Goal: Information Seeking & Learning: Learn about a topic

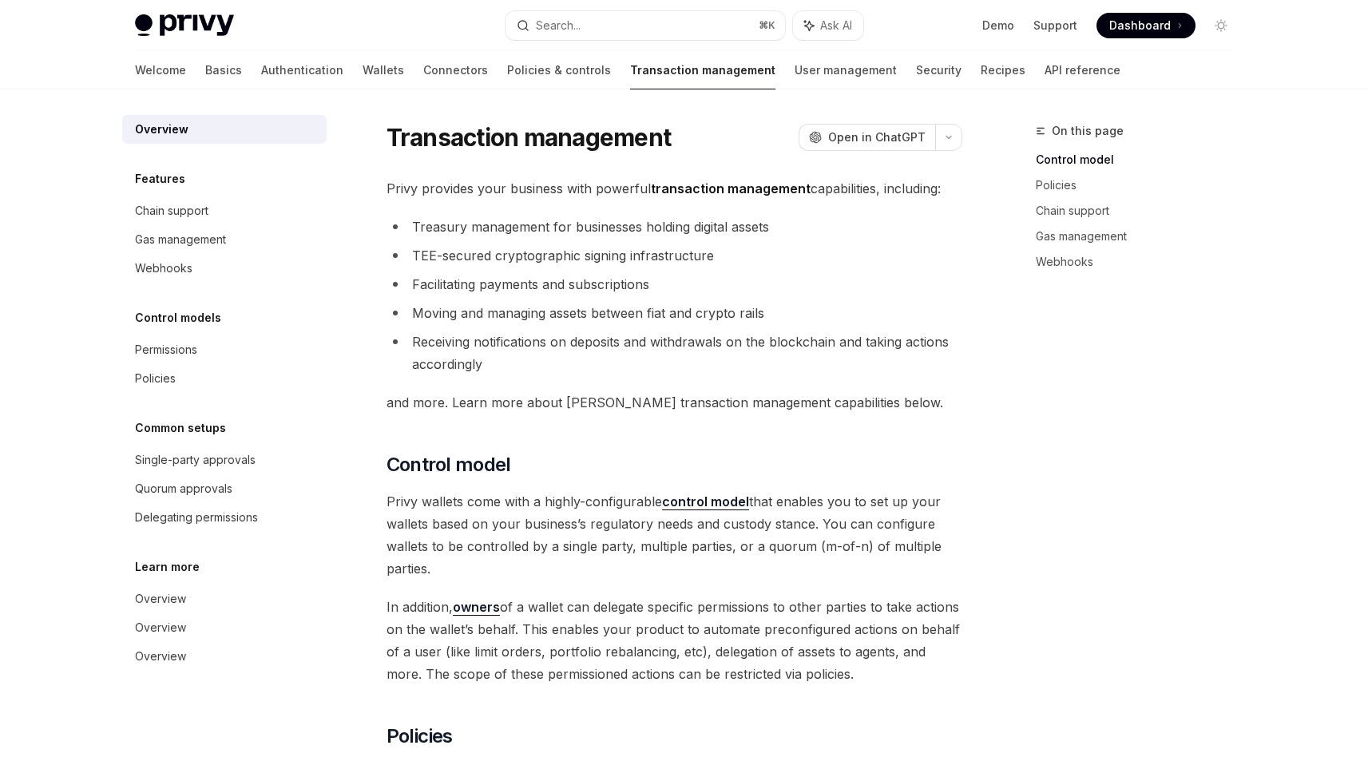
scroll to position [14, 0]
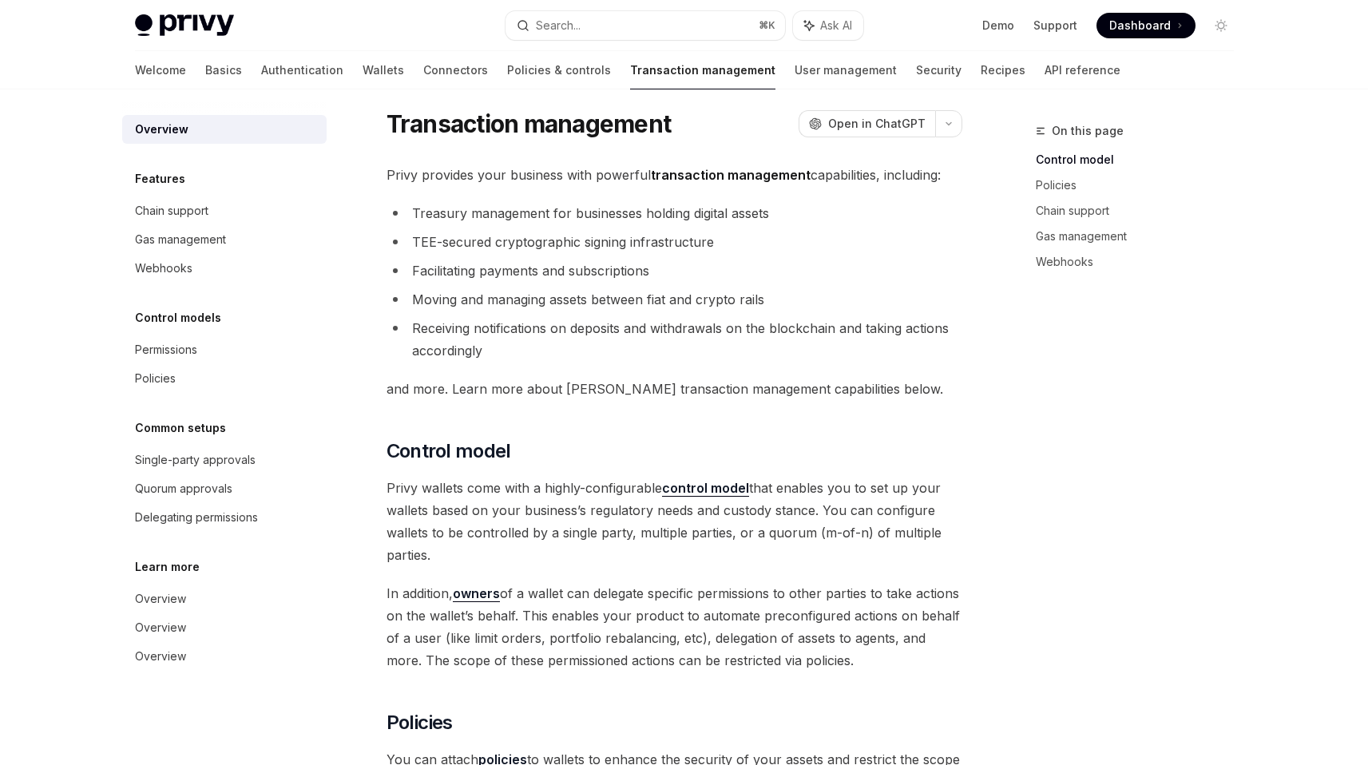
click at [565, 520] on span "Privy wallets come with a highly-configurable control model that enables you to…" at bounding box center [674, 521] width 576 height 89
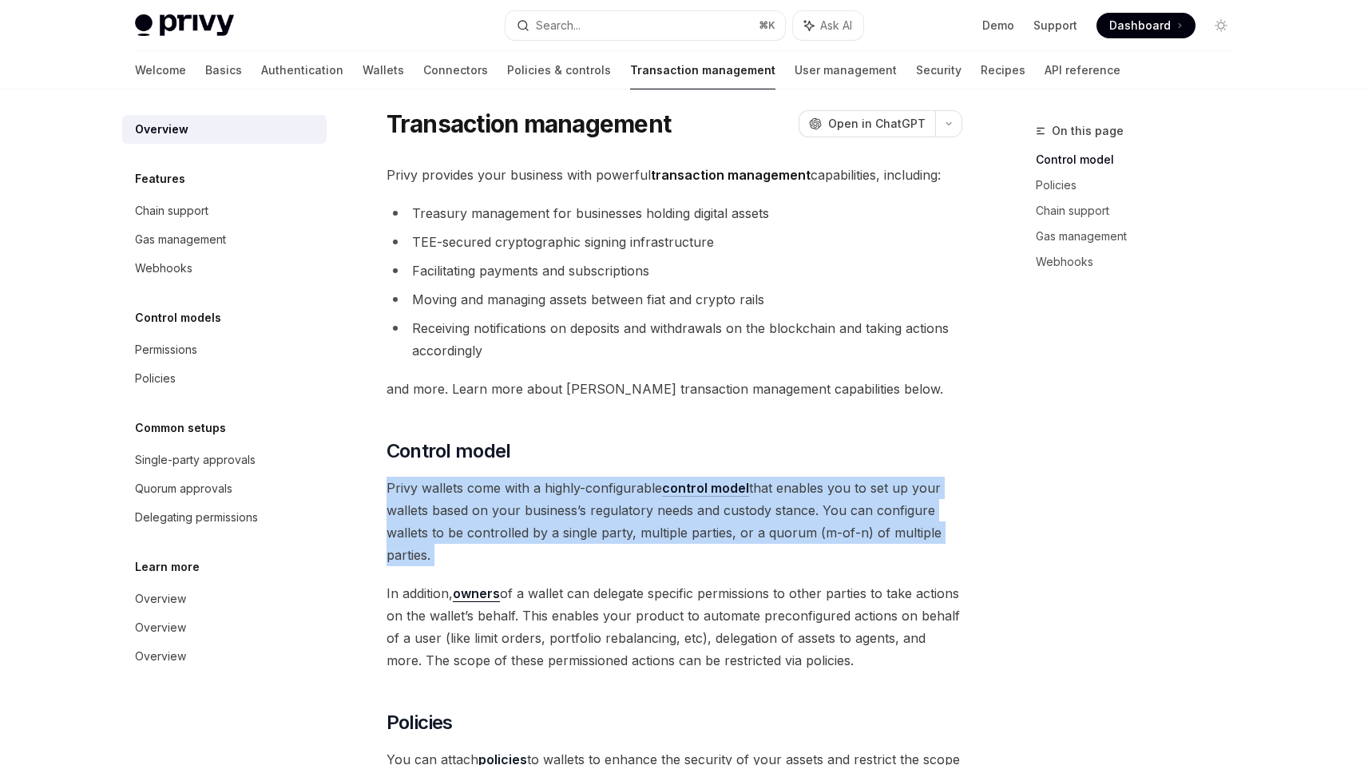
click at [565, 520] on span "Privy wallets come with a highly-configurable control model that enables you to…" at bounding box center [674, 521] width 576 height 89
click at [0, 0] on button "button" at bounding box center [0, 0] width 0 height 0
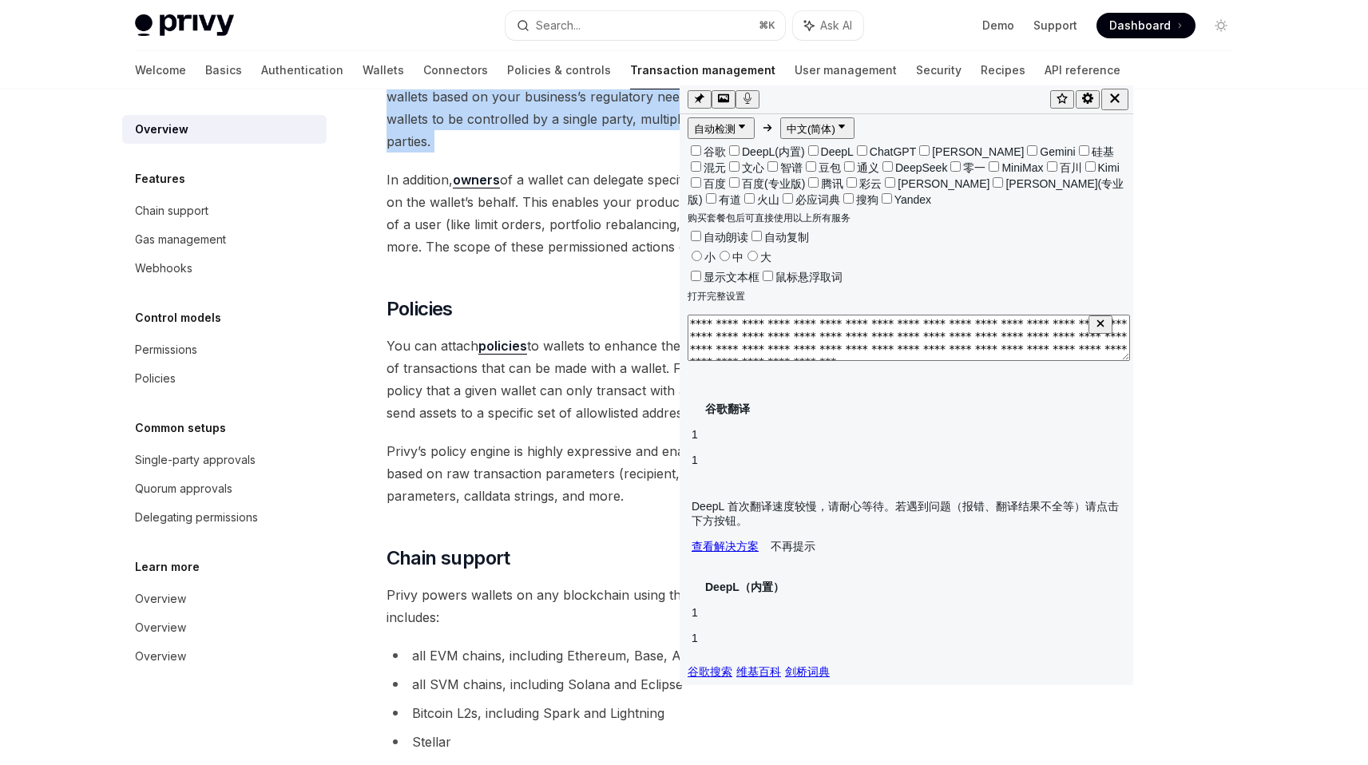
scroll to position [951, 0]
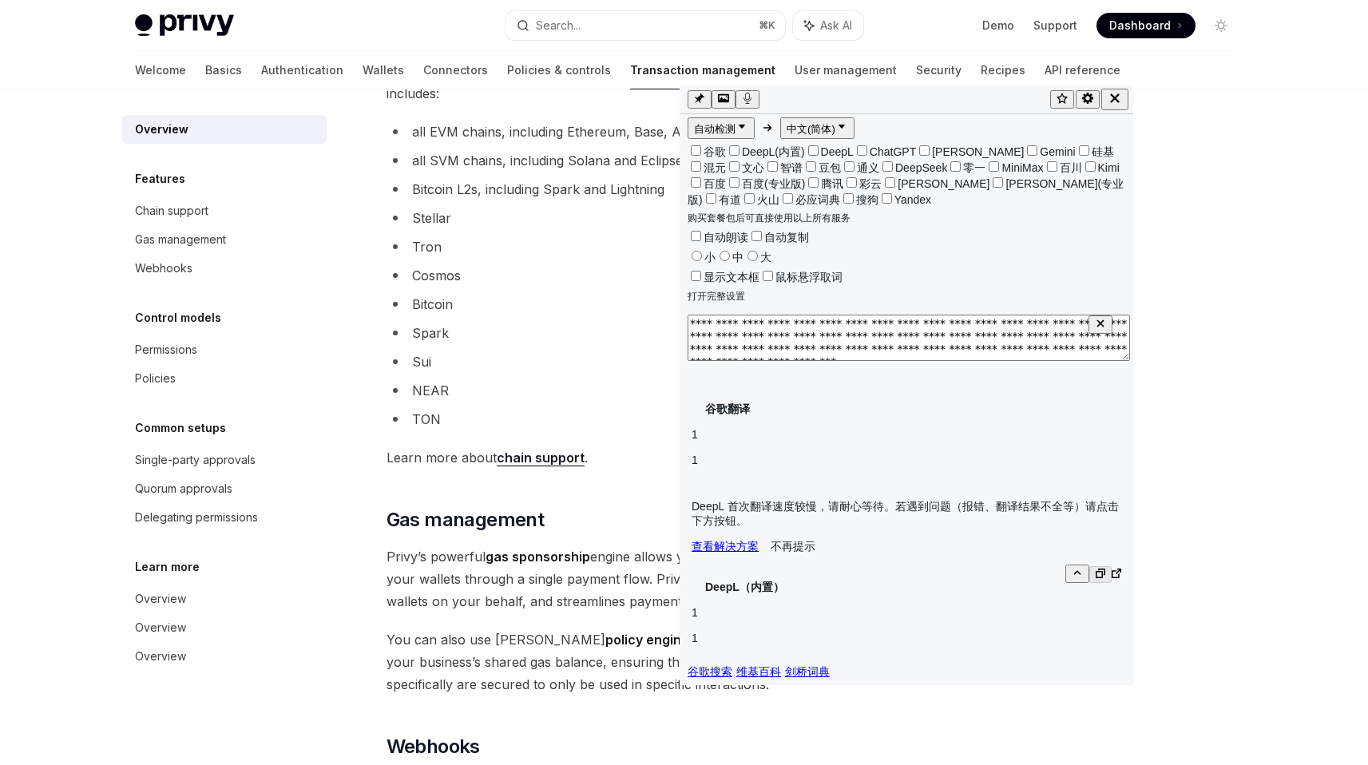
click at [866, 499] on p "DeepL 首次翻译速度较慢，请耐心等待。若遇到问题（报错、翻译结果不全等）请点击下方按钮。" at bounding box center [906, 513] width 430 height 29
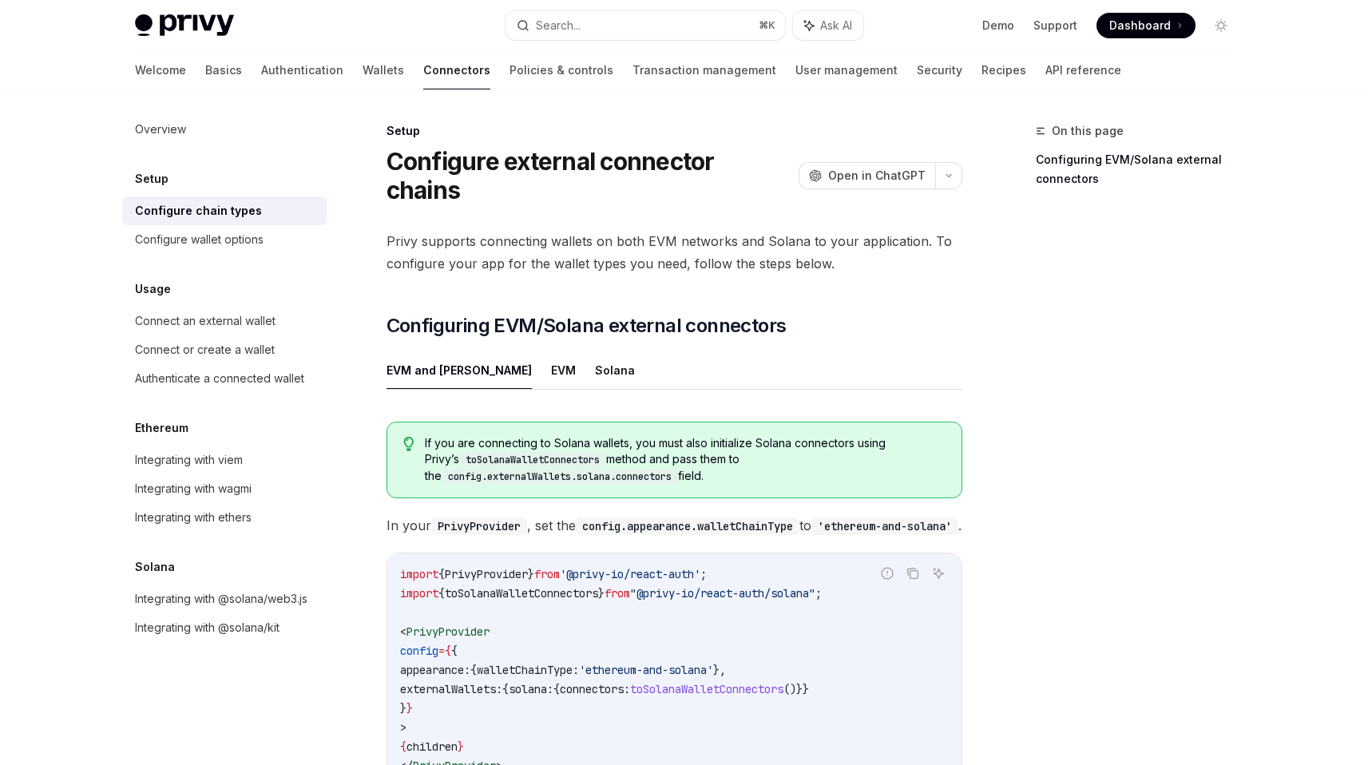
scroll to position [278, 0]
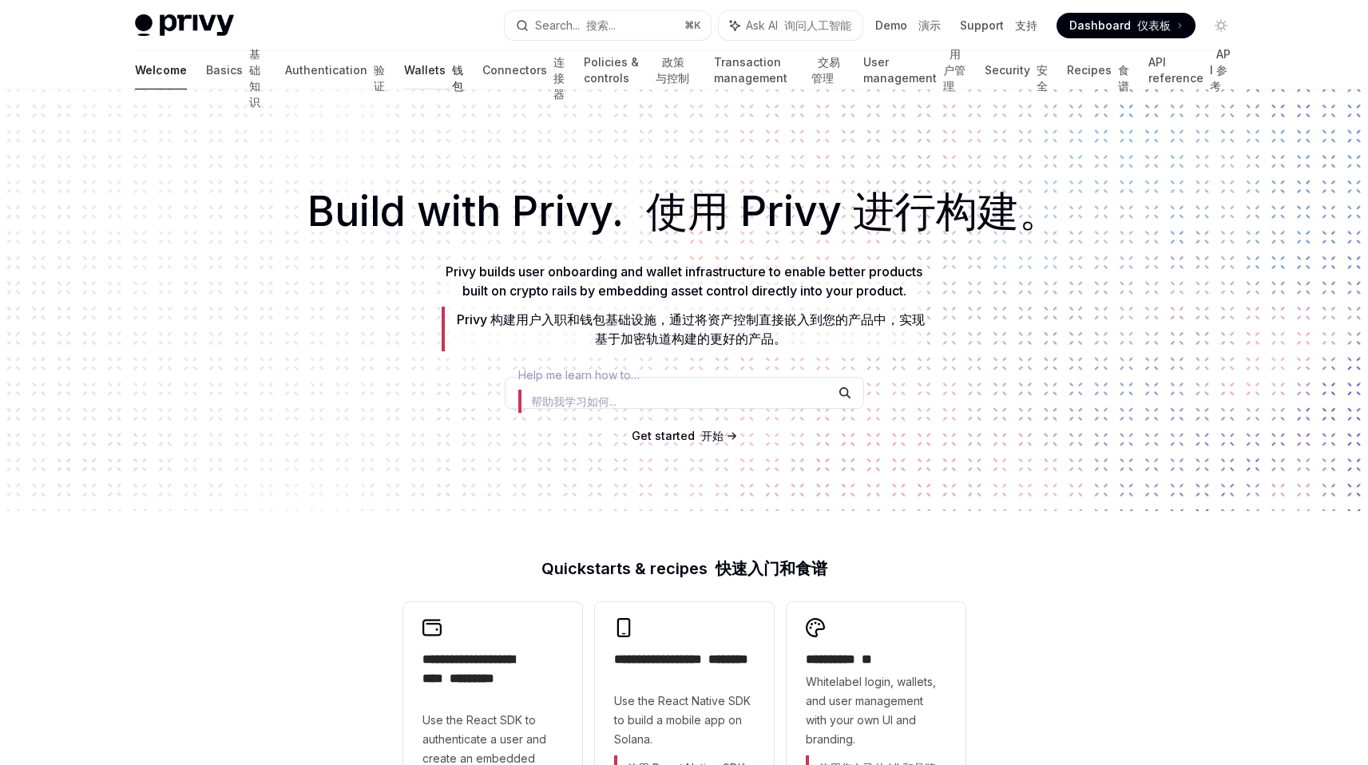
click at [404, 76] on link "Wallets 钱包" at bounding box center [433, 70] width 59 height 38
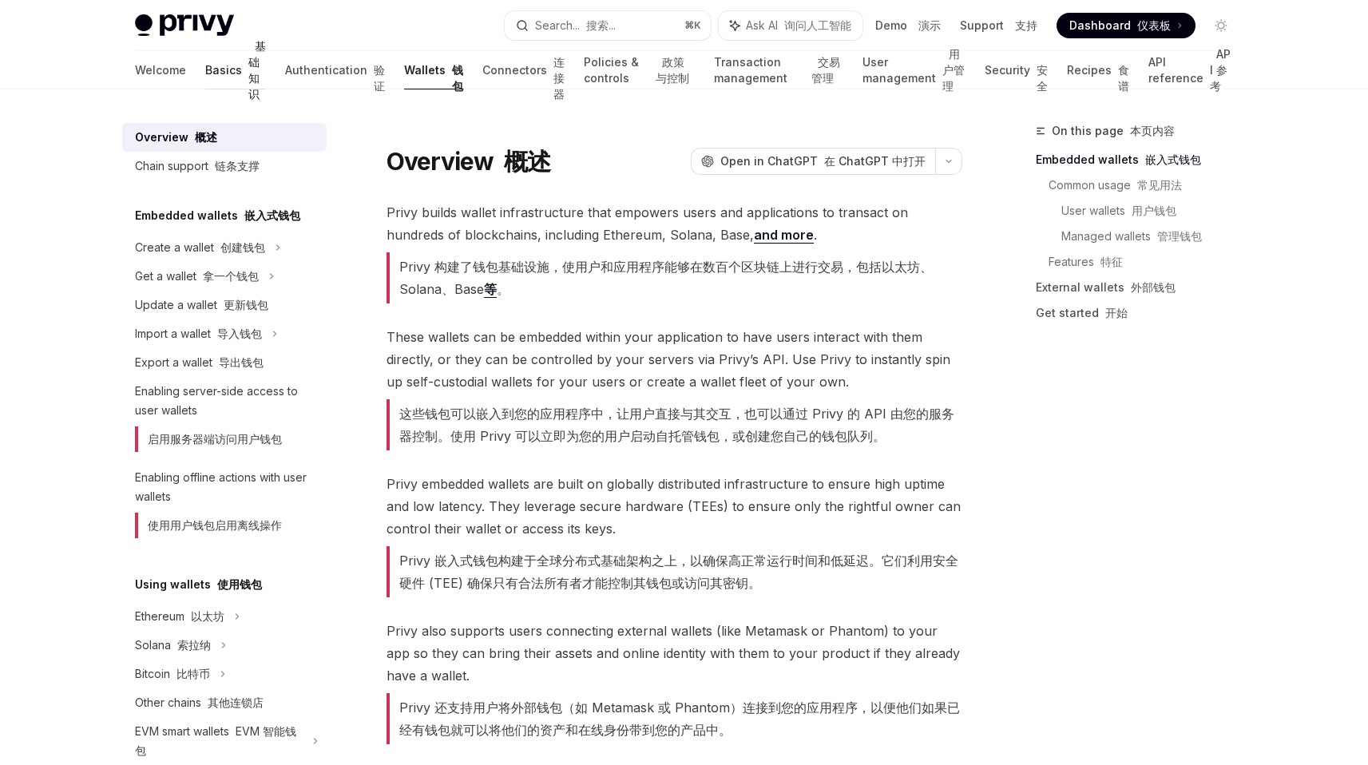
click at [205, 80] on link "Basics 基础知识" at bounding box center [235, 70] width 61 height 38
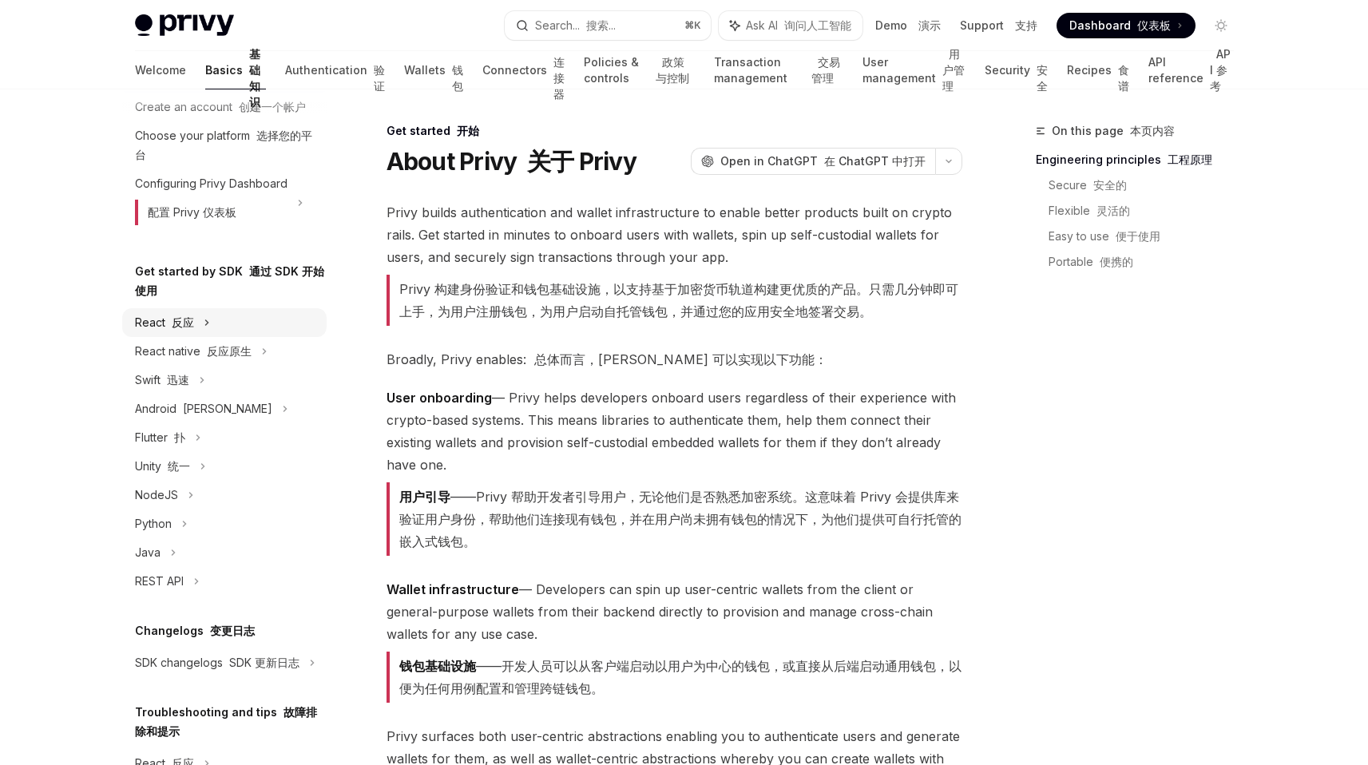
scroll to position [79, 0]
click at [206, 331] on icon at bounding box center [207, 321] width 6 height 19
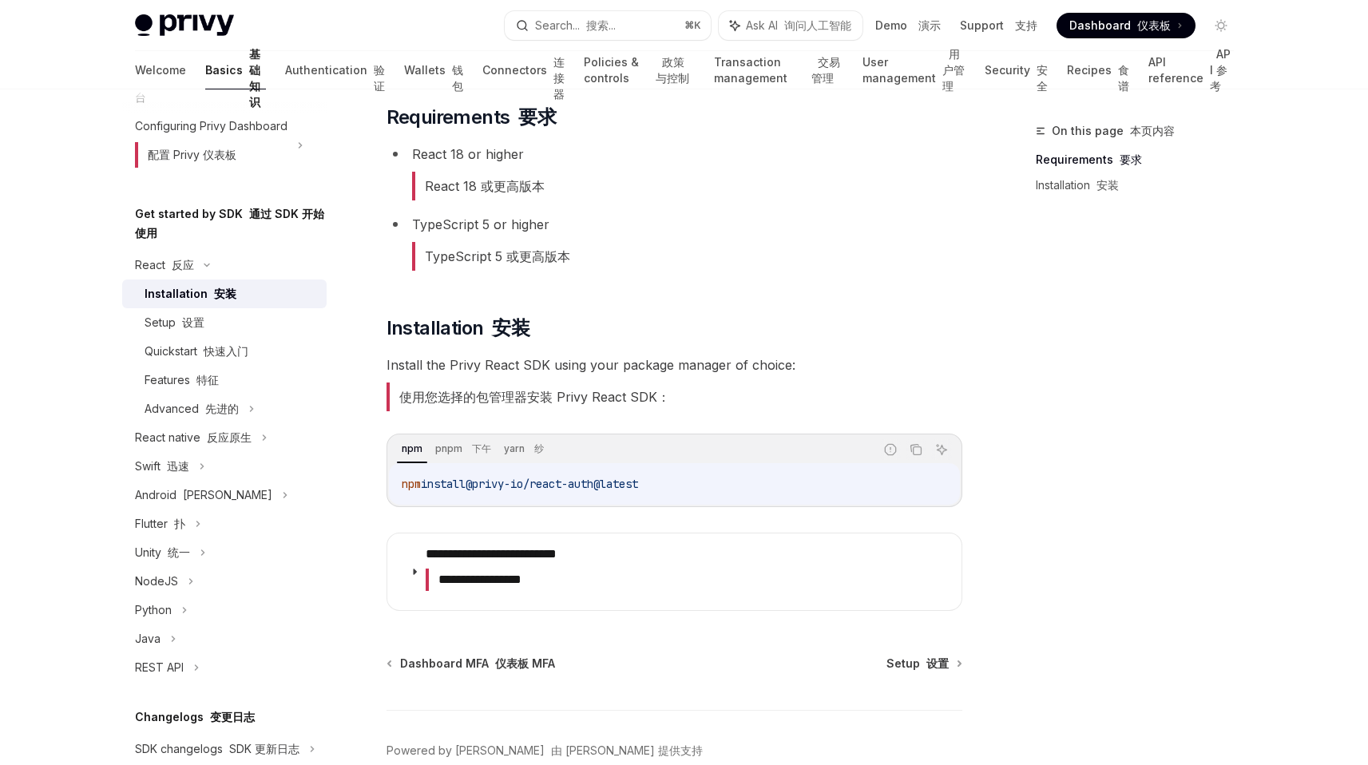
scroll to position [180, 0]
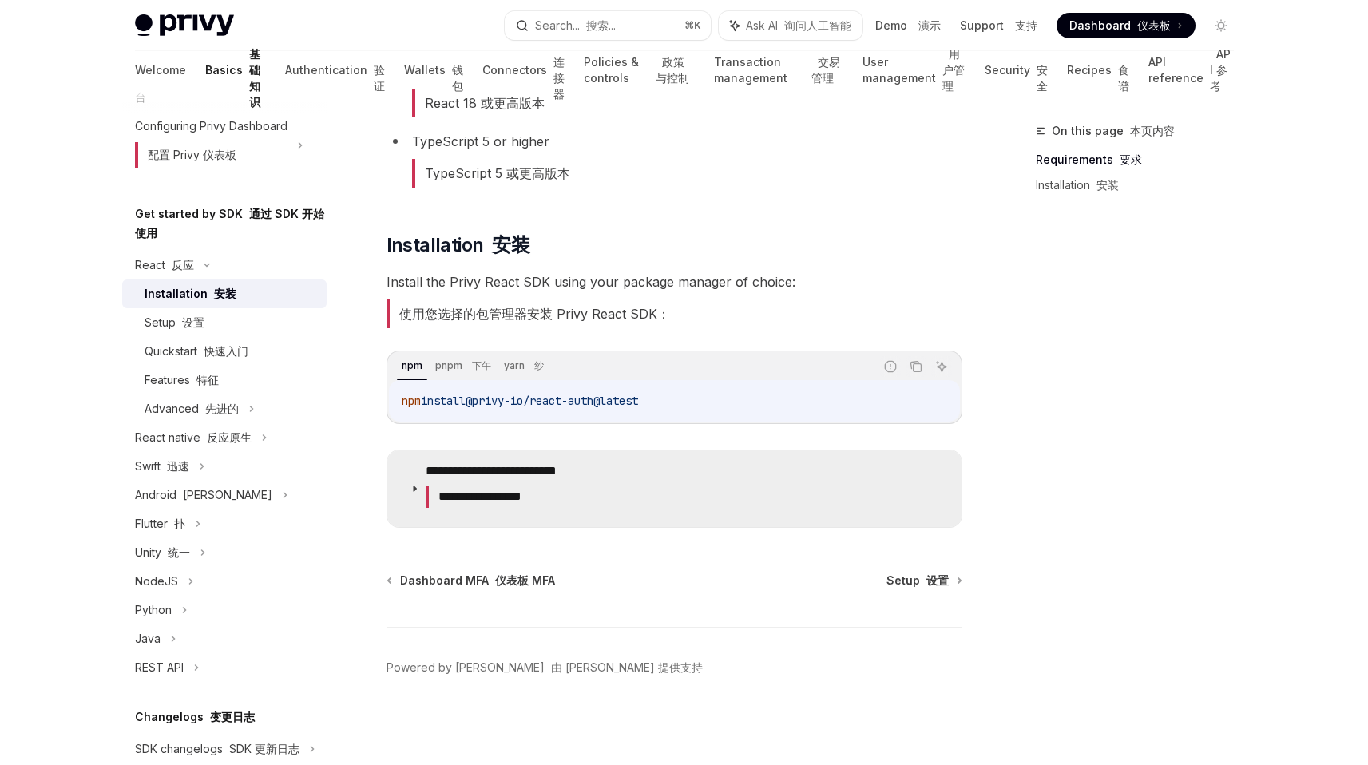
click at [403, 481] on summary "**********" at bounding box center [674, 488] width 574 height 77
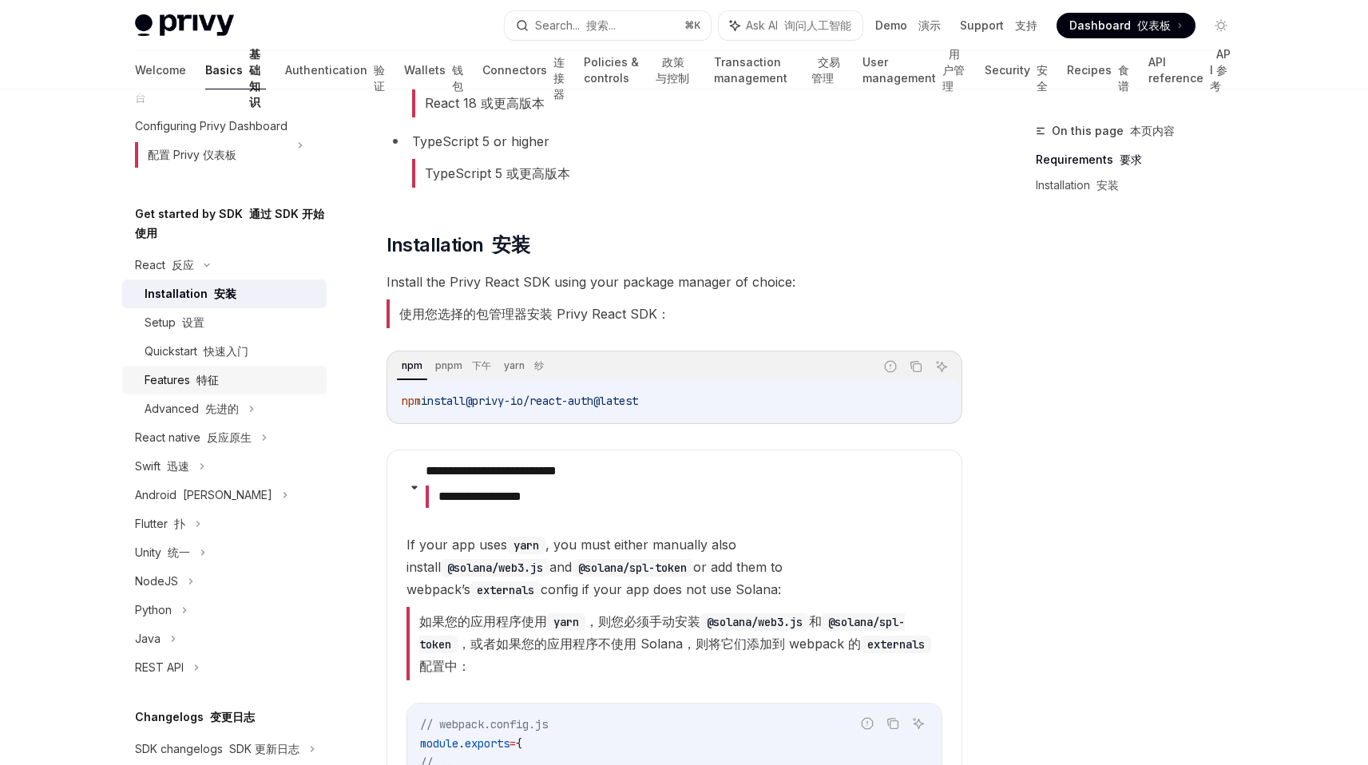
click at [213, 386] on font "特征" at bounding box center [207, 380] width 22 height 14
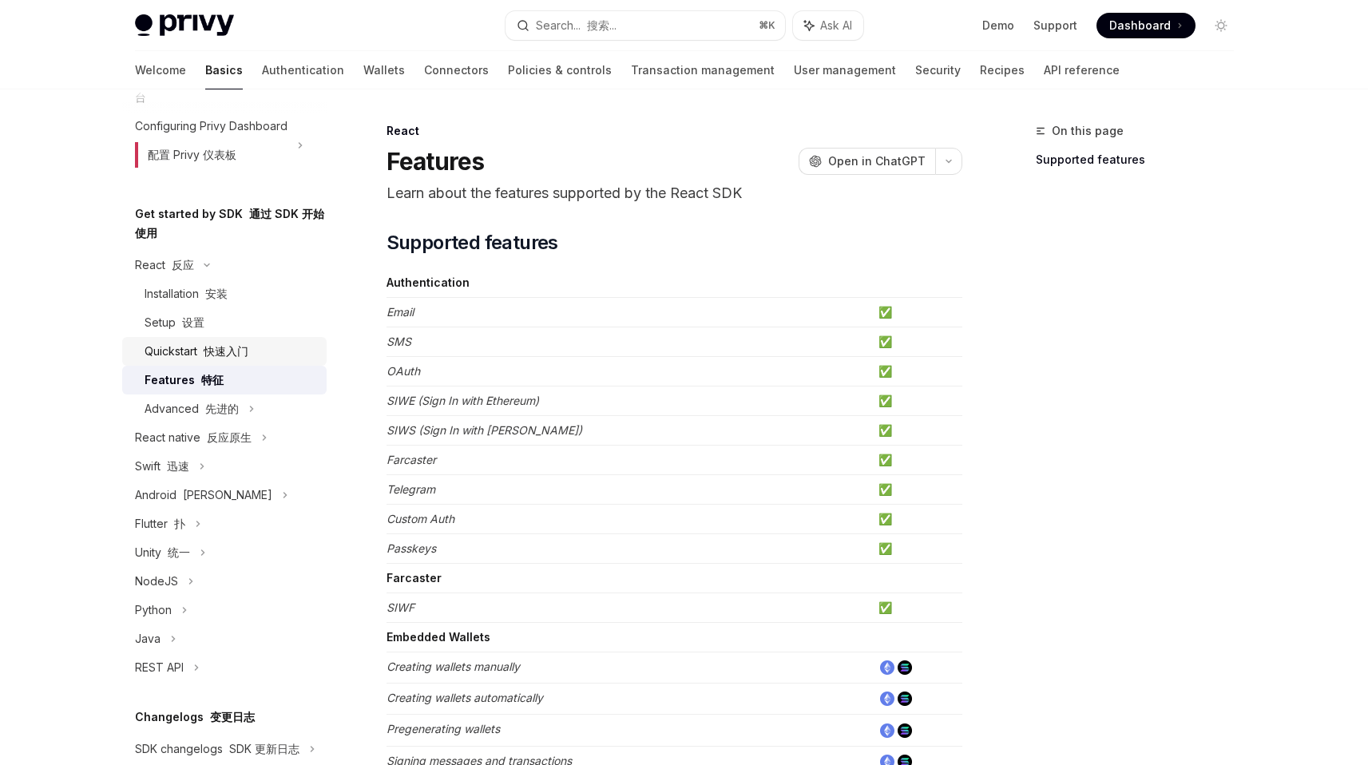
click at [224, 358] on font "快速入门" at bounding box center [226, 351] width 45 height 14
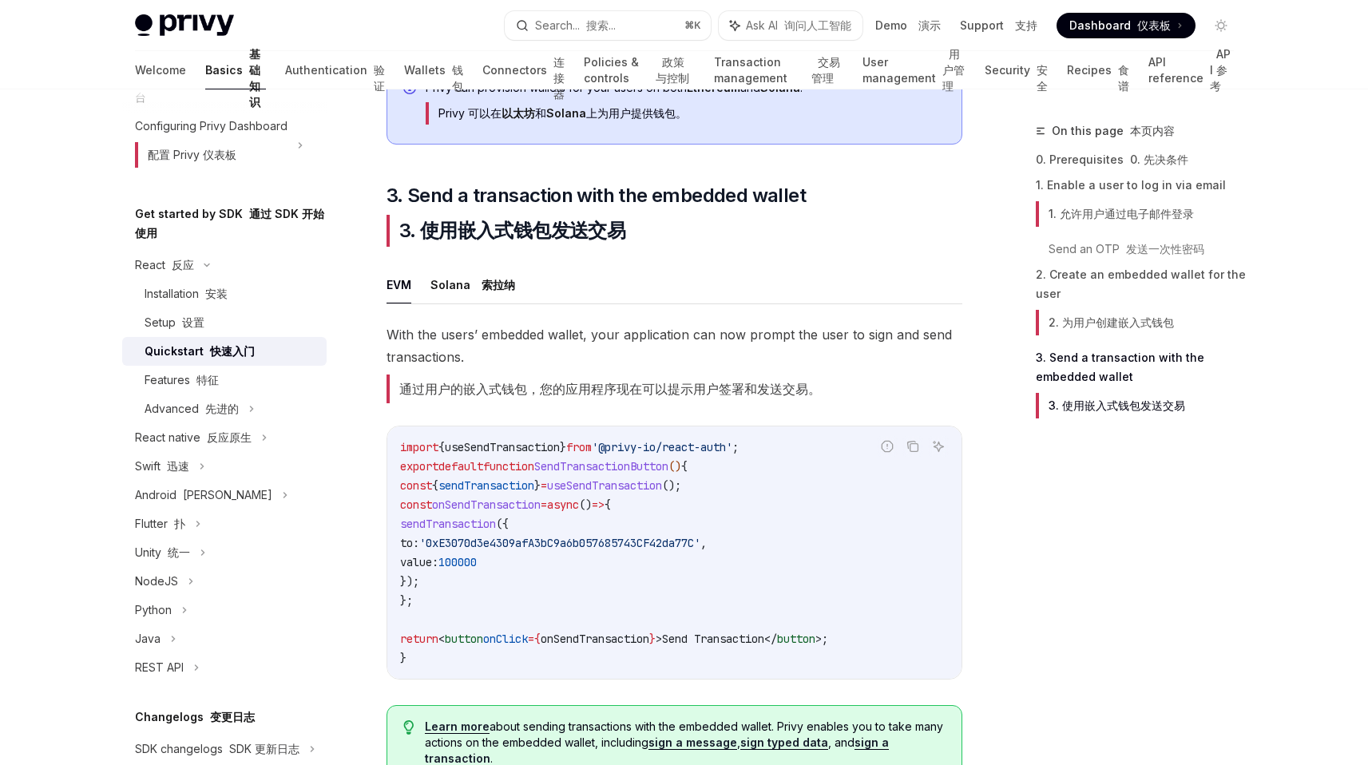
scroll to position [1860, 0]
click at [470, 285] on button "Solana [PERSON_NAME]纳" at bounding box center [472, 283] width 85 height 38
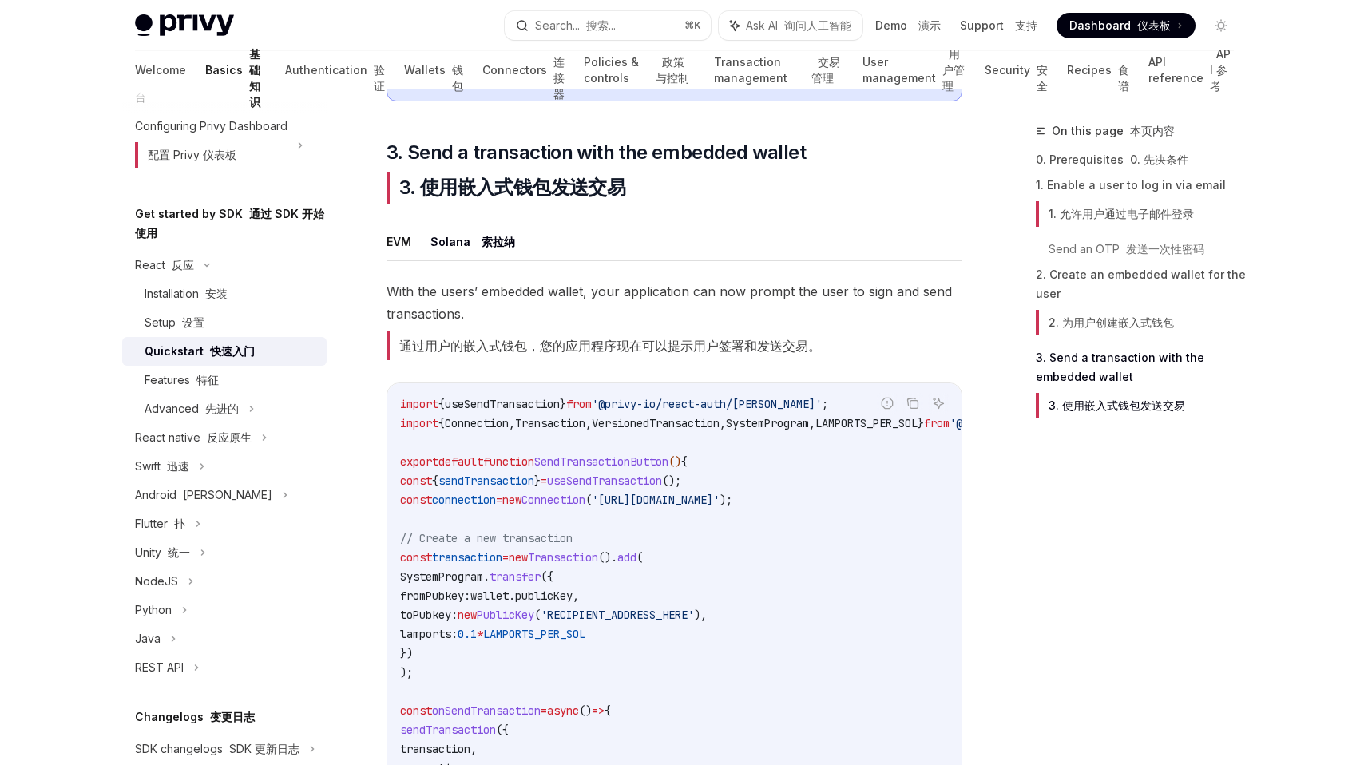
click at [406, 260] on button "EVM" at bounding box center [398, 242] width 25 height 38
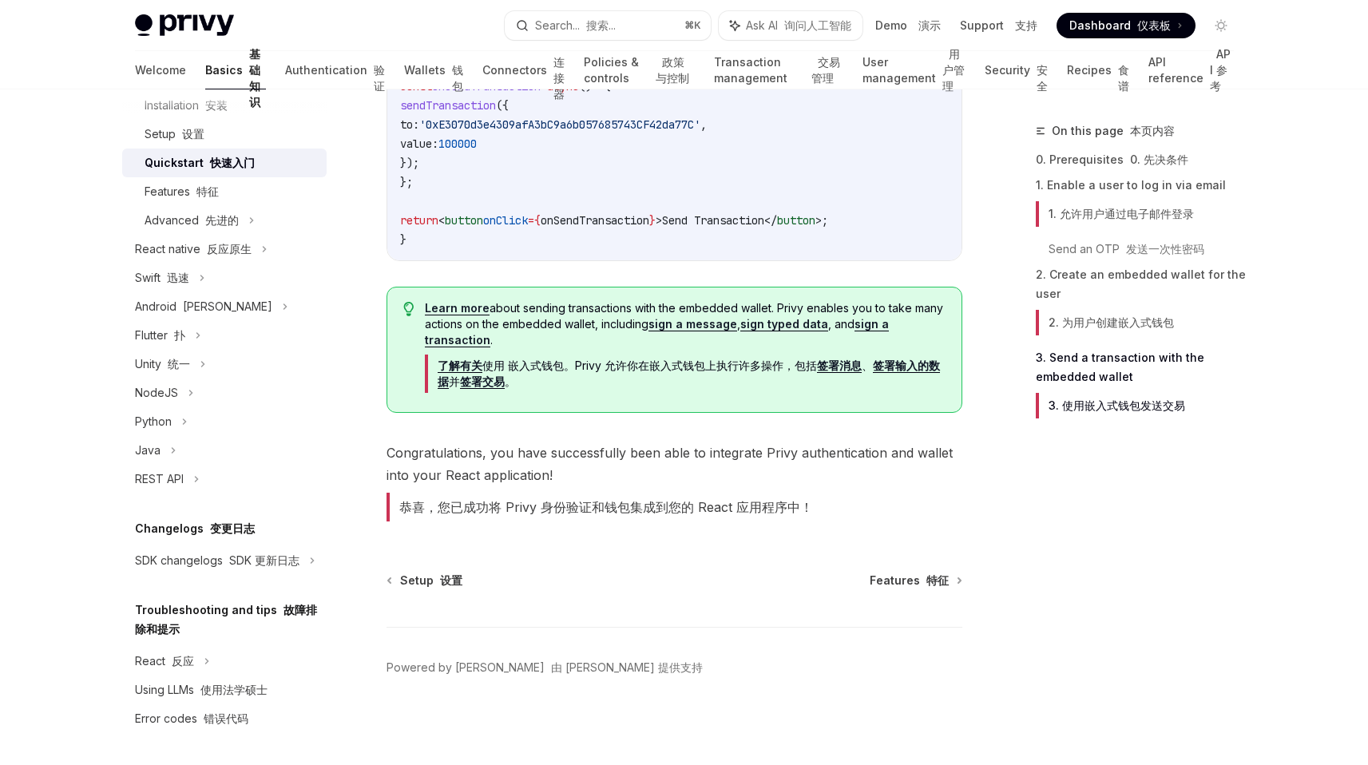
scroll to position [363, 0]
click at [208, 663] on icon at bounding box center [207, 661] width 6 height 19
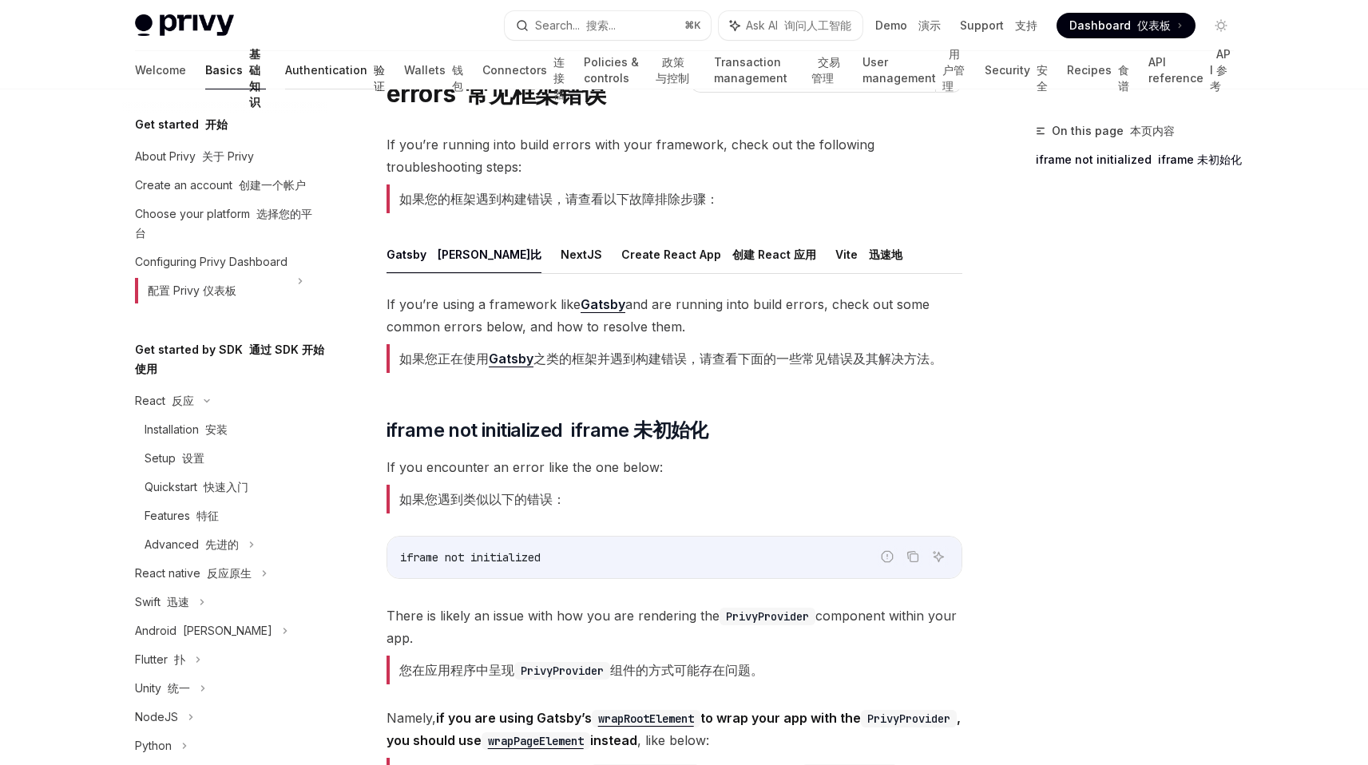
click at [308, 63] on link "Authentication 验证" at bounding box center [335, 70] width 100 height 38
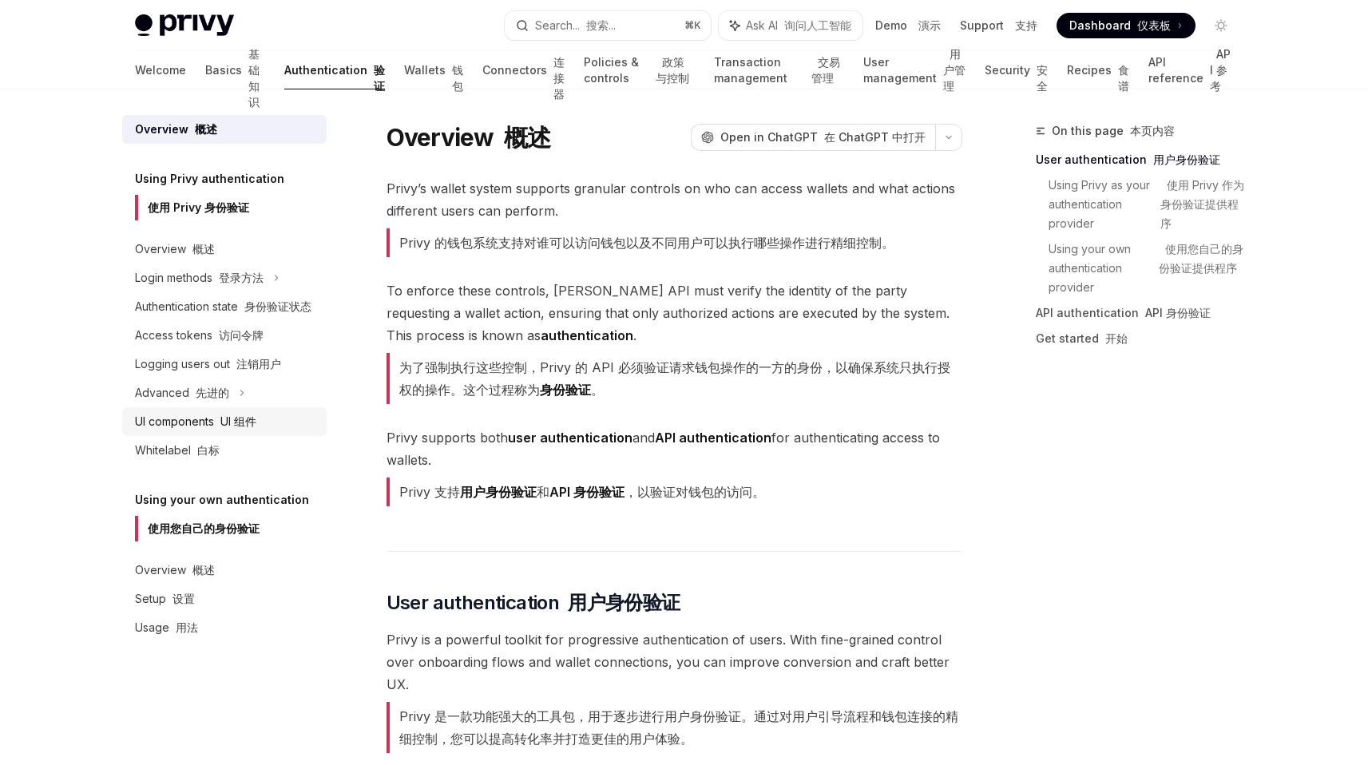
click at [249, 430] on div "UI components UI 组件" at bounding box center [195, 421] width 121 height 19
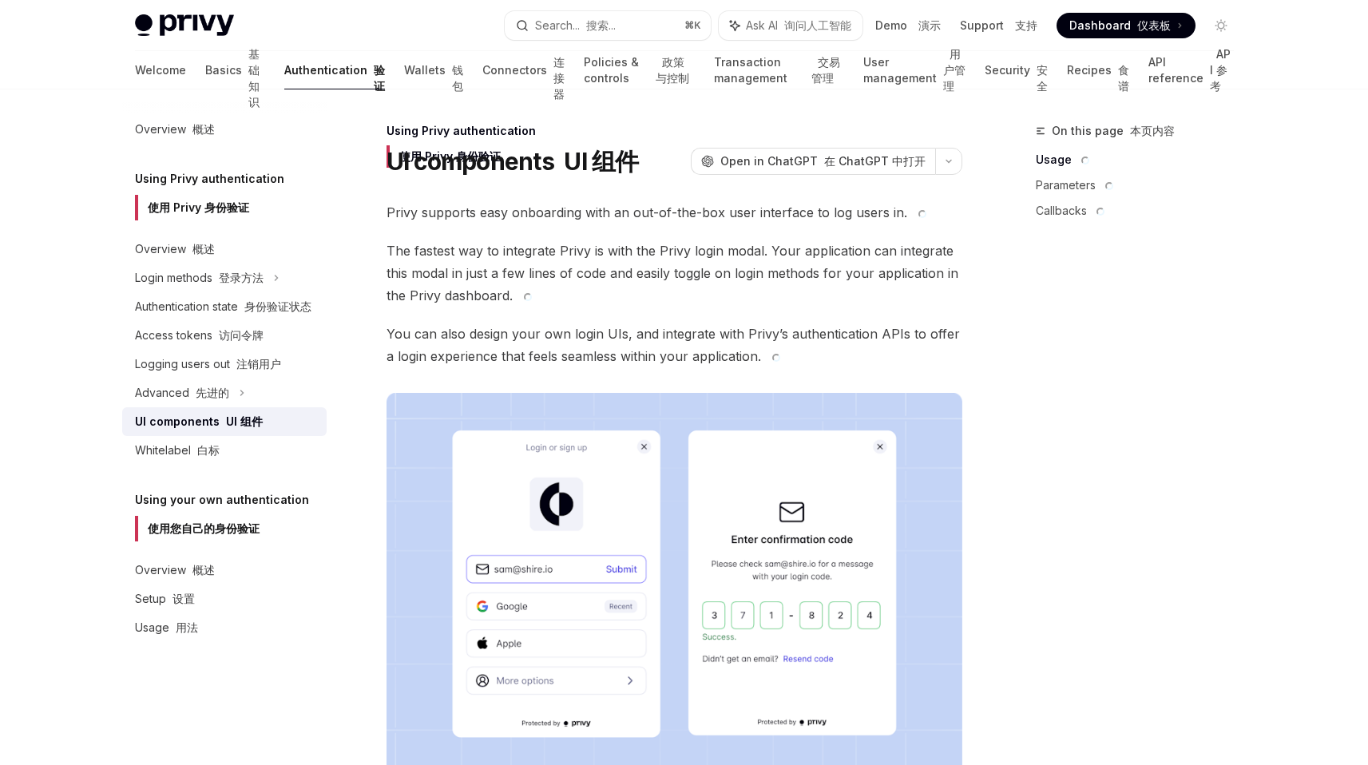
type textarea "*"
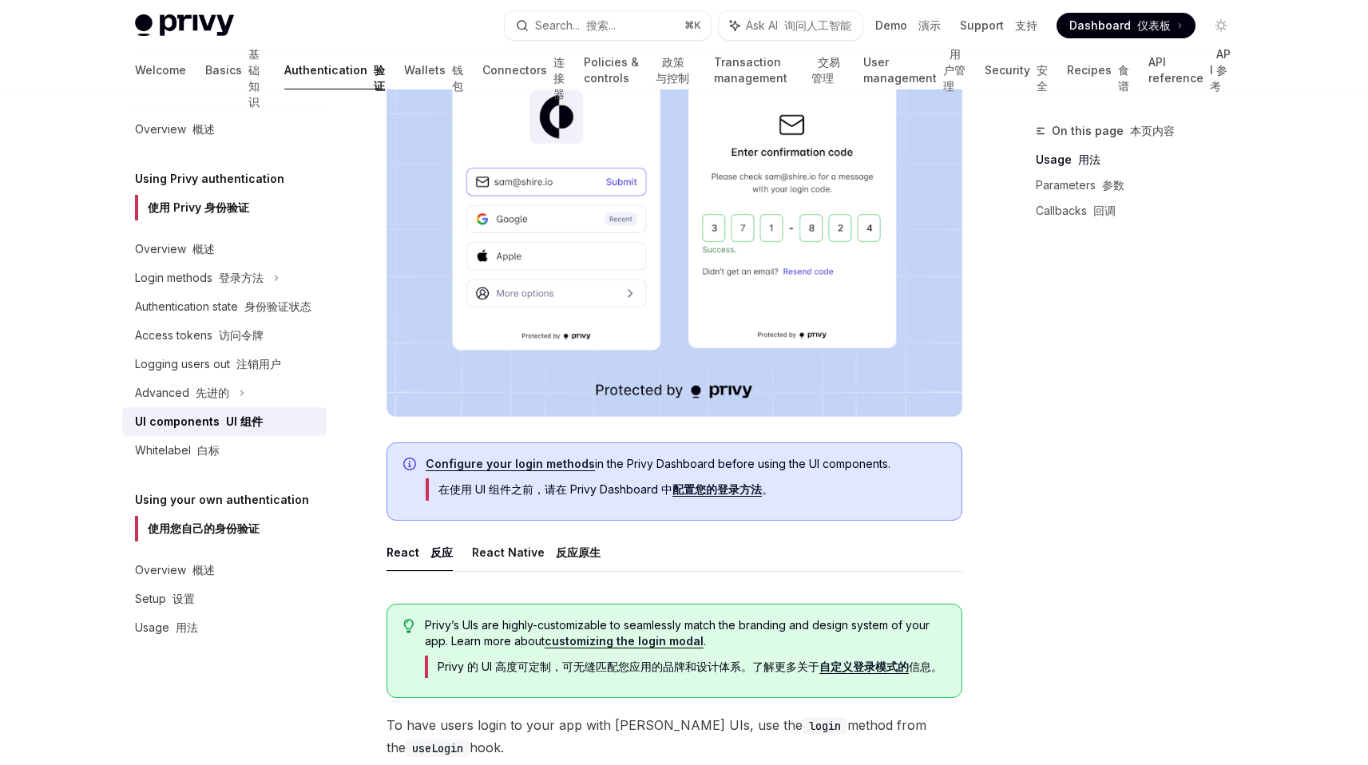
scroll to position [960, 0]
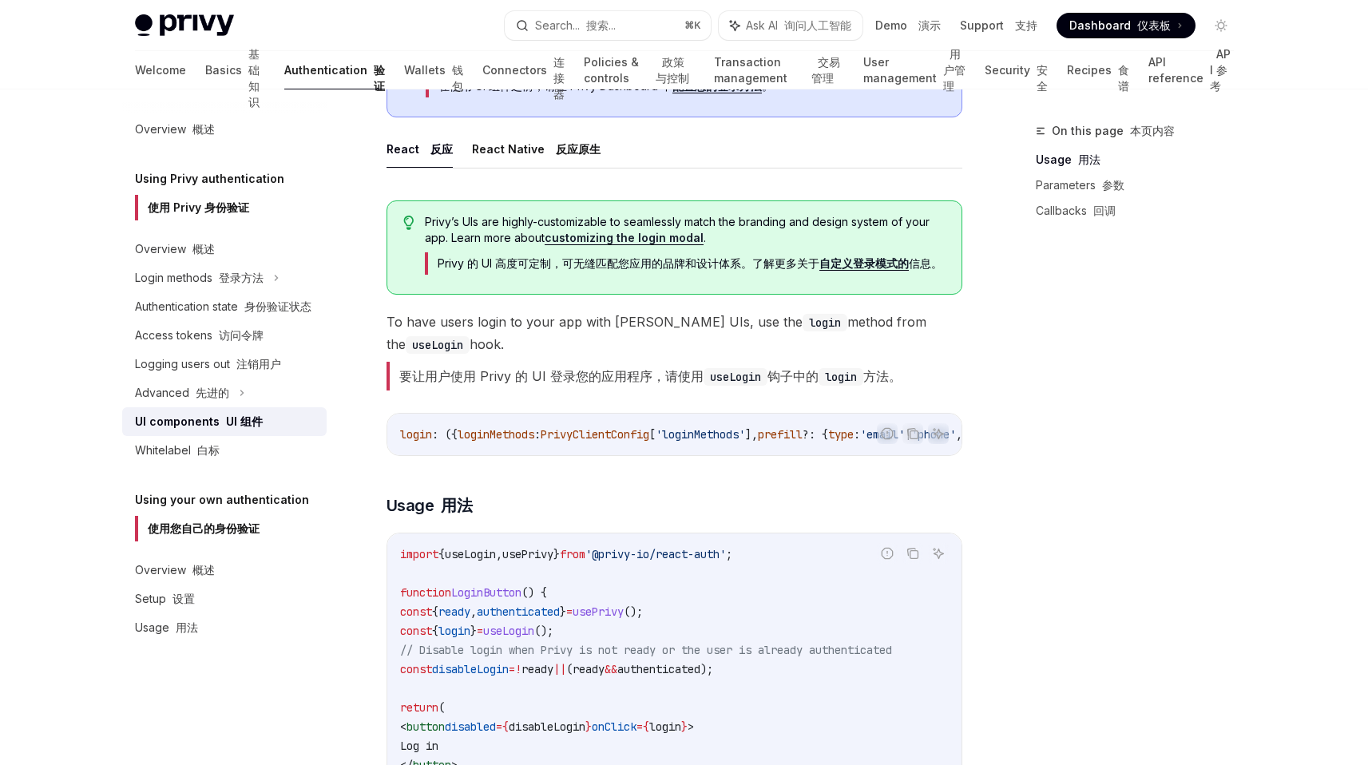
click at [656, 441] on span "[" at bounding box center [652, 434] width 6 height 14
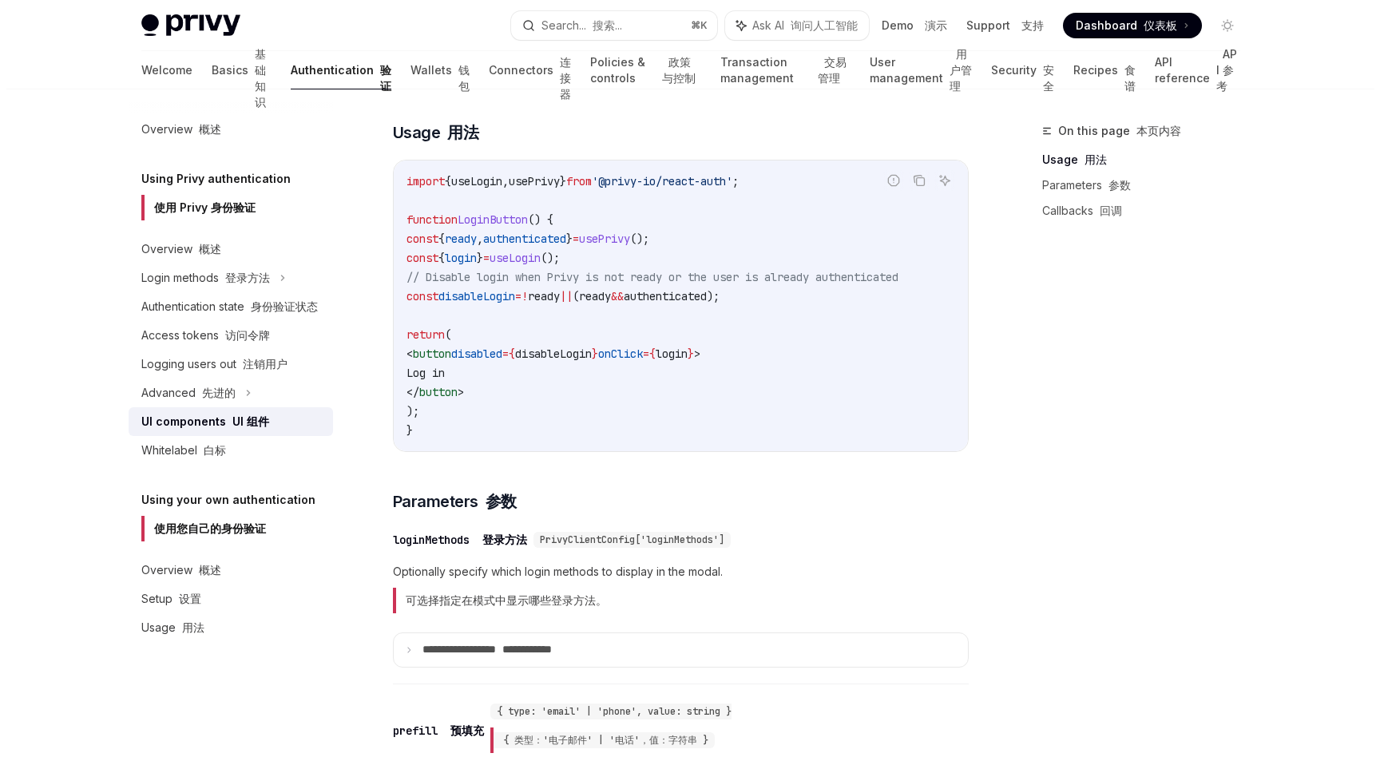
scroll to position [1235, 0]
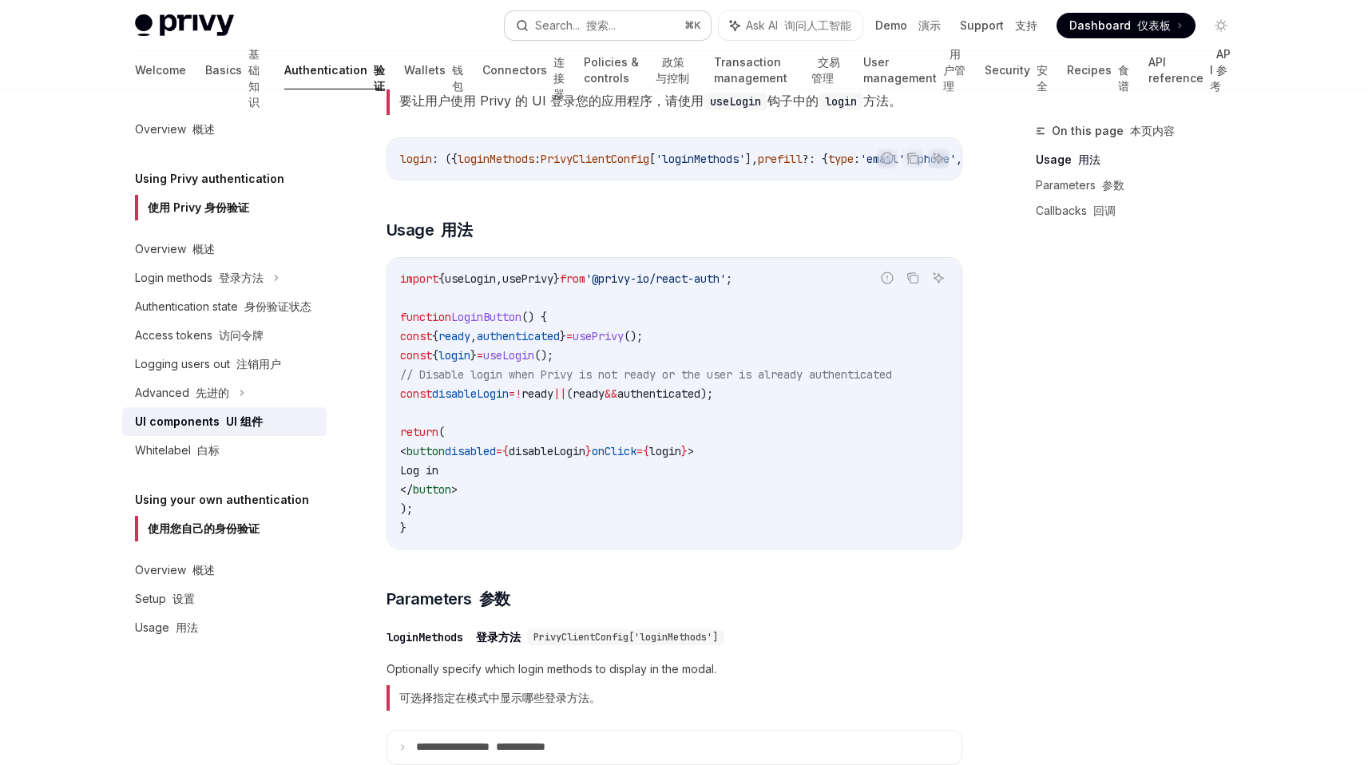
click at [642, 36] on button "Search... 搜索... ⌘ K" at bounding box center [608, 25] width 206 height 29
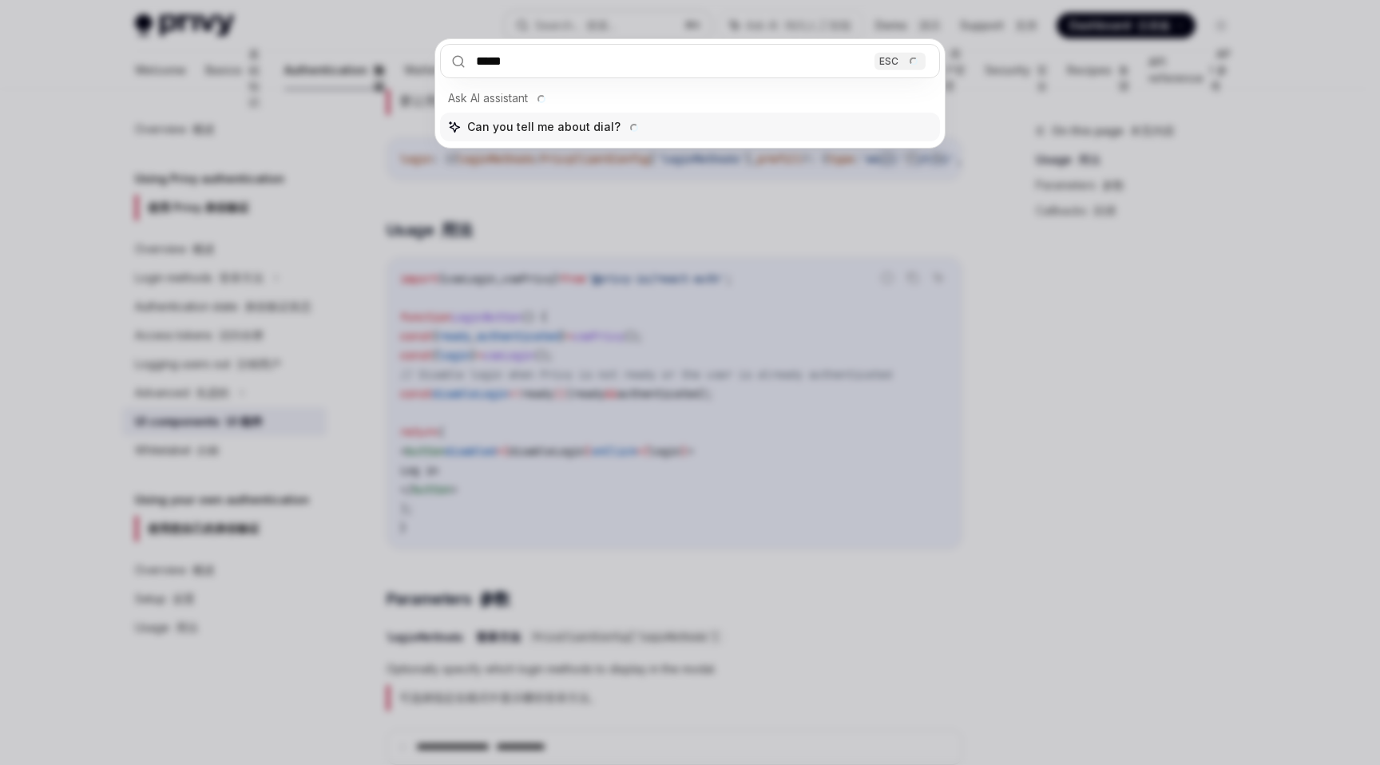
type input "******"
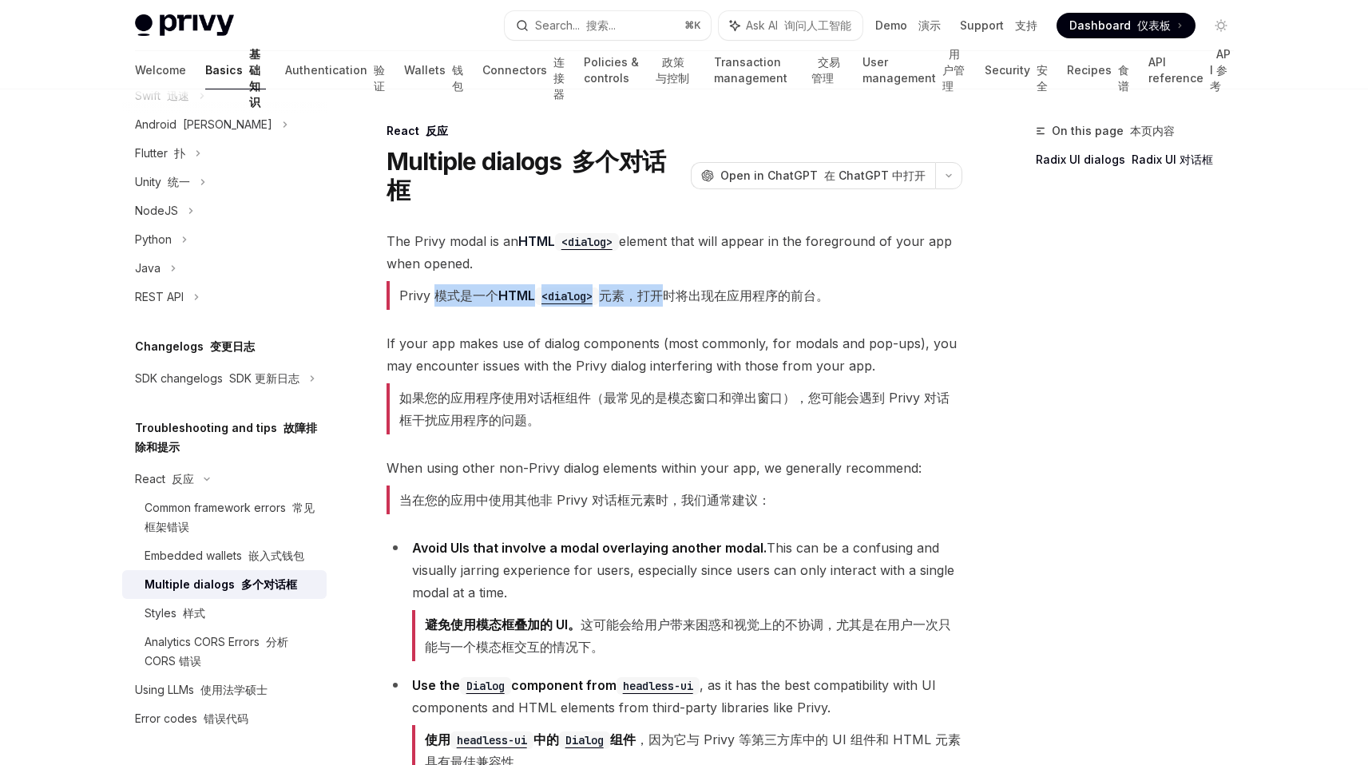
drag, startPoint x: 436, startPoint y: 272, endPoint x: 659, endPoint y: 272, distance: 222.8
click at [659, 287] on font "Privy 模式是一个 HTML <dialog> 元素，打开时将出现在应用程序的前台。" at bounding box center [614, 295] width 430 height 16
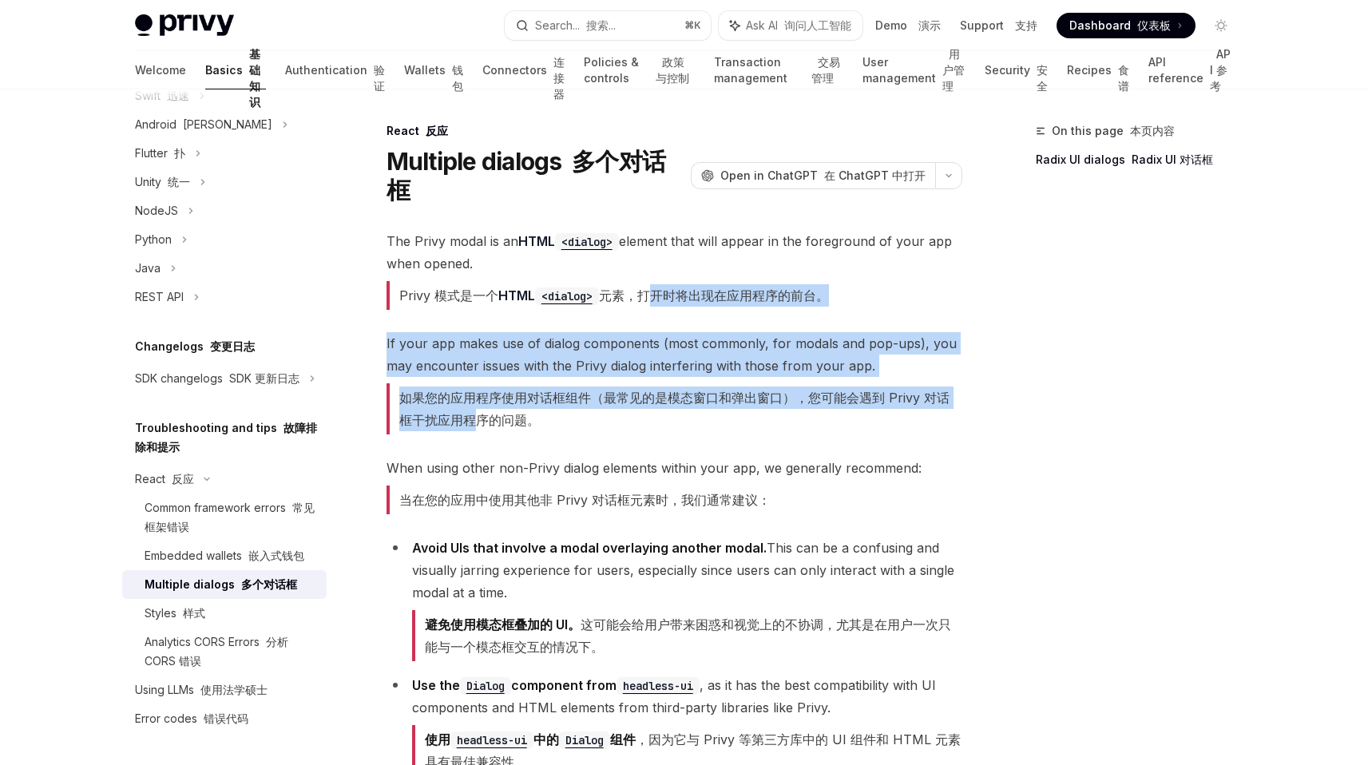
drag, startPoint x: 648, startPoint y: 262, endPoint x: 461, endPoint y: 388, distance: 225.4
click at [461, 390] on font "如果您的应用程序使用对话框组件（最常见的是模态窗口和弹出窗口），您可能会遇到 Privy 对话框干扰应用程序的问题。" at bounding box center [674, 409] width 550 height 38
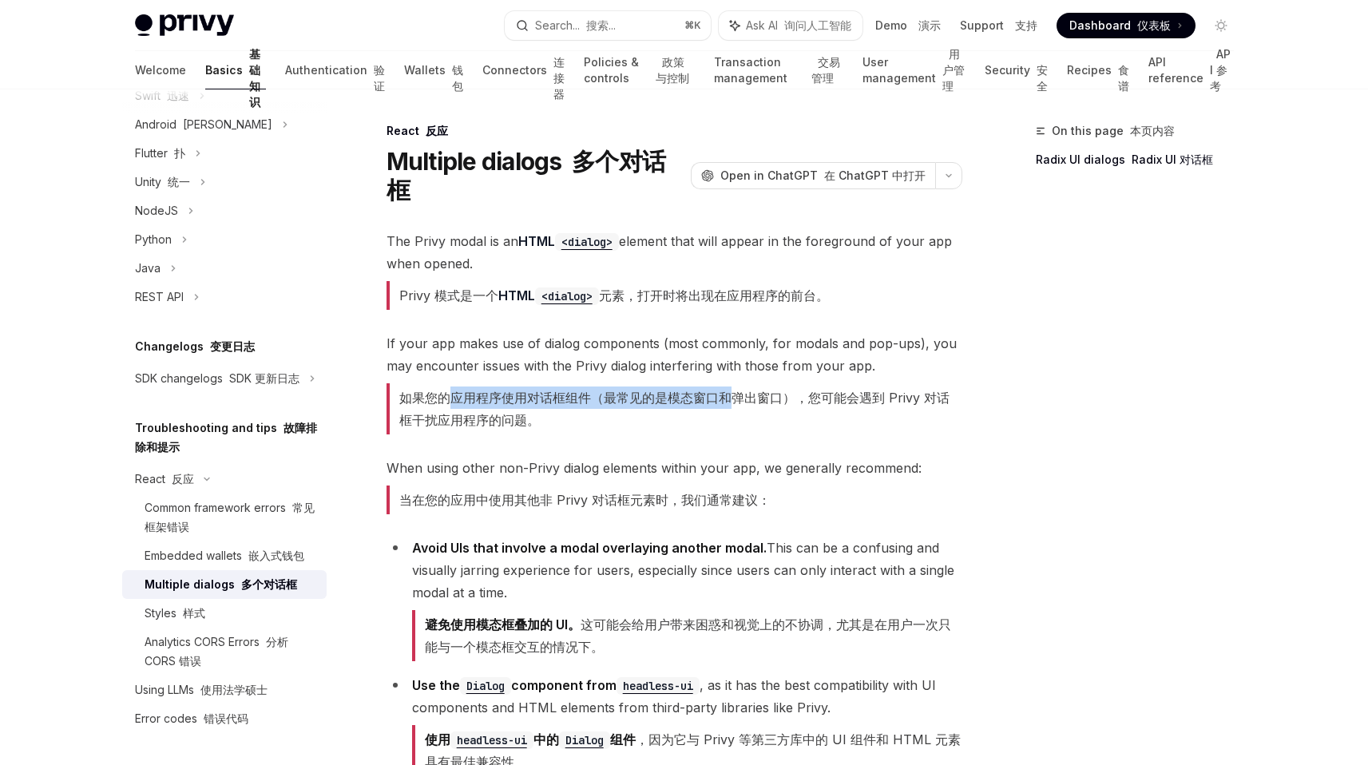
drag, startPoint x: 461, startPoint y: 368, endPoint x: 720, endPoint y: 368, distance: 259.5
click at [720, 390] on font "如果您的应用程序使用对话框组件（最常见的是模态窗口和弹出窗口），您可能会遇到 Privy 对话框干扰应用程序的问题。" at bounding box center [674, 409] width 550 height 38
click at [640, 457] on span "When using other non-Privy dialog elements within your app, we generally recomm…" at bounding box center [674, 489] width 576 height 64
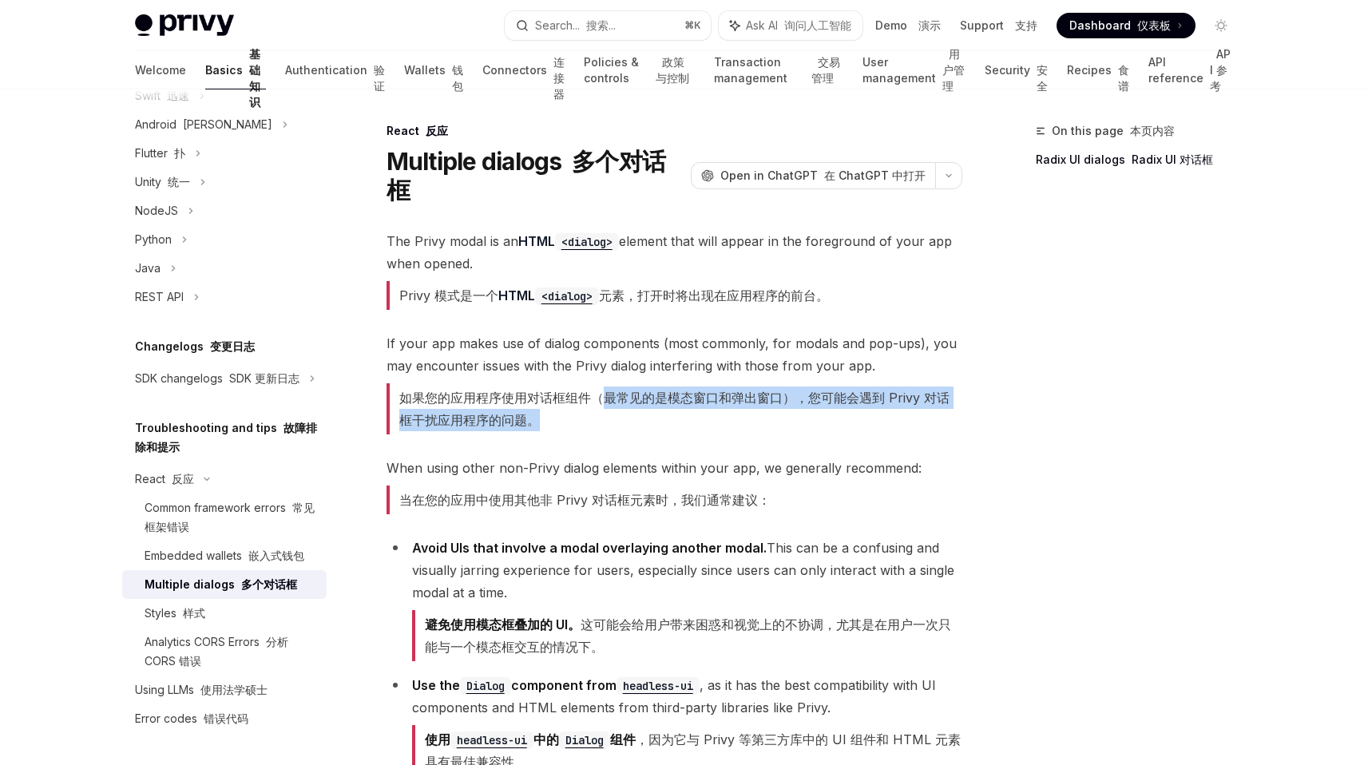
drag, startPoint x: 598, startPoint y: 373, endPoint x: 529, endPoint y: 415, distance: 81.3
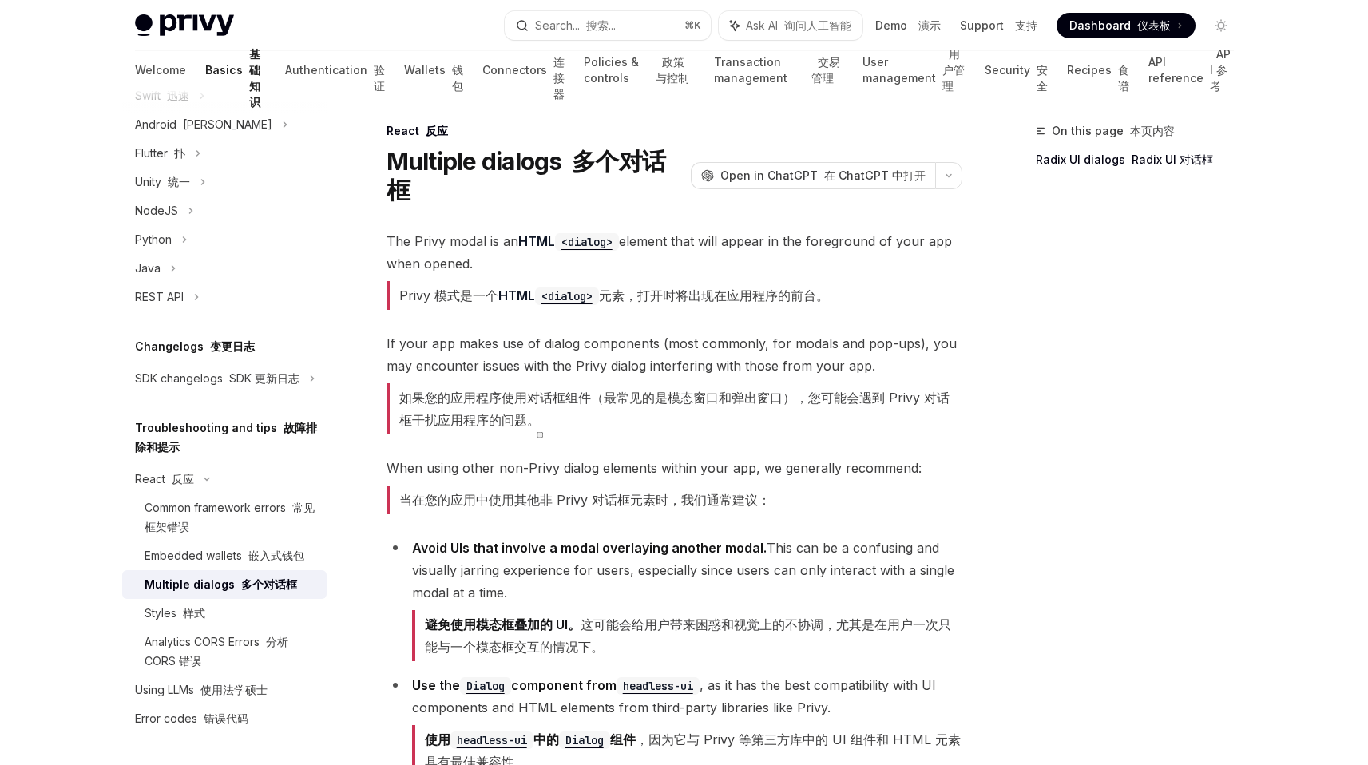
drag, startPoint x: 471, startPoint y: 475, endPoint x: 723, endPoint y: 475, distance: 251.5
click at [723, 492] on font "当在您的应用中使用其他非 Privy 对话框元素时，我们通常建议：" at bounding box center [584, 500] width 371 height 16
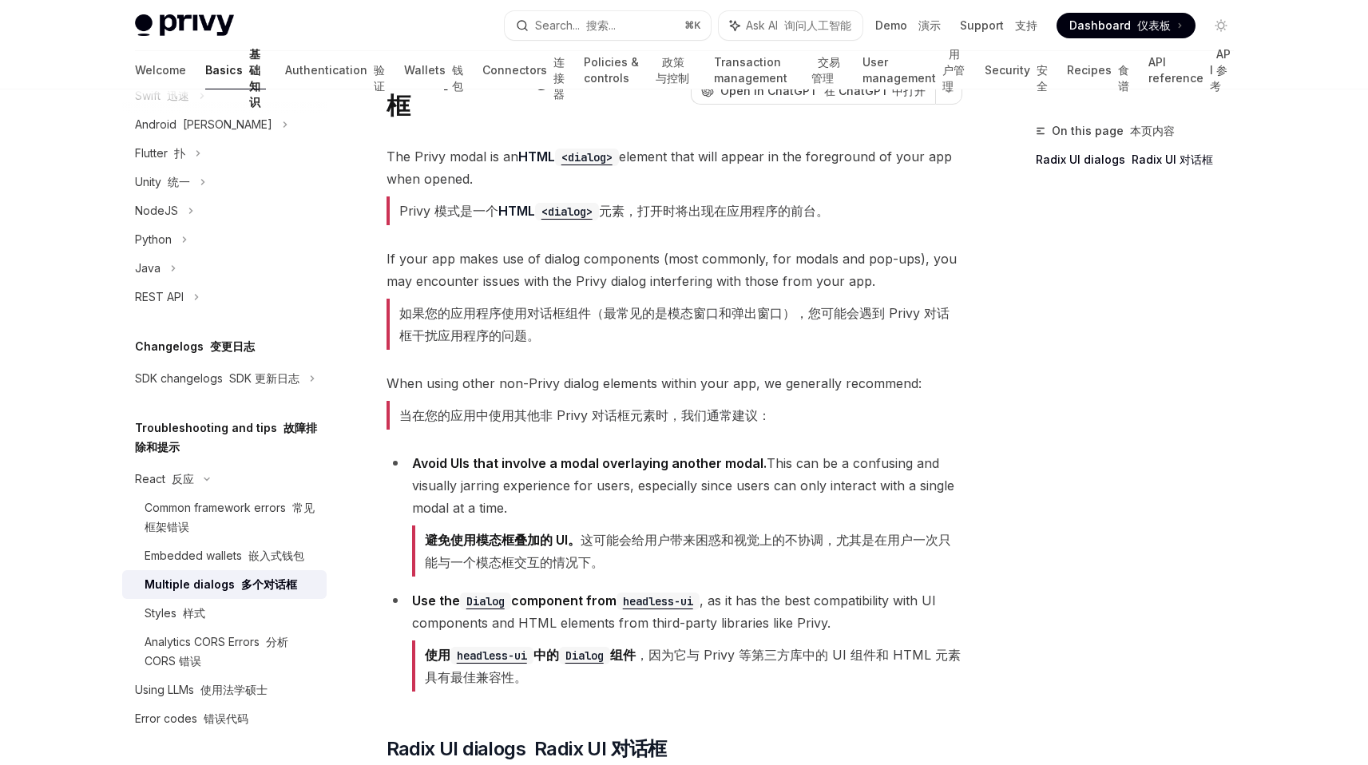
scroll to position [129, 0]
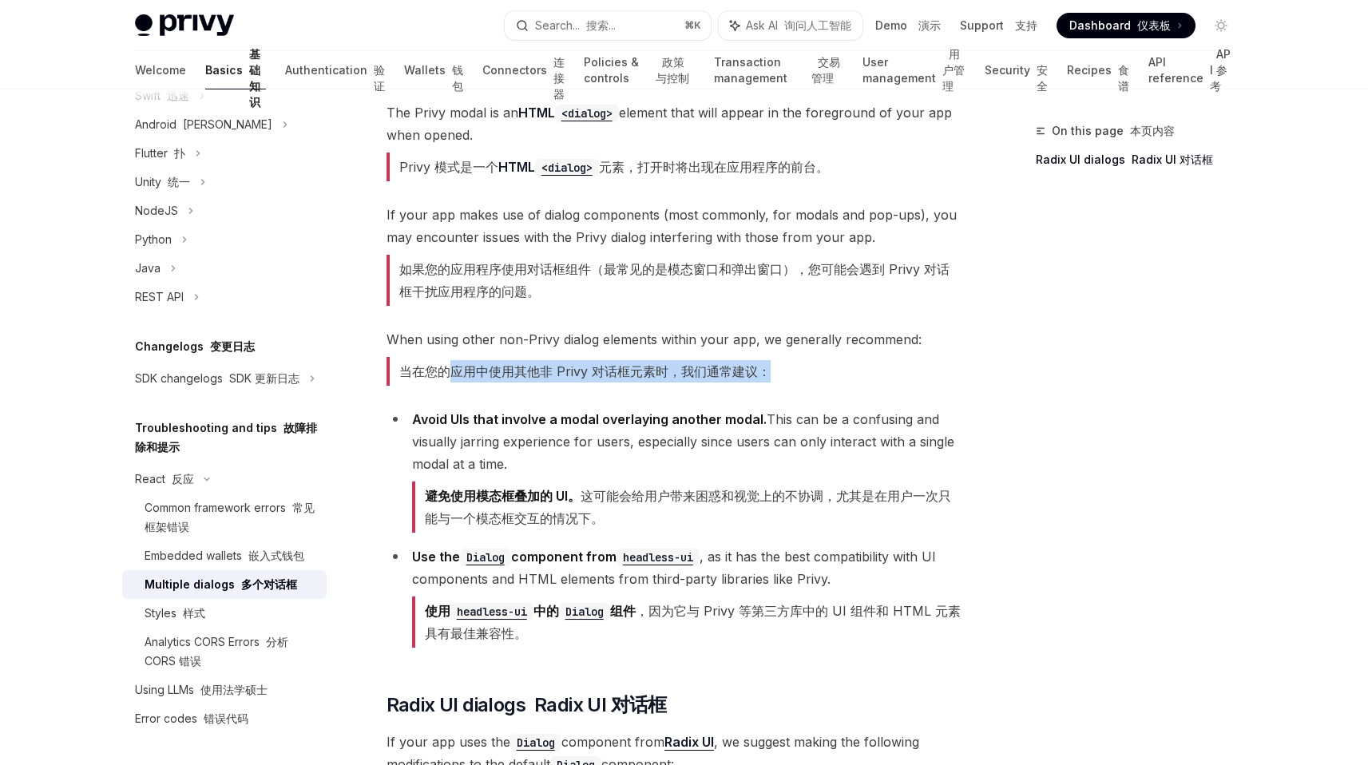
drag, startPoint x: 582, startPoint y: 338, endPoint x: 802, endPoint y: 342, distance: 219.6
click at [801, 339] on span "When using other non-Privy dialog elements within your app, we generally recomm…" at bounding box center [674, 360] width 576 height 64
click at [802, 342] on span "When using other non-Privy dialog elements within your app, we generally recomm…" at bounding box center [674, 360] width 576 height 64
click at [607, 429] on li "Avoid UIs that involve a modal overlaying another modal. This can be a confusin…" at bounding box center [674, 473] width 576 height 131
click at [437, 488] on strong "避免使用模态框叠加的 UI。" at bounding box center [503, 496] width 156 height 16
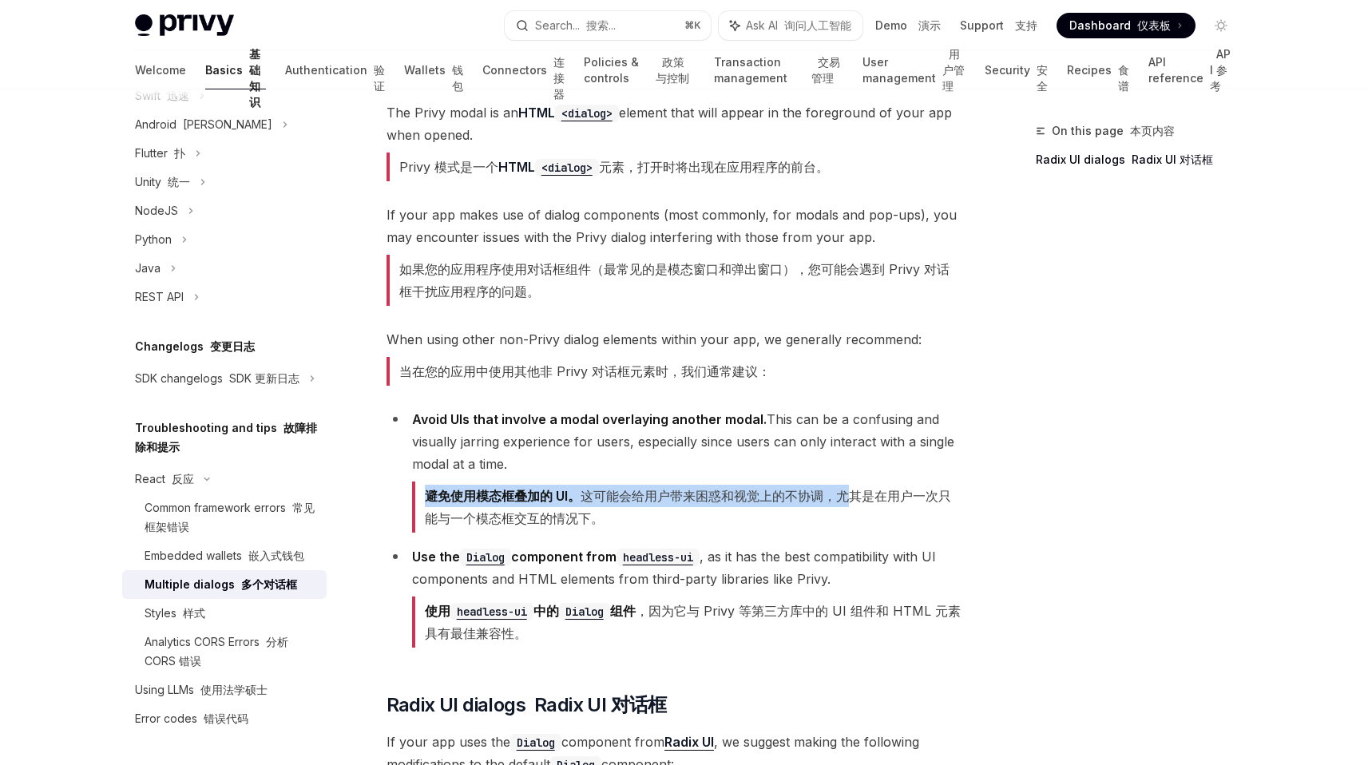
drag, startPoint x: 437, startPoint y: 466, endPoint x: 827, endPoint y: 472, distance: 390.5
click at [827, 488] on font "避免使用模态框叠加的 UI。 这可能会给用户带来困惑和视觉上的不协调，尤其是在用户一次只能与一个模态框交互的情况下。" at bounding box center [688, 507] width 526 height 38
click at [839, 488] on font "避免使用模态框叠加的 UI。 这可能会给用户带来困惑和视觉上的不协调，尤其是在用户一次只能与一个模态框交互的情况下。" at bounding box center [688, 507] width 526 height 38
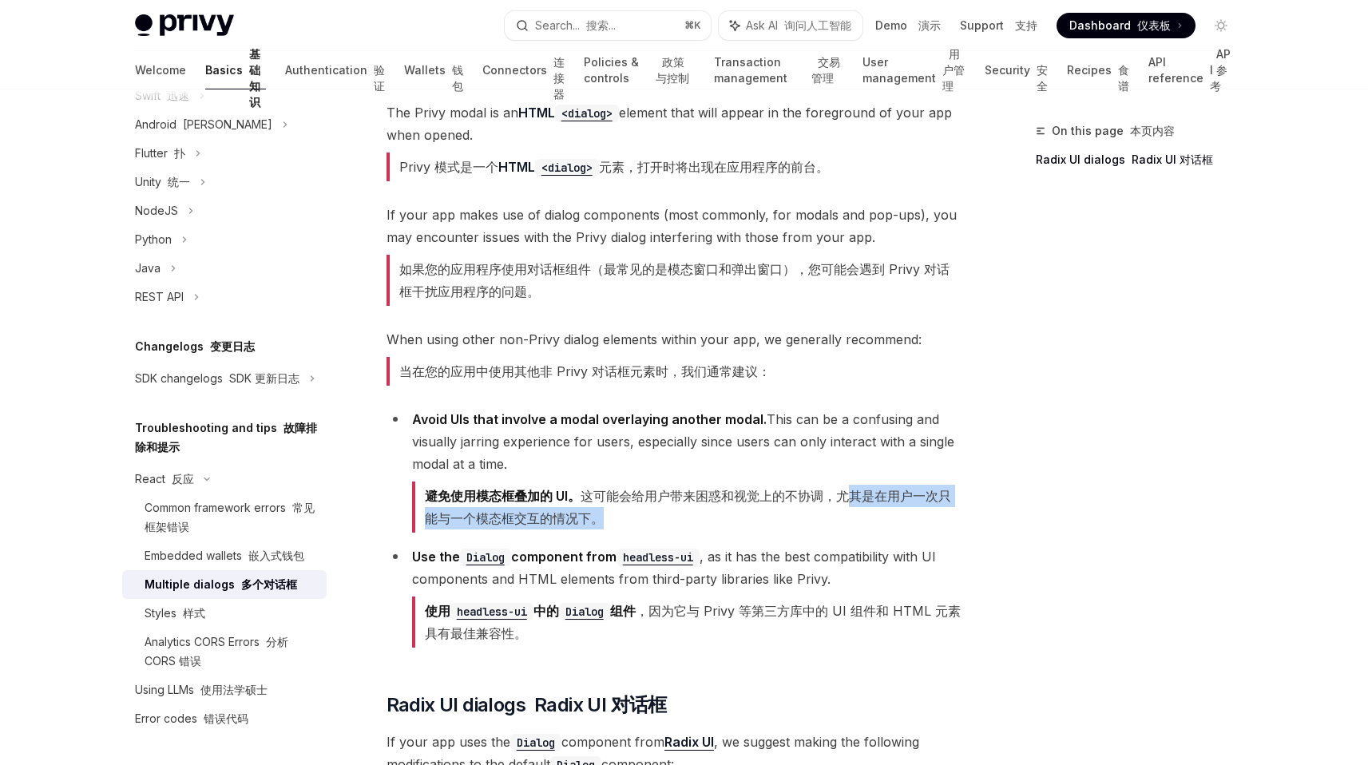
drag, startPoint x: 839, startPoint y: 468, endPoint x: 656, endPoint y: 499, distance: 185.5
click at [656, 499] on font "避免使用模态框叠加的 UI。 这可能会给用户带来困惑和视觉上的不协调，尤其是在用户一次只能与一个模态框交互的情况下。" at bounding box center [687, 506] width 550 height 51
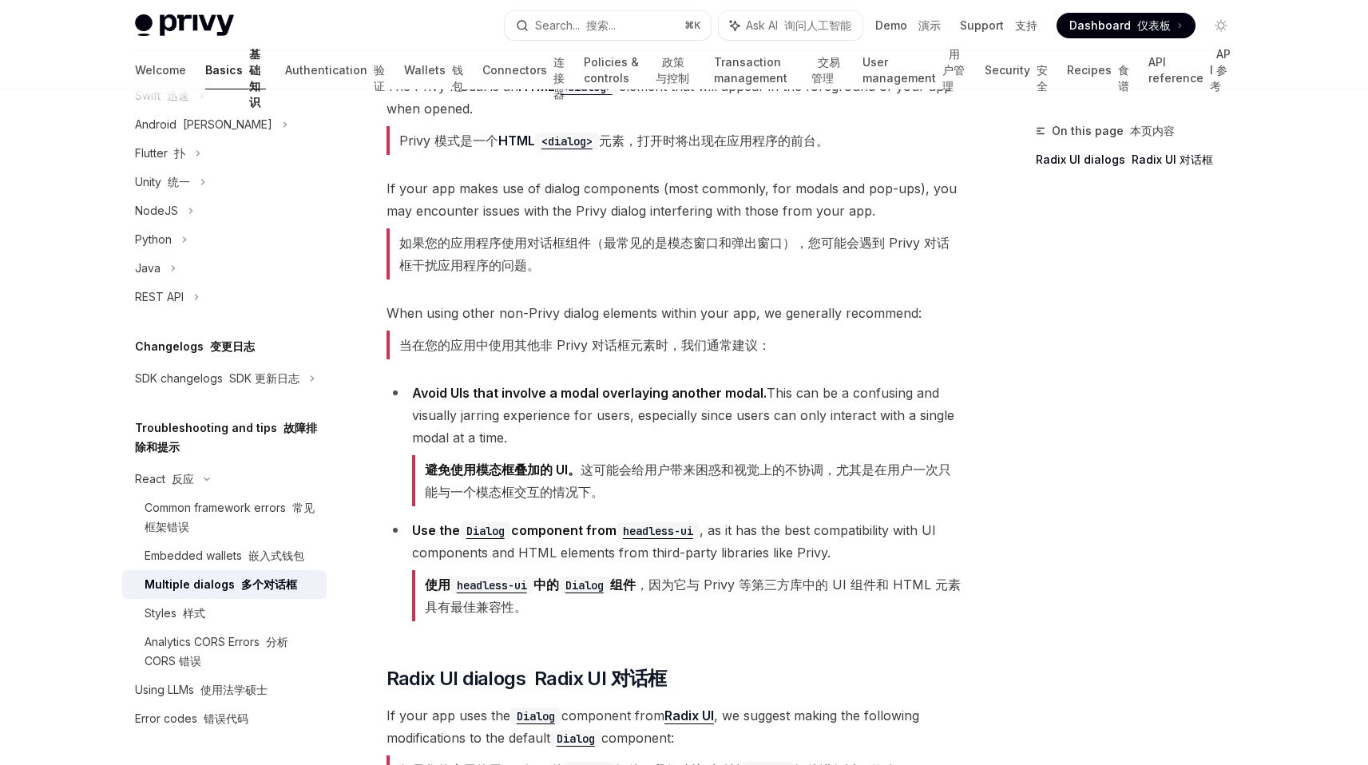
scroll to position [171, 0]
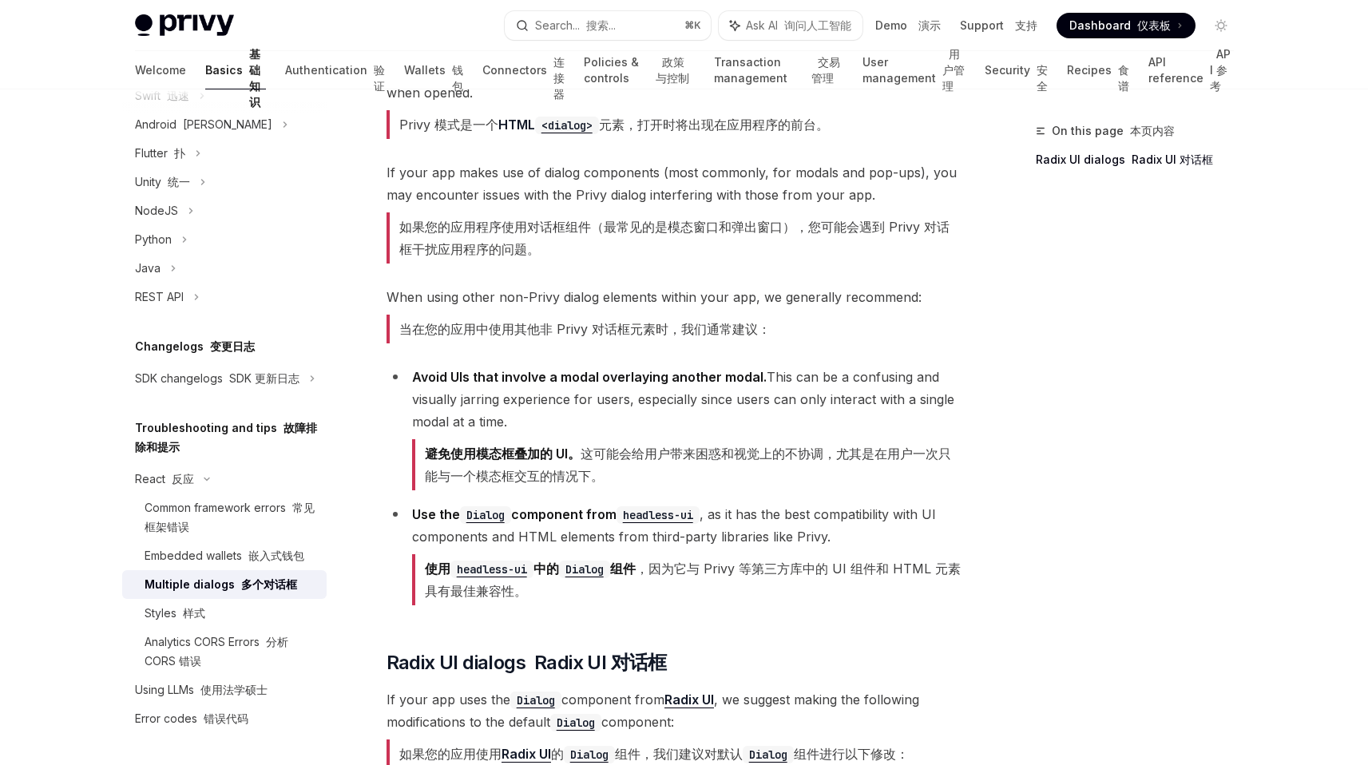
click at [550, 561] on strong "使用 headless-ui 中的 Dialog 组件" at bounding box center [530, 569] width 211 height 16
drag, startPoint x: 550, startPoint y: 536, endPoint x: 724, endPoint y: 536, distance: 174.1
click at [723, 561] on font "使用 headless-ui 中的 Dialog 组件 ，因为它与 Privy 等第三方库中的 UI 组件和 HTML 元素具有最佳兼容性。" at bounding box center [693, 580] width 536 height 38
click at [569, 557] on font "使用 headless-ui 中的 Dialog 组件 ，因为它与 Privy 等第三方库中的 UI 组件和 HTML 元素具有最佳兼容性。" at bounding box center [687, 579] width 550 height 51
click at [553, 554] on font "使用 headless-ui 中的 Dialog 组件 ，因为它与 Privy 等第三方库中的 UI 组件和 HTML 元素具有最佳兼容性。" at bounding box center [687, 579] width 550 height 51
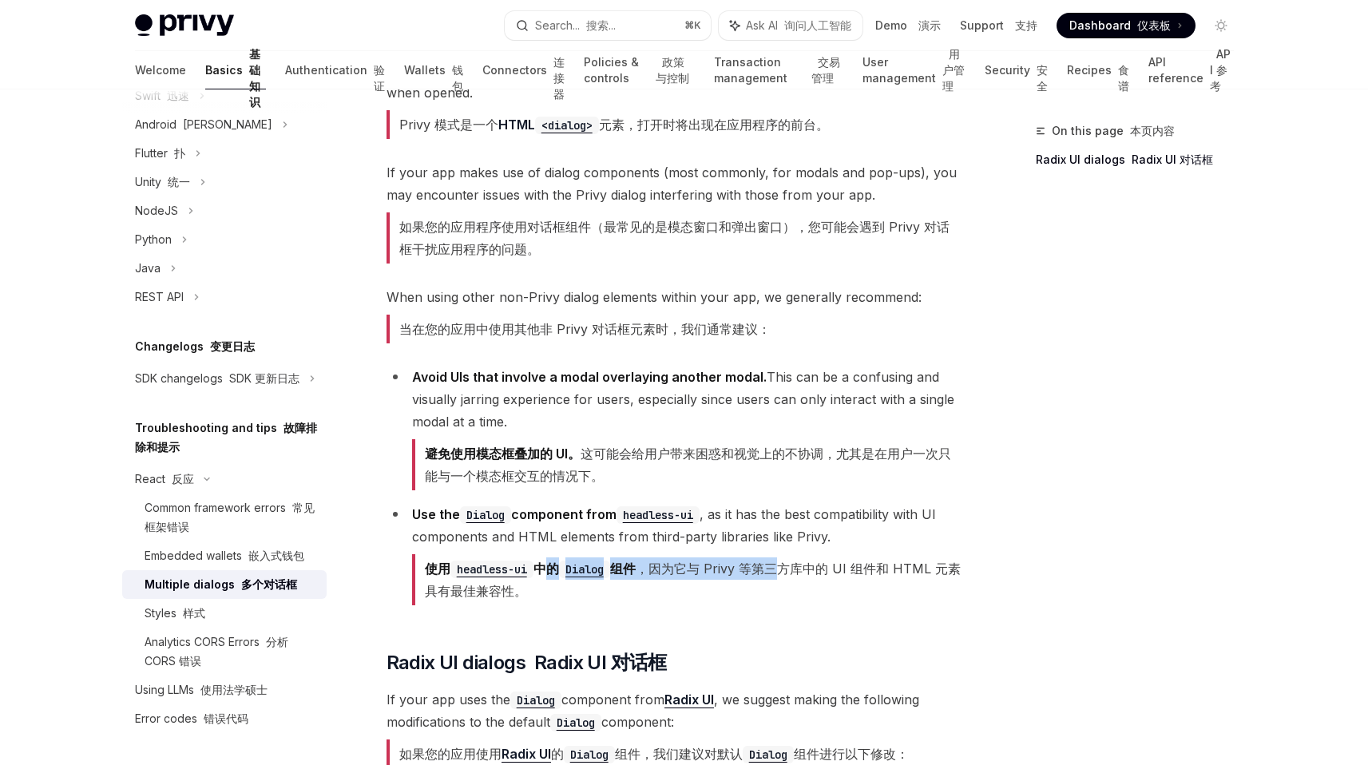
drag, startPoint x: 553, startPoint y: 547, endPoint x: 766, endPoint y: 547, distance: 213.2
click at [766, 554] on font "使用 headless-ui 中的 Dialog 组件 ，因为它与 Privy 等第三方库中的 UI 组件和 HTML 元素具有最佳兼容性。" at bounding box center [687, 579] width 550 height 51
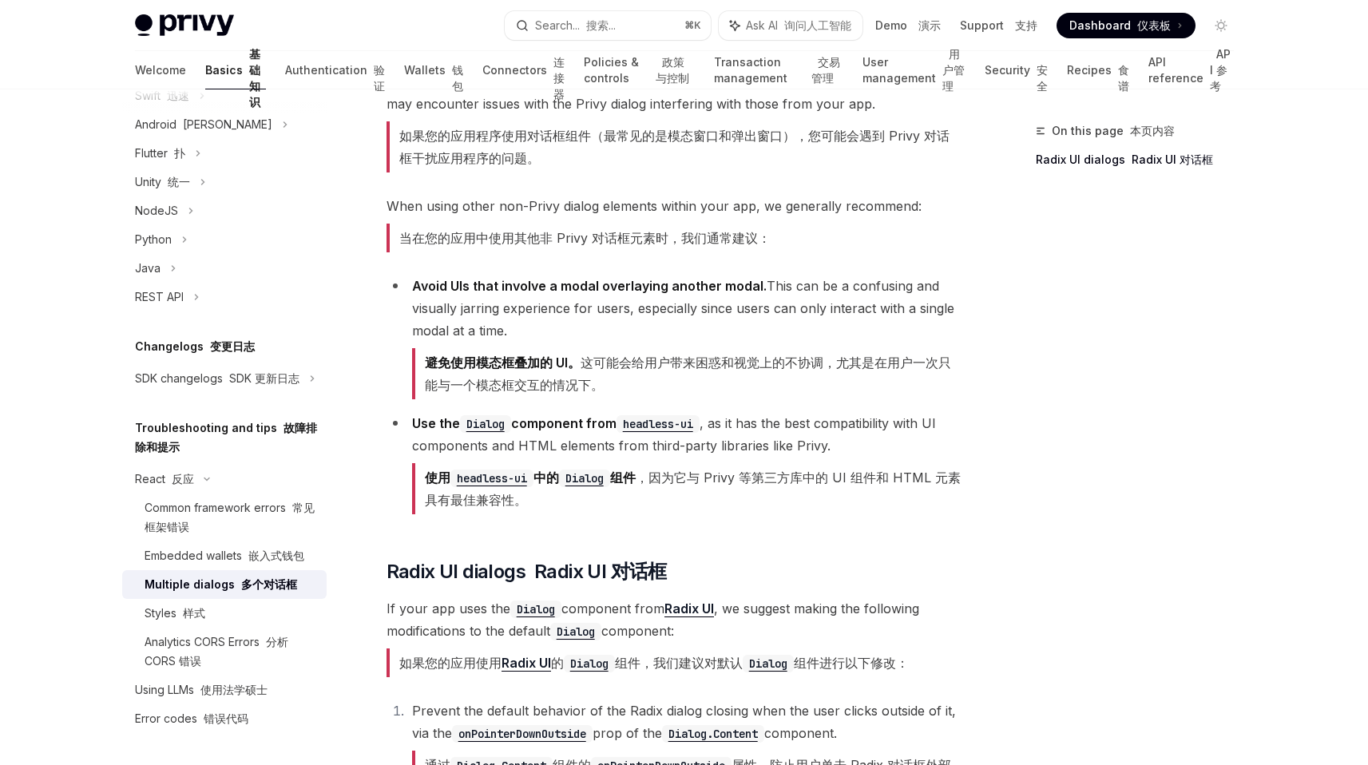
scroll to position [279, 0]
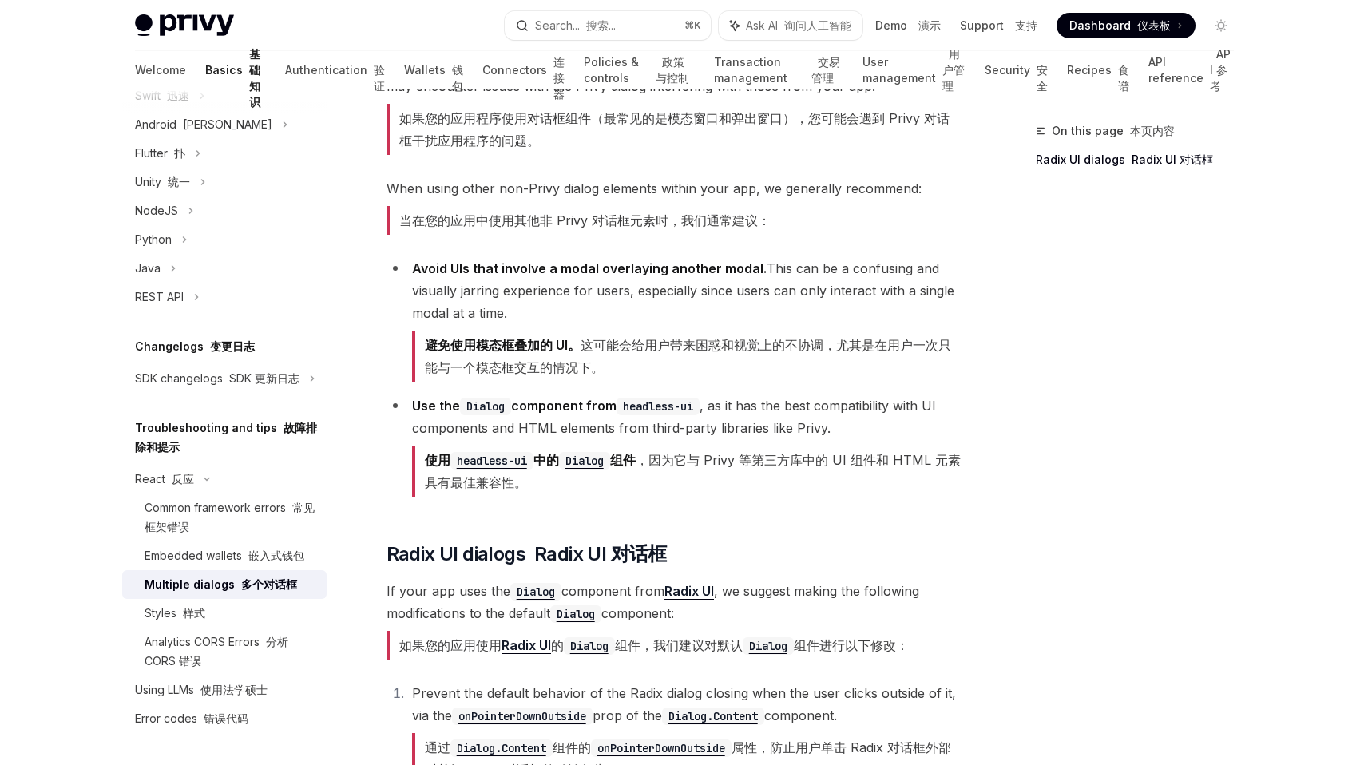
click at [676, 452] on font "使用 headless-ui 中的 Dialog 组件 ，因为它与 Privy 等第三方库中的 UI 组件和 HTML 元素具有最佳兼容性。" at bounding box center [693, 471] width 536 height 38
drag, startPoint x: 676, startPoint y: 429, endPoint x: 821, endPoint y: 429, distance: 144.5
click at [821, 452] on font "使用 headless-ui 中的 Dialog 组件 ，因为它与 Privy 等第三方库中的 UI 组件和 HTML 元素具有最佳兼容性。" at bounding box center [693, 471] width 536 height 38
drag, startPoint x: 727, startPoint y: 429, endPoint x: 686, endPoint y: 466, distance: 56.0
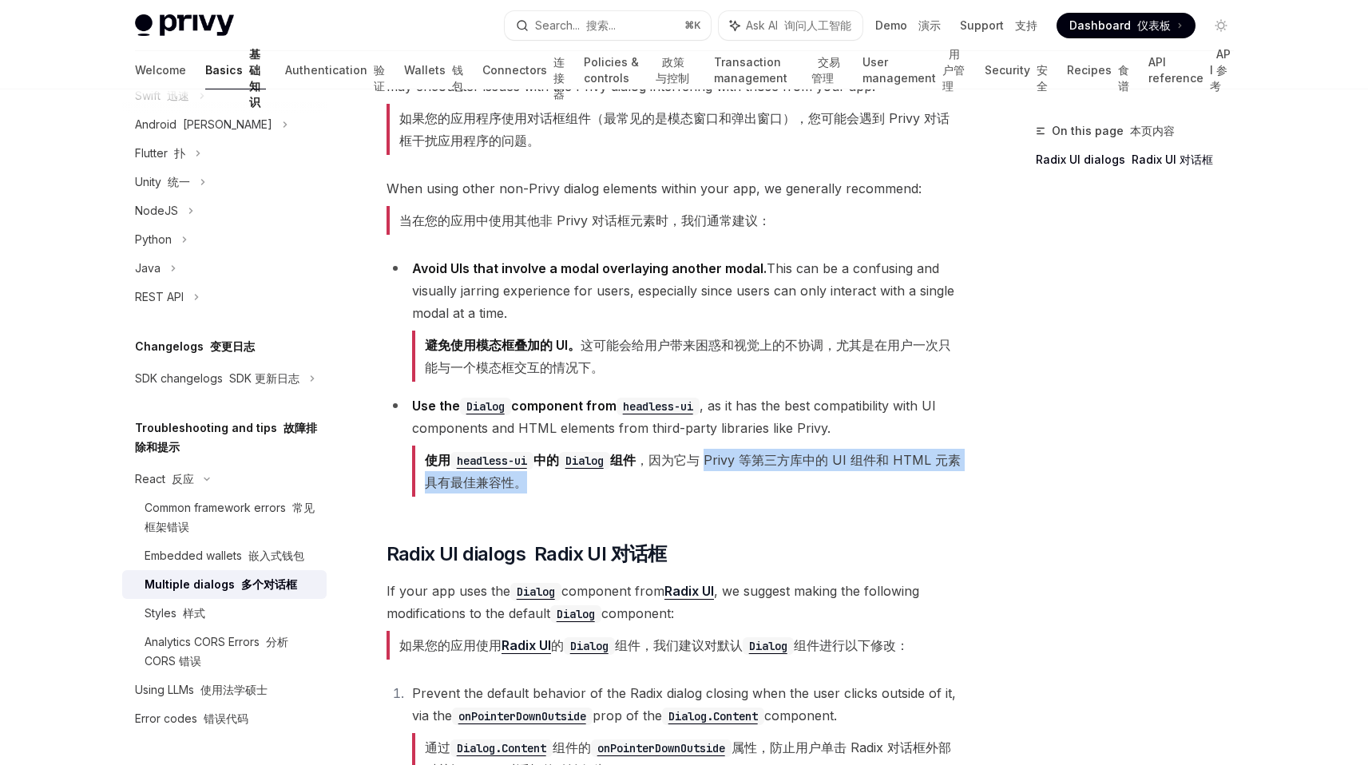
click at [689, 466] on font "使用 headless-ui 中的 Dialog 组件 ，因为它与 Privy 等第三方库中的 UI 组件和 HTML 元素具有最佳兼容性。" at bounding box center [687, 471] width 550 height 51
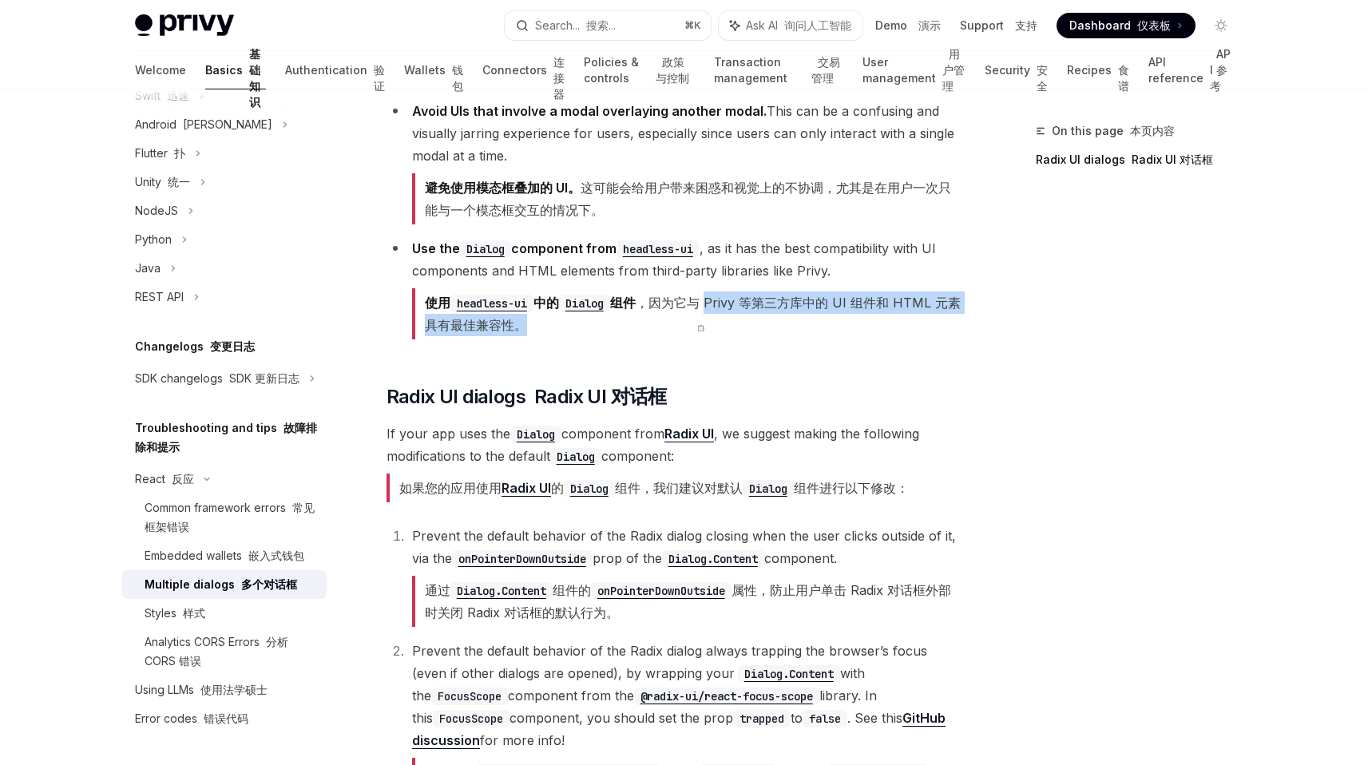
scroll to position [461, 0]
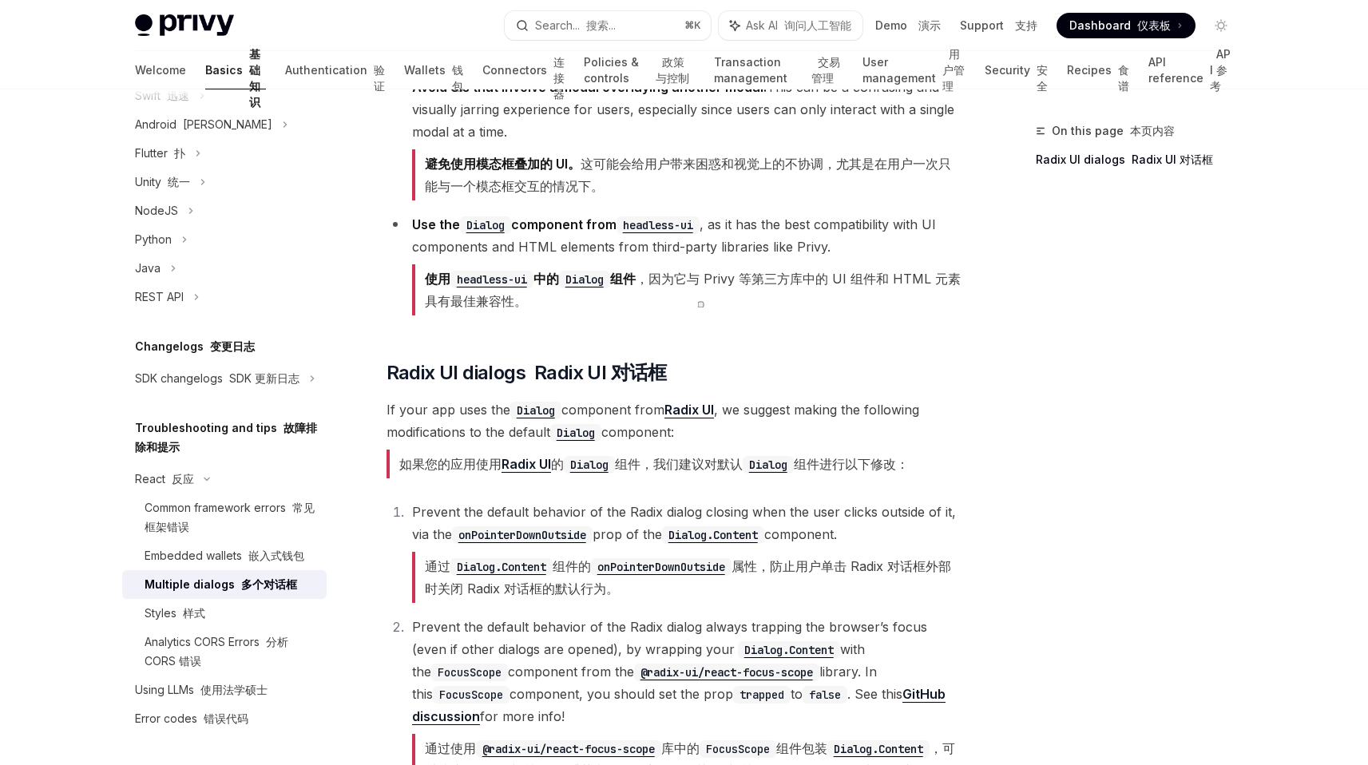
click at [432, 456] on font "如果您的应用使用 Radix UI 的 Dialog 组件，我们建议对默认 Dialog 组件进行以下修改：" at bounding box center [653, 464] width 509 height 17
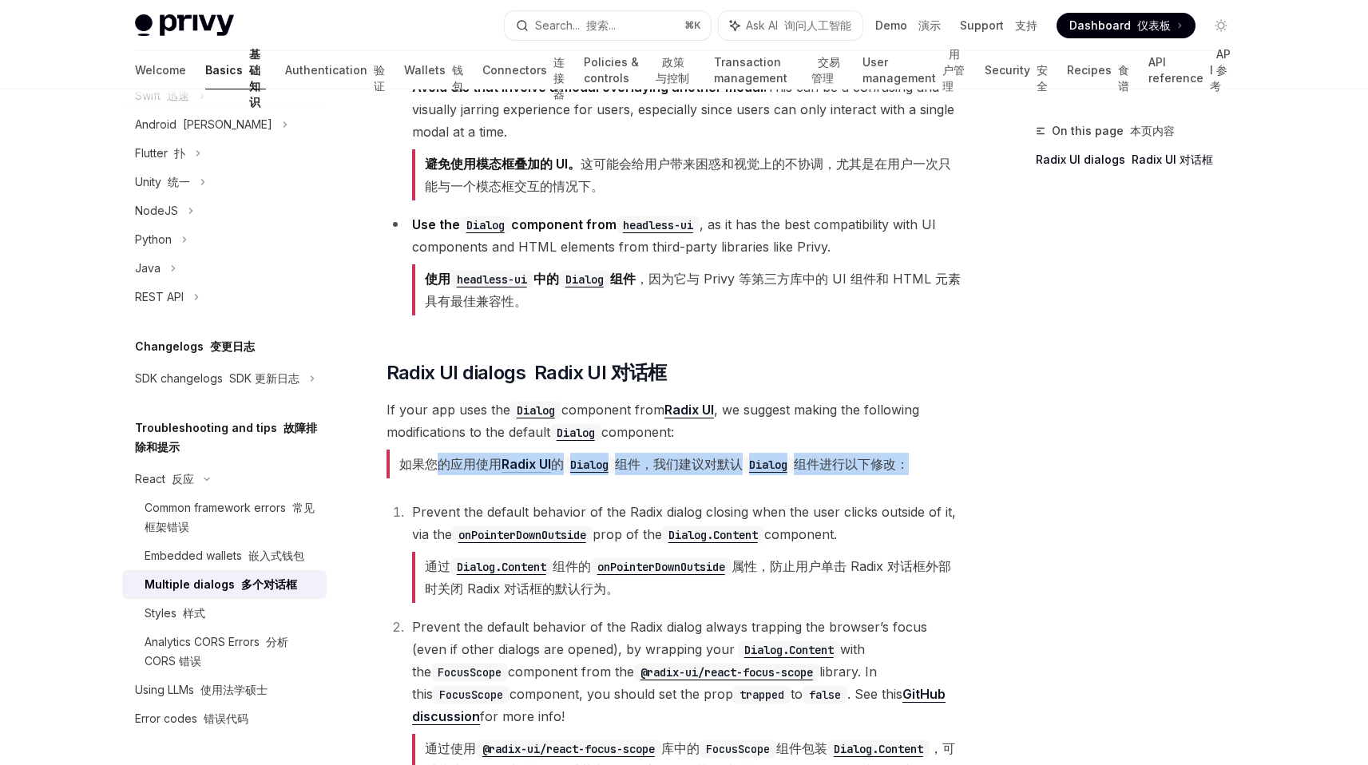
drag, startPoint x: 432, startPoint y: 429, endPoint x: 506, endPoint y: 458, distance: 79.6
click at [505, 457] on div "The Privy modal is an HTML <dialog> element that will appear in the foreground …" at bounding box center [674, 544] width 576 height 1551
click at [438, 456] on font "如果您的应用使用 Radix UI 的 Dialog 组件，我们建议对默认 Dialog 组件进行以下修改：" at bounding box center [653, 464] width 509 height 17
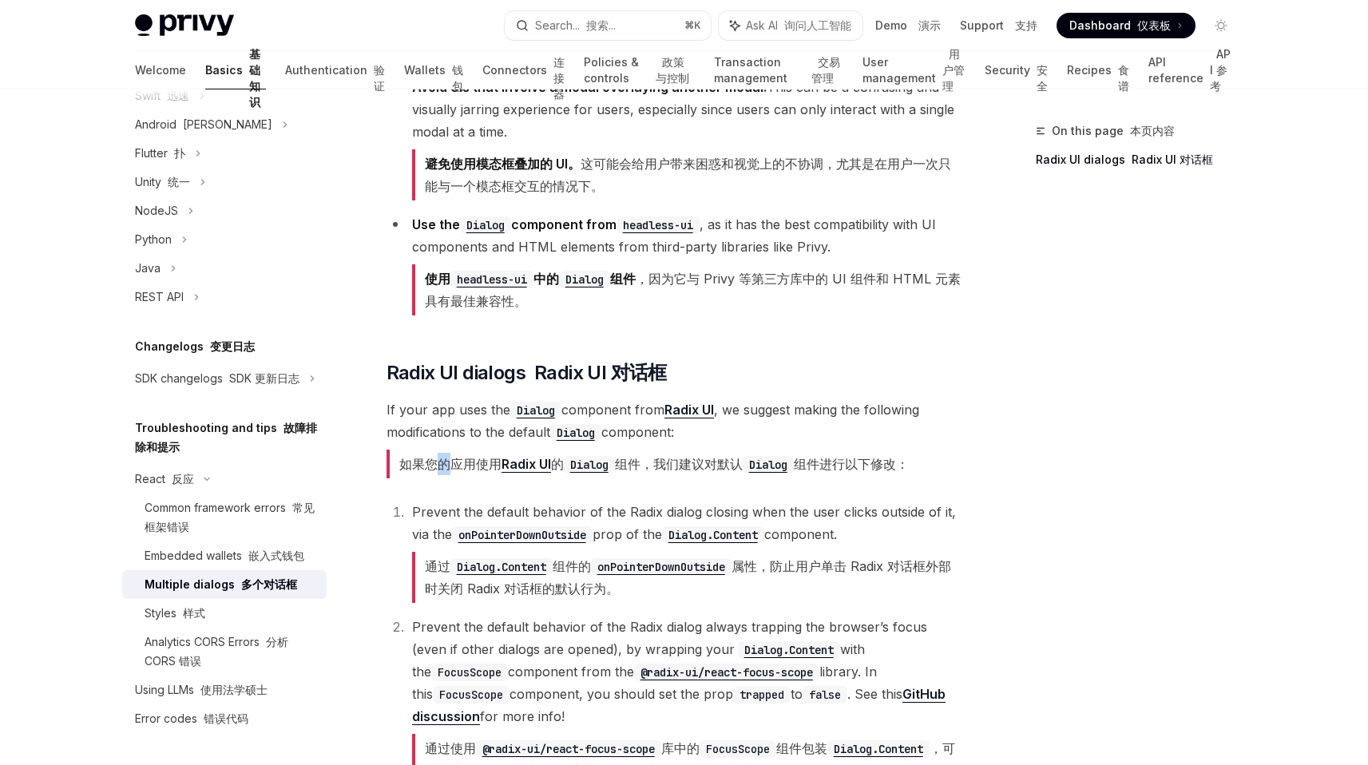
click at [438, 456] on font "如果您的应用使用 Radix UI 的 Dialog 组件，我们建议对默认 Dialog 组件进行以下修改：" at bounding box center [653, 464] width 509 height 17
drag, startPoint x: 435, startPoint y: 430, endPoint x: 688, endPoint y: 425, distance: 253.2
click at [689, 450] on font "如果您的应用使用 Radix UI 的 Dialog 组件，我们建议对默认 Dialog 组件进行以下修改：" at bounding box center [647, 464] width 522 height 29
click at [667, 456] on font "如果您的应用使用 Radix UI 的 Dialog 组件，我们建议对默认 Dialog 组件进行以下修改：" at bounding box center [653, 464] width 509 height 17
drag, startPoint x: 667, startPoint y: 436, endPoint x: 1000, endPoint y: 443, distance: 333.8
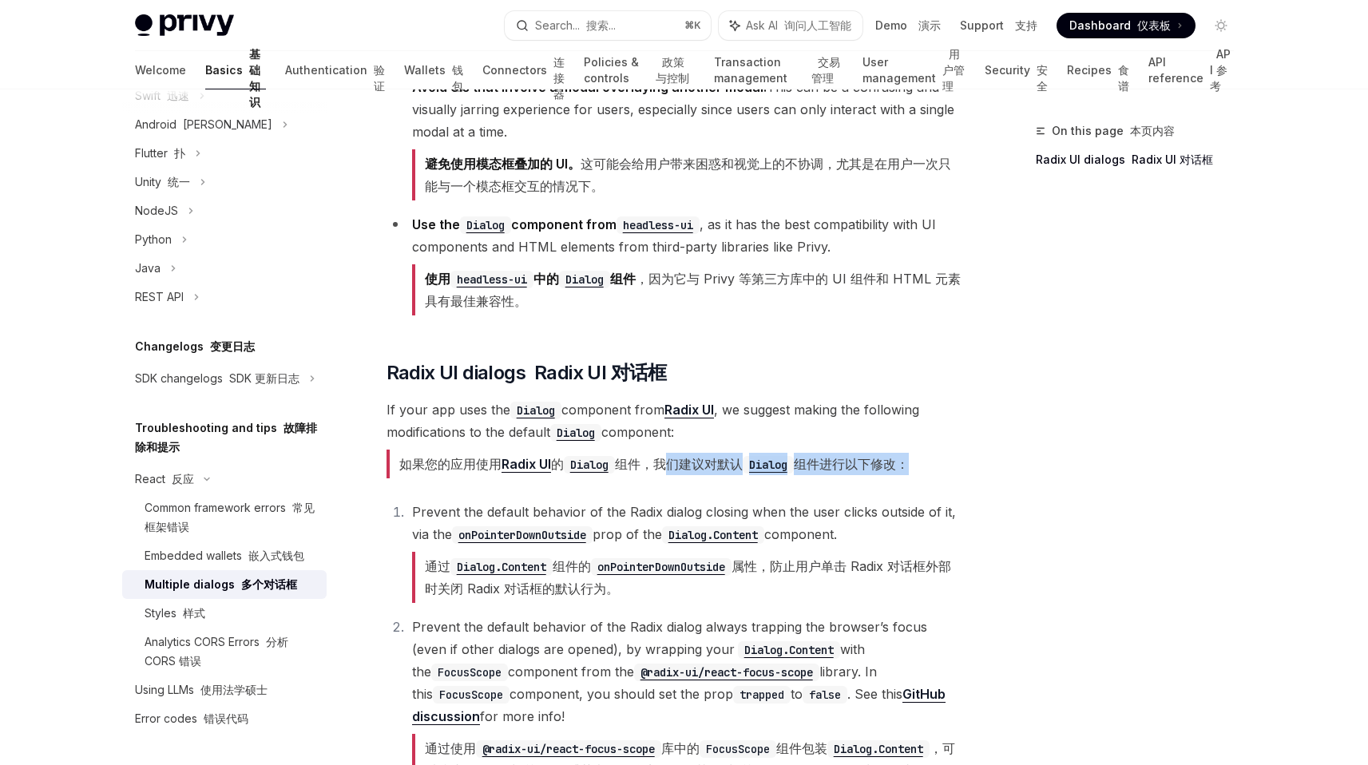
click at [1000, 443] on div "On this page 本页内容 Radix UI dialogs Radix UI 对话框 React 反应 Multiple dialogs 多个对话框…" at bounding box center [684, 593] width 1124 height 1928
click at [938, 453] on span "If your app uses the Dialog component from Radix UI , we suggest making the fol…" at bounding box center [674, 441] width 576 height 86
click at [435, 558] on font "通过 Dialog.Content 组件的 onPointerDownOutside 属性，防止用户单击 Radix 对话框外部时关闭 Radix 对话框的默…" at bounding box center [688, 577] width 526 height 38
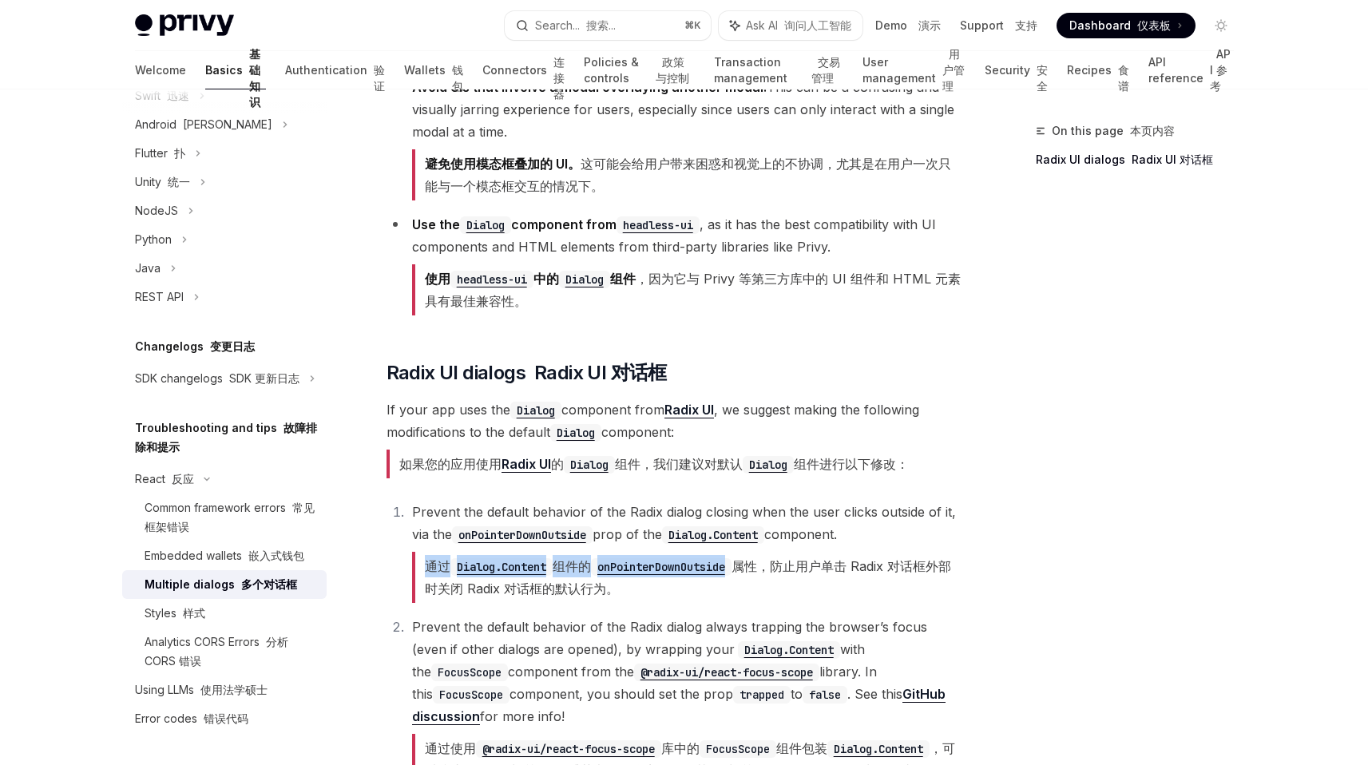
drag, startPoint x: 435, startPoint y: 537, endPoint x: 738, endPoint y: 537, distance: 302.6
click at [739, 558] on font "通过 Dialog.Content 组件的 onPointerDownOutside 属性，防止用户单击 Radix 对话框外部时关闭 Radix 对话框的默…" at bounding box center [688, 577] width 526 height 38
click at [800, 558] on font "通过 Dialog.Content 组件的 onPointerDownOutside 属性，防止用户单击 Radix 对话框外部时关闭 Radix 对话框的默…" at bounding box center [688, 577] width 526 height 38
drag, startPoint x: 800, startPoint y: 529, endPoint x: 871, endPoint y: 543, distance: 72.3
click at [871, 558] on font "通过 Dialog.Content 组件的 onPointerDownOutside 属性，防止用户单击 Radix 对话框外部时关闭 Radix 对话框的默…" at bounding box center [688, 577] width 526 height 38
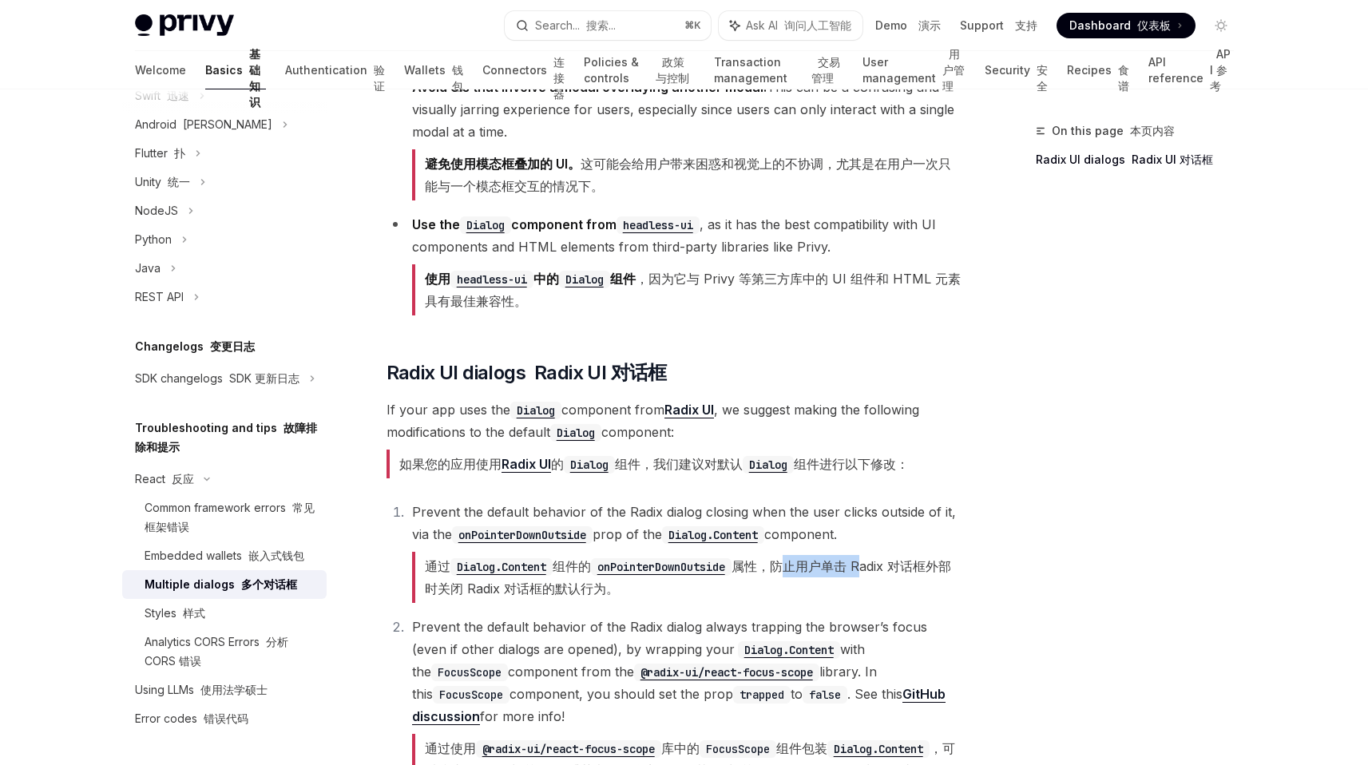
click at [870, 558] on font "通过 Dialog.Content 组件的 onPointerDownOutside 属性，防止用户单击 Radix 对话框外部时关闭 Radix 对话框的默…" at bounding box center [688, 577] width 526 height 38
drag, startPoint x: 767, startPoint y: 552, endPoint x: 485, endPoint y: 552, distance: 281.1
click at [485, 552] on font "通过 Dialog.Content 组件的 onPointerDownOutside 属性，防止用户单击 Radix 对话框外部时关闭 Radix 对话框的默…" at bounding box center [687, 577] width 550 height 51
click at [822, 556] on font "通过 Dialog.Content 组件的 onPointerDownOutside 属性，防止用户单击 Radix 对话框外部时关闭 Radix 对话框的默…" at bounding box center [687, 577] width 550 height 51
click at [795, 558] on font "通过 Dialog.Content 组件的 onPointerDownOutside 属性，防止用户单击 Radix 对话框外部时关闭 Radix 对话框的默…" at bounding box center [688, 577] width 526 height 38
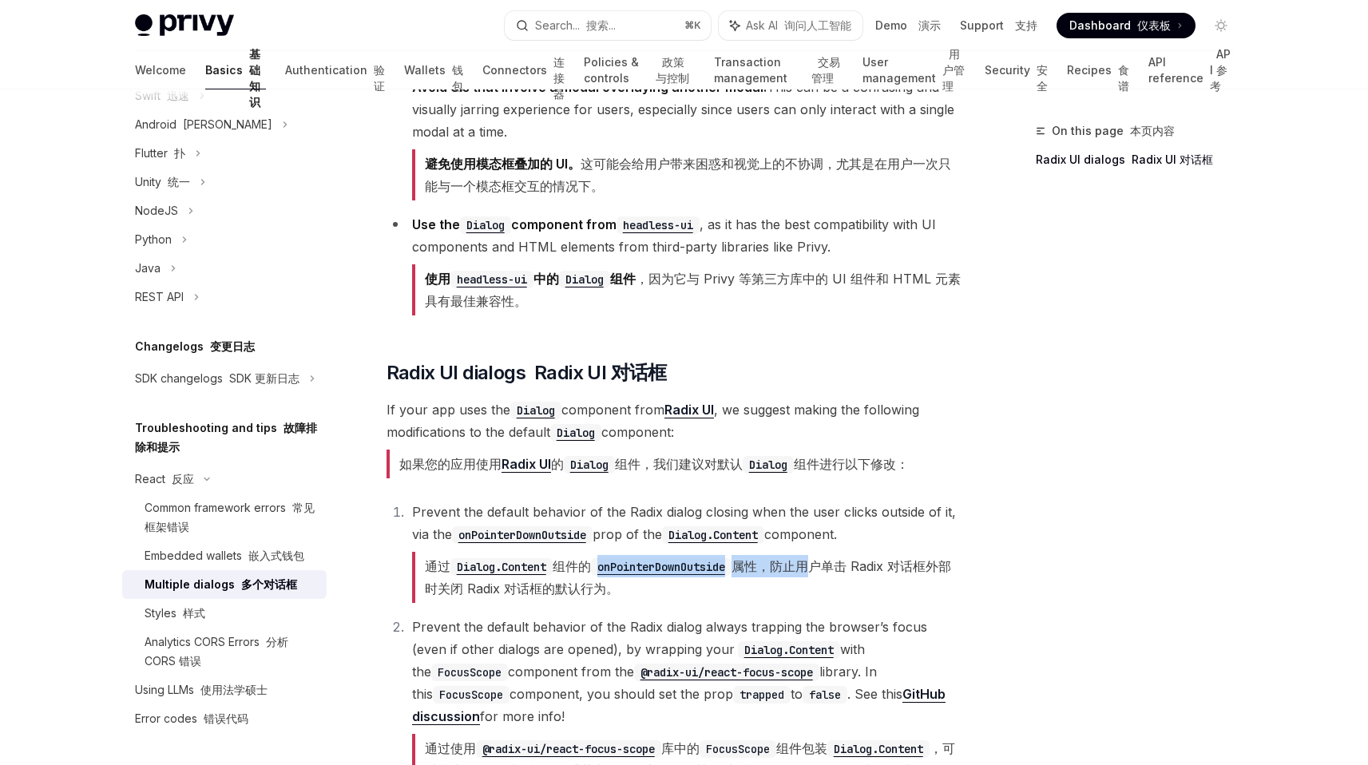
drag, startPoint x: 795, startPoint y: 536, endPoint x: 687, endPoint y: 548, distance: 109.3
click at [687, 552] on font "通过 Dialog.Content 组件的 onPointerDownOutside 属性，防止用户单击 Radix 对话框外部时关闭 Radix 对话框的默…" at bounding box center [687, 577] width 550 height 51
click at [664, 570] on font "通过 Dialog.Content 组件的 onPointerDownOutside 属性，防止用户单击 Radix 对话框外部时关闭 Radix 对话框的默…" at bounding box center [687, 577] width 550 height 51
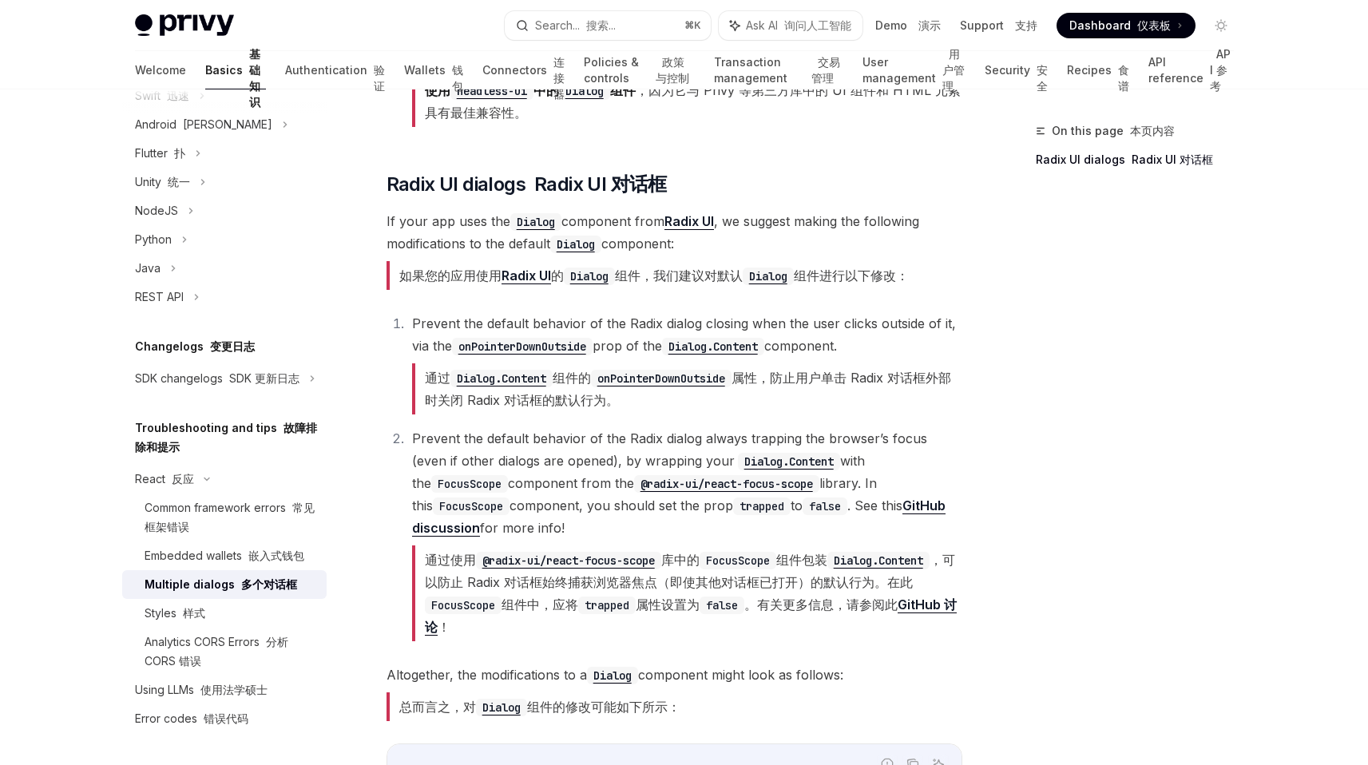
scroll to position [650, 0]
click at [440, 551] on font "通过使用 @radix-ui/react-focus-scope 库中的 FocusScope 组件包装 Dialog.Content ，可以防止 Radix…" at bounding box center [691, 592] width 532 height 83
drag, startPoint x: 440, startPoint y: 529, endPoint x: 749, endPoint y: 529, distance: 309.0
click at [751, 551] on font "通过使用 @radix-ui/react-focus-scope 库中的 FocusScope 组件包装 Dialog.Content ，可以防止 Radix…" at bounding box center [691, 592] width 532 height 83
click at [749, 551] on code "FocusScope" at bounding box center [737, 560] width 77 height 18
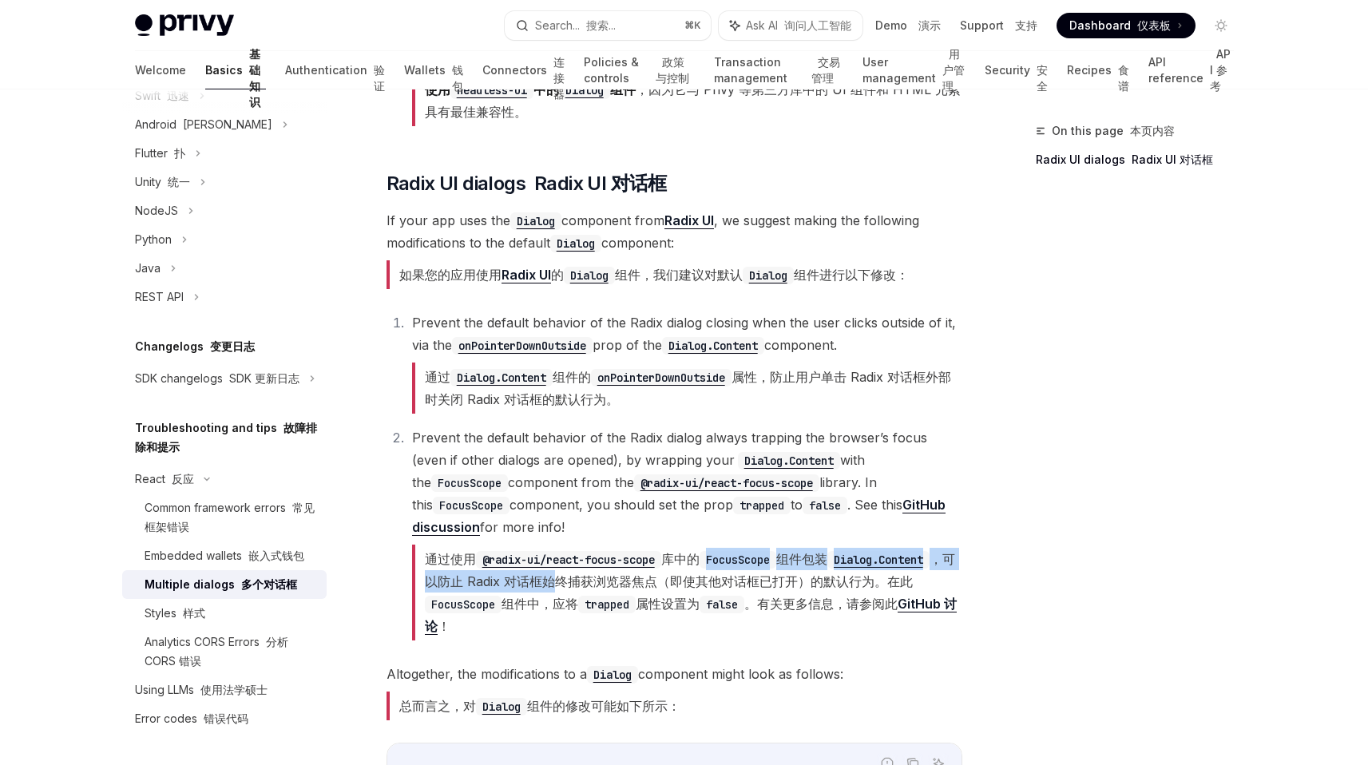
drag, startPoint x: 749, startPoint y: 529, endPoint x: 669, endPoint y: 558, distance: 85.1
click at [669, 558] on font "通过使用 @radix-ui/react-focus-scope 库中的 FocusScope 组件包装 Dialog.Content ，可以防止 Radix…" at bounding box center [691, 592] width 532 height 83
click at [647, 558] on font "通过使用 @radix-ui/react-focus-scope 库中的 FocusScope 组件包装 Dialog.Content ，可以防止 Radix…" at bounding box center [691, 592] width 532 height 83
click at [546, 557] on font "通过使用 @radix-ui/react-focus-scope 库中的 FocusScope 组件包装 Dialog.Content ，可以防止 Radix…" at bounding box center [691, 592] width 532 height 83
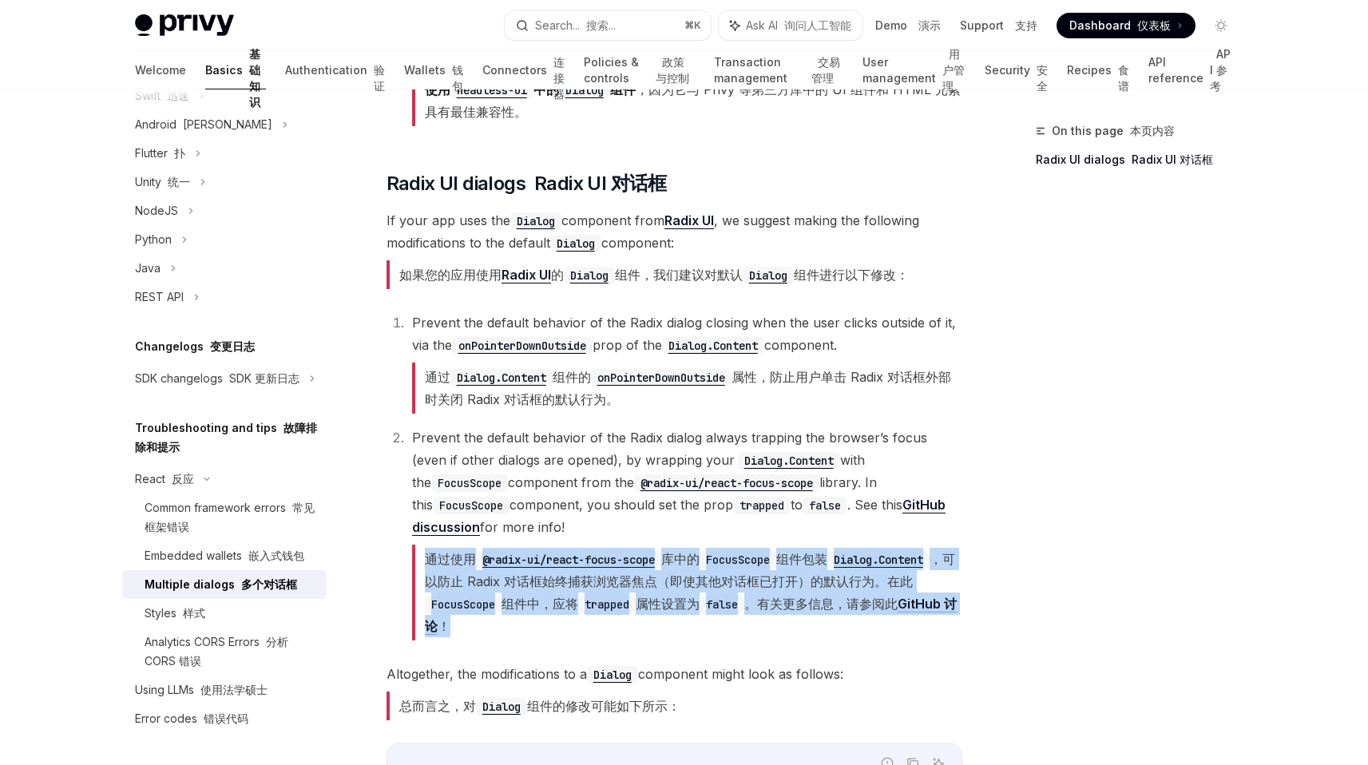
drag, startPoint x: 546, startPoint y: 557, endPoint x: 645, endPoint y: 557, distance: 99.0
click at [645, 557] on font "通过使用 @radix-ui/react-focus-scope 库中的 FocusScope 组件包装 Dialog.Content ，可以防止 Radix…" at bounding box center [691, 592] width 532 height 83
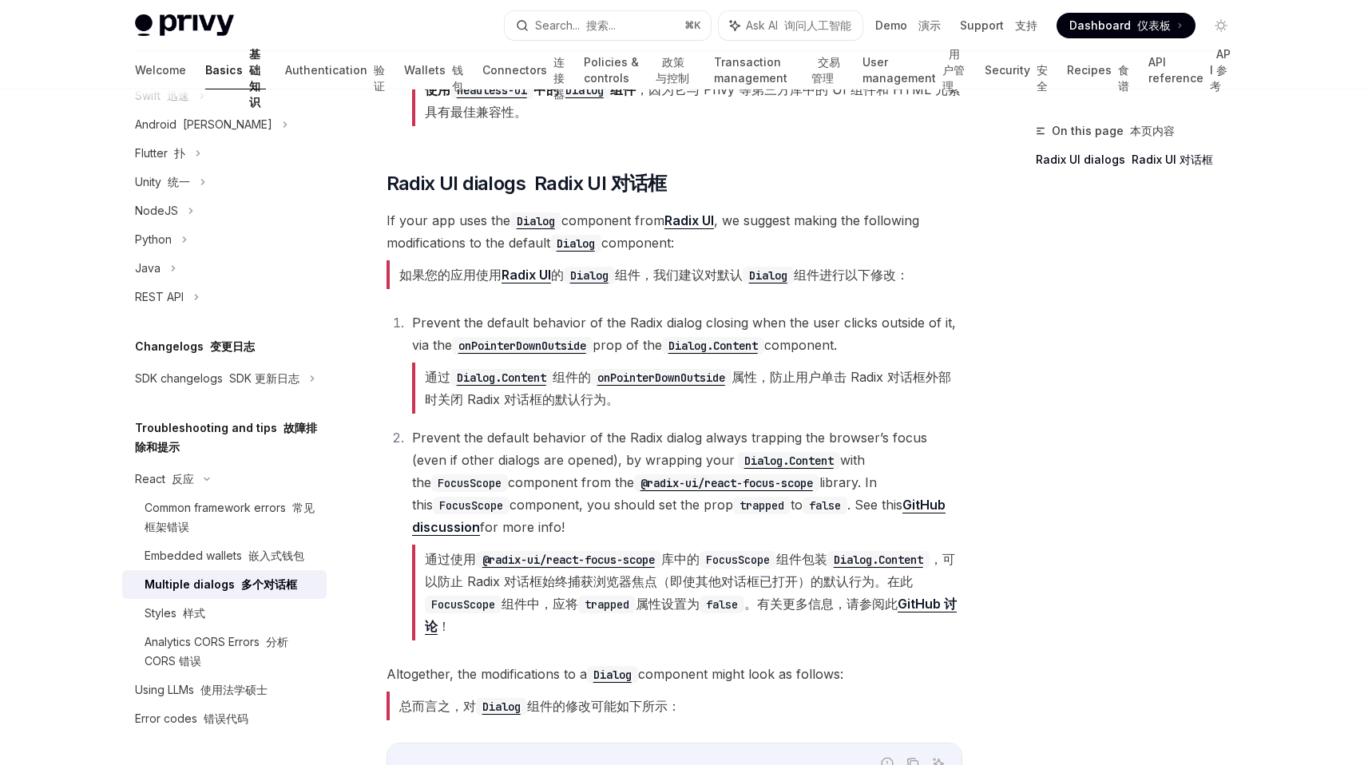
click at [545, 553] on font "通过使用 @radix-ui/react-focus-scope 库中的 FocusScope 组件包装 Dialog.Content ，可以防止 Radix…" at bounding box center [691, 592] width 532 height 83
drag, startPoint x: 545, startPoint y: 553, endPoint x: 692, endPoint y: 557, distance: 147.0
click at [692, 557] on font "通过使用 @radix-ui/react-focus-scope 库中的 FocusScope 组件包装 Dialog.Content ，可以防止 Radix…" at bounding box center [691, 592] width 532 height 83
click at [681, 557] on font "通过使用 @radix-ui/react-focus-scope 库中的 FocusScope 组件包装 Dialog.Content ，可以防止 Radix…" at bounding box center [691, 592] width 532 height 83
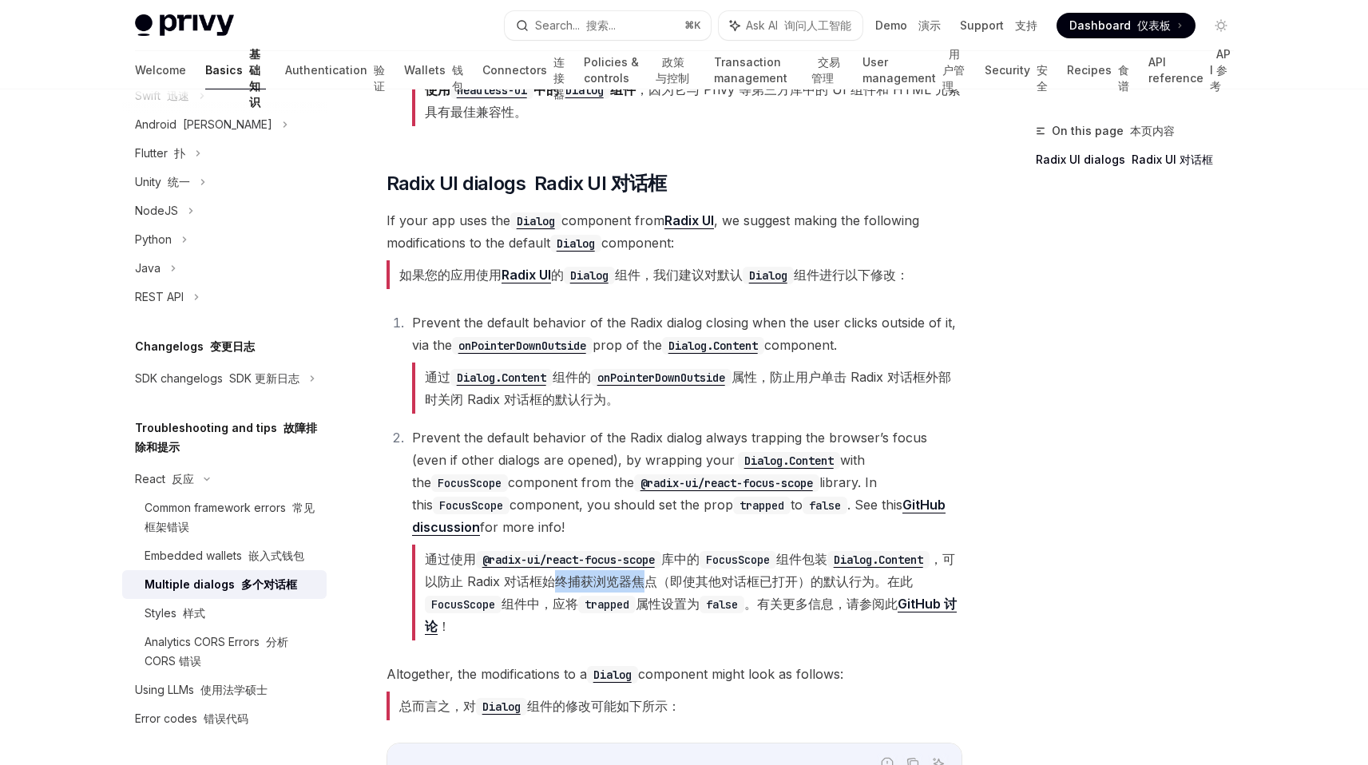
drag, startPoint x: 681, startPoint y: 557, endPoint x: 751, endPoint y: 557, distance: 70.3
click at [751, 557] on font "通过使用 @radix-ui/react-focus-scope 库中的 FocusScope 组件包装 Dialog.Content ，可以防止 Radix…" at bounding box center [691, 592] width 532 height 83
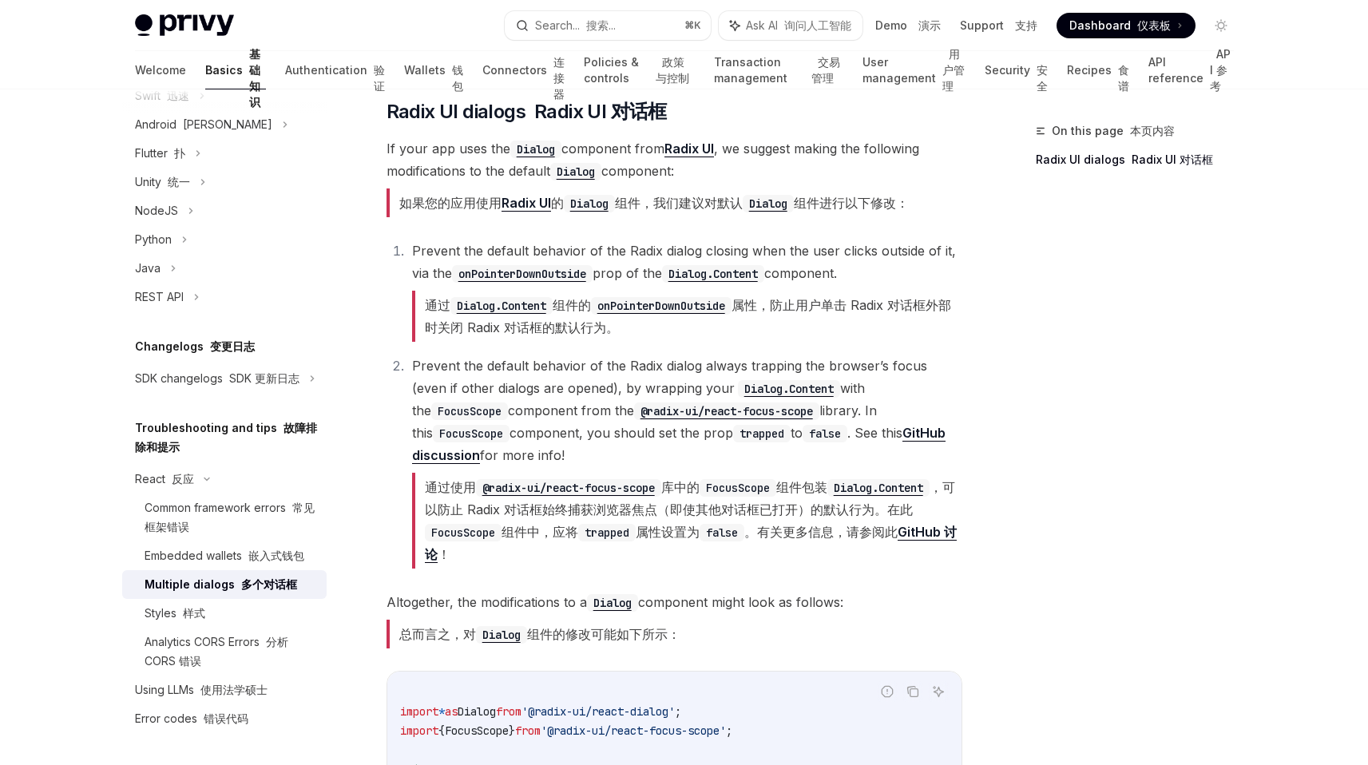
click at [678, 481] on font "通过使用 @radix-ui/react-focus-scope 库中的 FocusScope 组件包装 Dialog.Content ，可以防止 Radix…" at bounding box center [691, 520] width 532 height 83
drag, startPoint x: 678, startPoint y: 481, endPoint x: 798, endPoint y: 483, distance: 119.8
click at [798, 483] on font "通过使用 @radix-ui/react-focus-scope 库中的 FocusScope 组件包装 Dialog.Content ，可以防止 Radix…" at bounding box center [691, 520] width 532 height 83
click at [800, 482] on font "通过使用 @radix-ui/react-focus-scope 库中的 FocusScope 组件包装 Dialog.Content ，可以防止 Radix…" at bounding box center [691, 520] width 532 height 83
drag, startPoint x: 800, startPoint y: 482, endPoint x: 649, endPoint y: 512, distance: 153.8
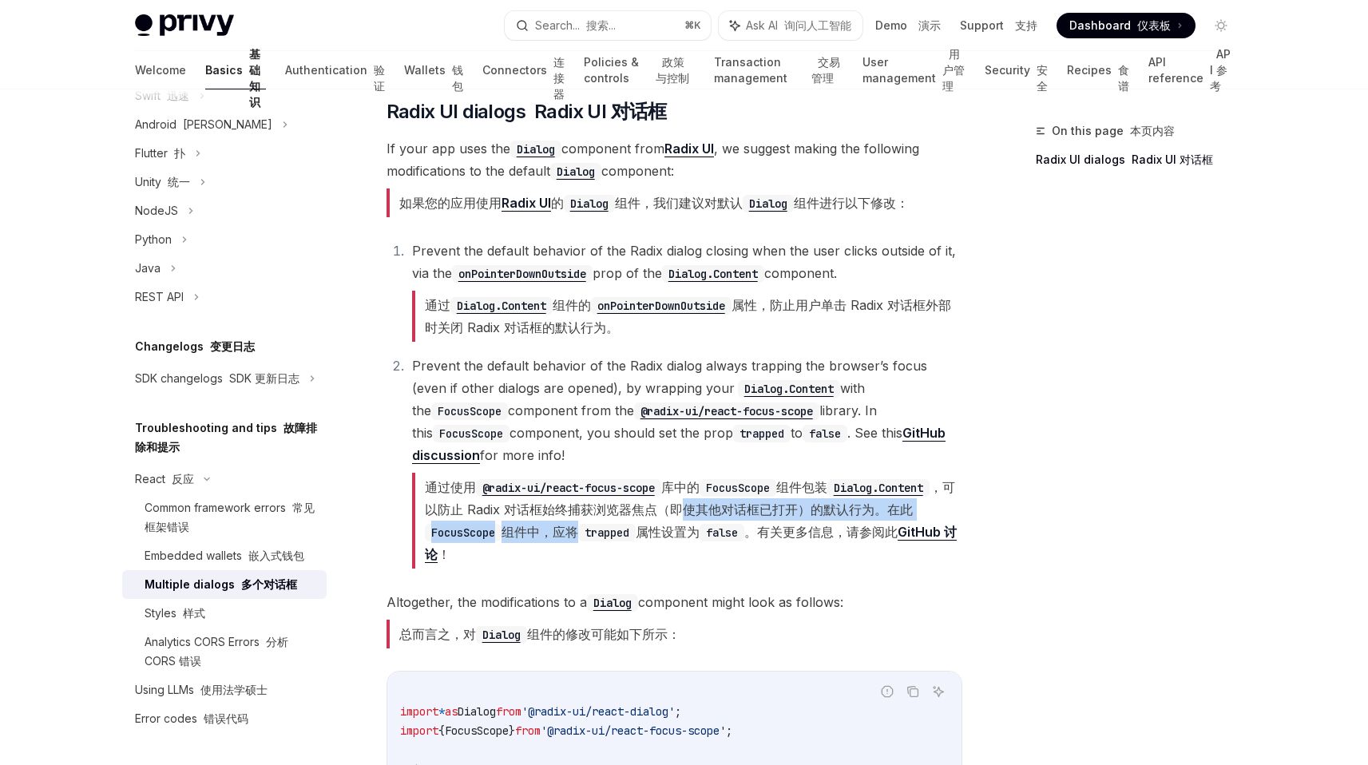
click at [649, 512] on font "通过使用 @radix-ui/react-focus-scope 库中的 FocusScope 组件包装 Dialog.Content ，可以防止 Radix…" at bounding box center [687, 521] width 550 height 96
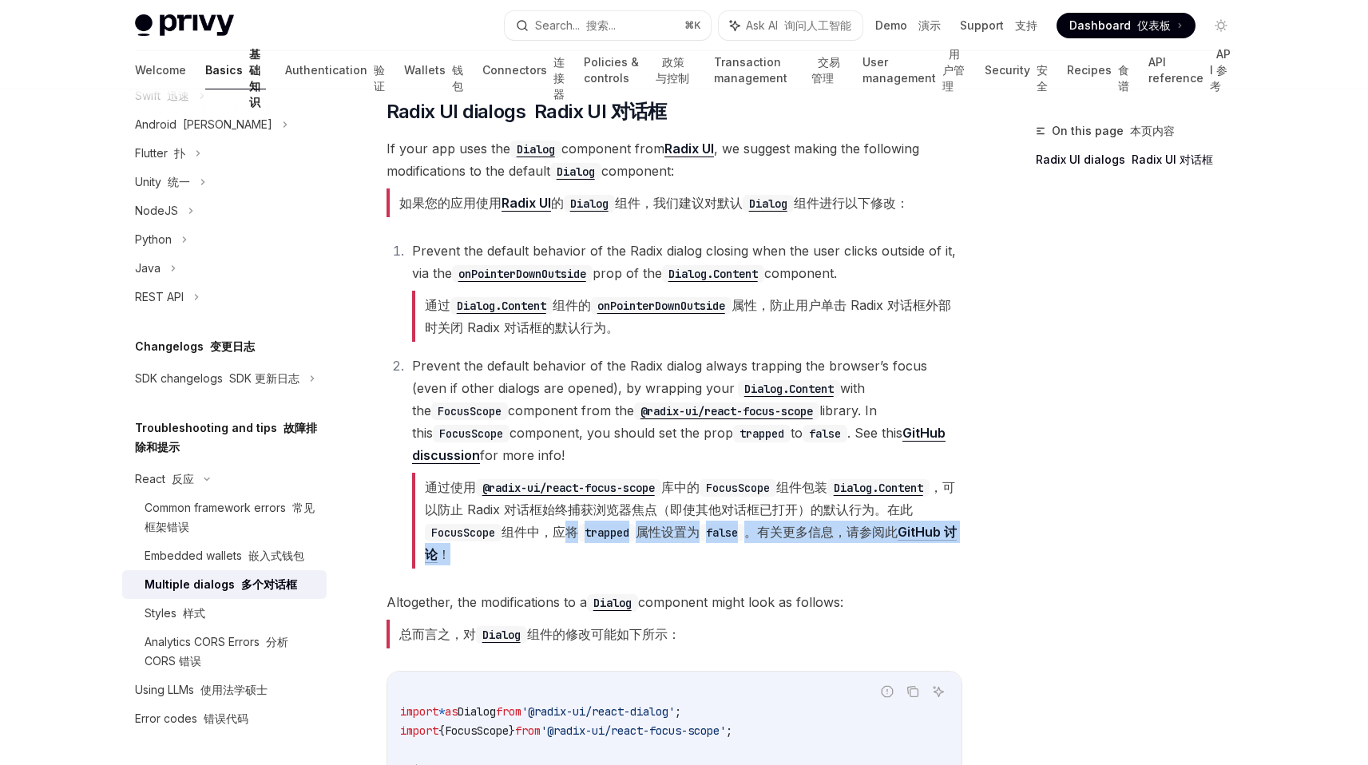
drag, startPoint x: 649, startPoint y: 512, endPoint x: 813, endPoint y: 523, distance: 164.1
click at [829, 521] on font "通过使用 @radix-ui/react-focus-scope 库中的 FocusScope 组件包装 Dialog.Content ，可以防止 Radix…" at bounding box center [687, 521] width 550 height 96
click at [638, 594] on strong "Dialog" at bounding box center [612, 602] width 51 height 16
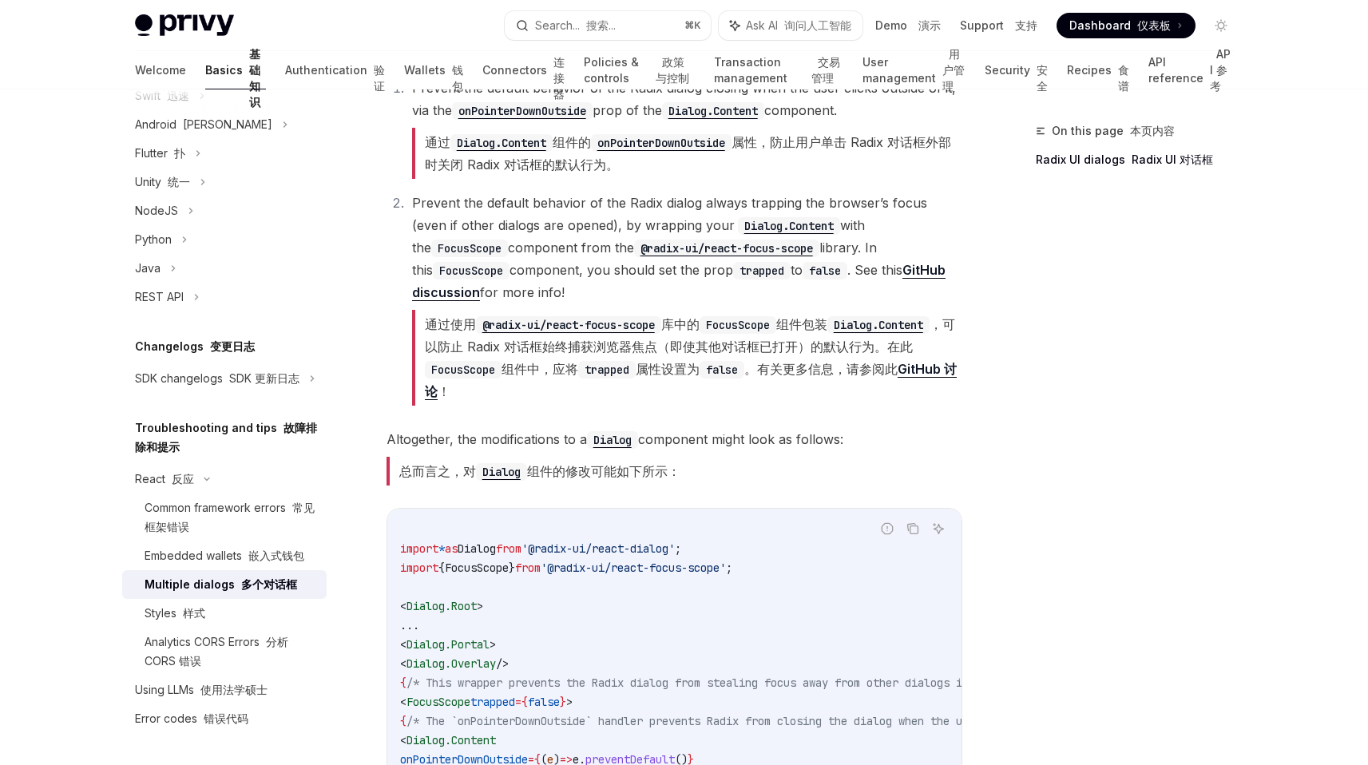
click at [586, 457] on font "总而言之，对 Dialog 组件的修改可能如下所示：" at bounding box center [533, 471] width 294 height 29
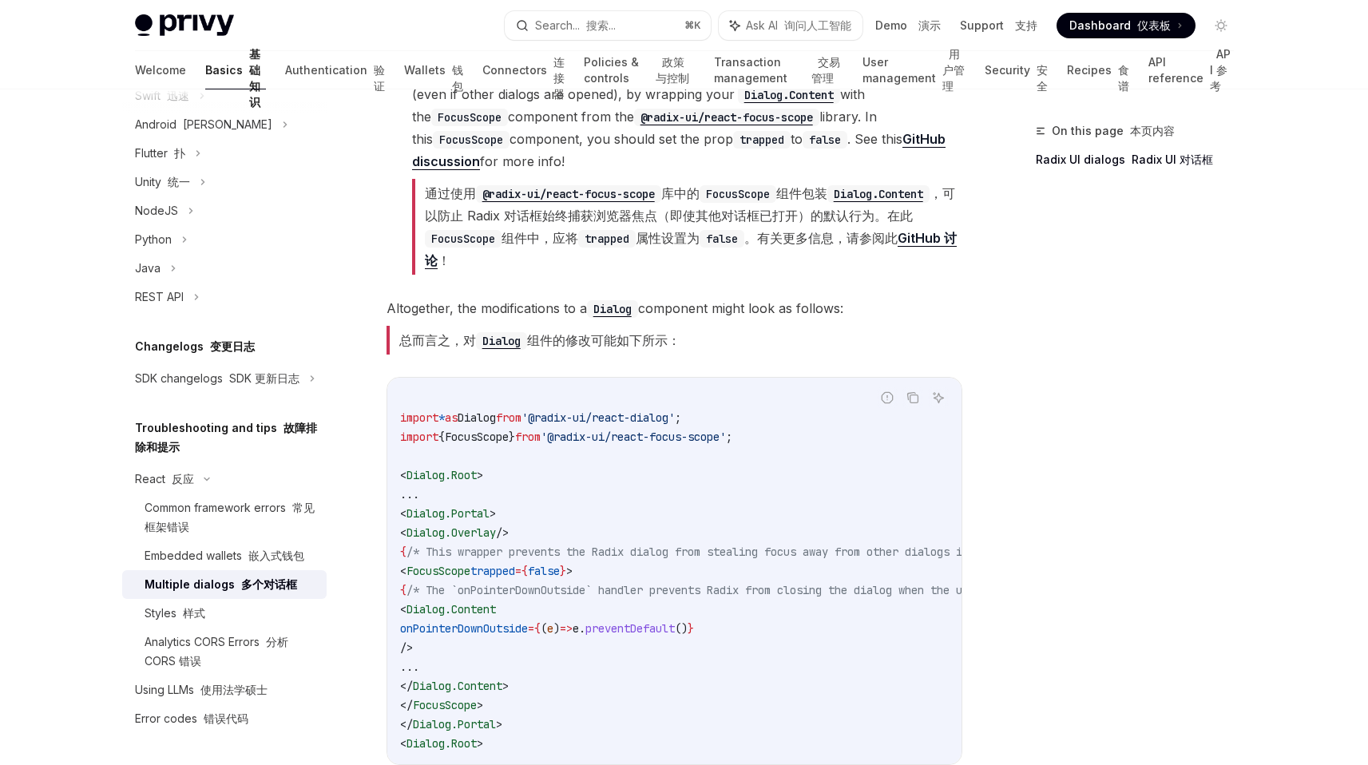
click at [515, 477] on code "import * as Dialog from '@radix-ui/react-dialog' ; import { FocusScope } from '…" at bounding box center [773, 571] width 747 height 364
click at [496, 506] on span ">" at bounding box center [492, 513] width 6 height 14
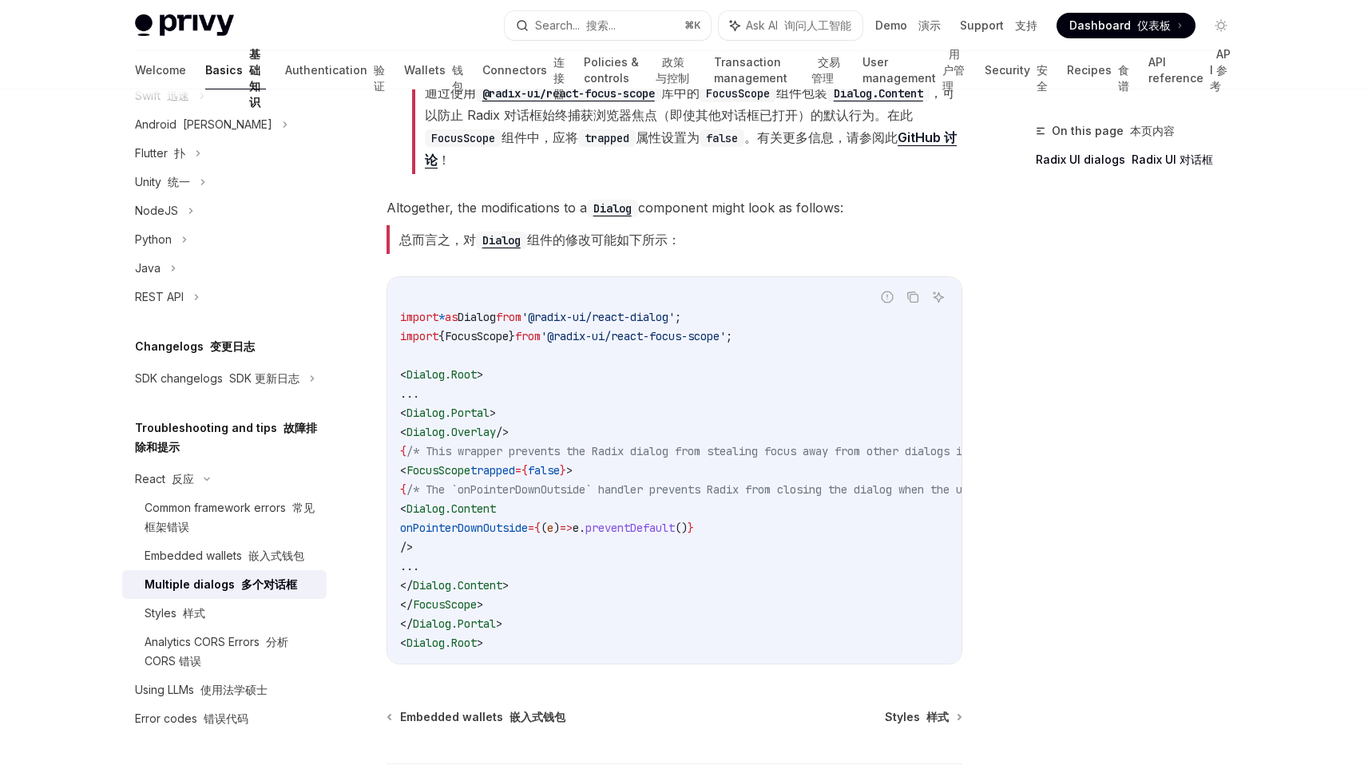
scroll to position [1051, 0]
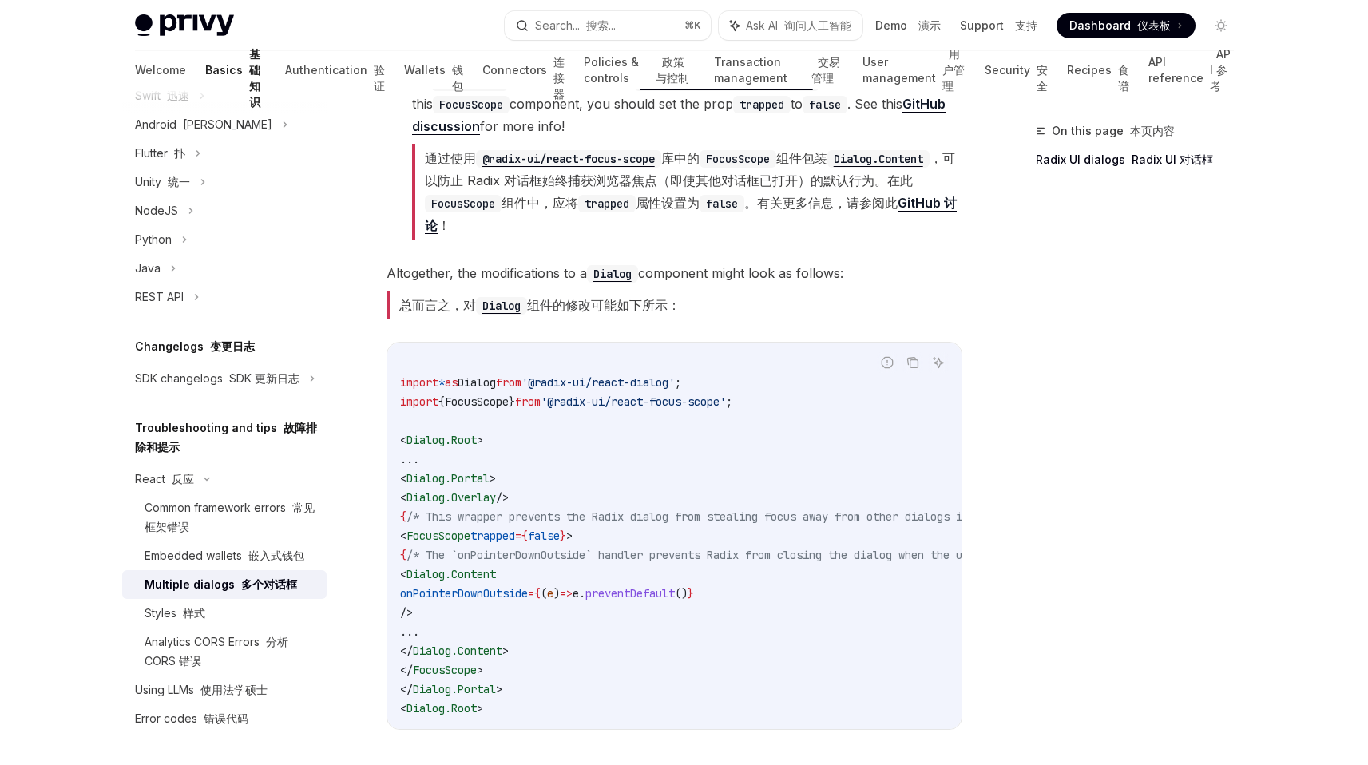
click at [528, 586] on span "onPointerDownOutside" at bounding box center [464, 593] width 128 height 14
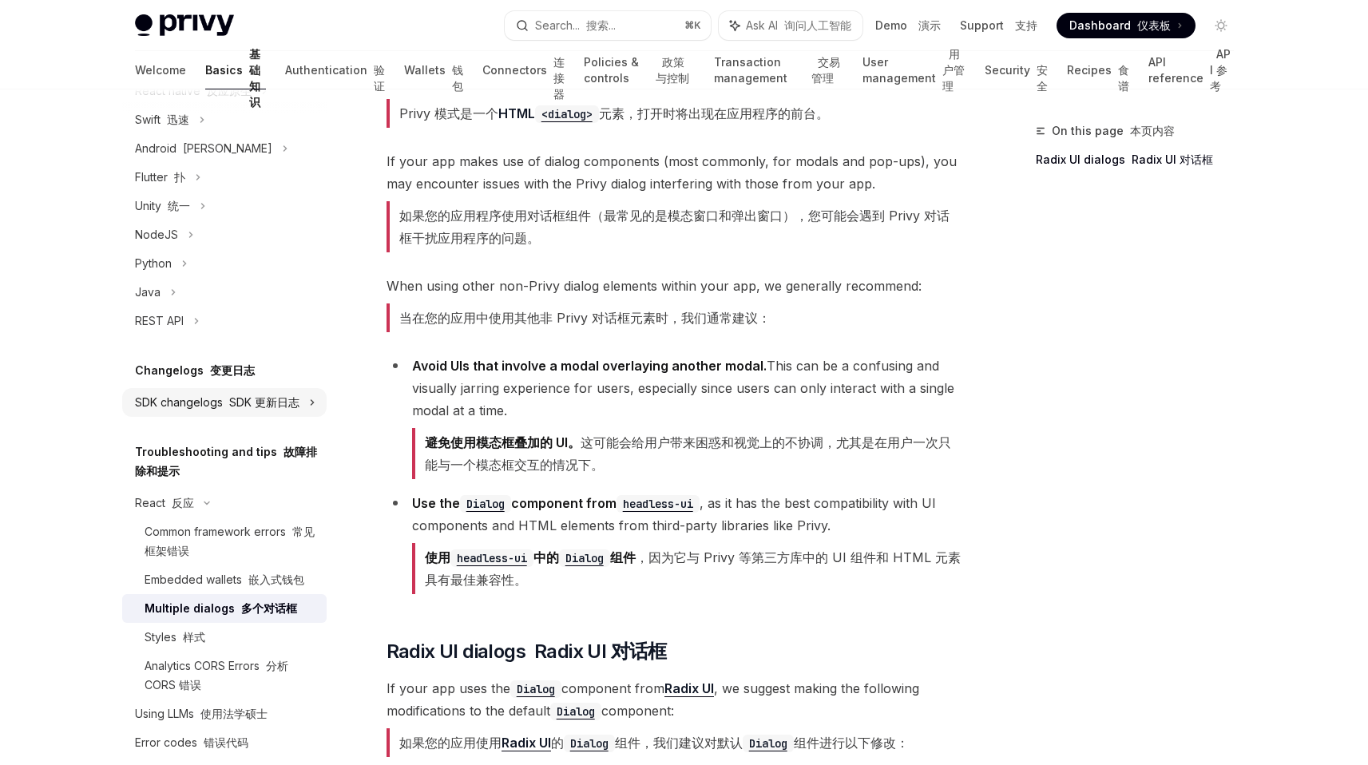
scroll to position [0, 0]
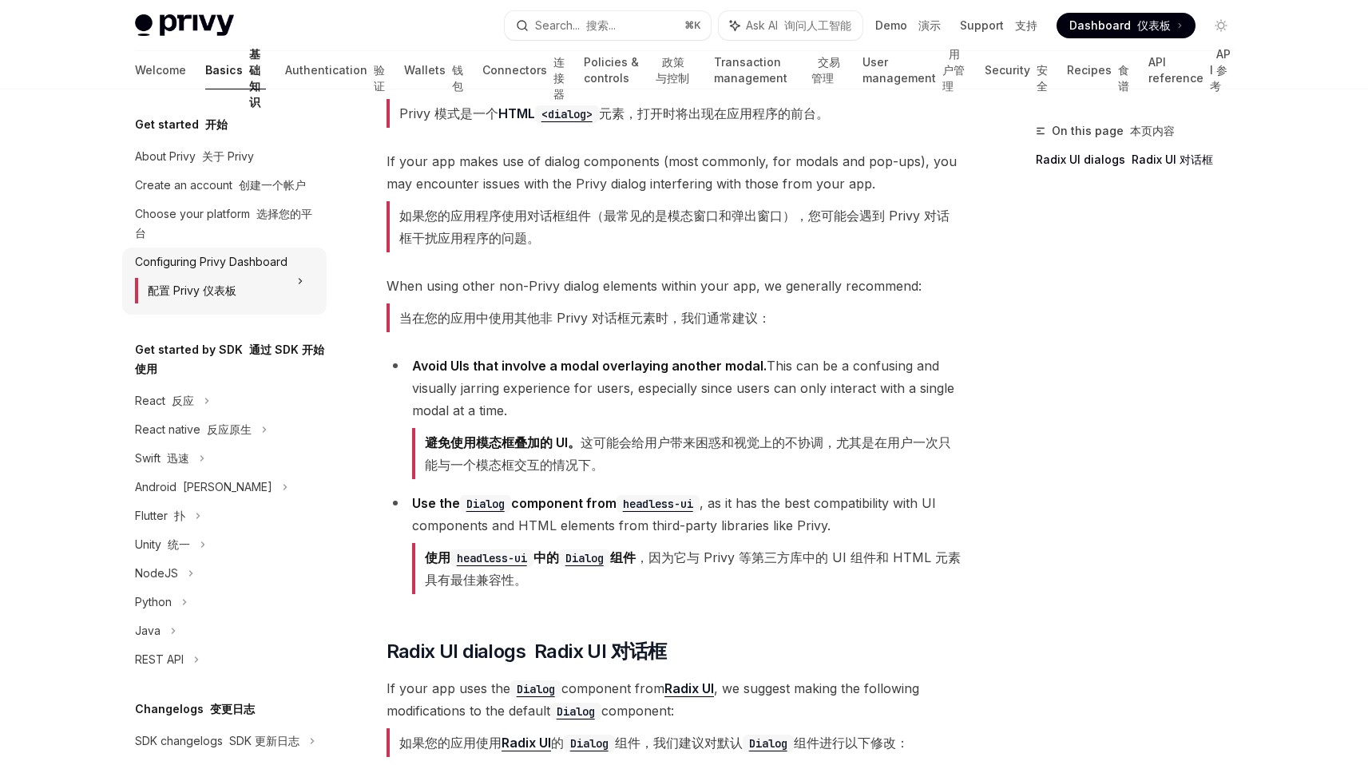
click at [269, 295] on div "Configuring Privy Dashboard 配置 Privy 仪表板" at bounding box center [211, 280] width 153 height 57
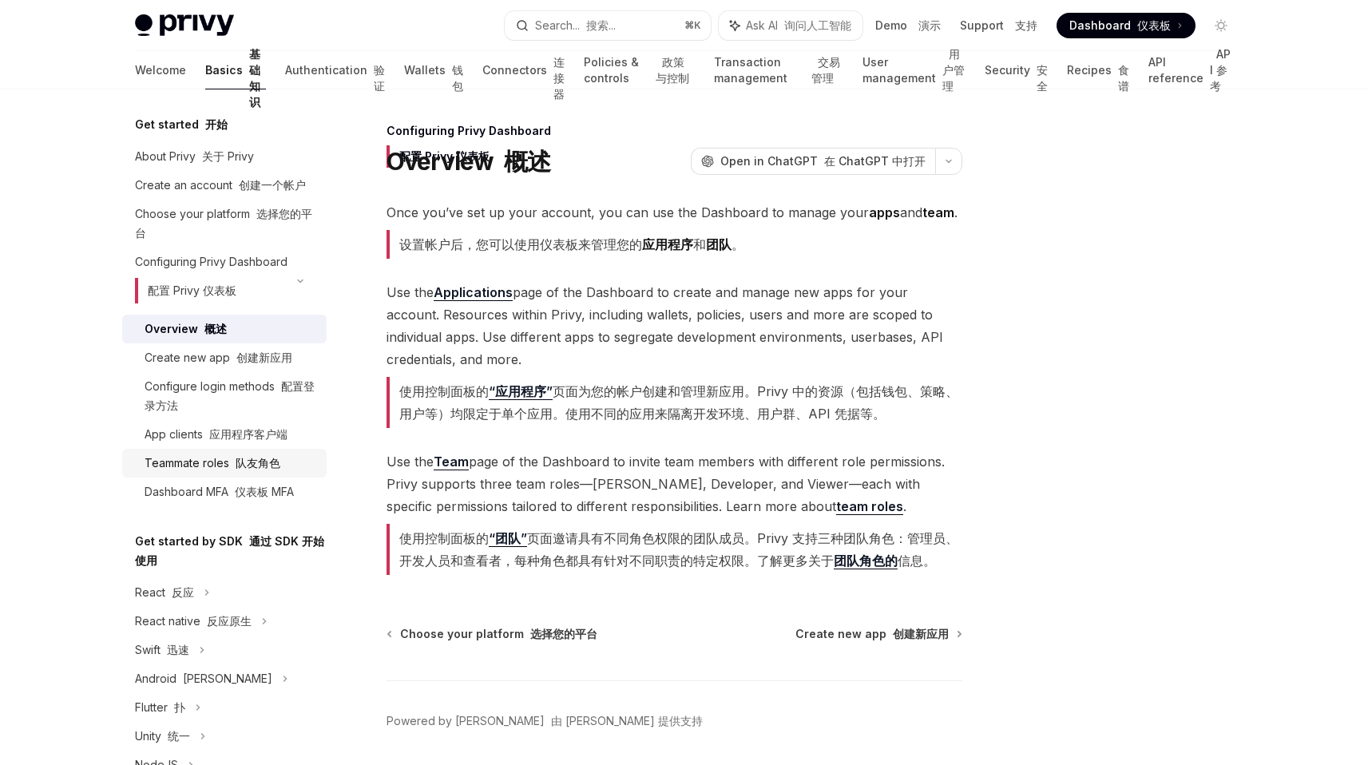
click at [250, 470] on font "队友角色" at bounding box center [258, 463] width 45 height 14
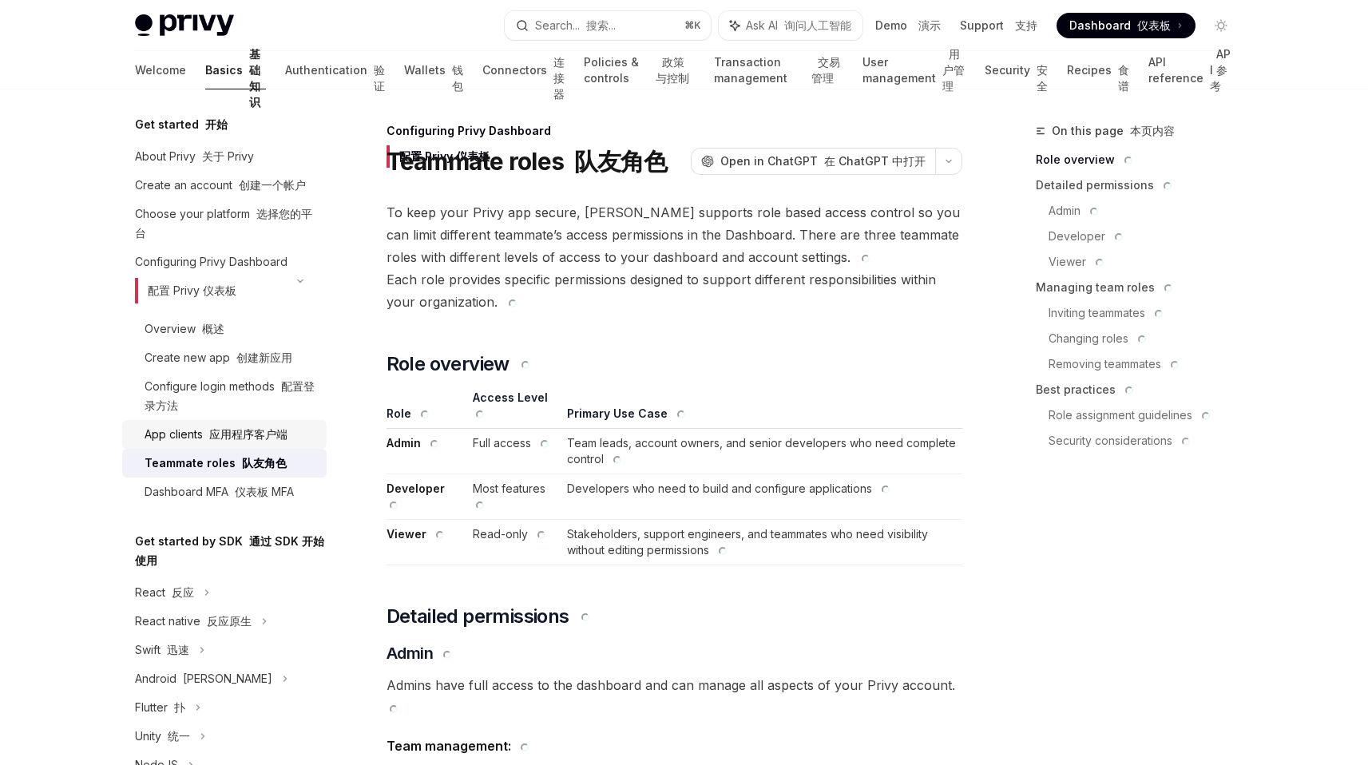
click at [249, 441] on font "应用程序客户端" at bounding box center [248, 434] width 78 height 14
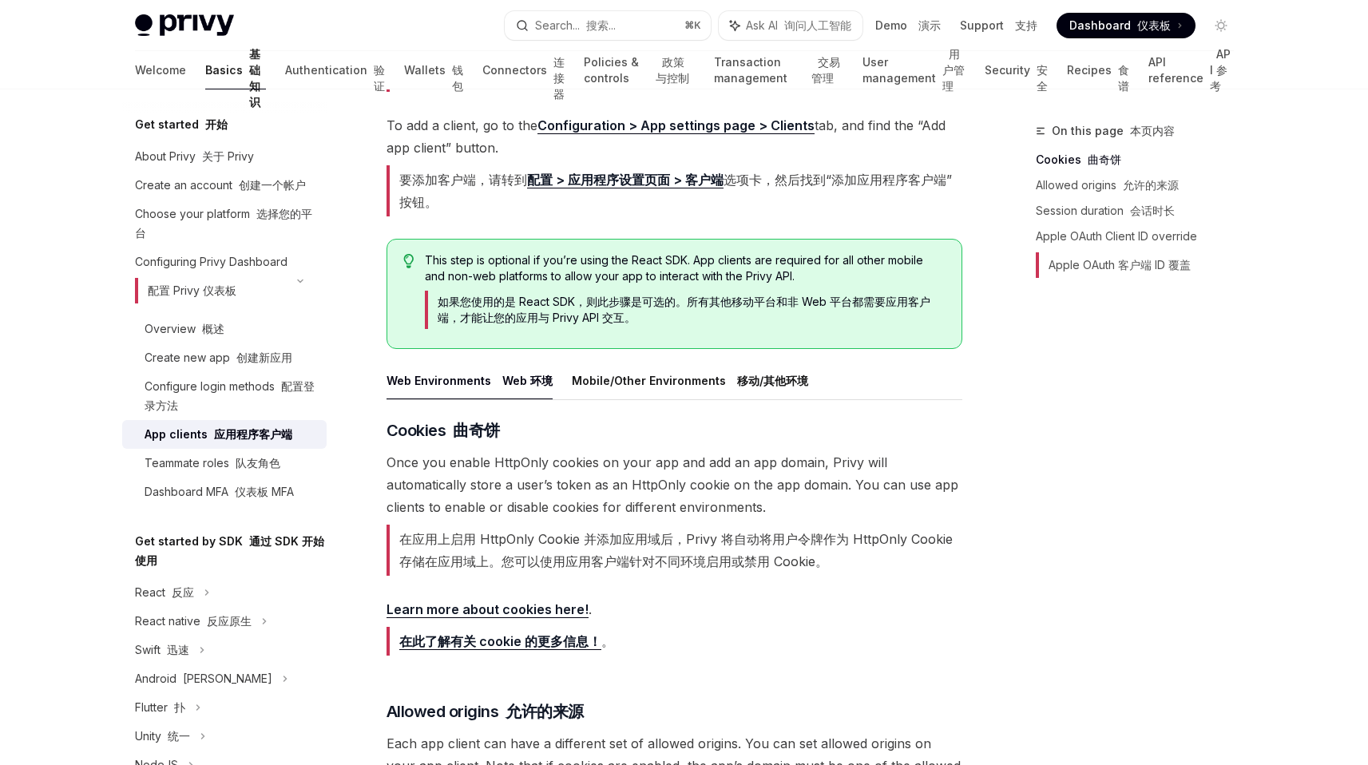
scroll to position [145, 0]
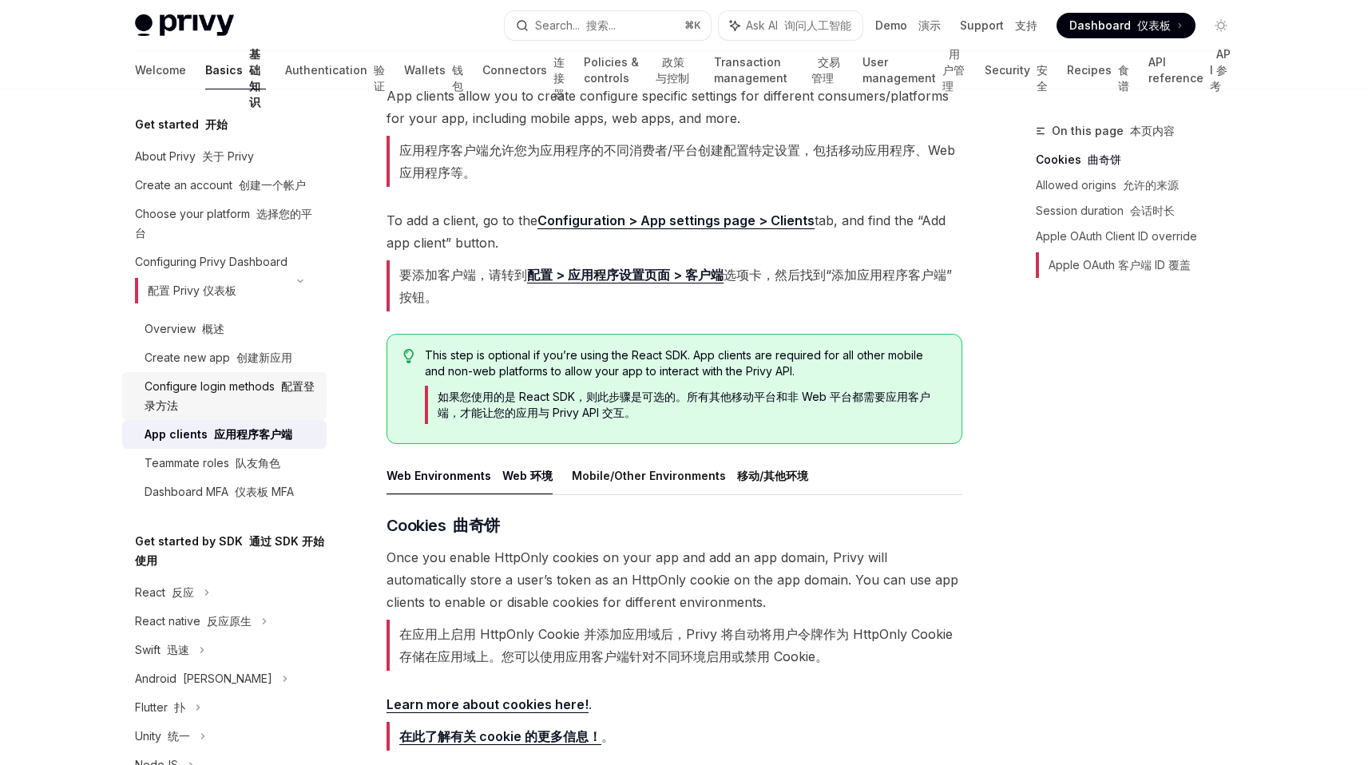
click at [217, 403] on div "Configure login methods 配置登录方法" at bounding box center [231, 396] width 172 height 38
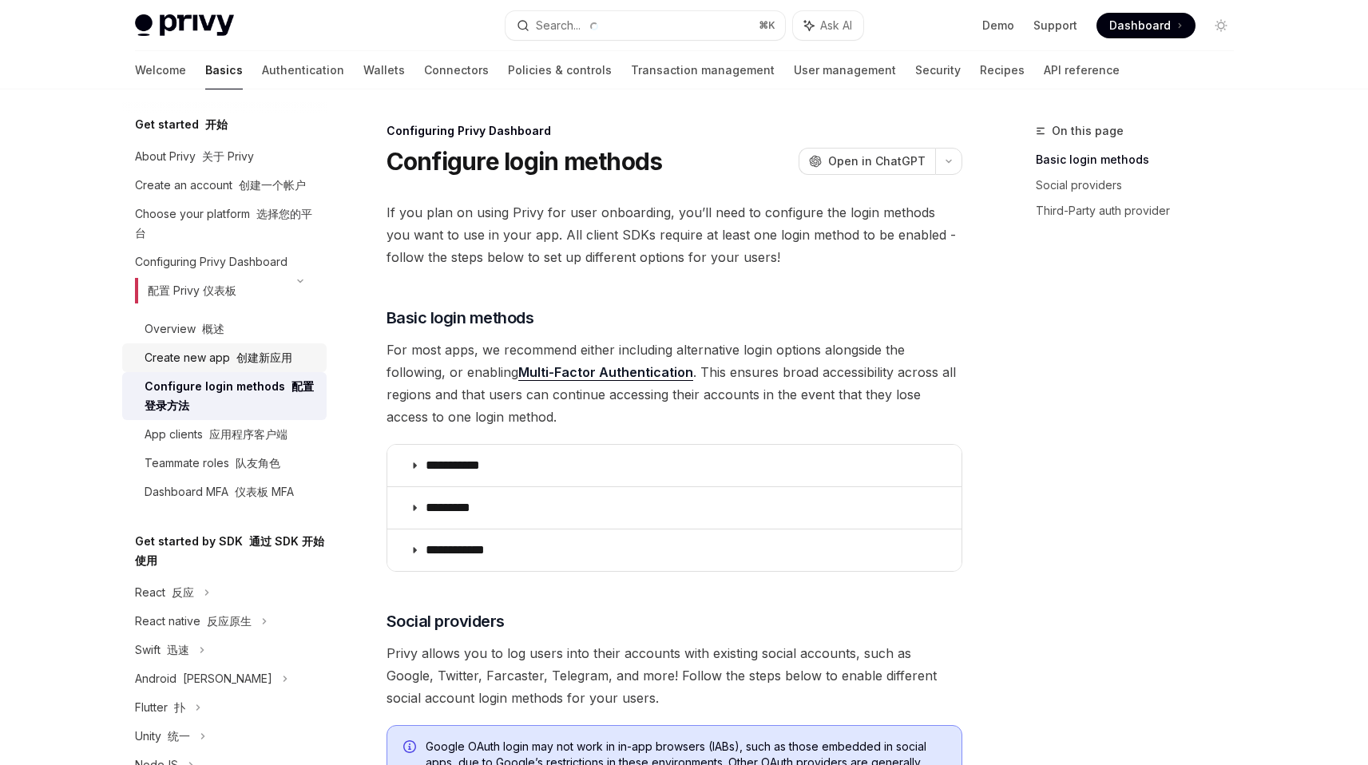
click at [270, 367] on link "Create new app 创建新应用" at bounding box center [224, 357] width 204 height 29
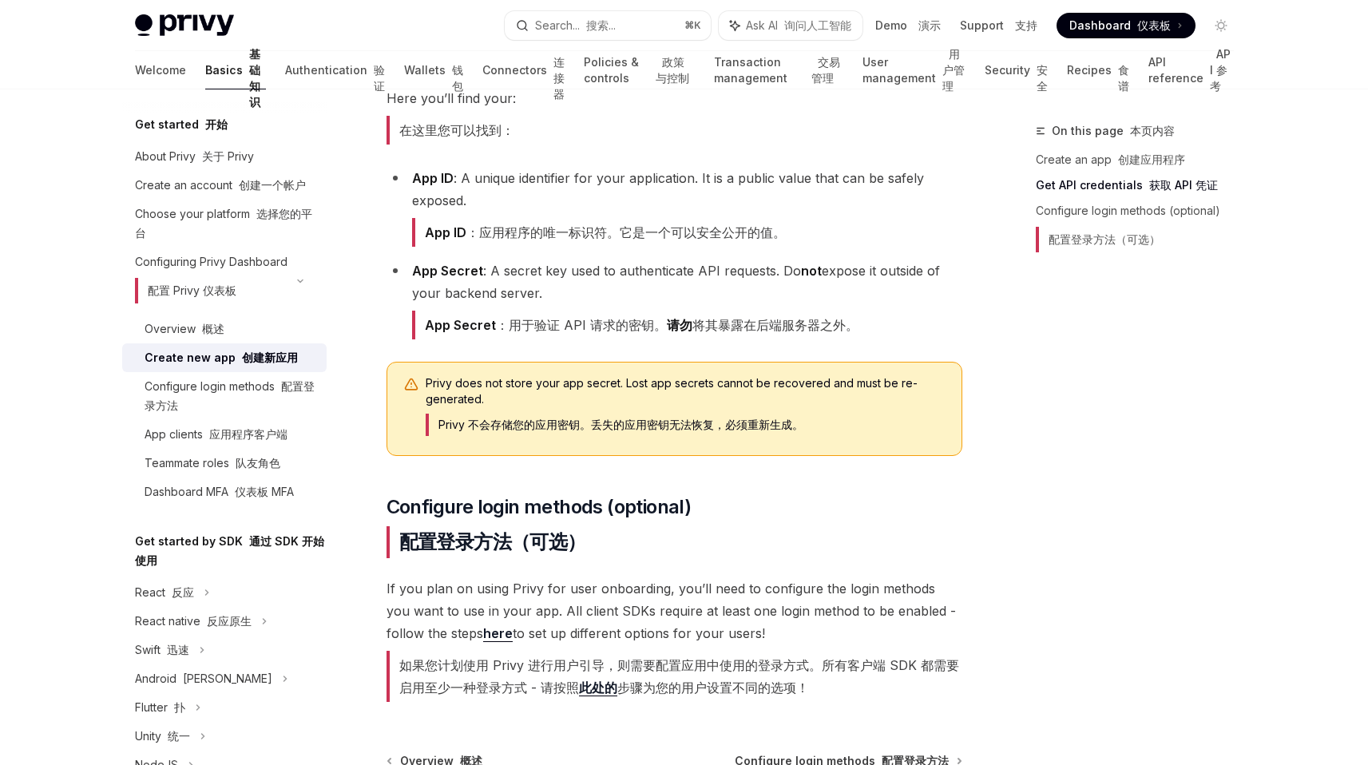
scroll to position [660, 0]
click at [510, 417] on font "Privy 不会存储您的应用密钥。丢失的应用密钥无法恢复，必须重新生成。" at bounding box center [620, 424] width 365 height 14
click at [492, 417] on font "Privy 不会存储您的应用密钥。丢失的应用密钥无法恢复，必须重新生成。" at bounding box center [620, 424] width 365 height 14
drag, startPoint x: 492, startPoint y: 390, endPoint x: 629, endPoint y: 390, distance: 137.3
click at [629, 417] on font "Privy 不会存储您的应用密钥。丢失的应用密钥无法恢复，必须重新生成。" at bounding box center [620, 424] width 365 height 14
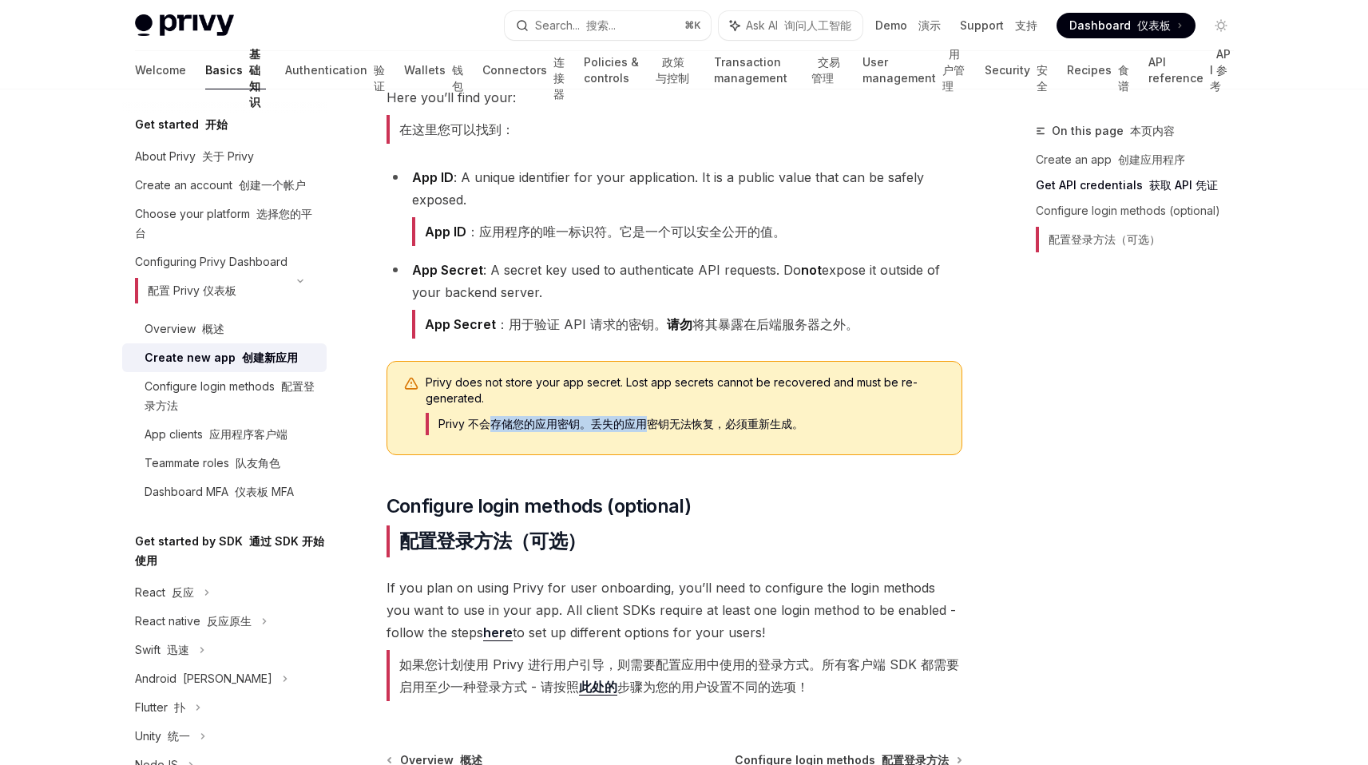
click at [629, 417] on font "Privy 不会存储您的应用密钥。丢失的应用密钥无法恢复，必须重新生成。" at bounding box center [620, 424] width 365 height 14
click at [574, 417] on font "Privy 不会存储您的应用密钥。丢失的应用密钥无法恢复，必须重新生成。" at bounding box center [620, 424] width 365 height 14
drag, startPoint x: 574, startPoint y: 390, endPoint x: 790, endPoint y: 390, distance: 215.6
click at [790, 417] on font "Privy 不会存储您的应用密钥。丢失的应用密钥无法恢复，必须重新生成。" at bounding box center [620, 424] width 365 height 14
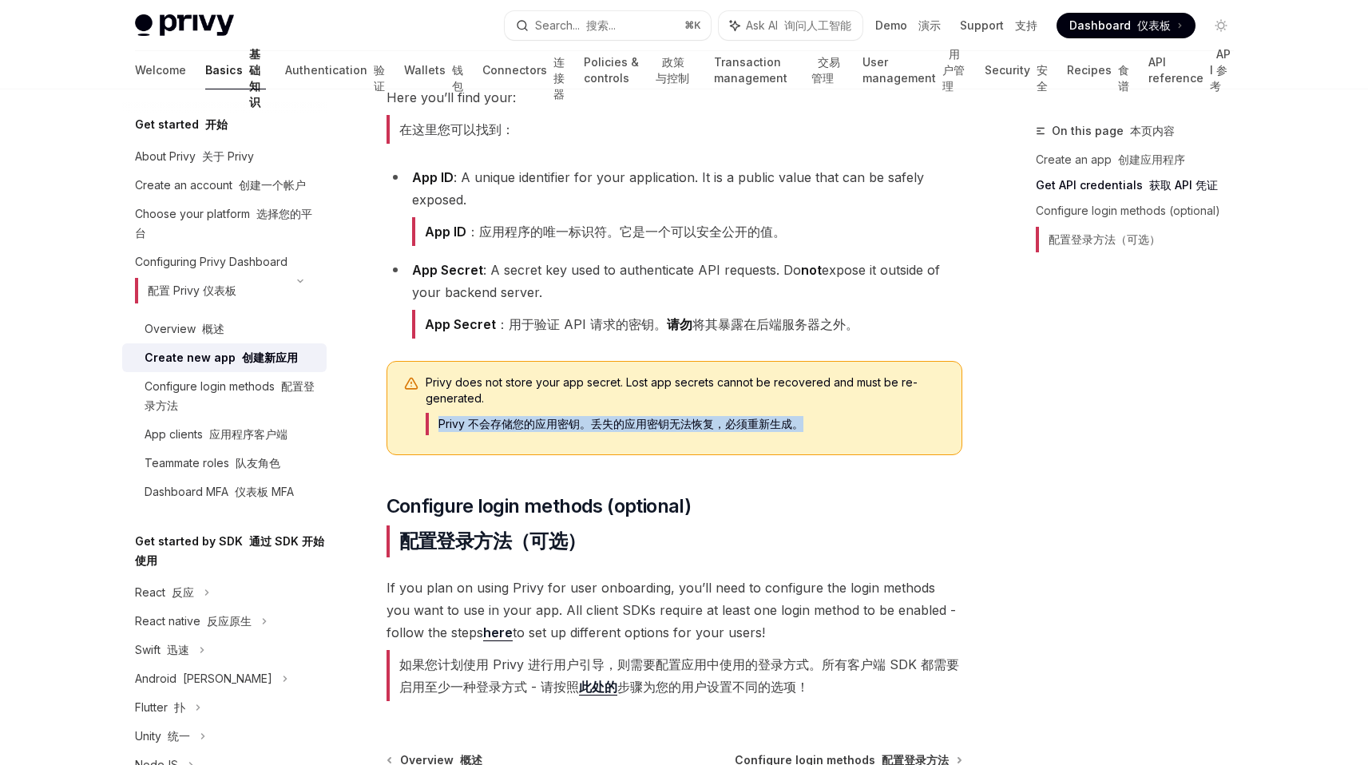
drag, startPoint x: 790, startPoint y: 390, endPoint x: 429, endPoint y: 397, distance: 361.0
click at [429, 413] on font "Privy 不会存储您的应用密钥。丢失的应用密钥无法恢复，必须重新生成。" at bounding box center [615, 424] width 378 height 22
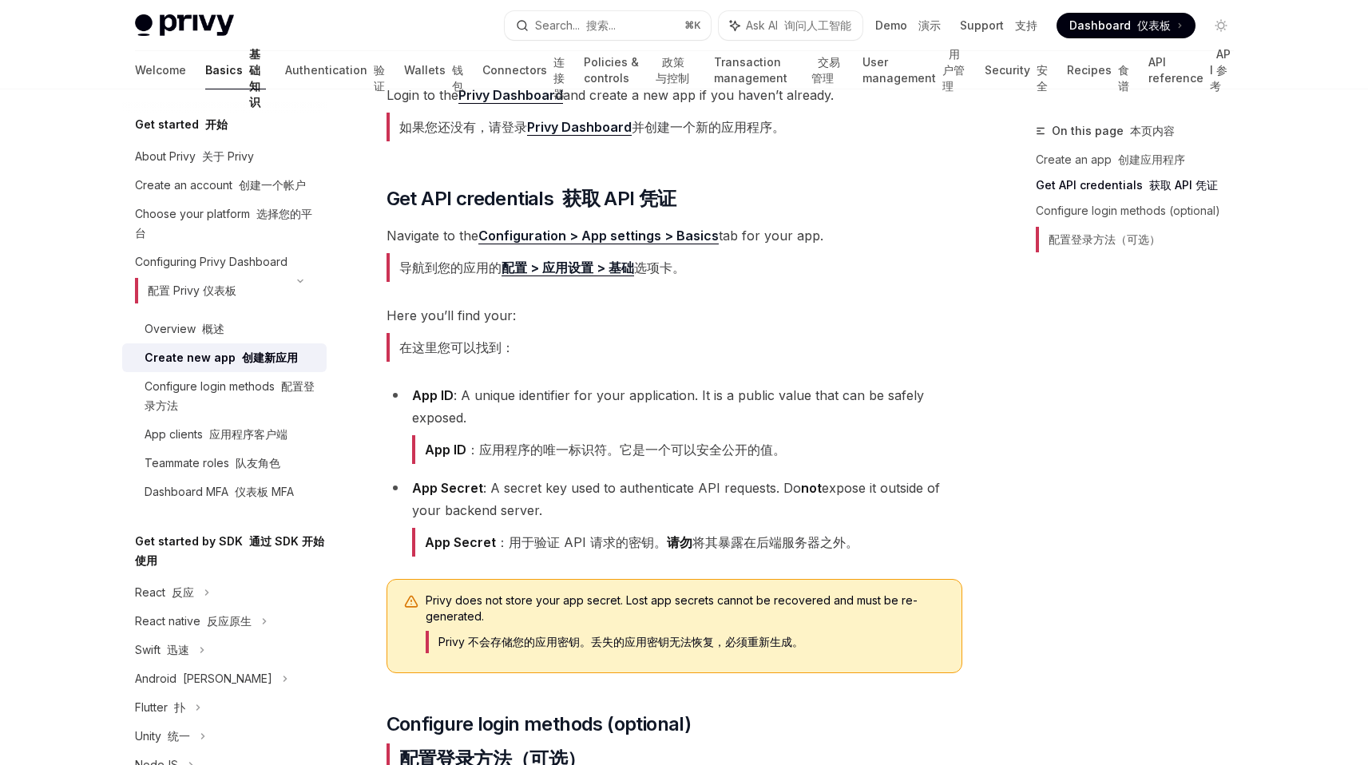
scroll to position [372, 0]
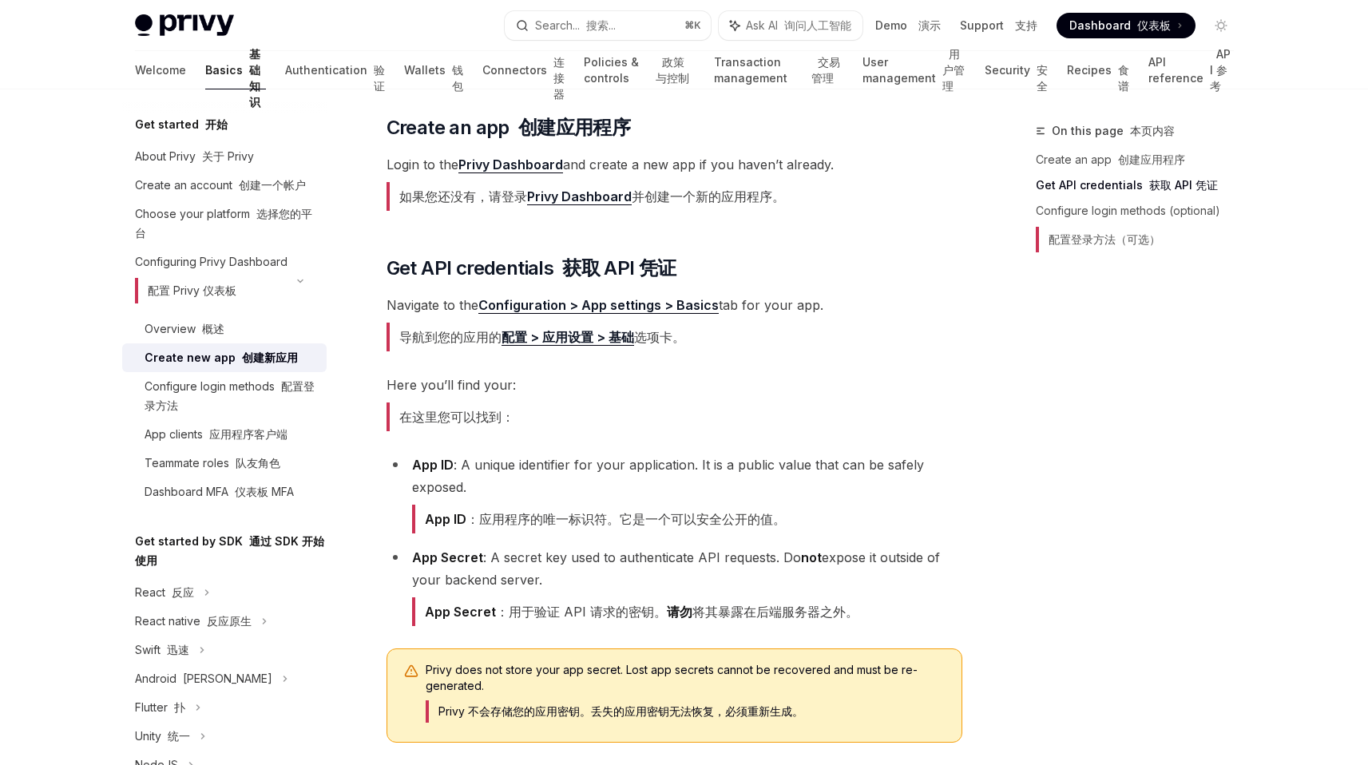
click at [528, 604] on font "App Secret ：用于验证 API 请求的密钥。 请勿 将其暴露在后端服务器之外。" at bounding box center [642, 612] width 434 height 16
drag, startPoint x: 528, startPoint y: 585, endPoint x: 823, endPoint y: 585, distance: 295.4
click at [823, 604] on font "App Secret ：用于验证 API 请求的密钥。 请勿 将其暴露在后端服务器之外。" at bounding box center [642, 612] width 434 height 16
drag, startPoint x: 823, startPoint y: 585, endPoint x: 540, endPoint y: 585, distance: 283.5
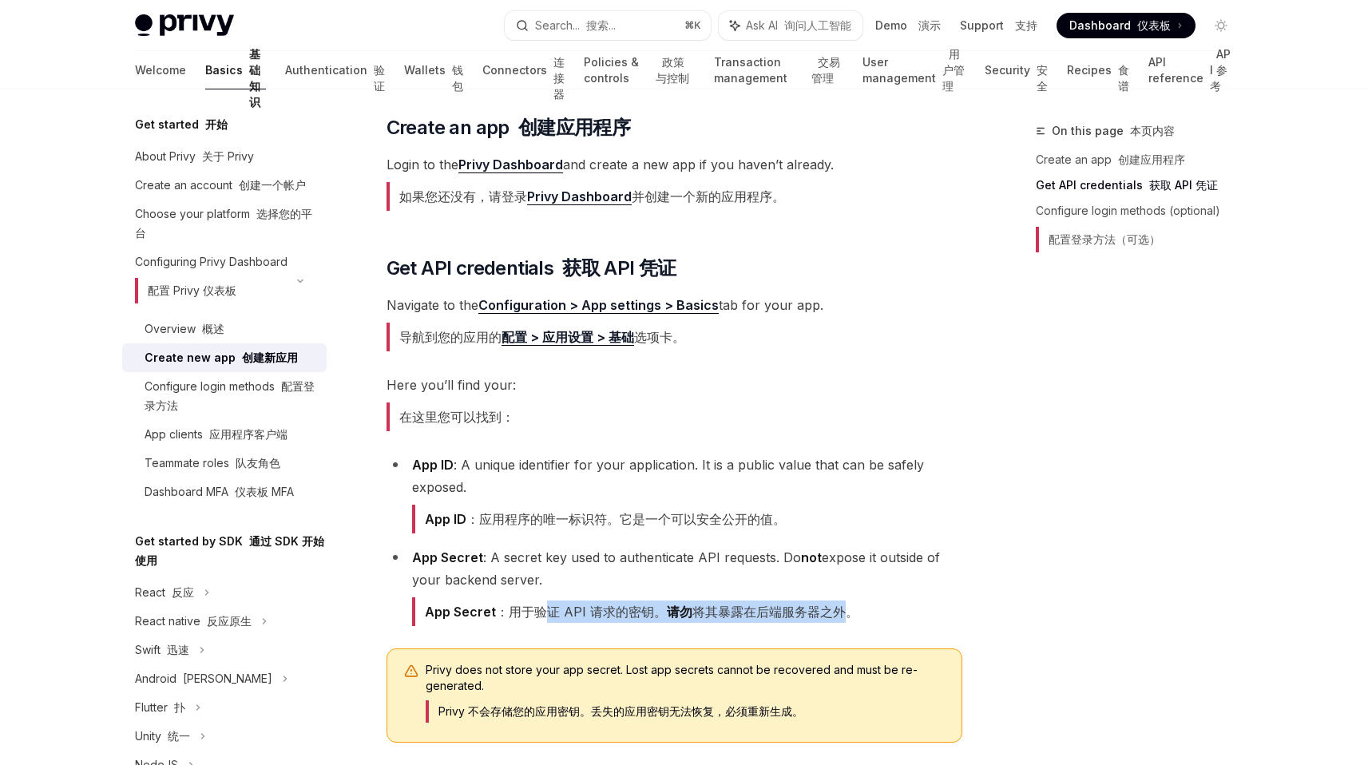
click at [540, 604] on font "App Secret ：用于验证 API 请求的密钥。 请勿 将其暴露在后端服务器之外。" at bounding box center [642, 612] width 434 height 16
click at [578, 604] on font "App Secret ：用于验证 API 请求的密钥。 请勿 将其暴露在后端服务器之外。" at bounding box center [642, 612] width 434 height 16
drag, startPoint x: 578, startPoint y: 585, endPoint x: 882, endPoint y: 585, distance: 304.2
click at [882, 585] on li "App Secret : A secret key used to authenticate API requests. Do not expose it o…" at bounding box center [674, 589] width 576 height 86
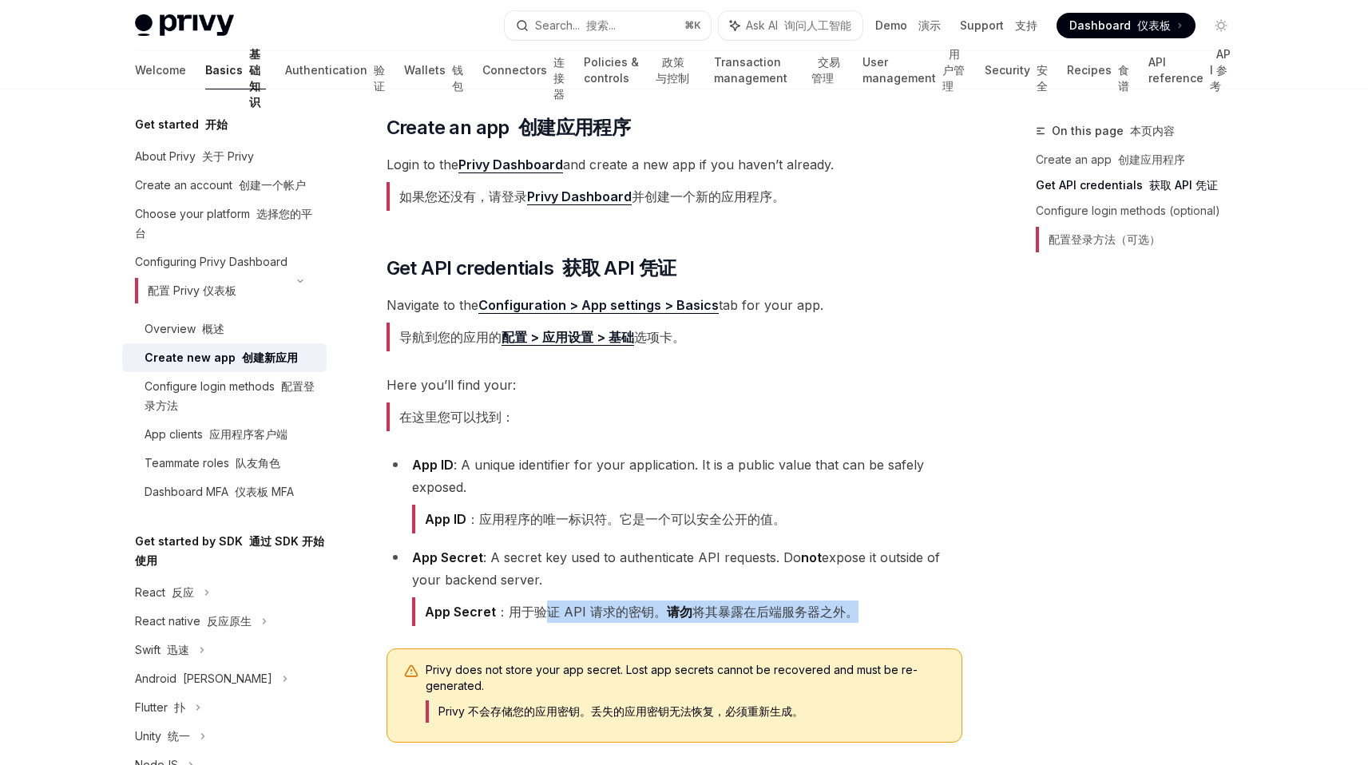
drag, startPoint x: 882, startPoint y: 585, endPoint x: 533, endPoint y: 585, distance: 349.7
click at [533, 585] on li "App Secret : A secret key used to authenticate API requests. Do not expose it o…" at bounding box center [674, 589] width 576 height 86
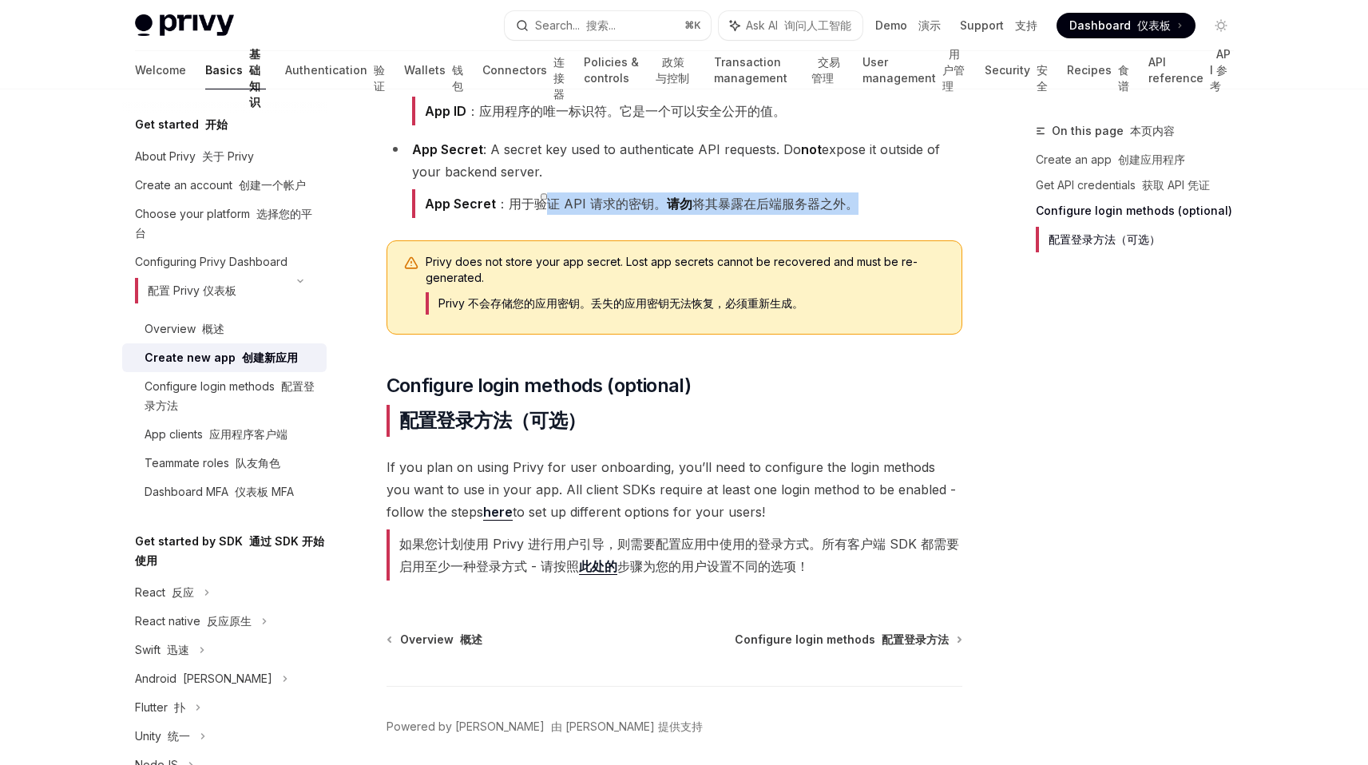
scroll to position [0, 0]
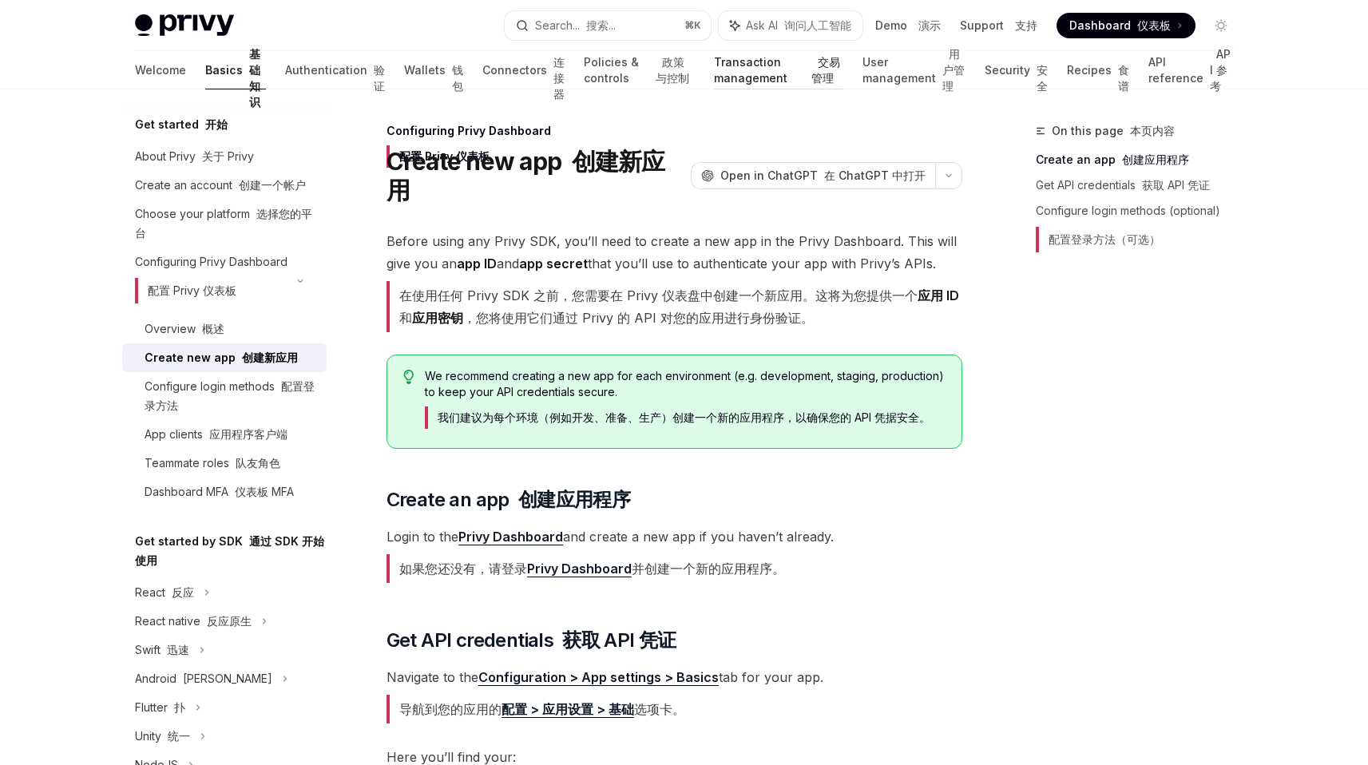
click at [724, 62] on link "Transaction management 交易管理" at bounding box center [778, 70] width 129 height 38
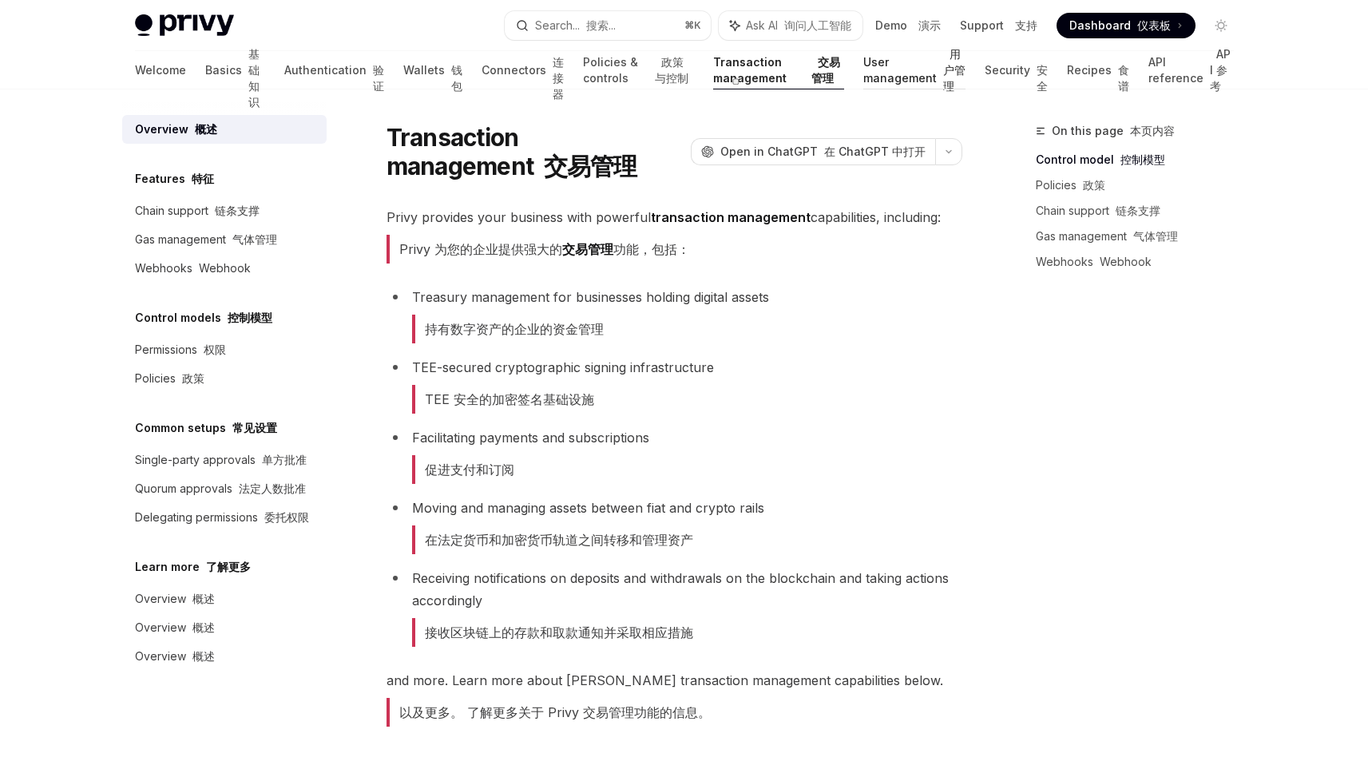
click at [866, 89] on div at bounding box center [914, 90] width 103 height 2
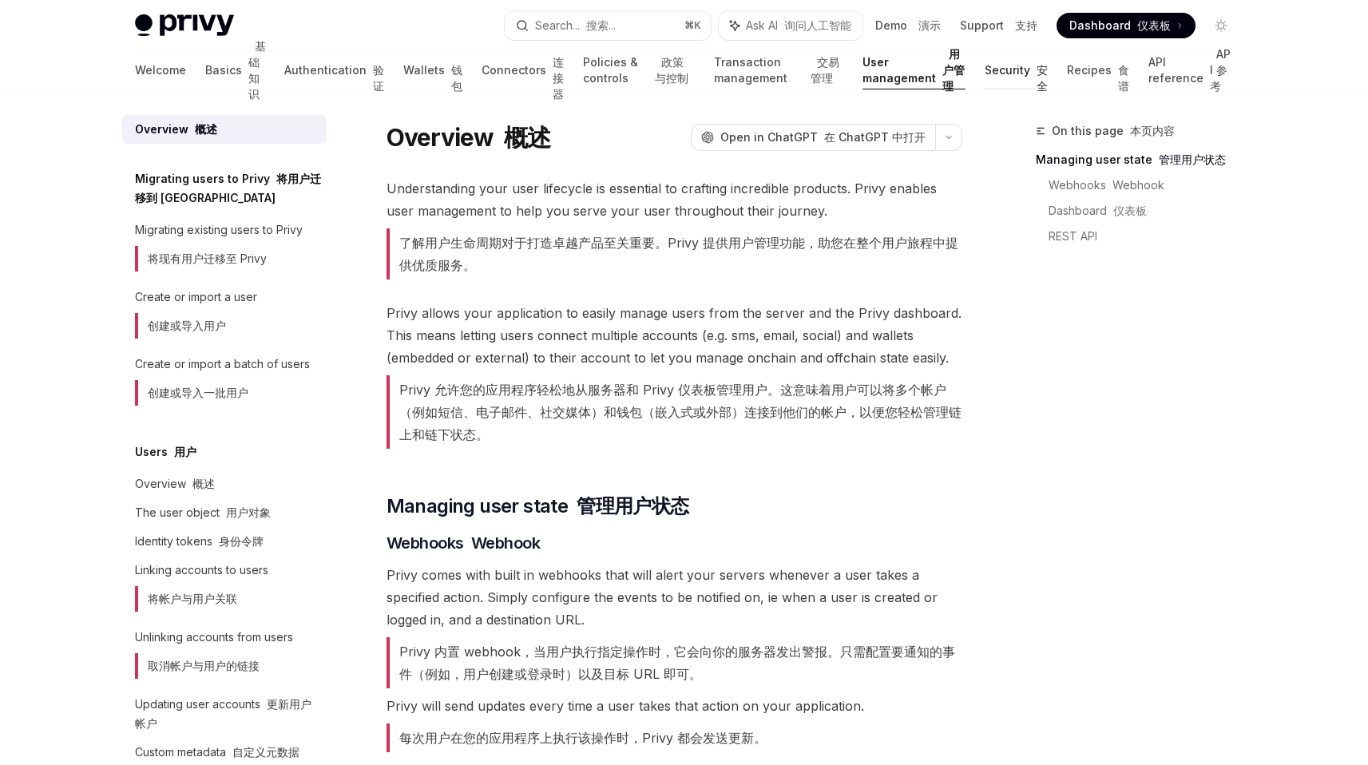
click at [996, 70] on link "Security 安全" at bounding box center [1016, 70] width 63 height 38
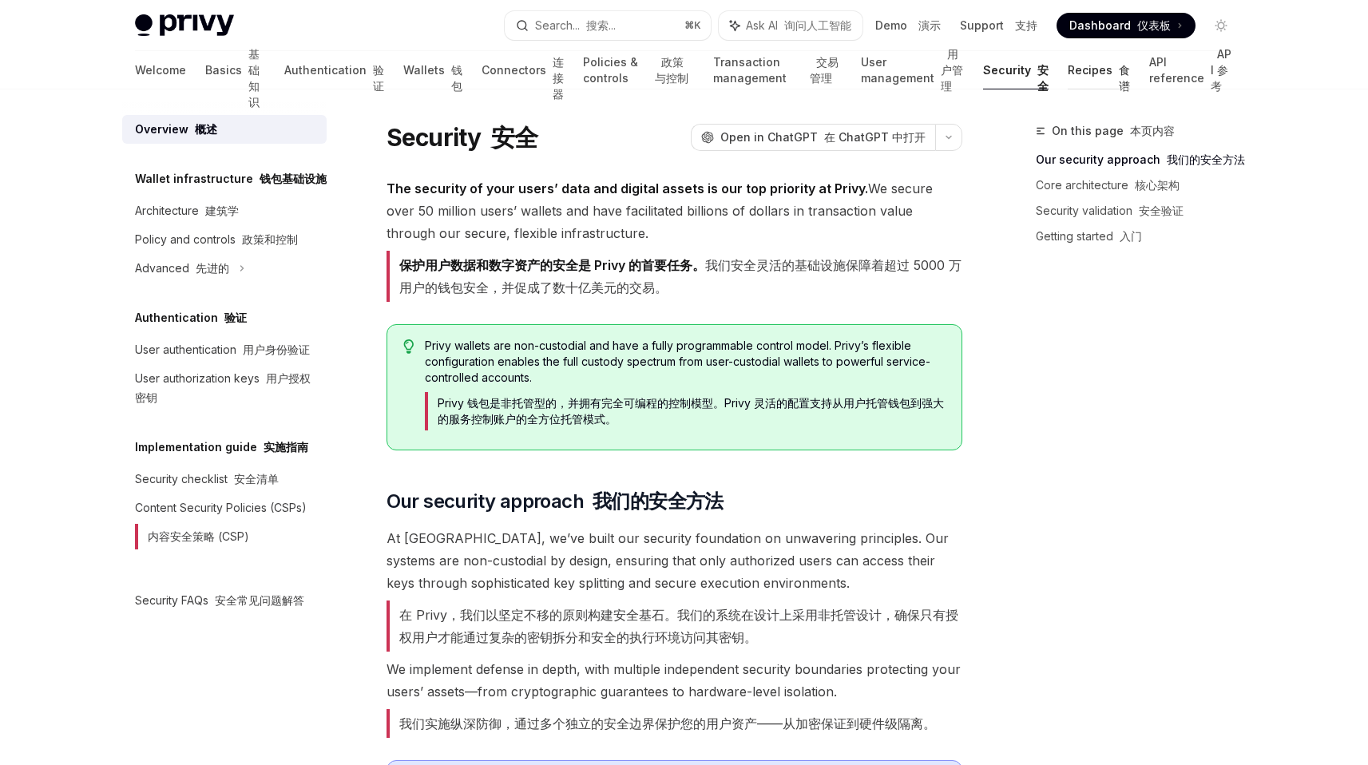
click at [1074, 73] on link "Recipes 食谱" at bounding box center [1099, 70] width 62 height 38
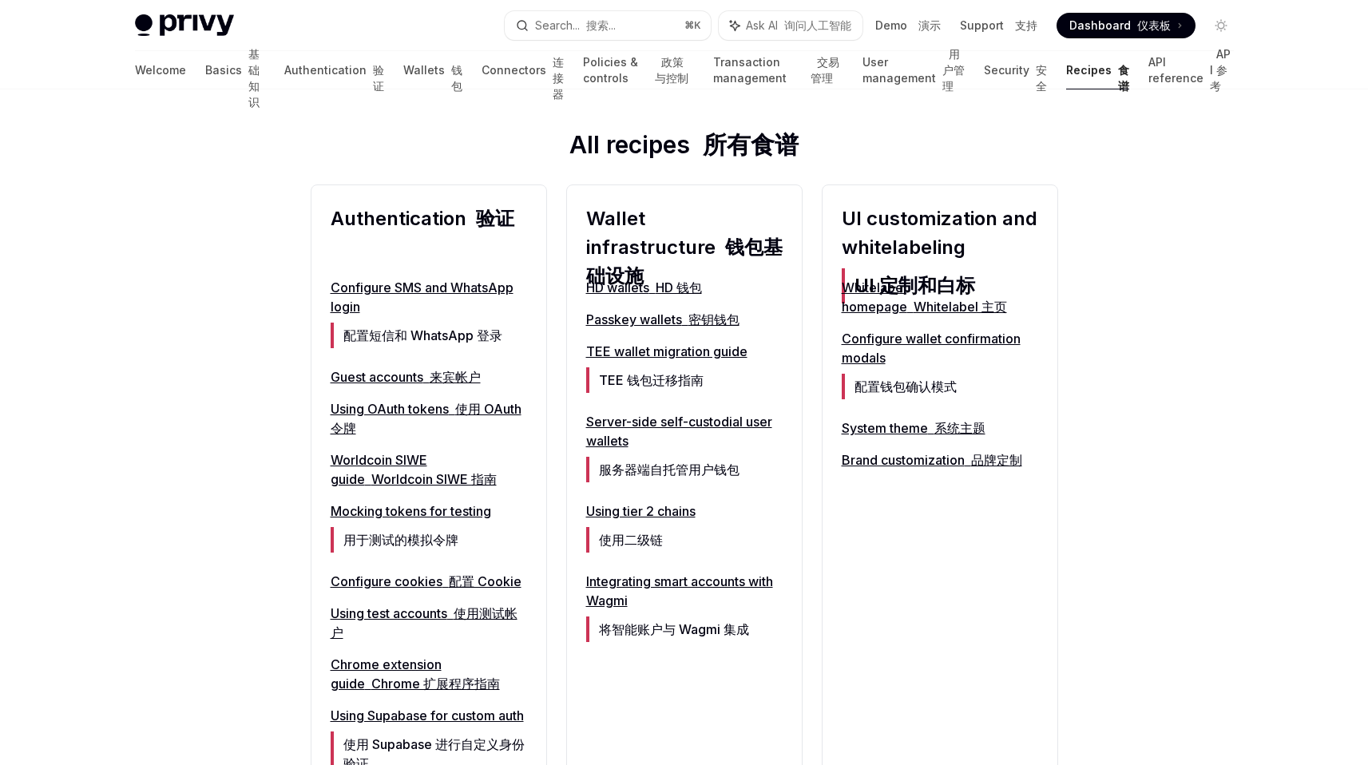
scroll to position [661, 0]
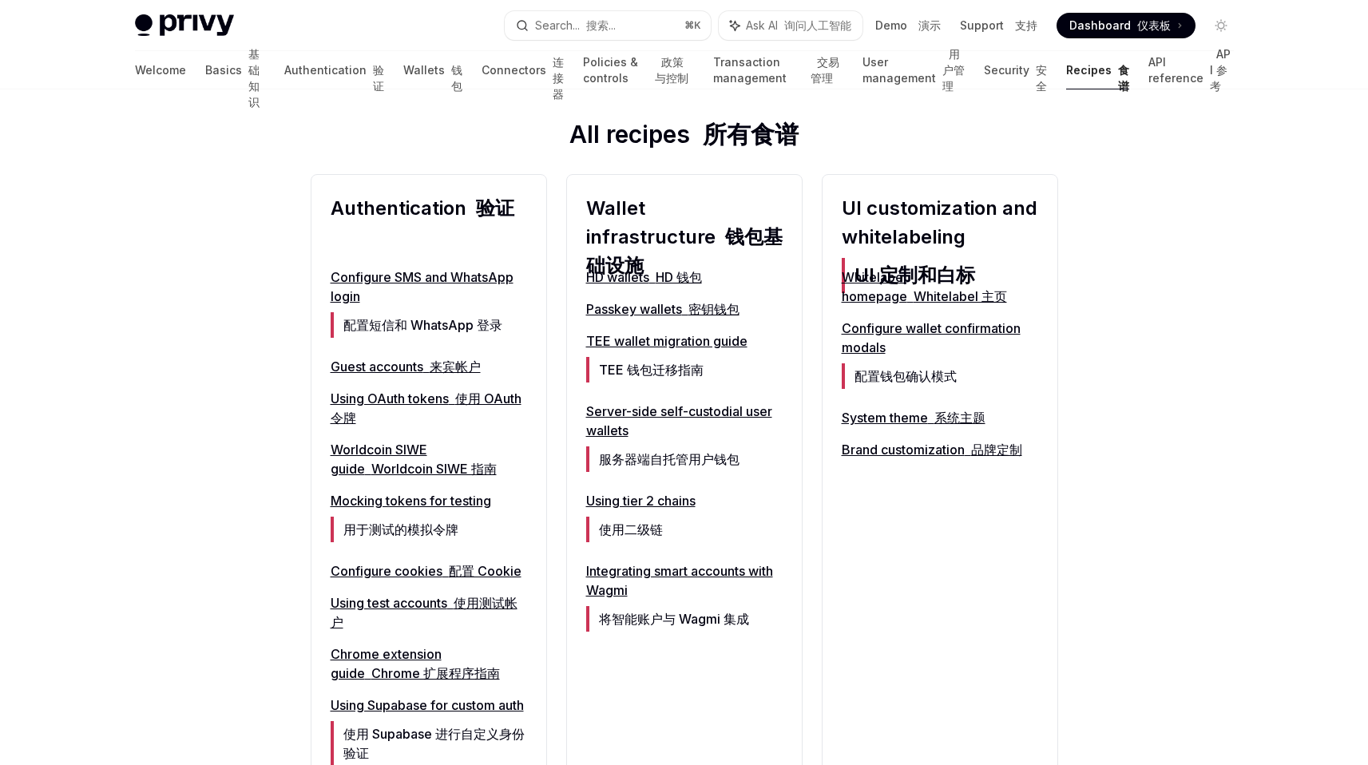
click at [915, 327] on link "Configure wallet confirmation modals 配置钱包确认模式" at bounding box center [940, 357] width 196 height 77
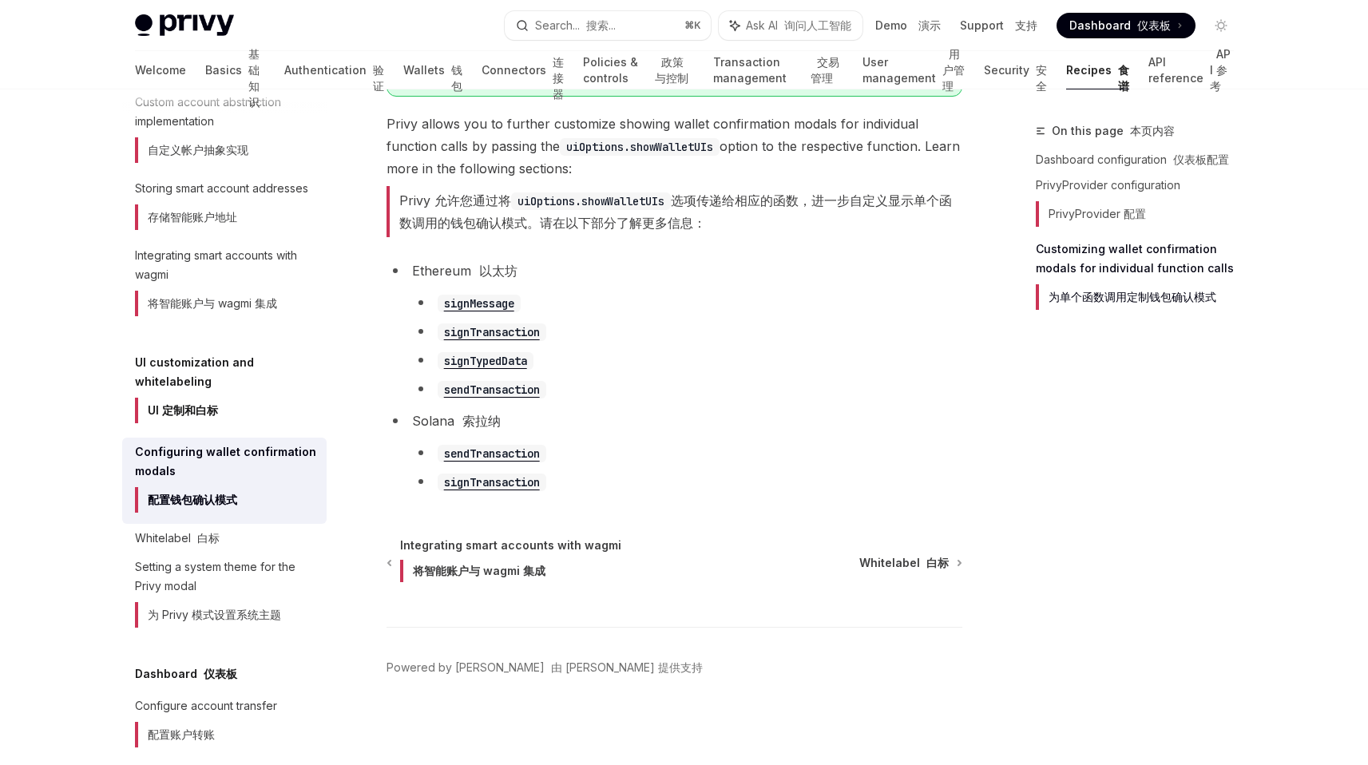
scroll to position [1426, 0]
click at [222, 430] on h5 "UI customization and whitelabeling UI 定制和白标" at bounding box center [231, 391] width 192 height 77
click at [200, 430] on h5 "UI customization and whitelabeling UI 定制和白标" at bounding box center [231, 391] width 192 height 77
click at [182, 430] on h5 "UI customization and whitelabeling UI 定制和白标" at bounding box center [231, 391] width 192 height 77
click at [180, 430] on h5 "UI customization and whitelabeling UI 定制和白标" at bounding box center [231, 391] width 192 height 77
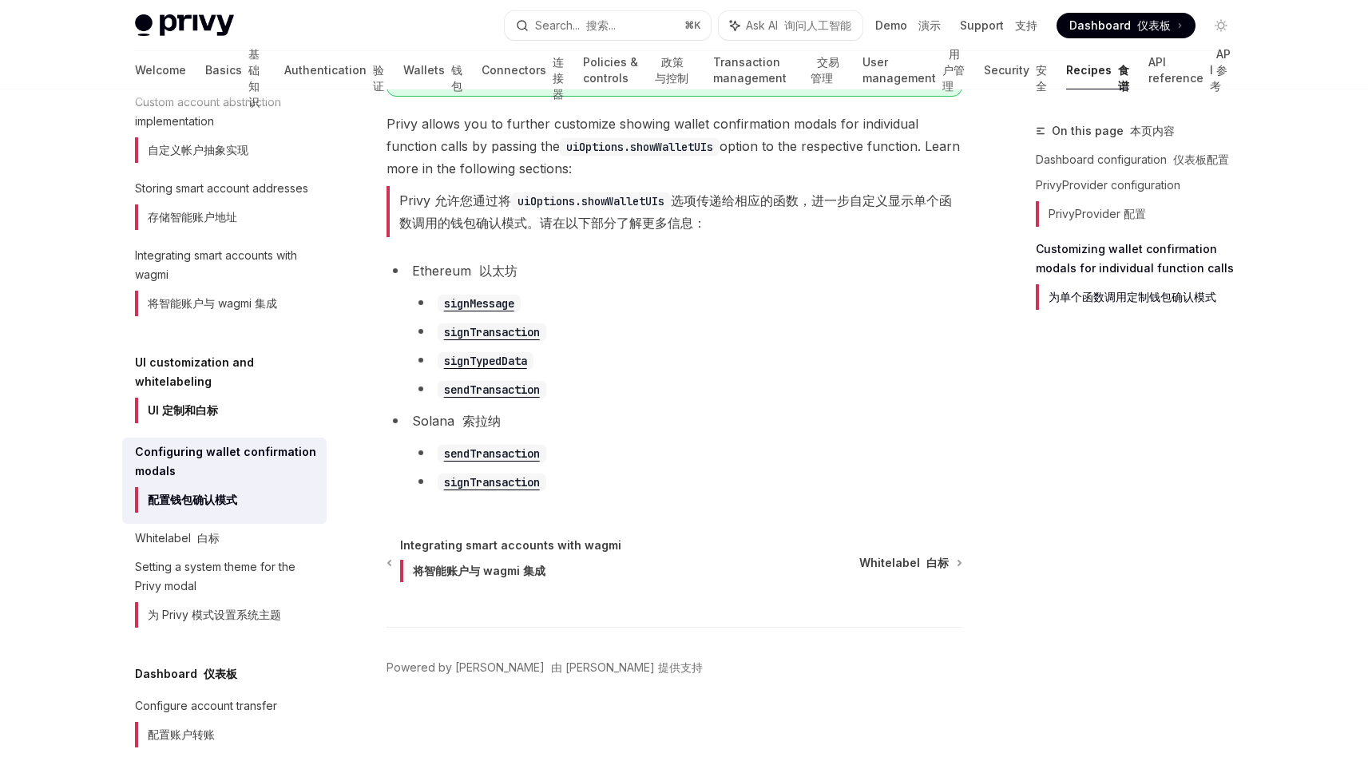
click at [180, 430] on h5 "UI customization and whitelabeling UI 定制和白标" at bounding box center [231, 391] width 192 height 77
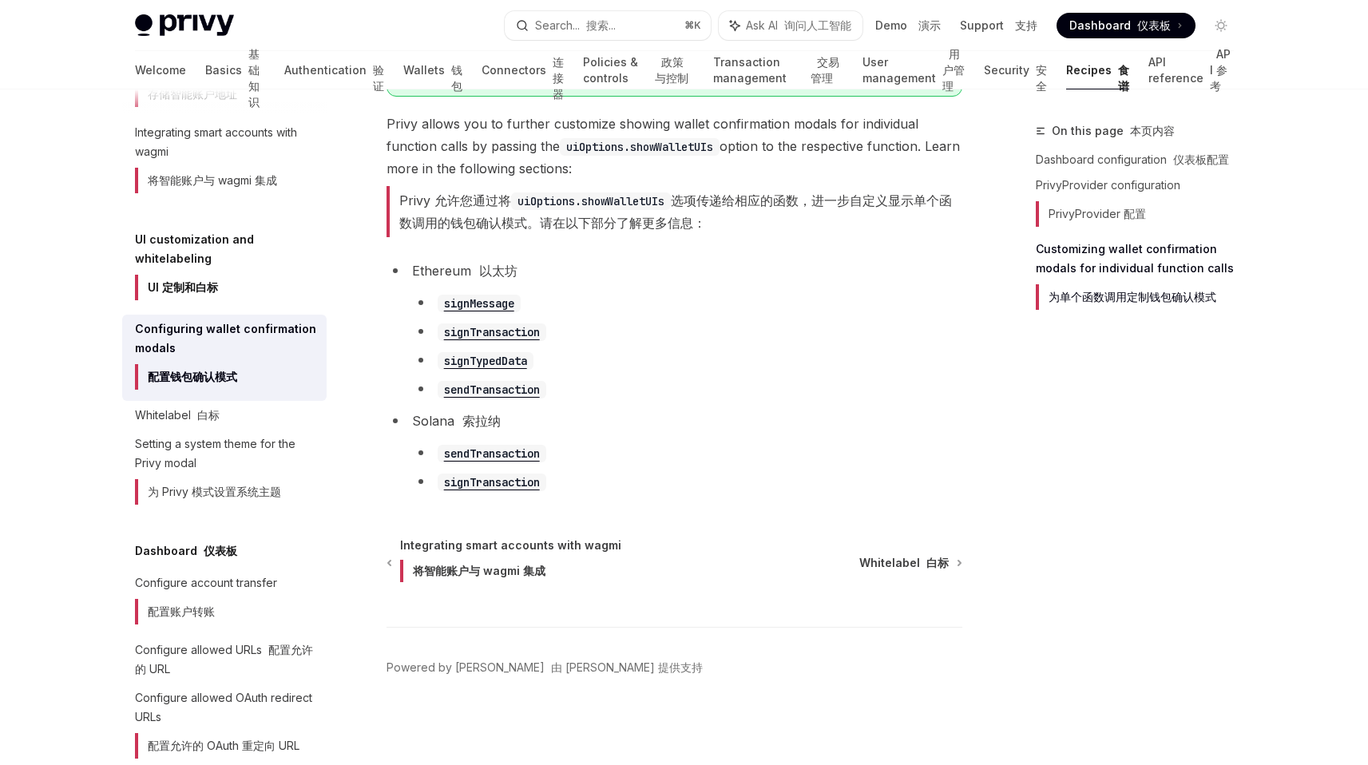
scroll to position [1292, 0]
click at [194, 428] on link "Whitelabel 白标" at bounding box center [224, 413] width 204 height 29
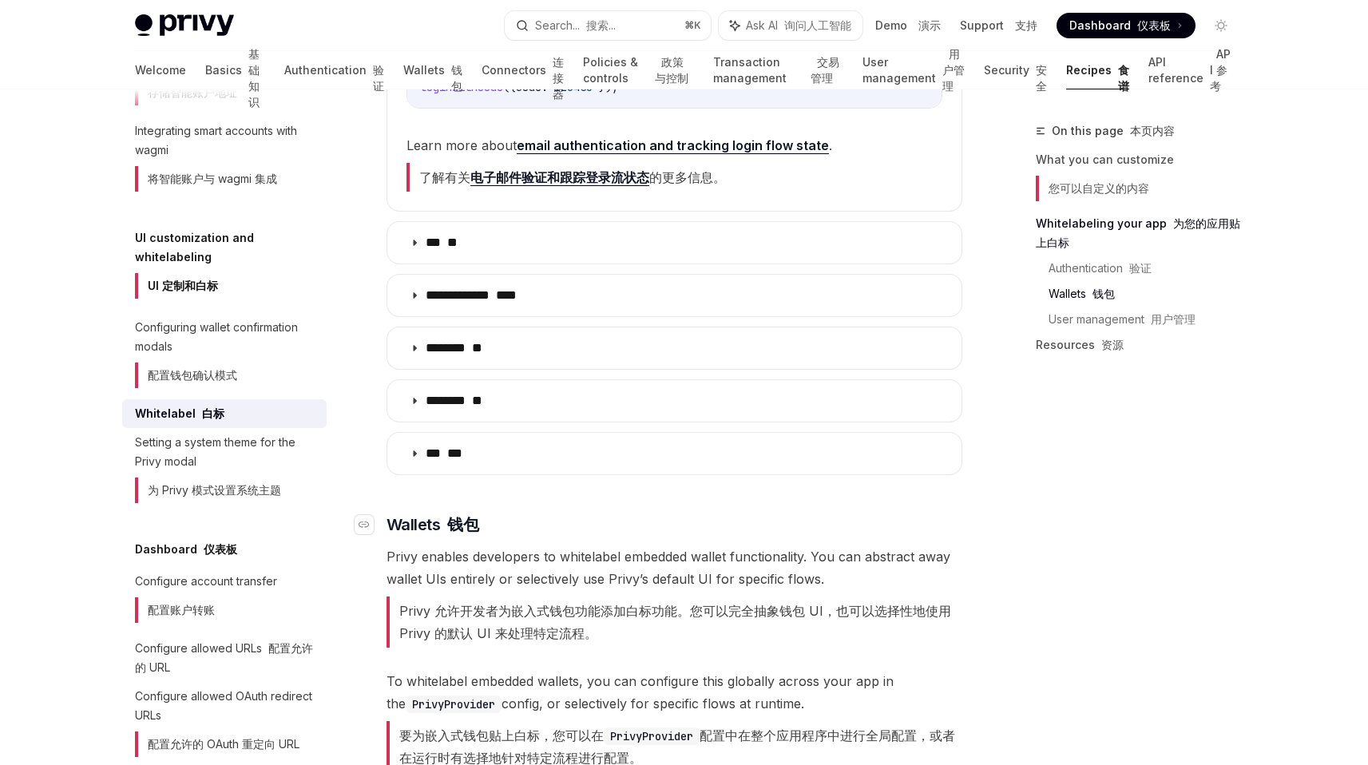
scroll to position [1412, 0]
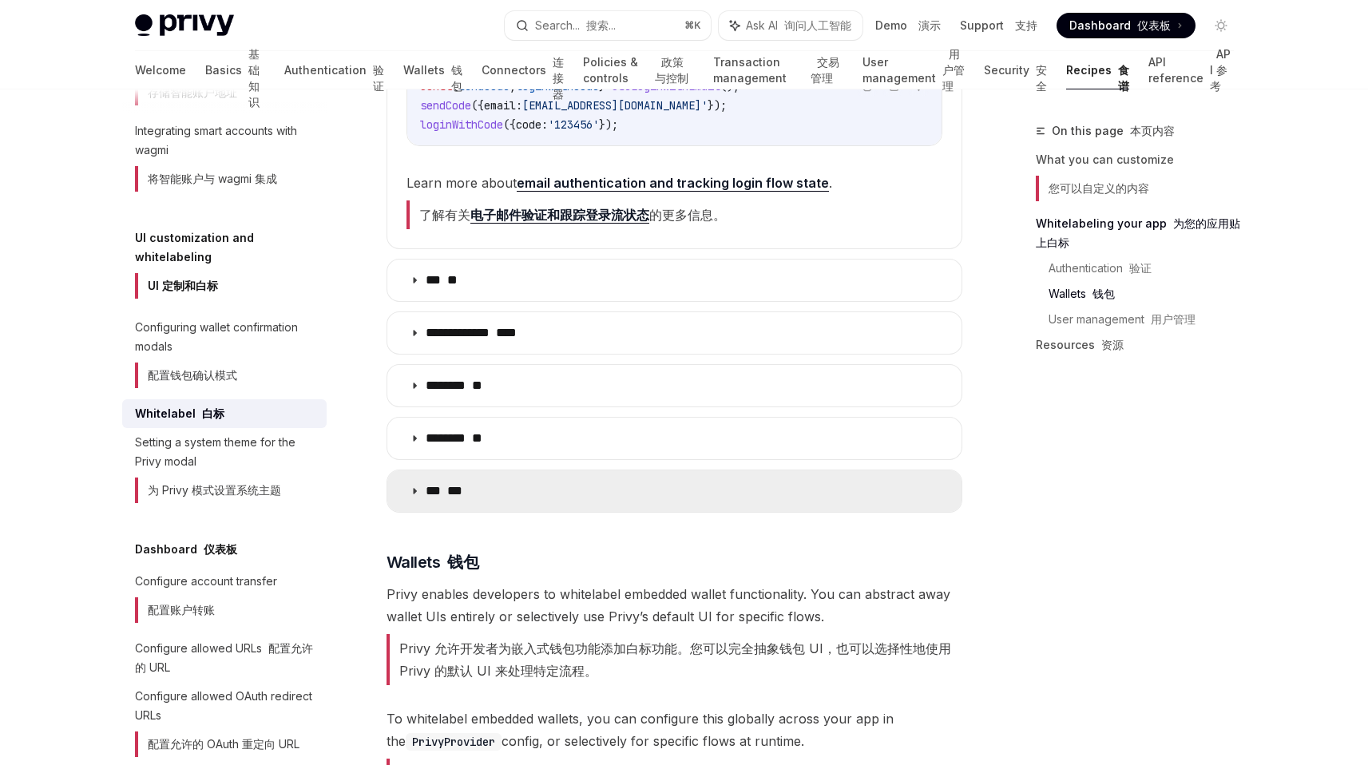
click at [407, 480] on summary "*** ***" at bounding box center [674, 491] width 574 height 42
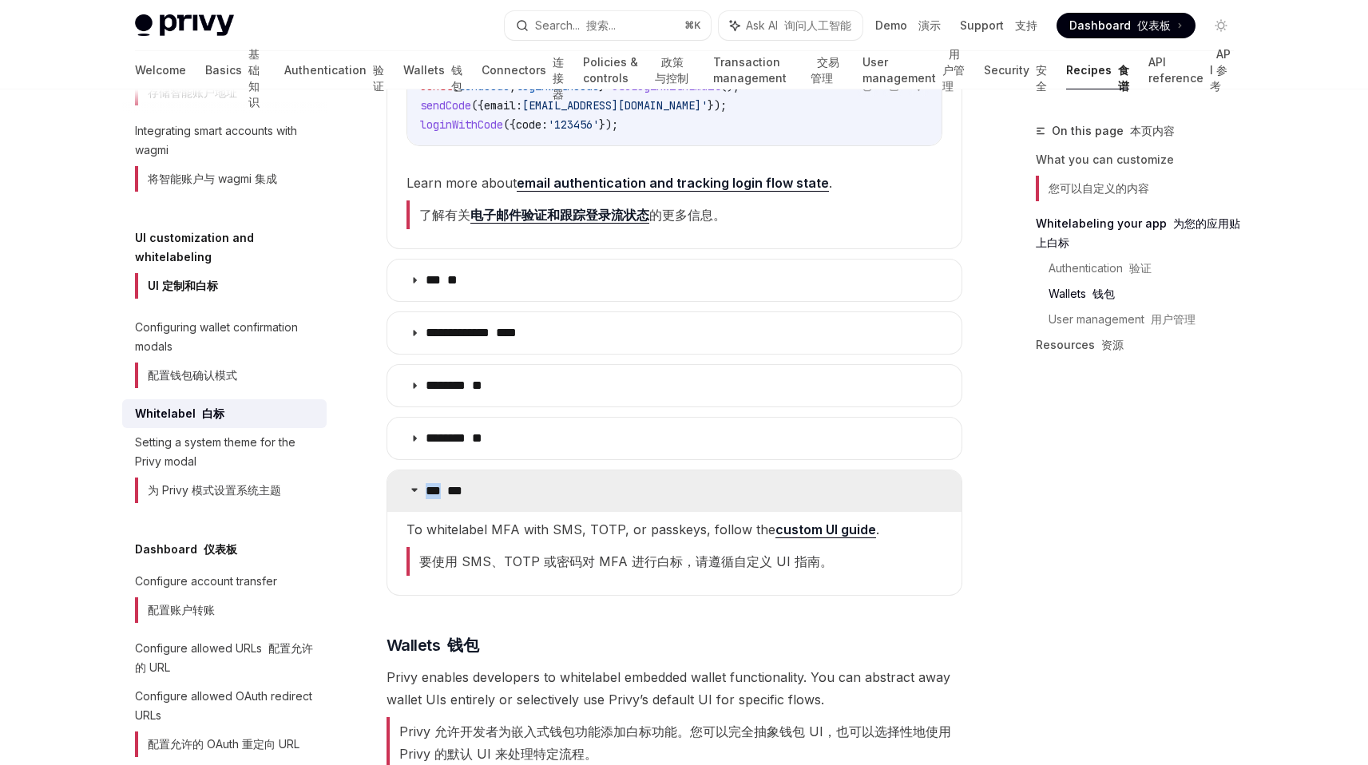
click at [407, 480] on summary "*** ***" at bounding box center [674, 491] width 574 height 42
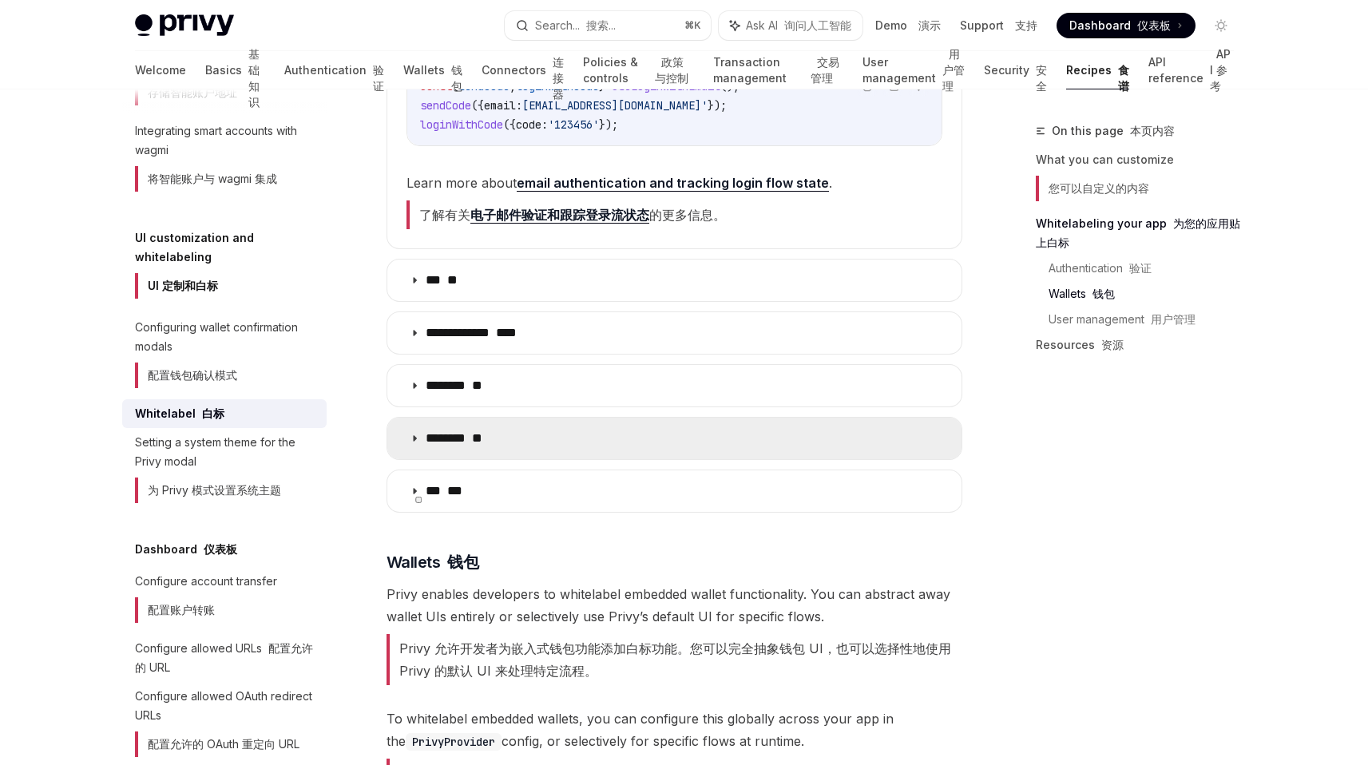
click at [407, 438] on summary "******** **" at bounding box center [674, 439] width 574 height 42
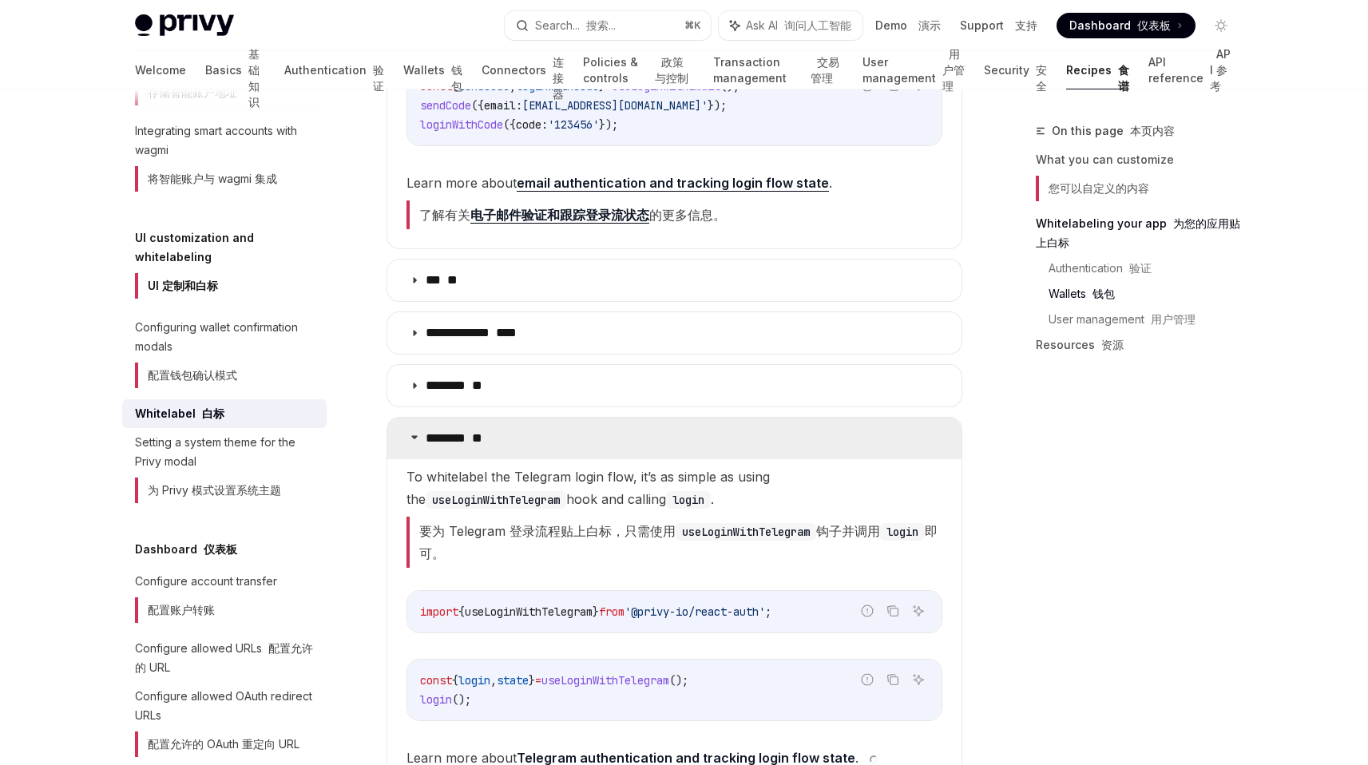
click at [411, 432] on icon at bounding box center [415, 437] width 10 height 10
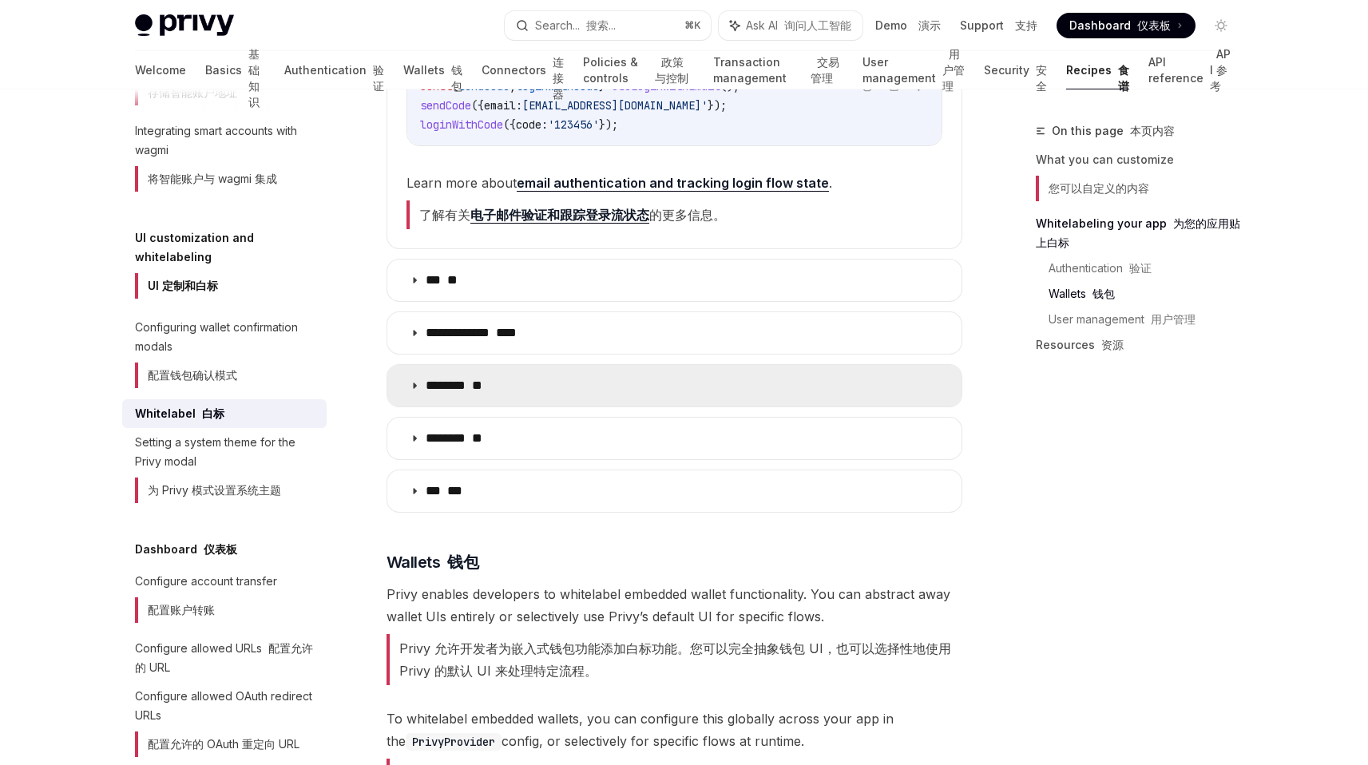
click at [413, 369] on summary "******** **" at bounding box center [674, 386] width 574 height 42
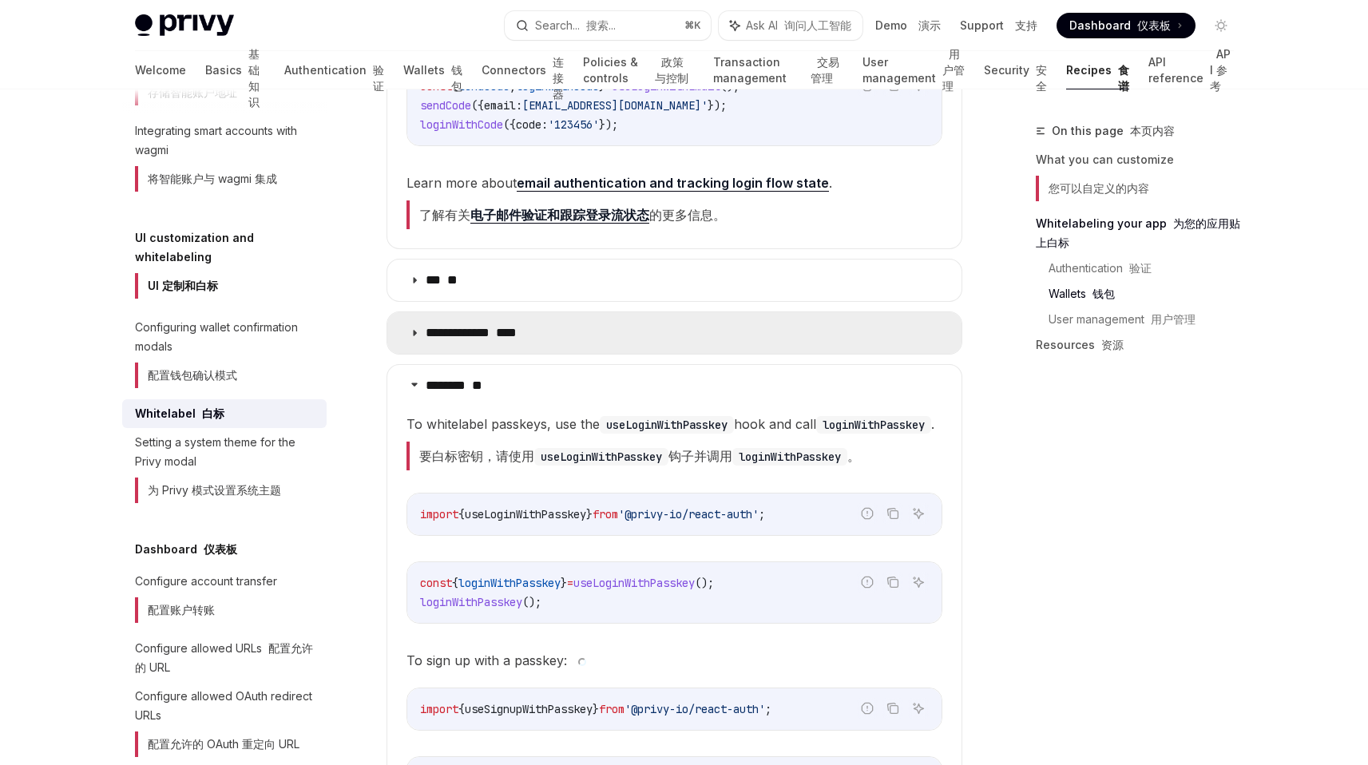
click at [410, 328] on icon at bounding box center [415, 333] width 10 height 10
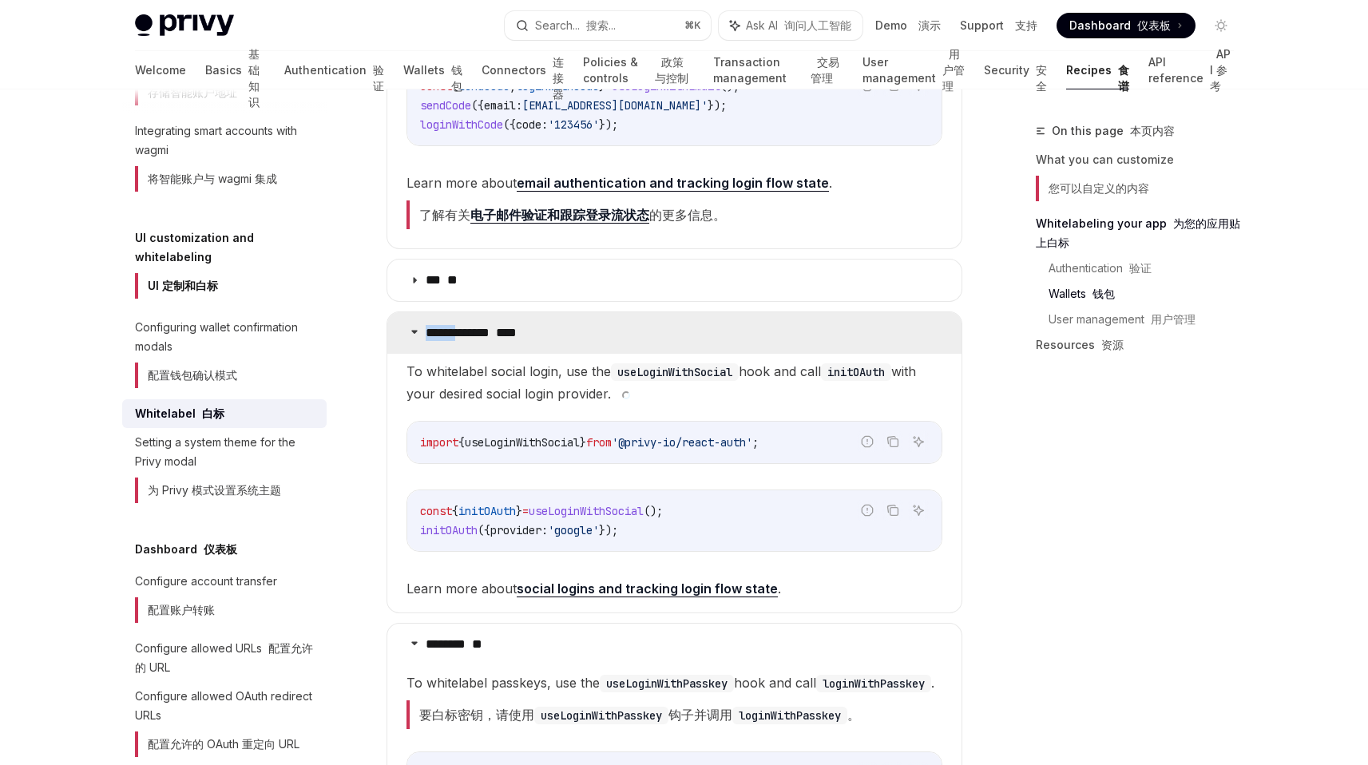
click at [410, 327] on icon at bounding box center [415, 332] width 10 height 10
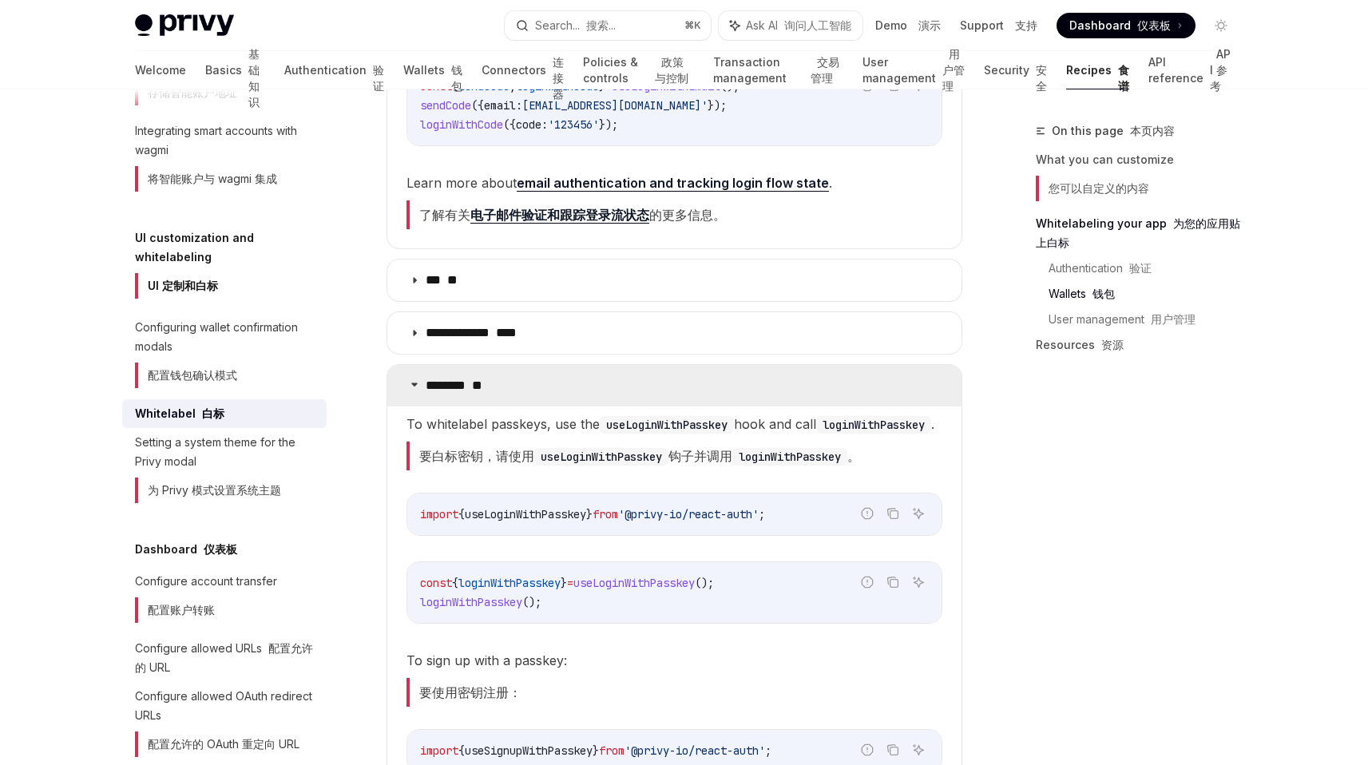
click at [410, 380] on summary "******** **" at bounding box center [674, 386] width 574 height 42
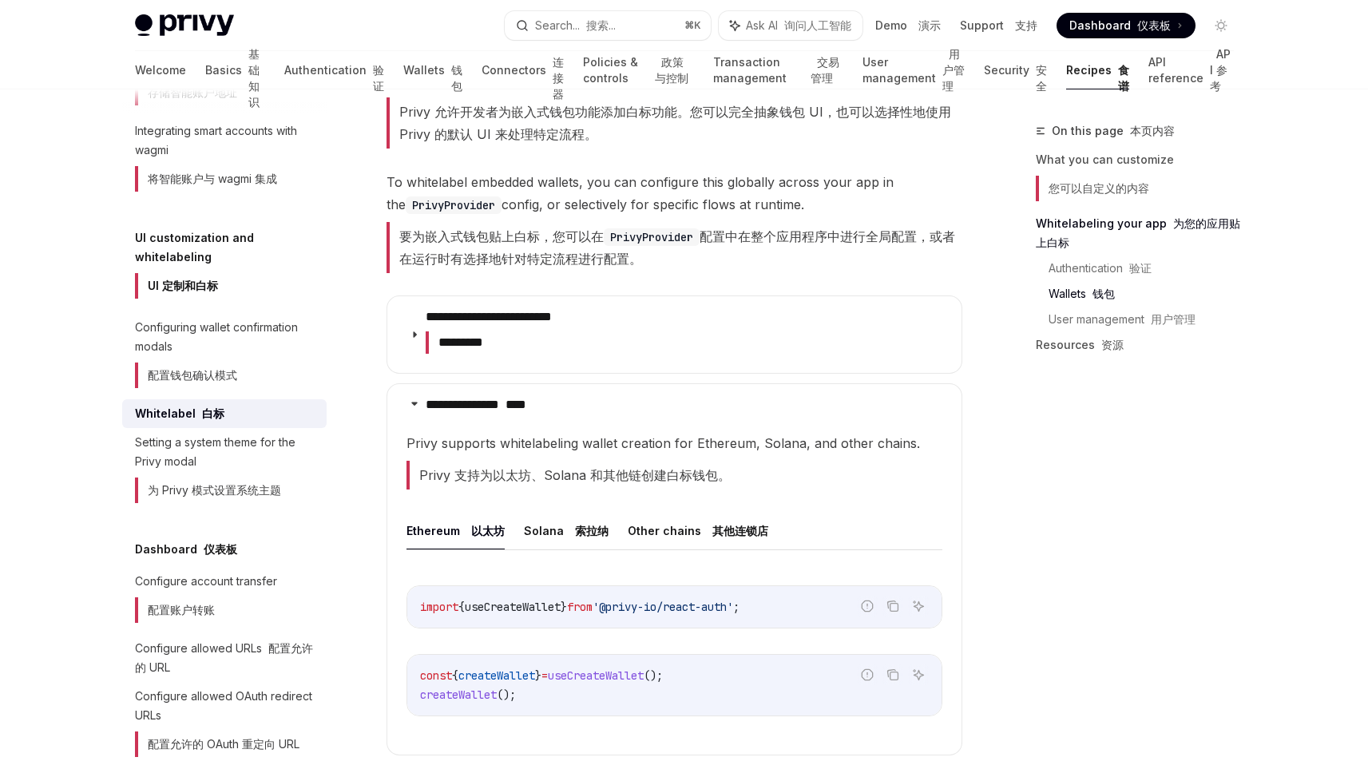
scroll to position [2197, 0]
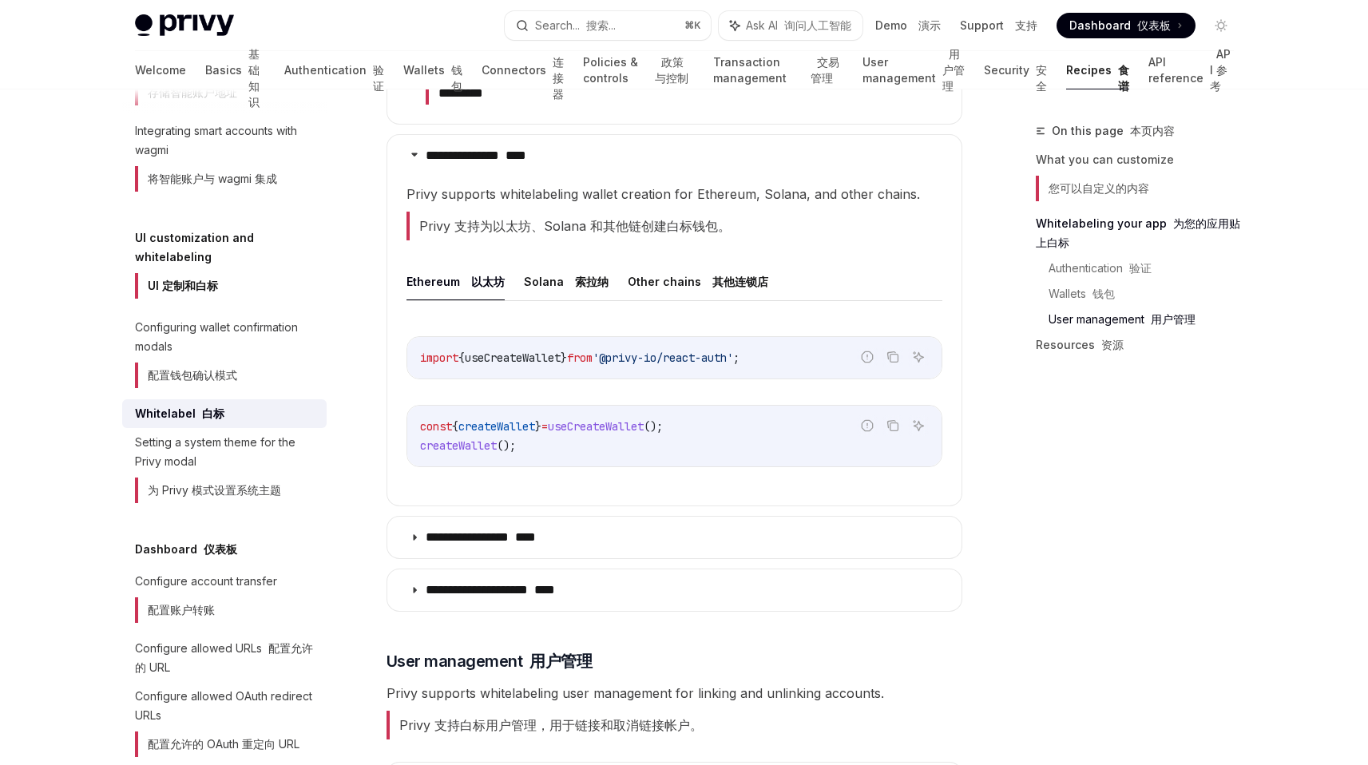
click at [641, 337] on div "import { useCreateWallet } from '@privy-io/react-auth' ;" at bounding box center [674, 358] width 534 height 42
click at [624, 352] on span "'@privy-io/react-auth'" at bounding box center [662, 358] width 141 height 14
drag, startPoint x: 624, startPoint y: 352, endPoint x: 691, endPoint y: 352, distance: 67.9
click at [691, 352] on span "'@privy-io/react-auth'" at bounding box center [662, 358] width 141 height 14
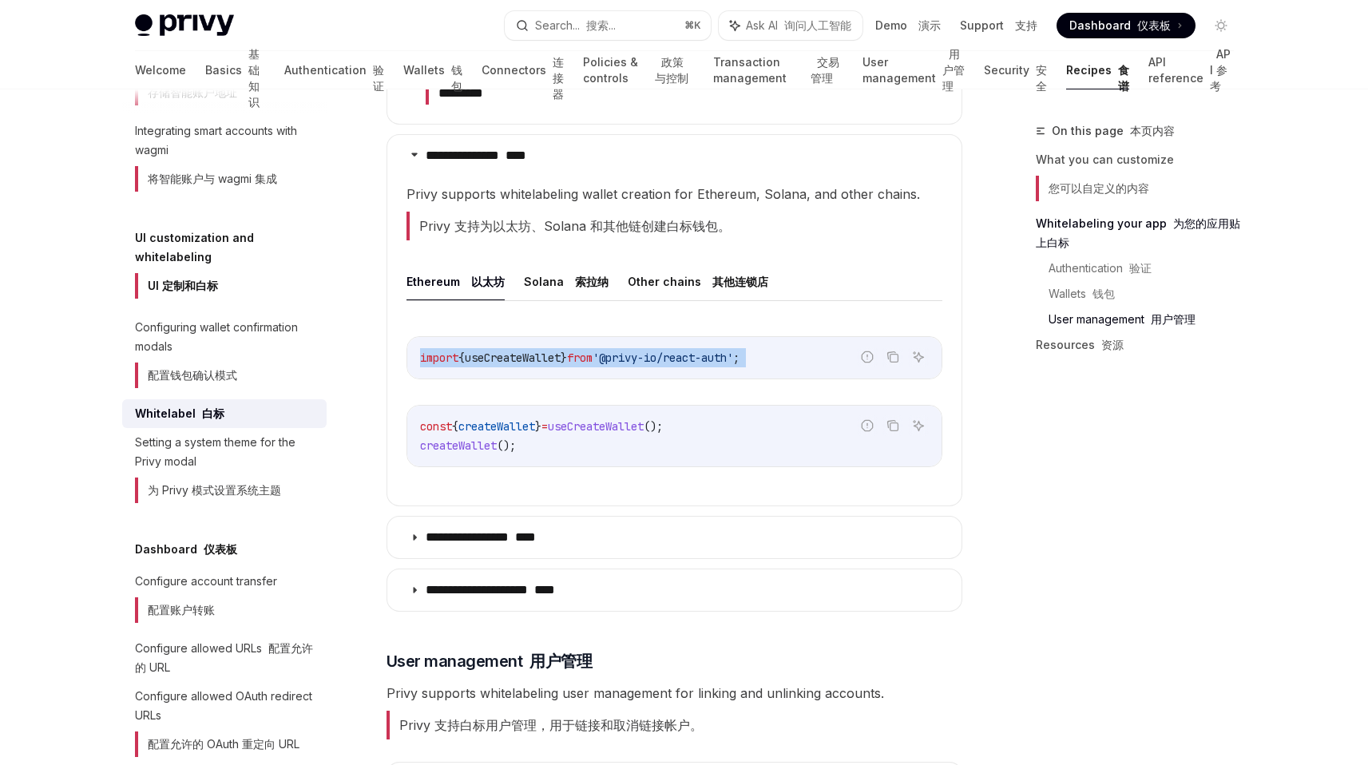
click at [733, 351] on span "'@privy-io/react-auth'" at bounding box center [662, 358] width 141 height 14
drag, startPoint x: 755, startPoint y: 351, endPoint x: 651, endPoint y: 351, distance: 103.8
click at [651, 351] on span "'@privy-io/react-auth'" at bounding box center [662, 358] width 141 height 14
drag, startPoint x: 651, startPoint y: 351, endPoint x: 761, endPoint y: 351, distance: 110.2
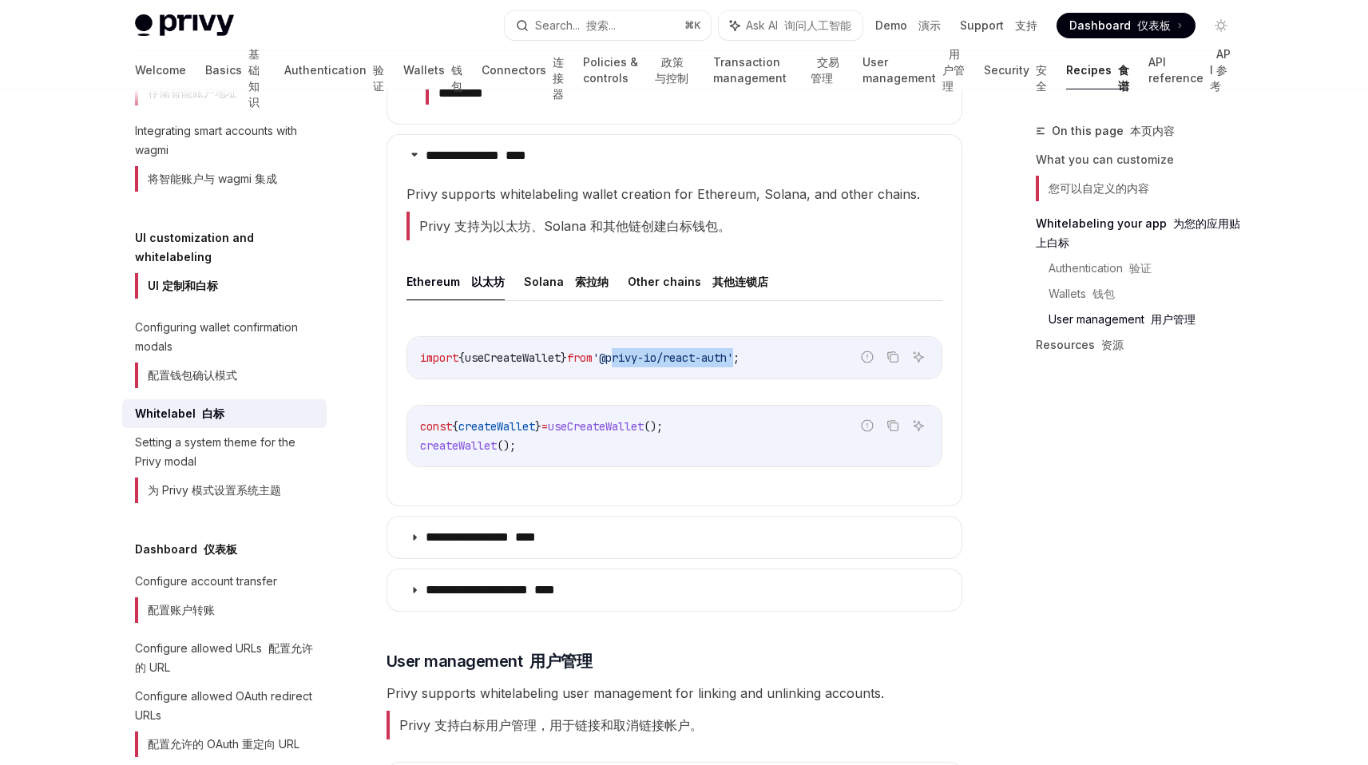
click at [733, 351] on span "'@privy-io/react-auth'" at bounding box center [662, 358] width 141 height 14
click at [645, 481] on div "Report incorrect code 报告错误代码 Copy 复制 Ask AI 询问人工智能 import { useCreateWallet } f…" at bounding box center [674, 406] width 536 height 172
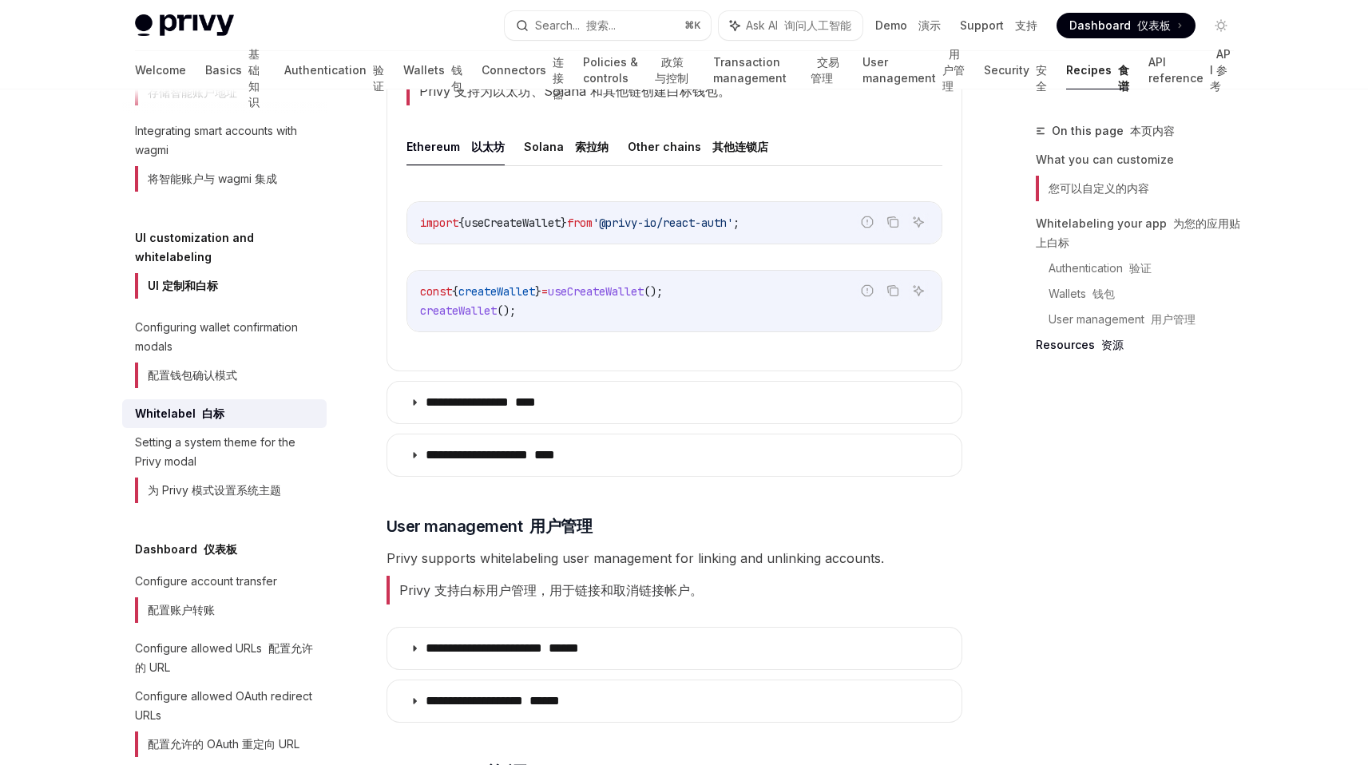
scroll to position [2364, 0]
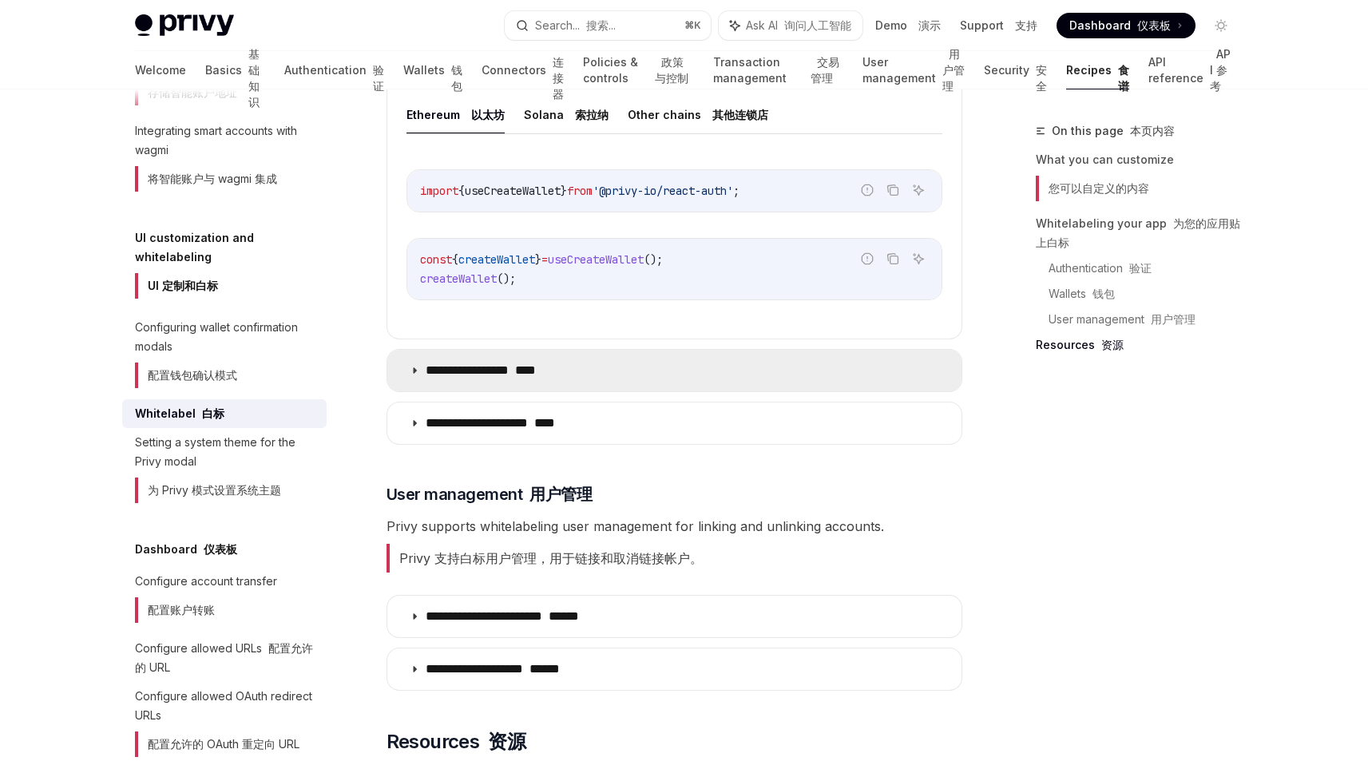
click at [517, 374] on p "**********" at bounding box center [512, 371] width 173 height 16
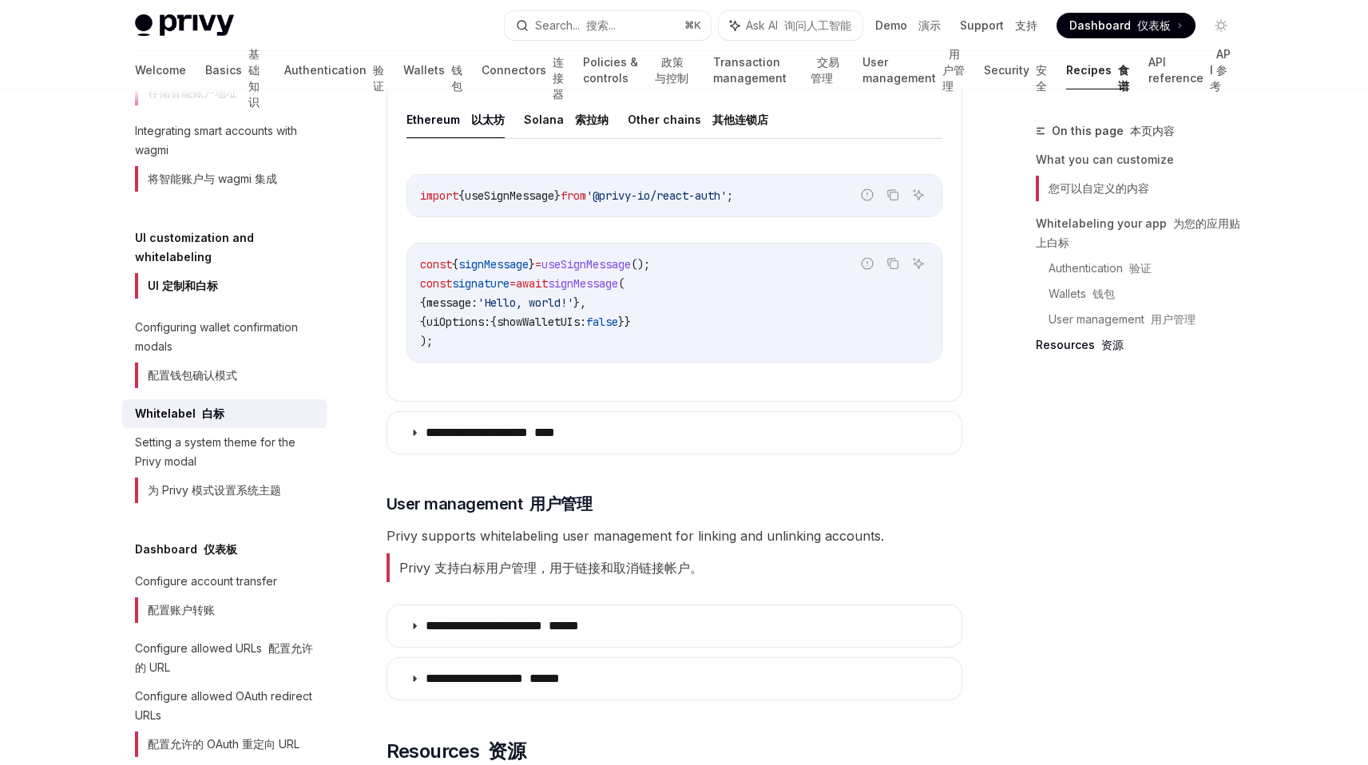
scroll to position [2811, 0]
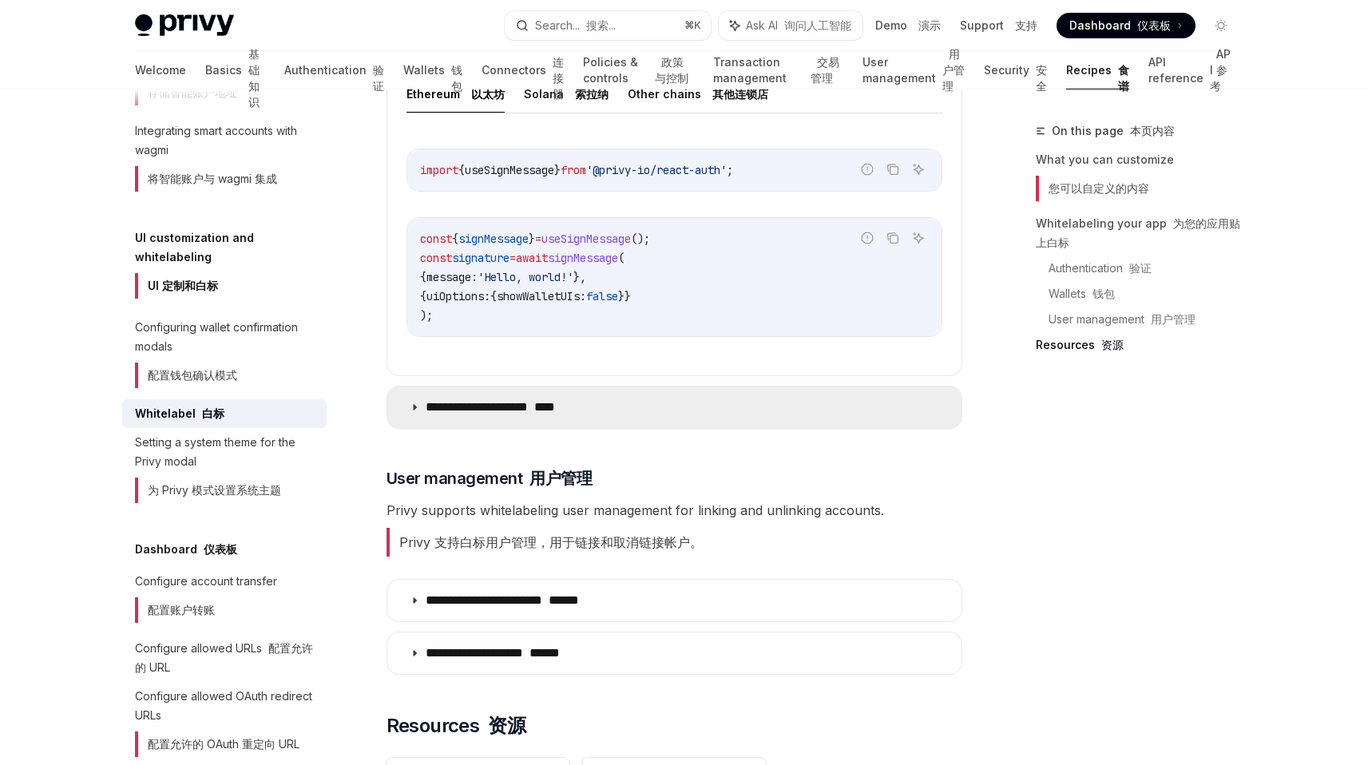
click at [547, 415] on p "**********" at bounding box center [521, 407] width 191 height 16
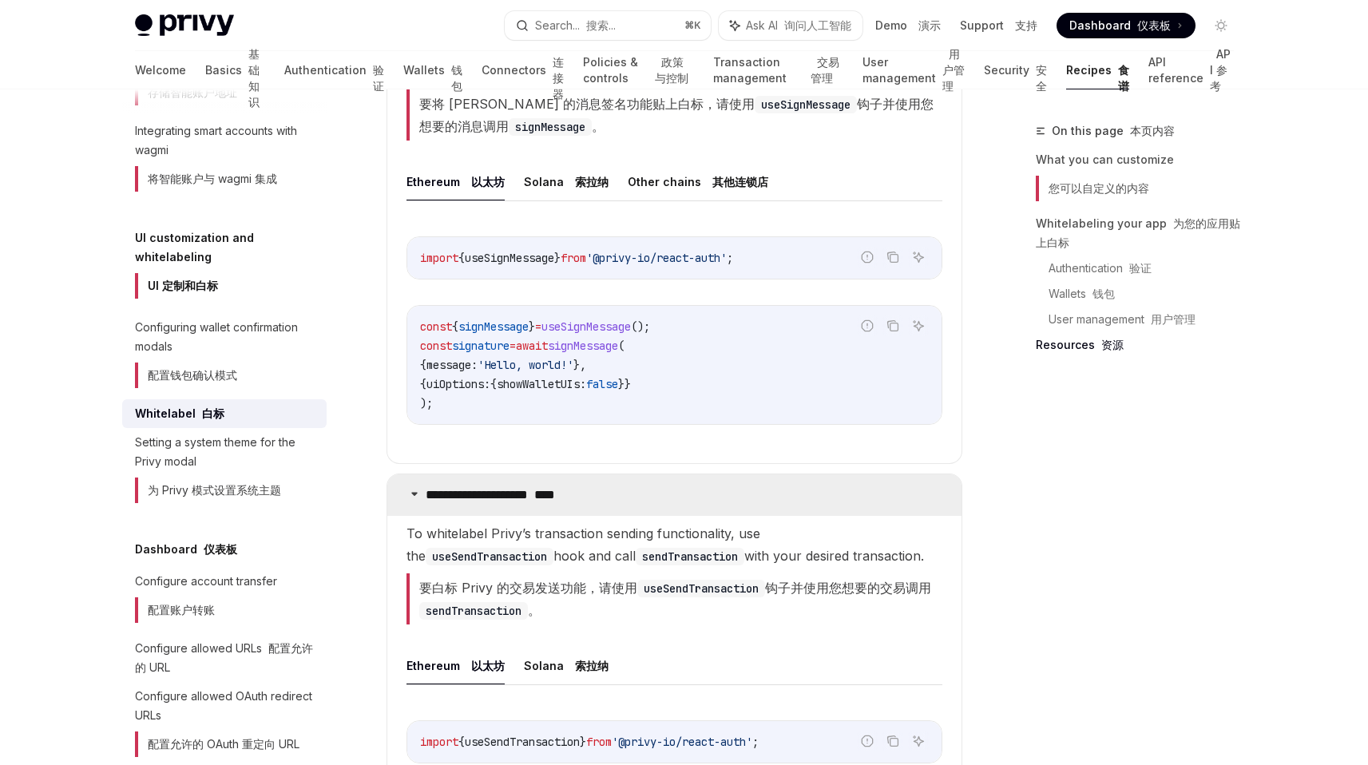
scroll to position [2672, 0]
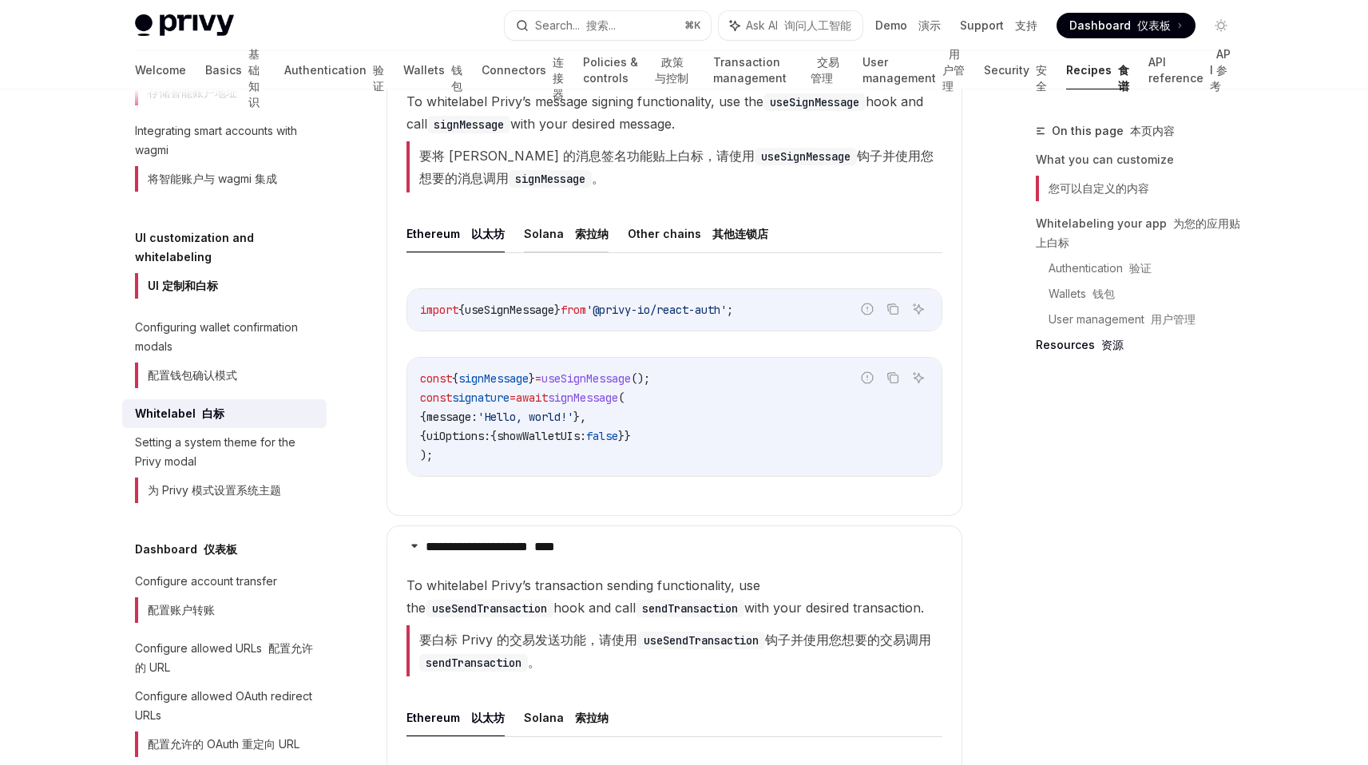
click at [537, 240] on button "Solana [PERSON_NAME]纳" at bounding box center [566, 234] width 85 height 38
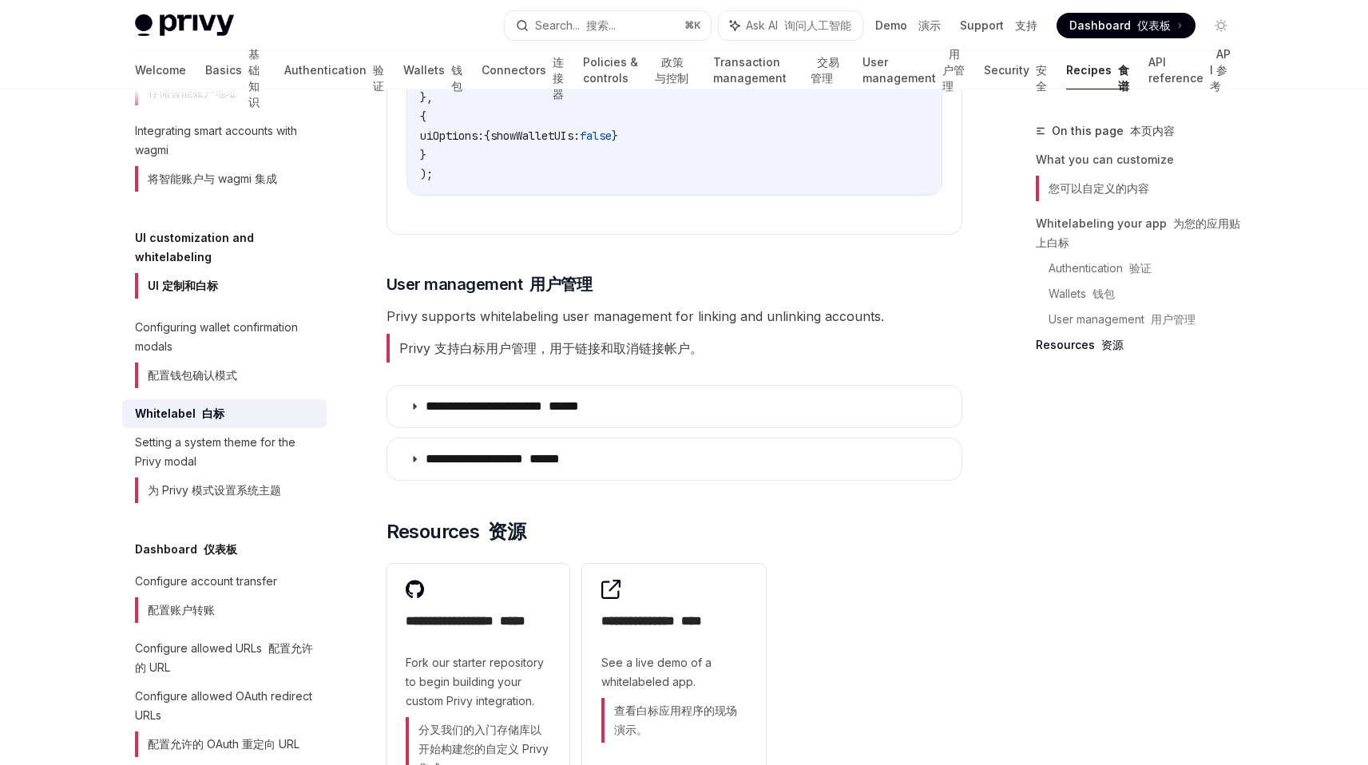
scroll to position [3786, 0]
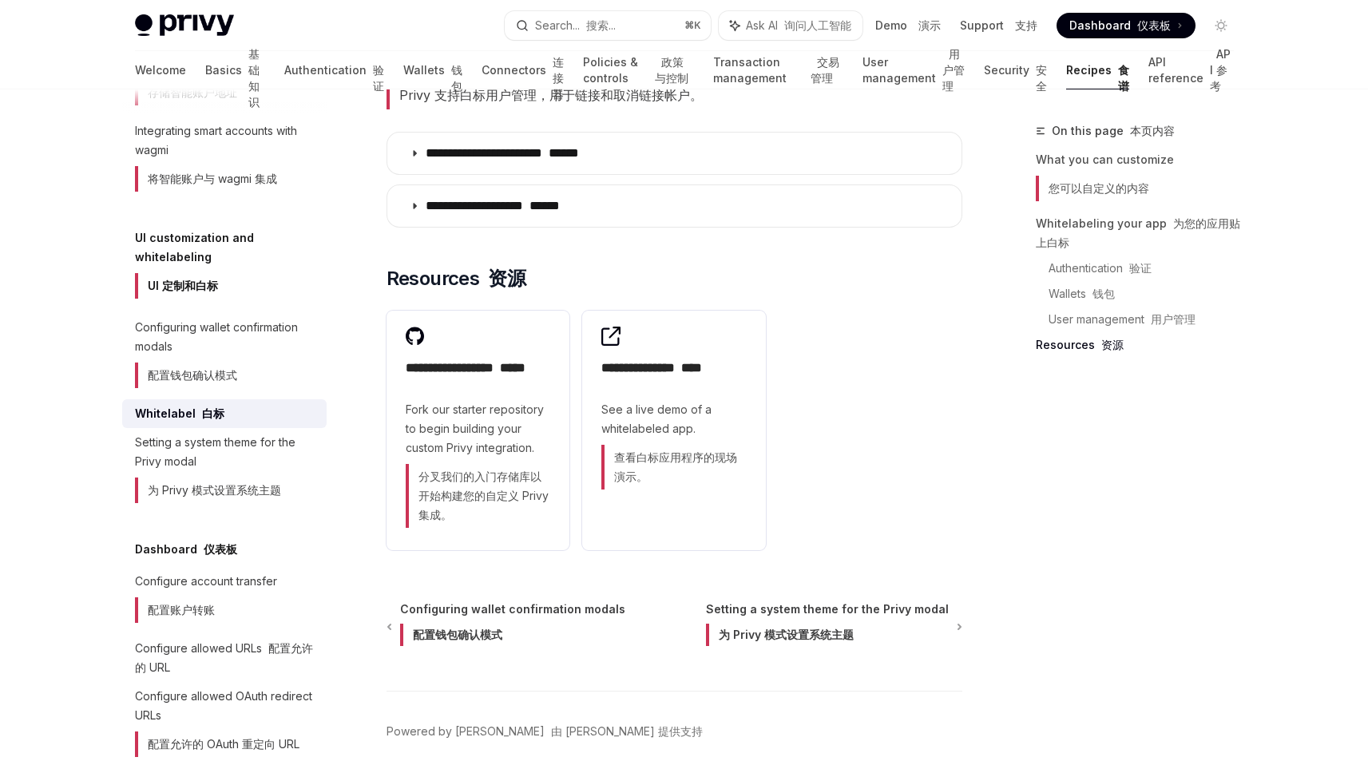
click at [870, 447] on div "**********" at bounding box center [674, 430] width 576 height 252
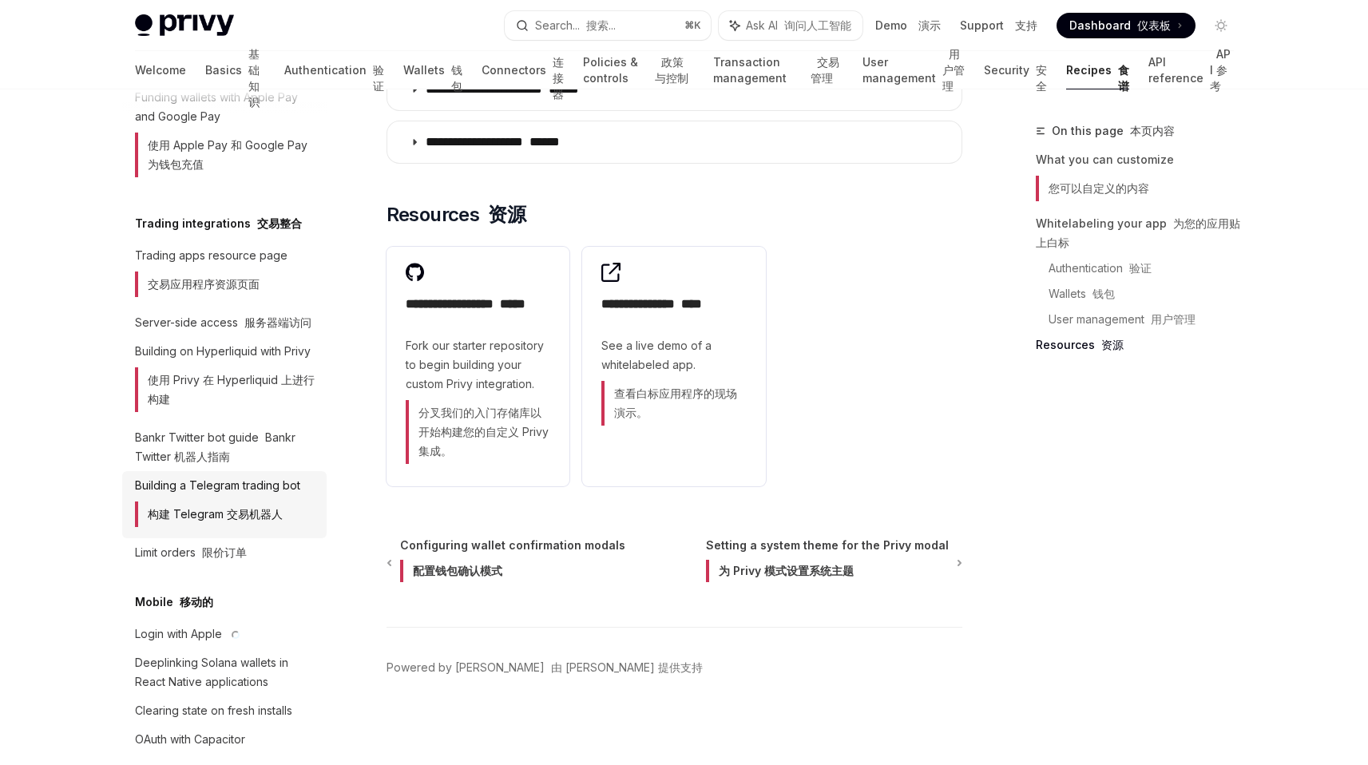
scroll to position [2889, 0]
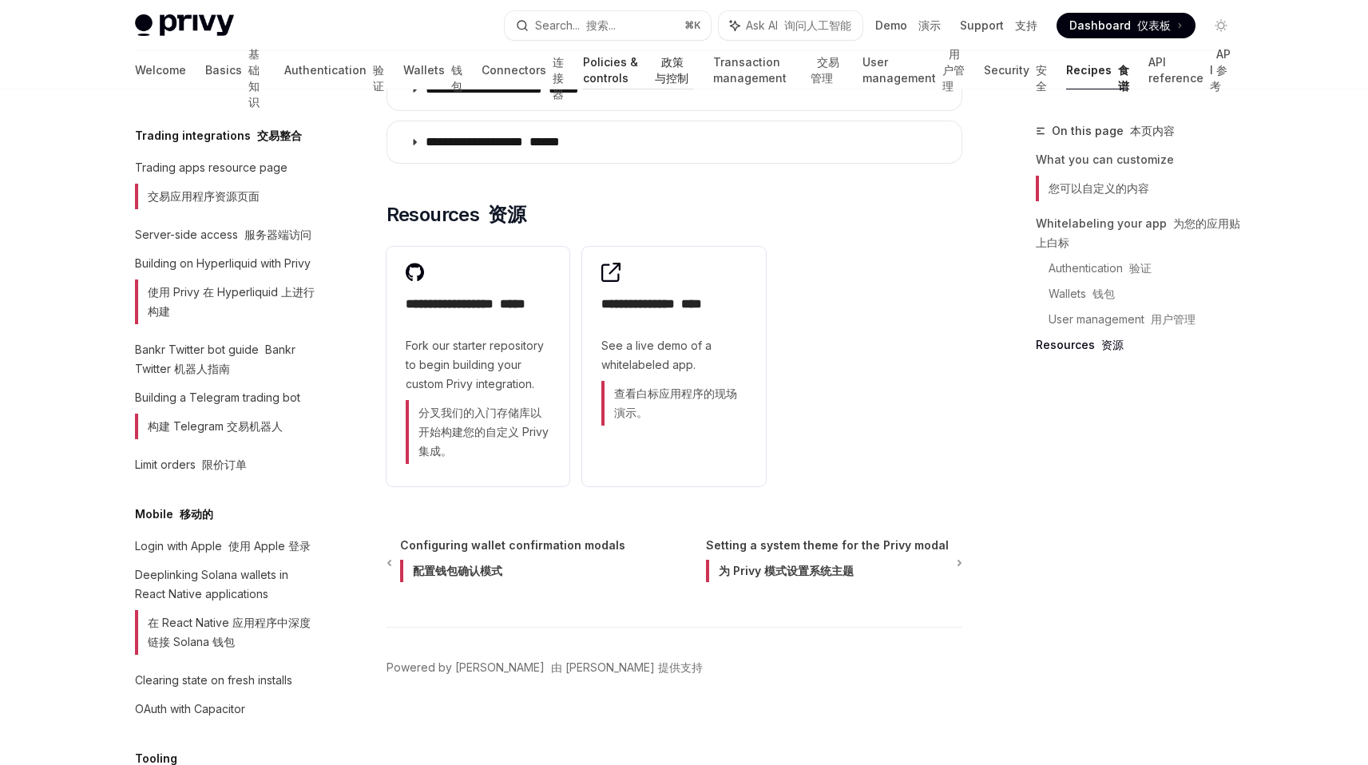
click at [655, 74] on font "政策与控制" at bounding box center [674, 70] width 39 height 32
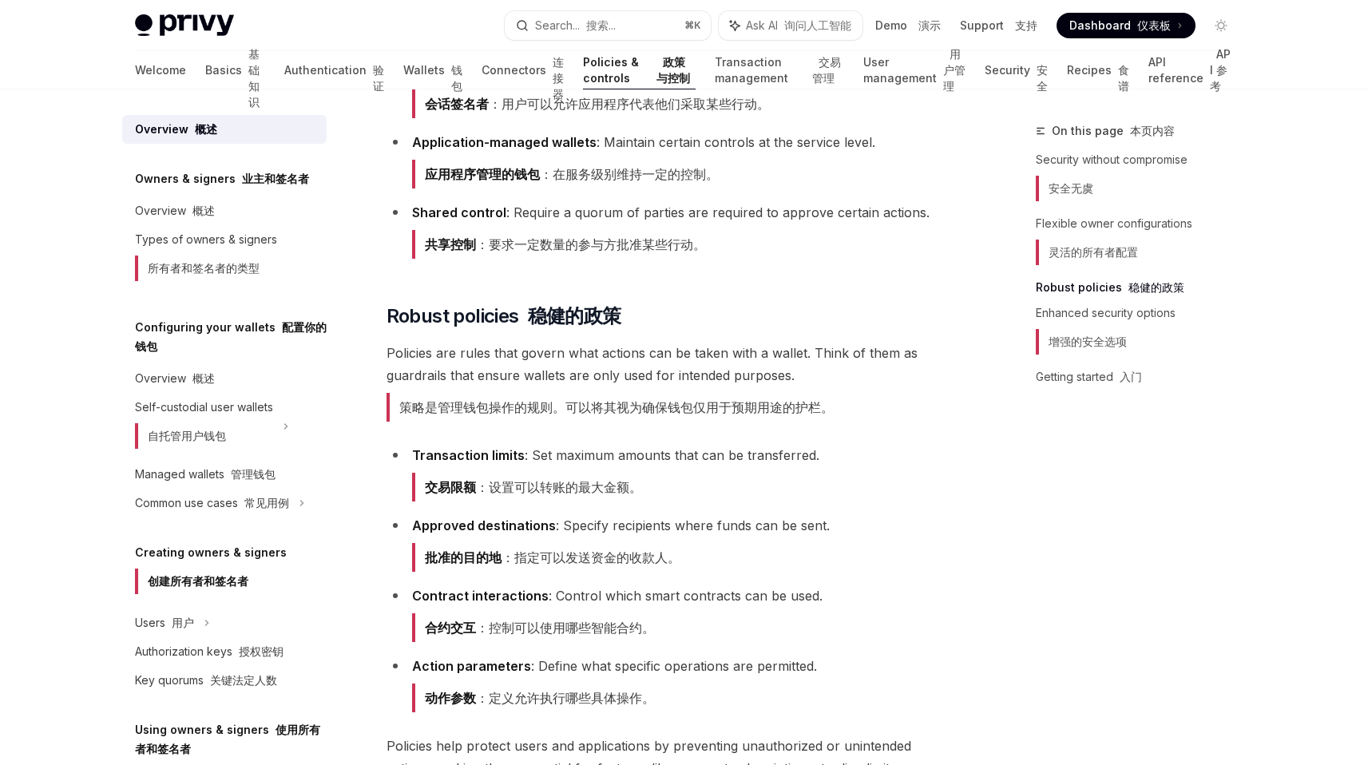
scroll to position [130, 0]
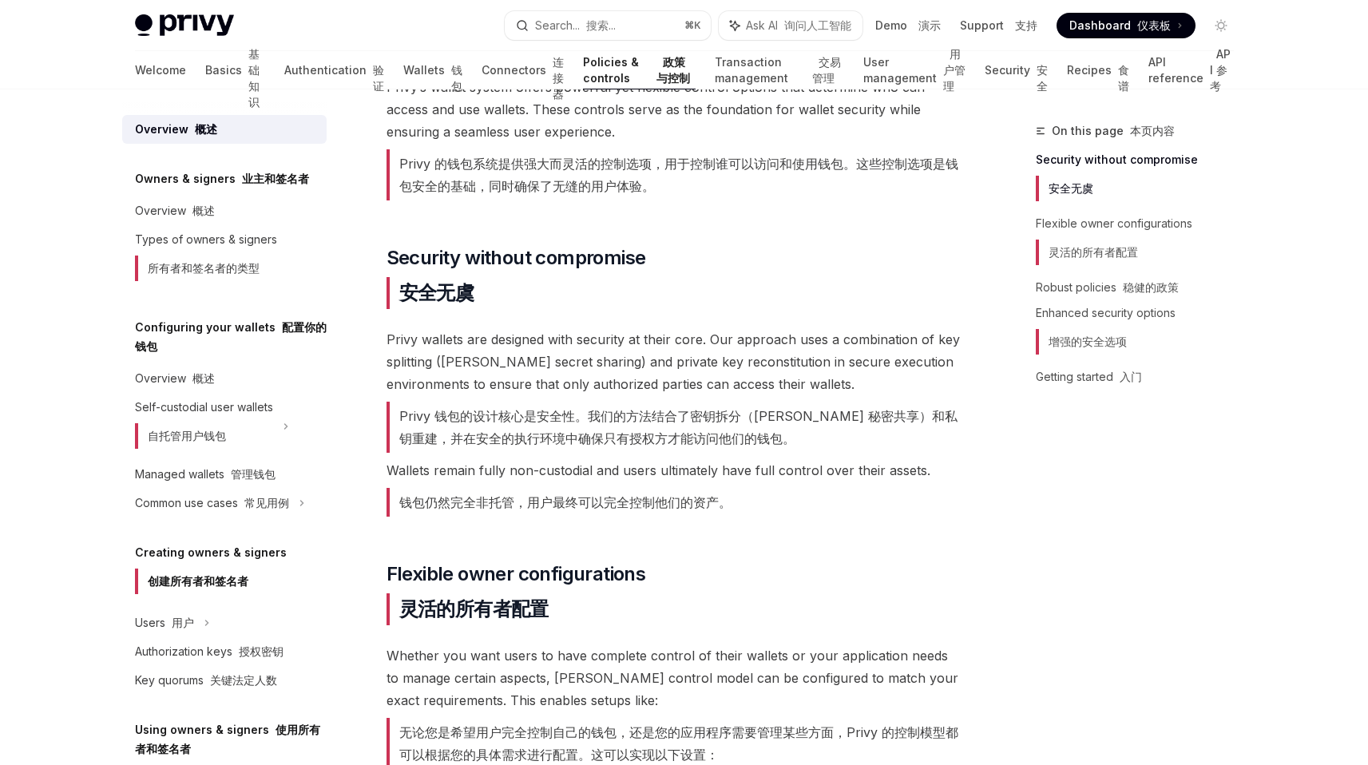
click at [624, 492] on font "钱包仍然完全非托管，用户最终可以完全控制他们的资产。" at bounding box center [558, 502] width 345 height 29
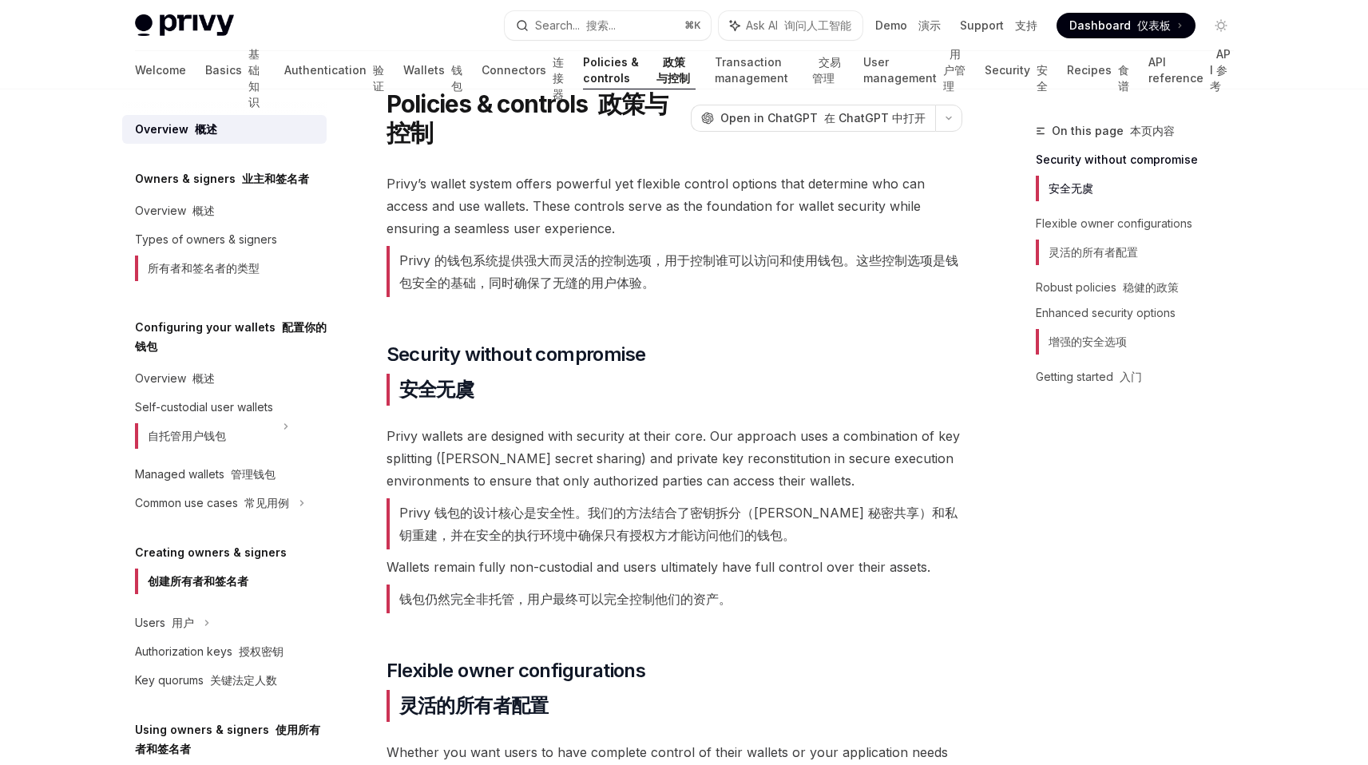
scroll to position [0, 0]
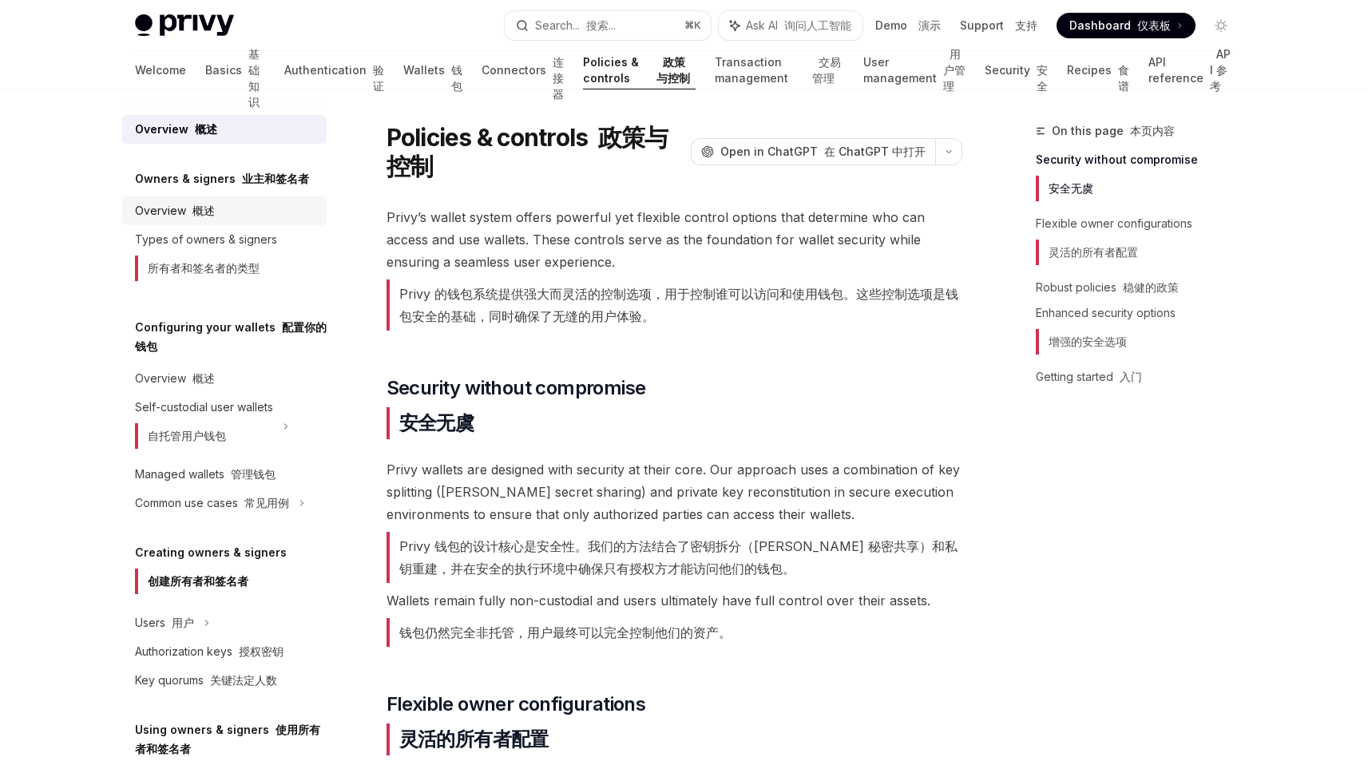
click at [241, 206] on div "Overview 概述" at bounding box center [226, 210] width 182 height 19
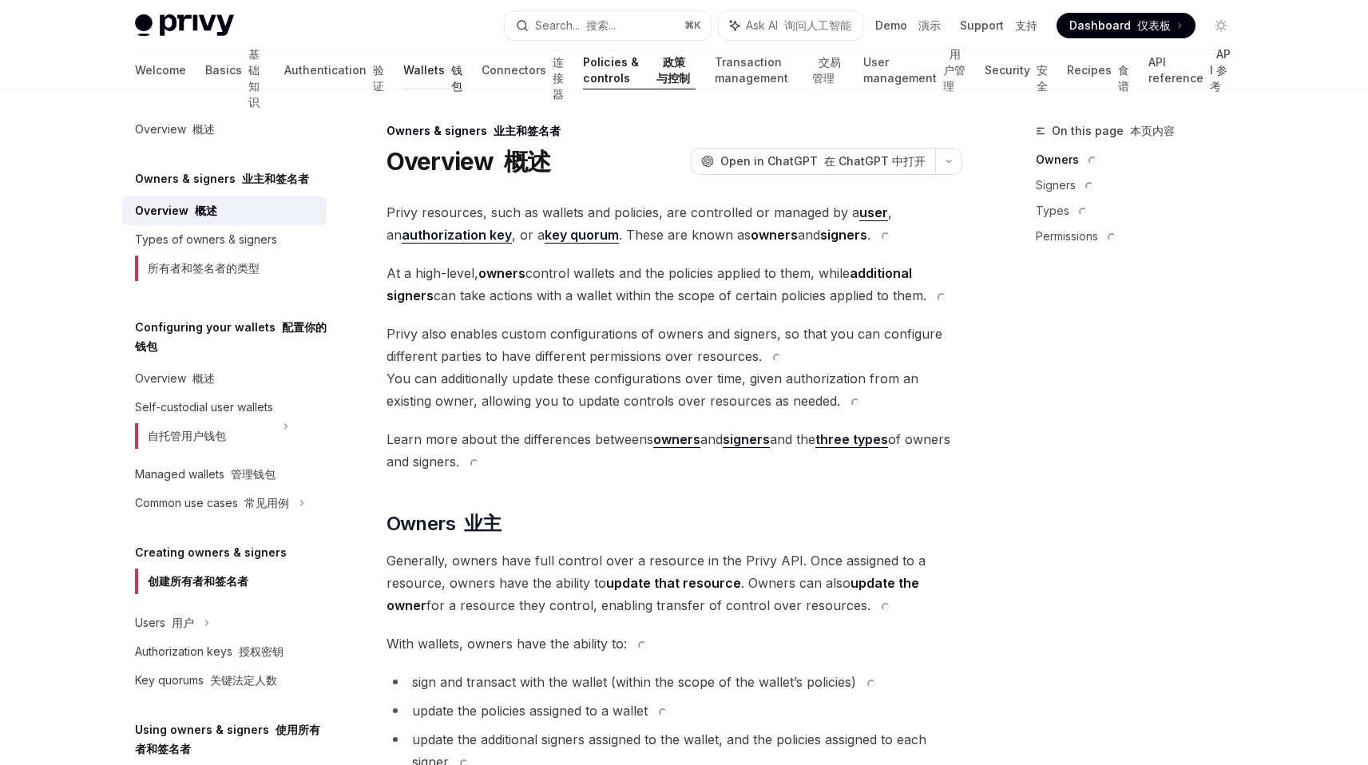
click at [403, 81] on link "Wallets 钱包" at bounding box center [432, 70] width 59 height 38
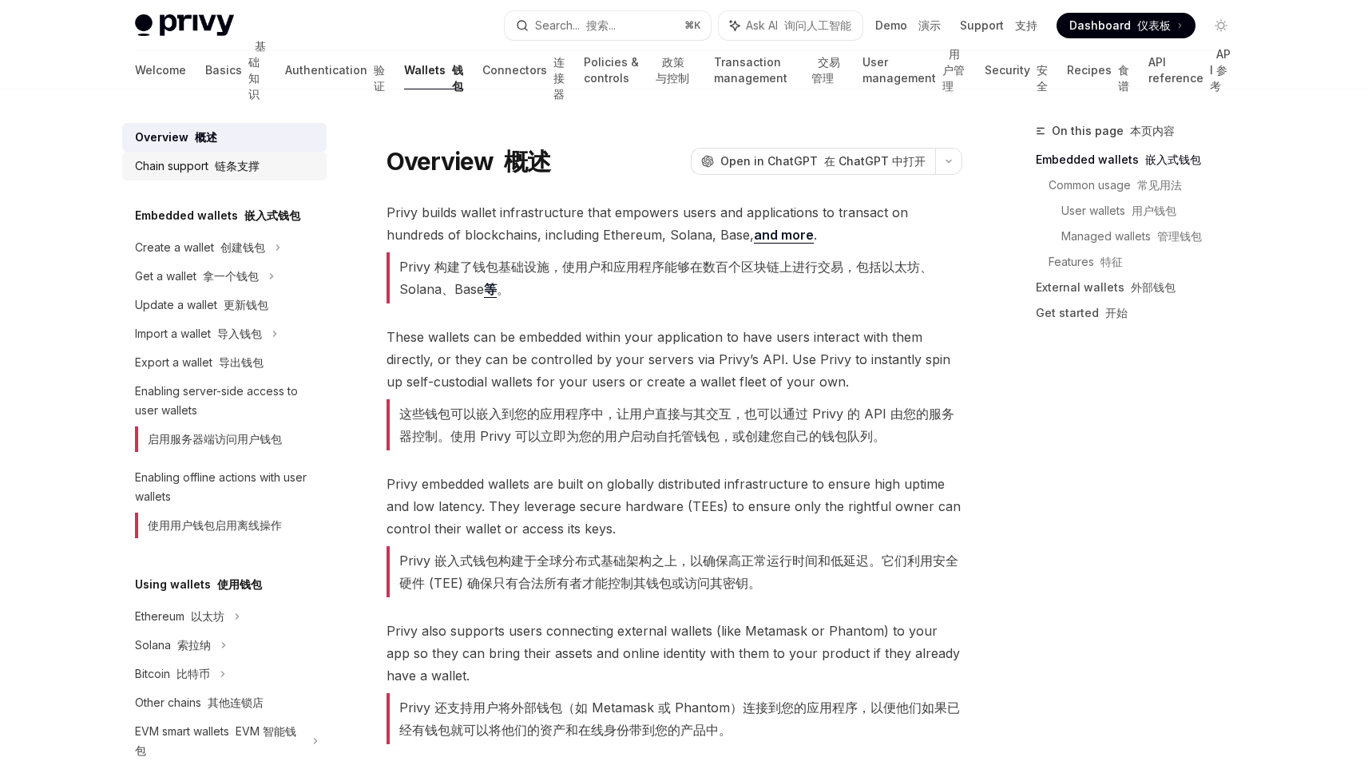
click at [194, 167] on div "Chain support 链条支撑" at bounding box center [197, 166] width 125 height 19
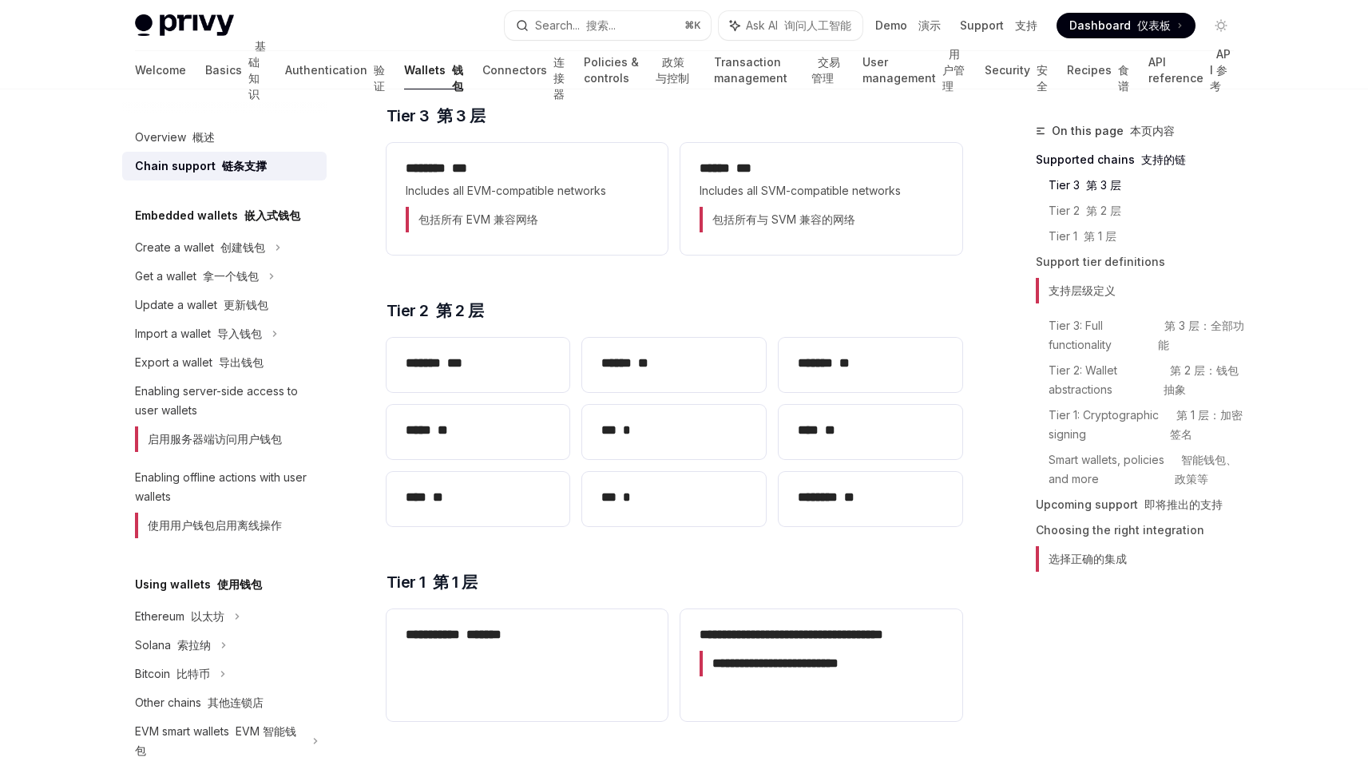
scroll to position [305, 0]
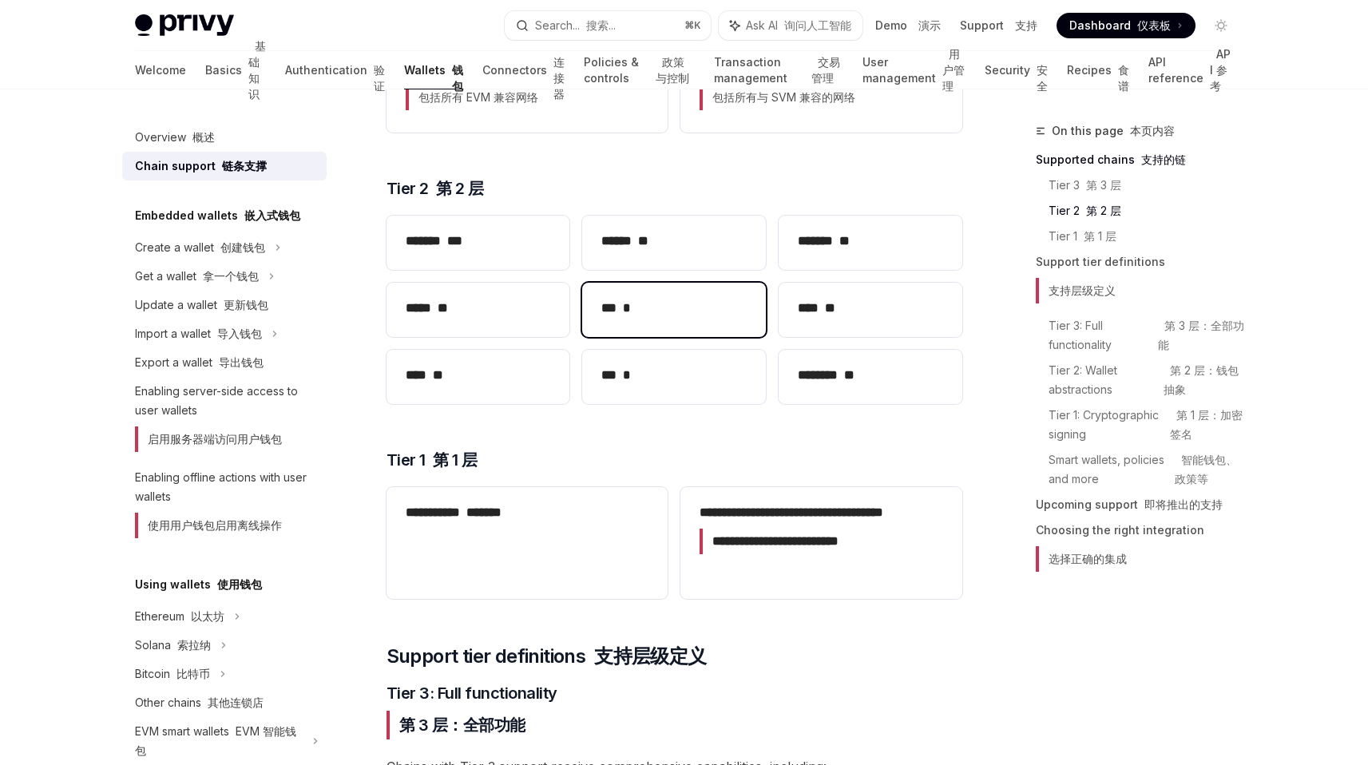
click at [657, 316] on h2 "*** *" at bounding box center [673, 308] width 145 height 19
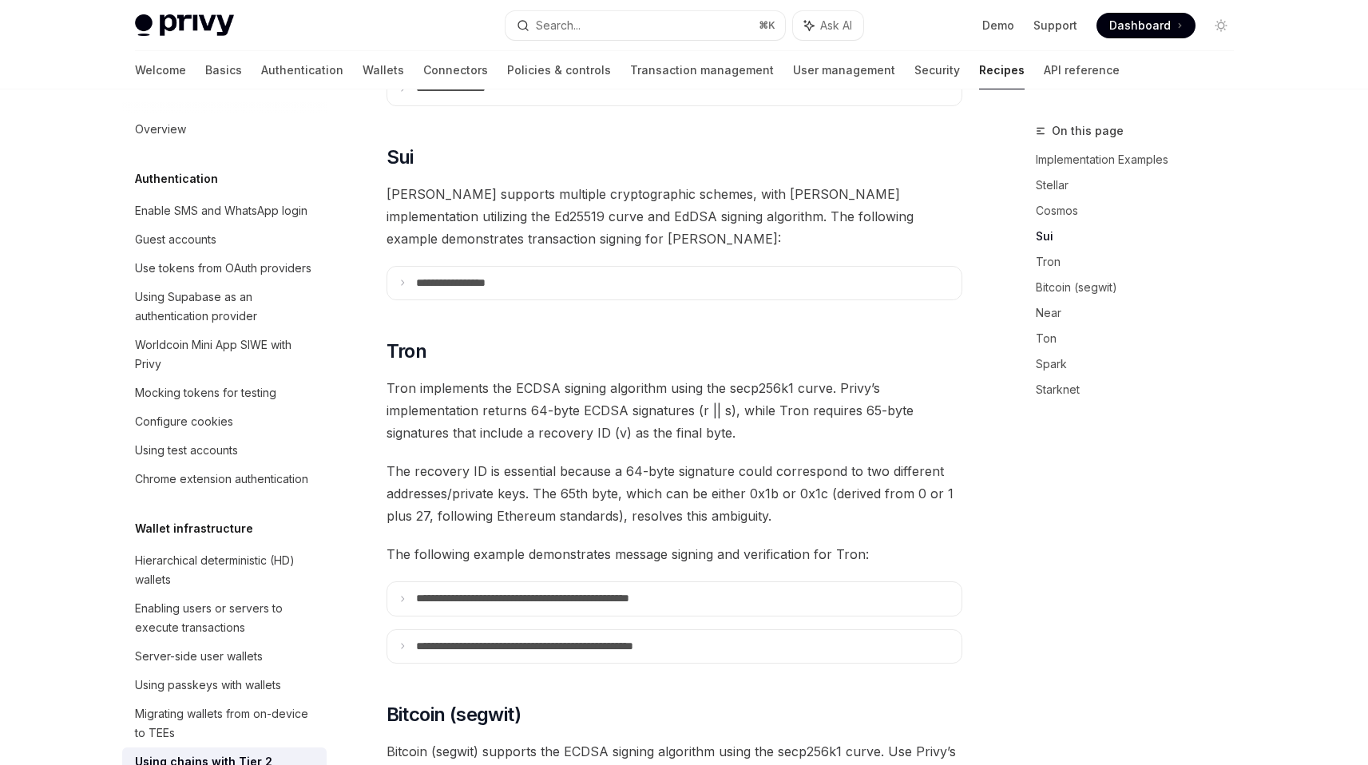
scroll to position [402, 0]
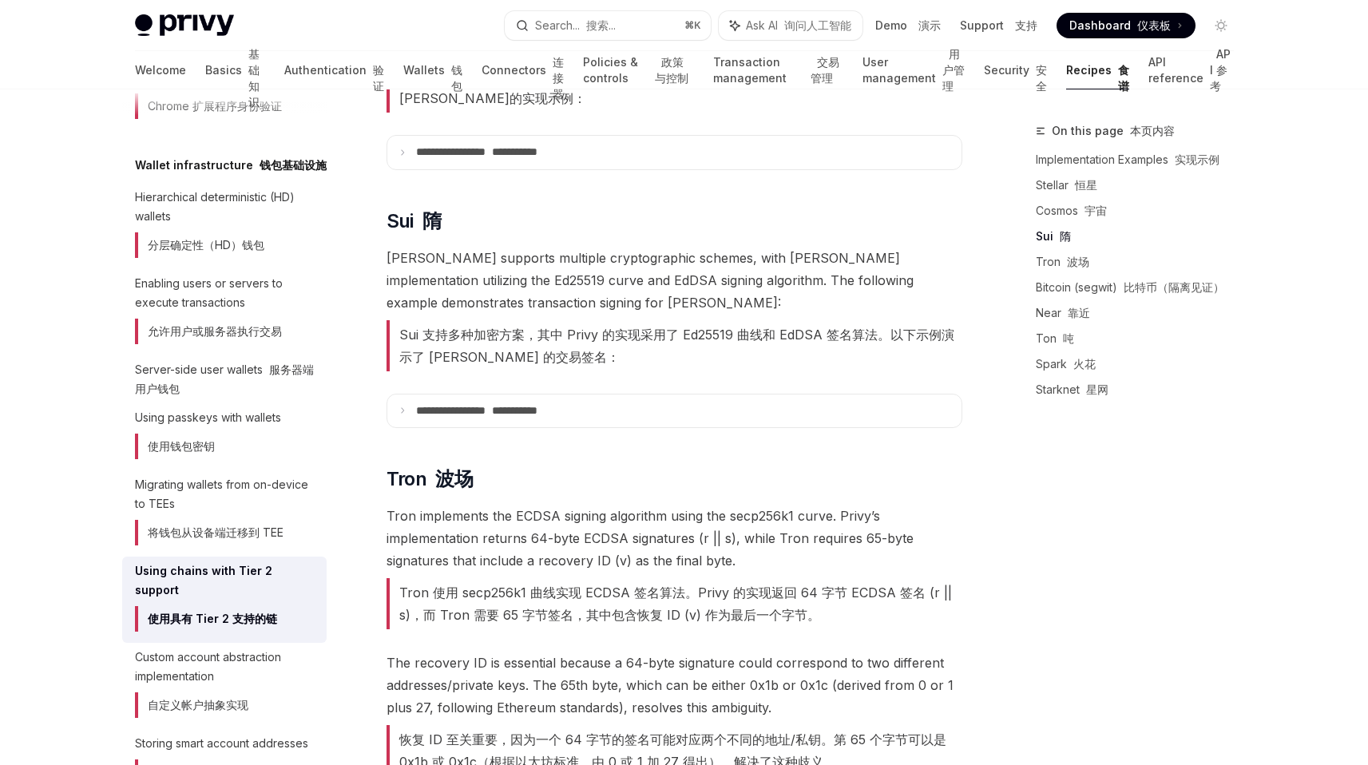
click at [461, 327] on font "Sui 支持多种加密方案，其中 Privy 的实现采用了 Ed25519 曲线和 EdDSA 签名算法。以下示例演示了 [PERSON_NAME] 的交易签名：" at bounding box center [676, 346] width 555 height 38
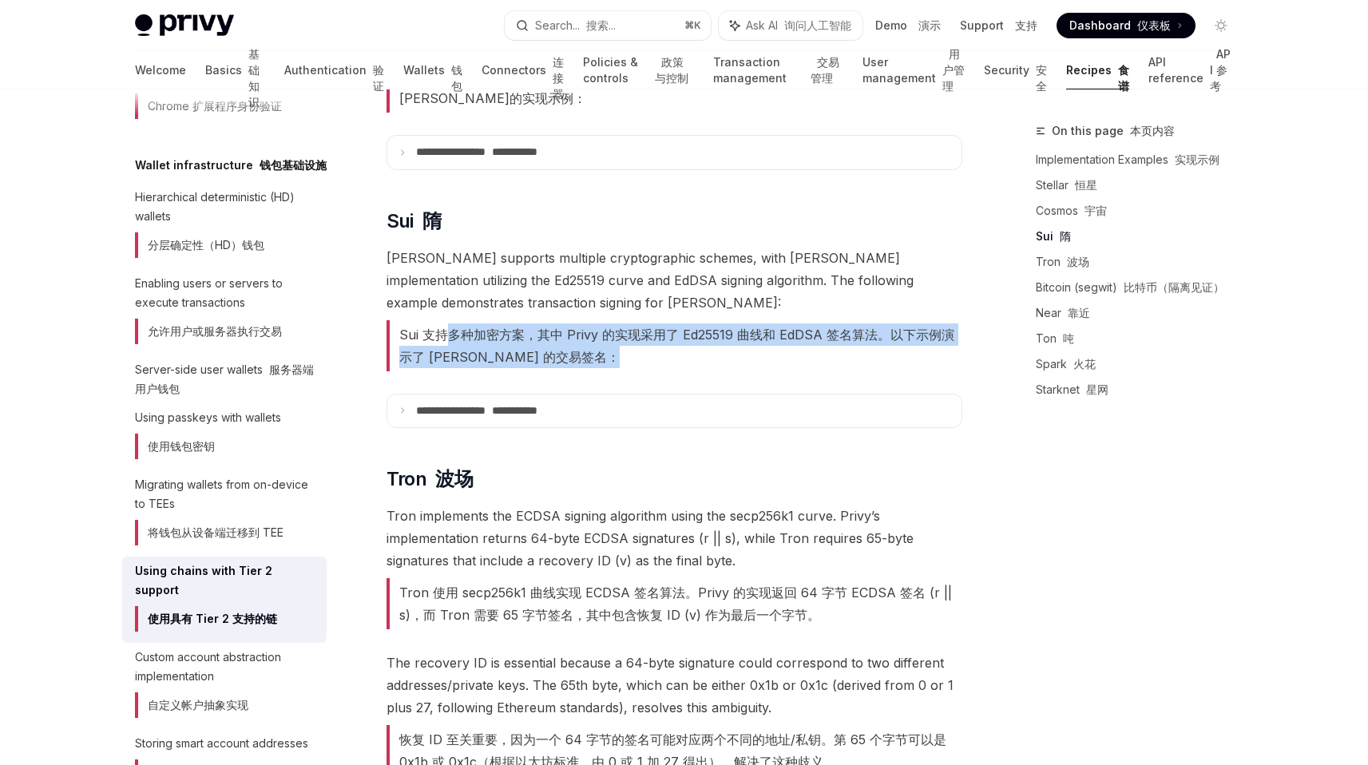
drag, startPoint x: 461, startPoint y: 304, endPoint x: 644, endPoint y: 339, distance: 187.0
click at [644, 339] on font "Sui 支持多种加密方案，其中 Privy 的实现采用了 Ed25519 曲线和 EdDSA 签名算法。以下示例演示了 [PERSON_NAME] 的交易签名：" at bounding box center [674, 345] width 576 height 51
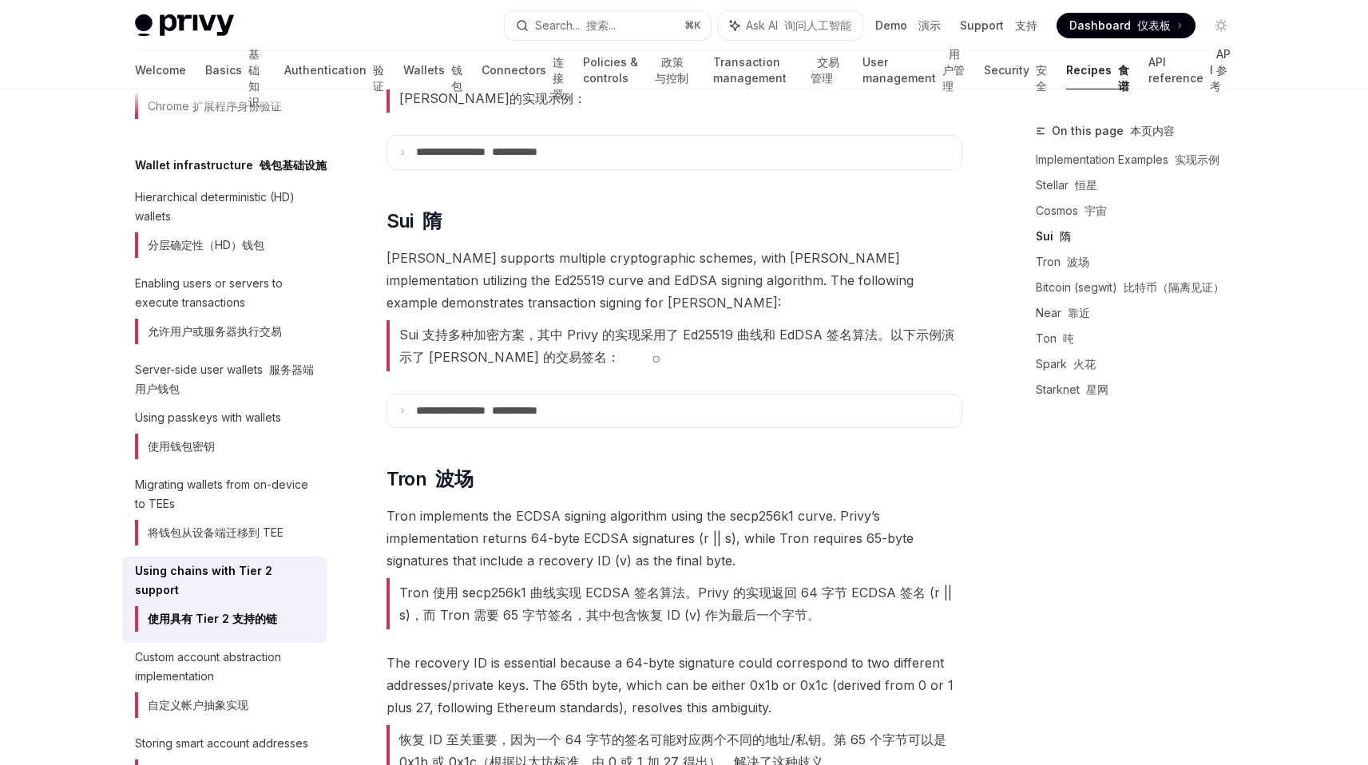
click at [510, 405] on details "**********" at bounding box center [674, 411] width 576 height 35
click at [511, 399] on summary "**********" at bounding box center [674, 411] width 574 height 34
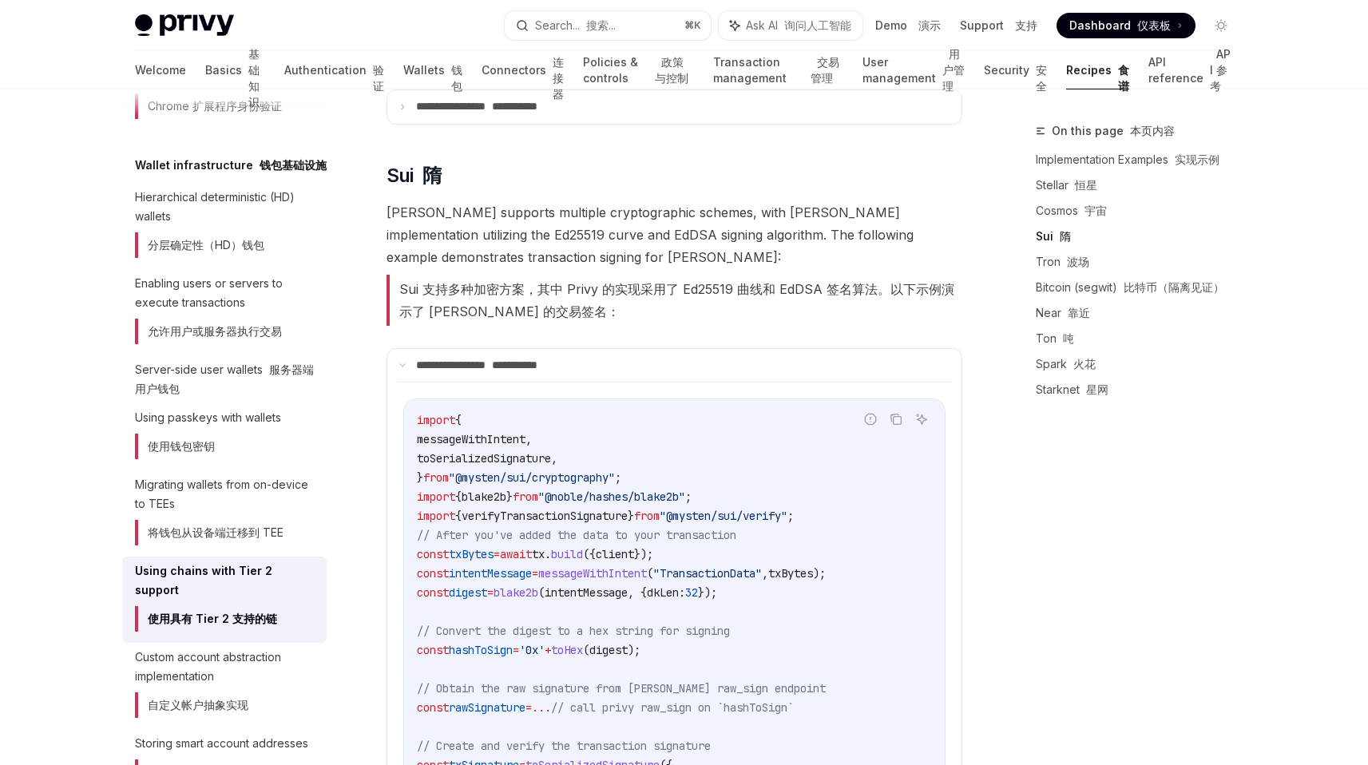
scroll to position [869, 0]
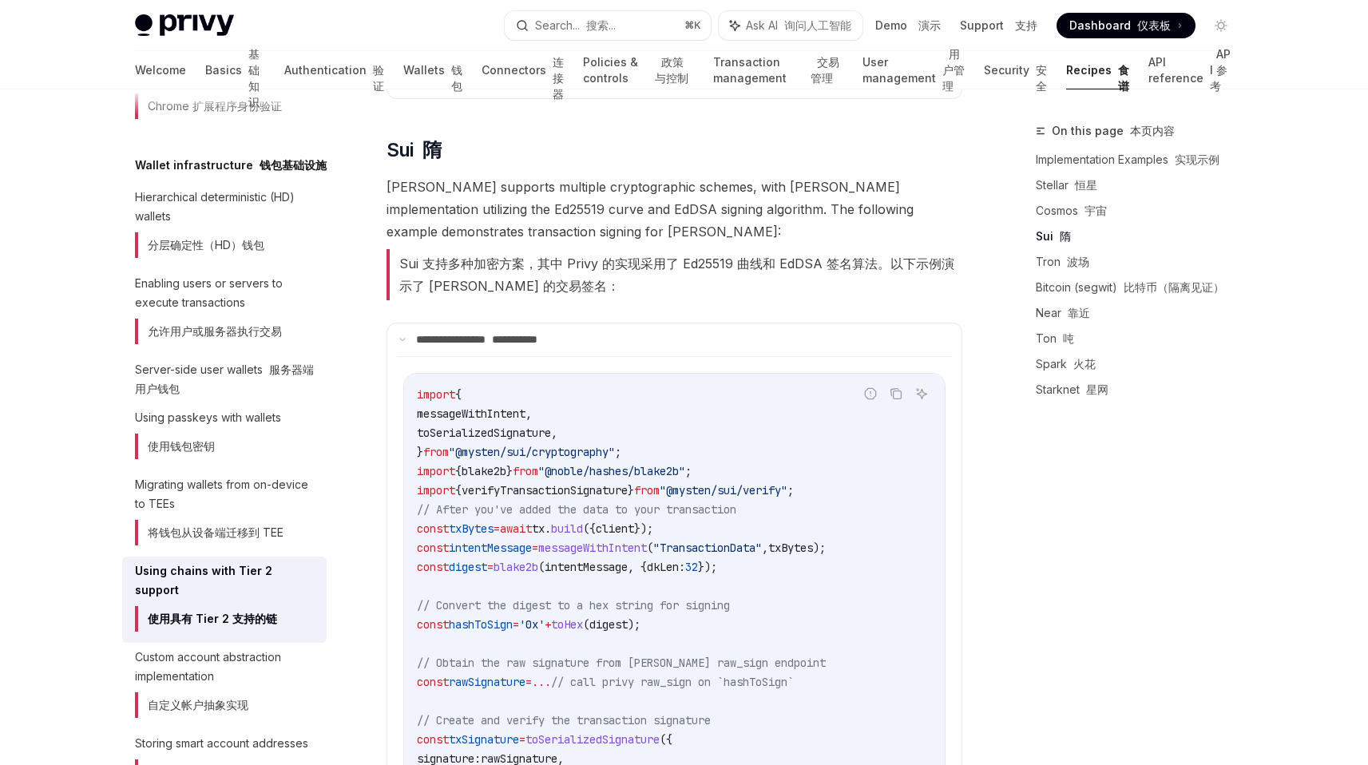
click at [502, 356] on exampleChildren "Report incorrect code 报告错误代码 Copy 复制 Ask AI 询问人工智能 import { messageWithIntent ,…" at bounding box center [674, 625] width 555 height 539
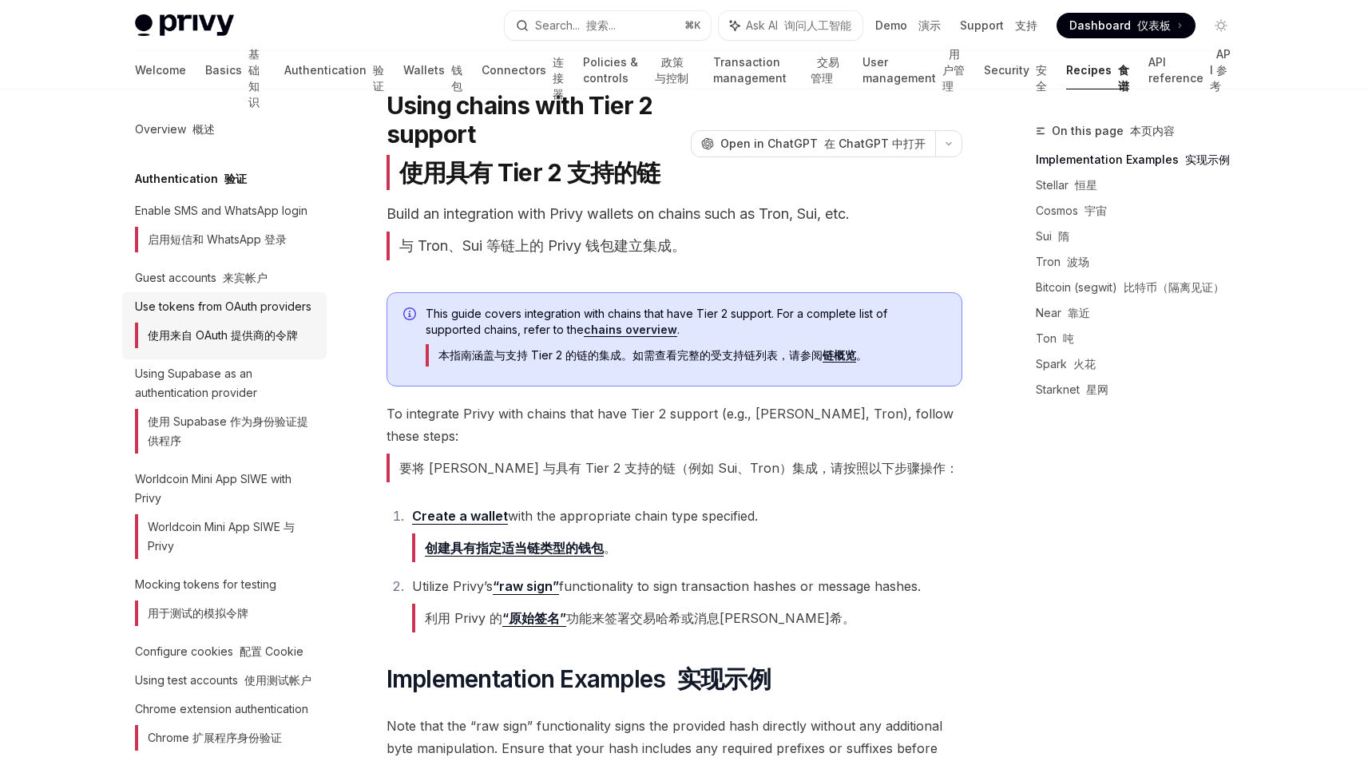
scroll to position [0, 0]
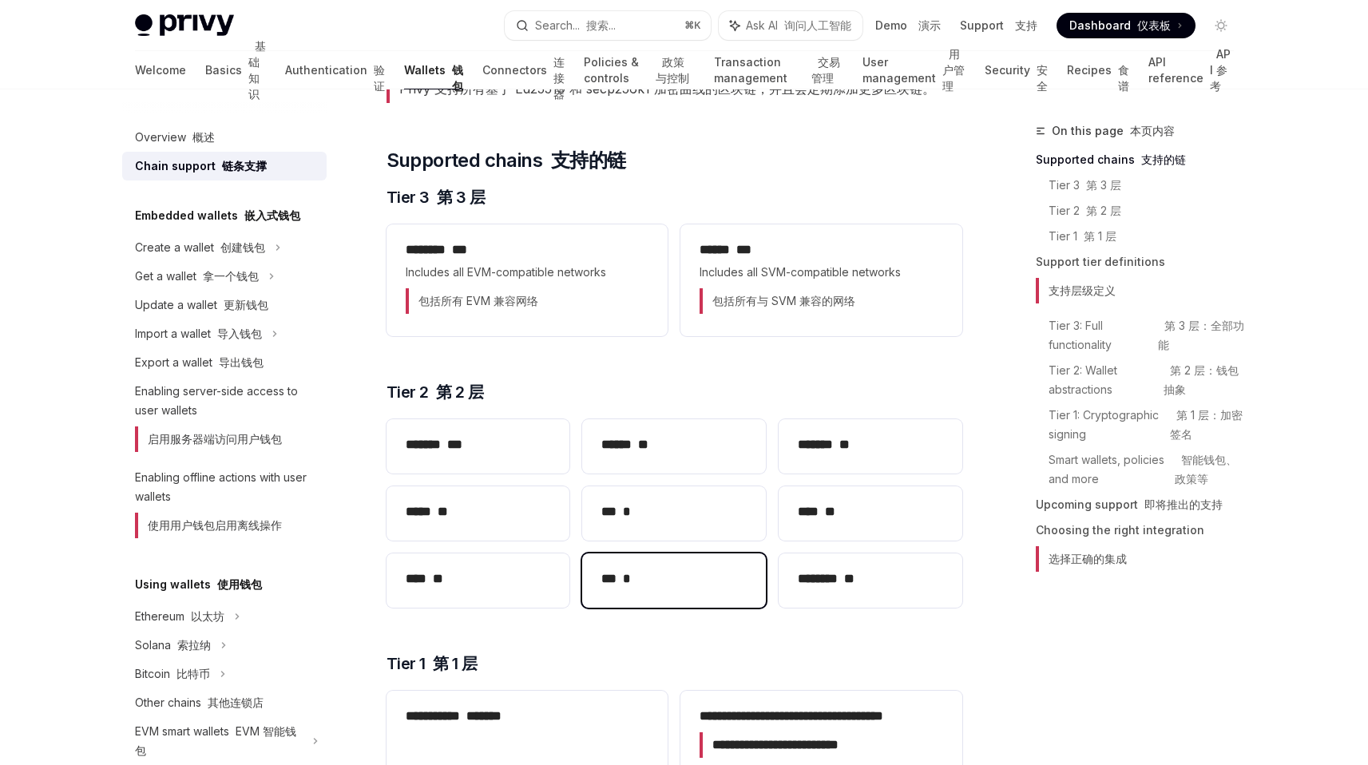
scroll to position [217, 0]
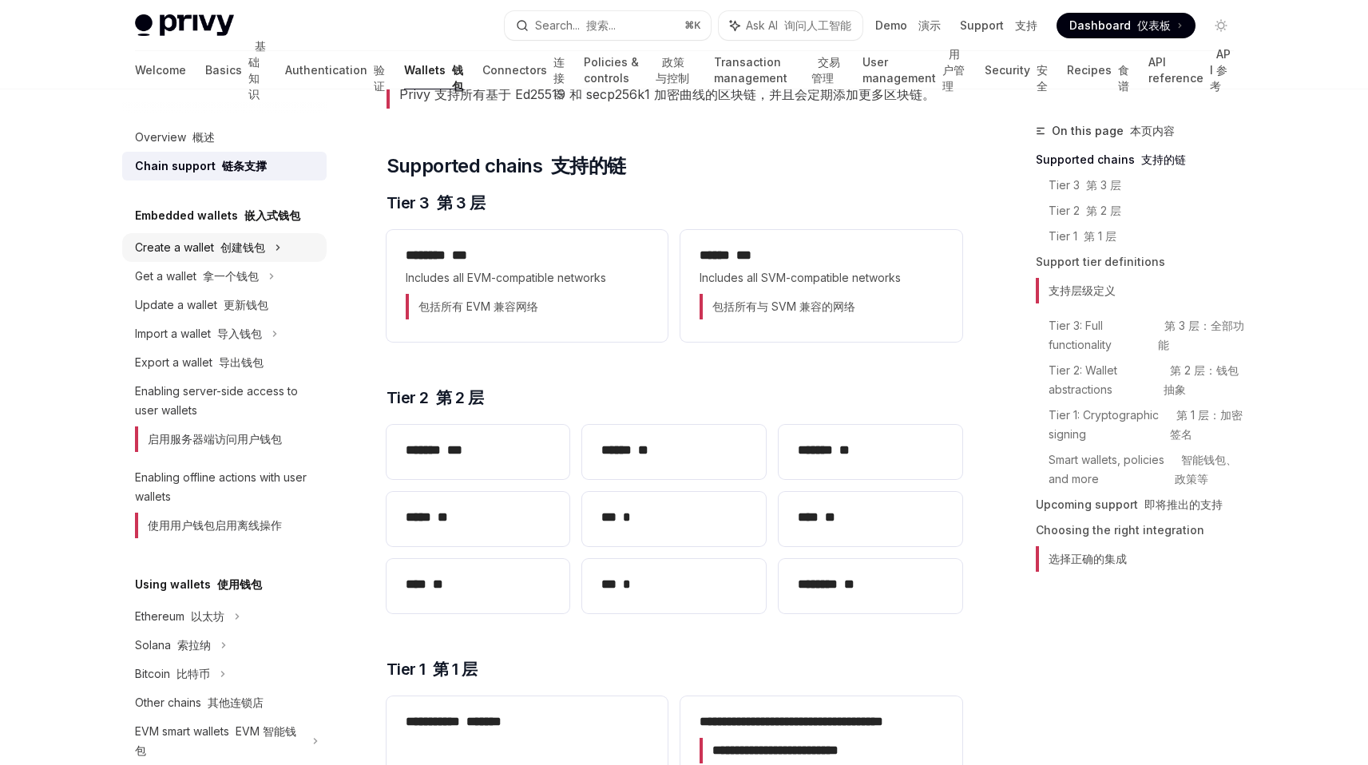
click at [203, 248] on div "Create a wallet 创建钱包" at bounding box center [200, 247] width 130 height 19
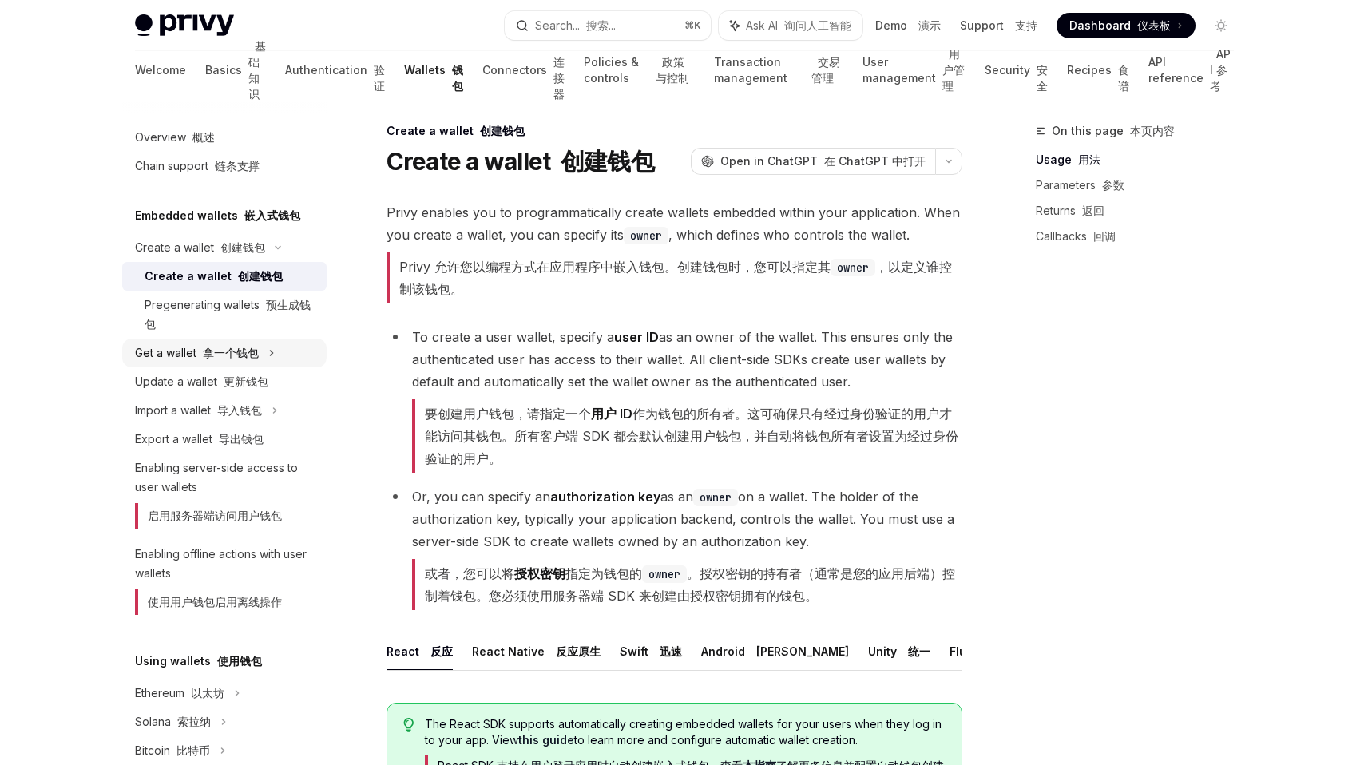
click at [242, 362] on div "Get a wallet 拿一个钱包" at bounding box center [197, 352] width 124 height 19
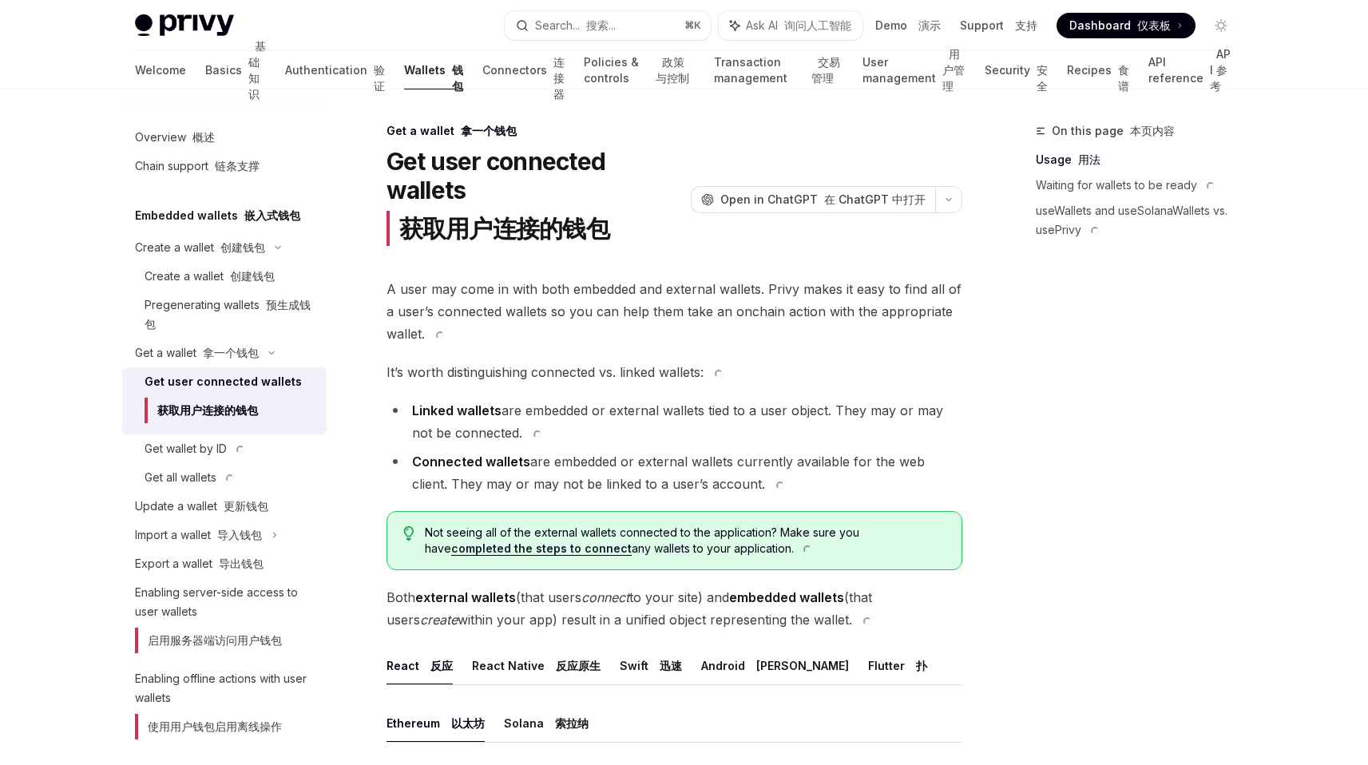
scroll to position [45, 0]
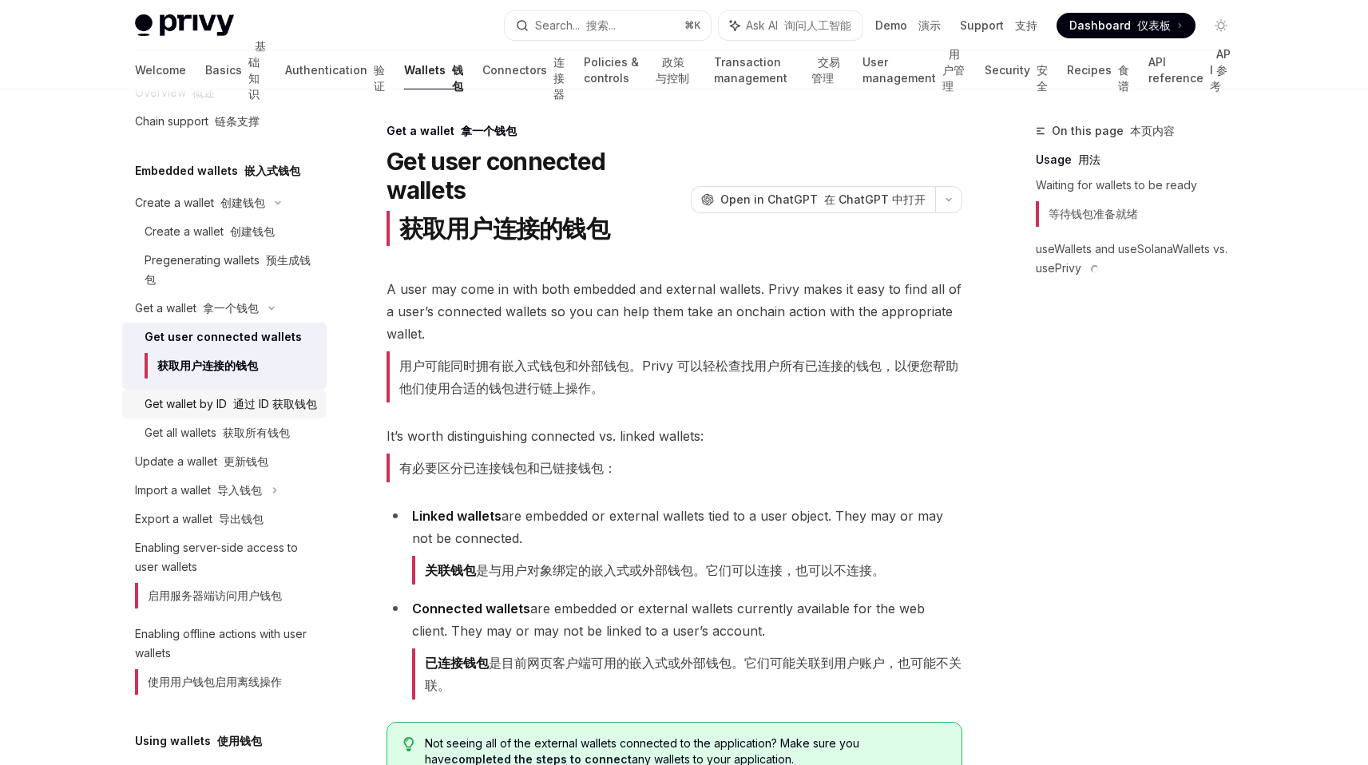
click at [231, 402] on font at bounding box center [230, 404] width 6 height 14
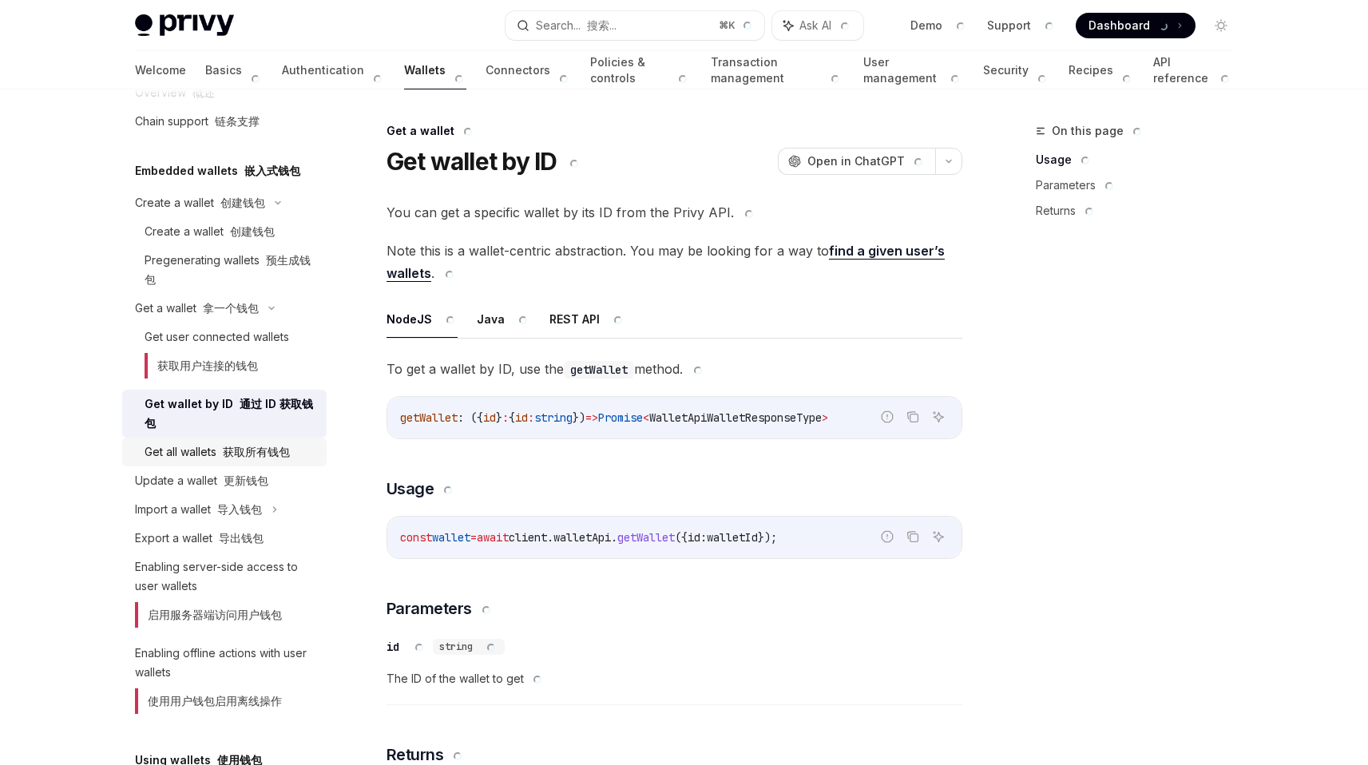
click at [231, 456] on font "获取所有钱包" at bounding box center [256, 452] width 67 height 14
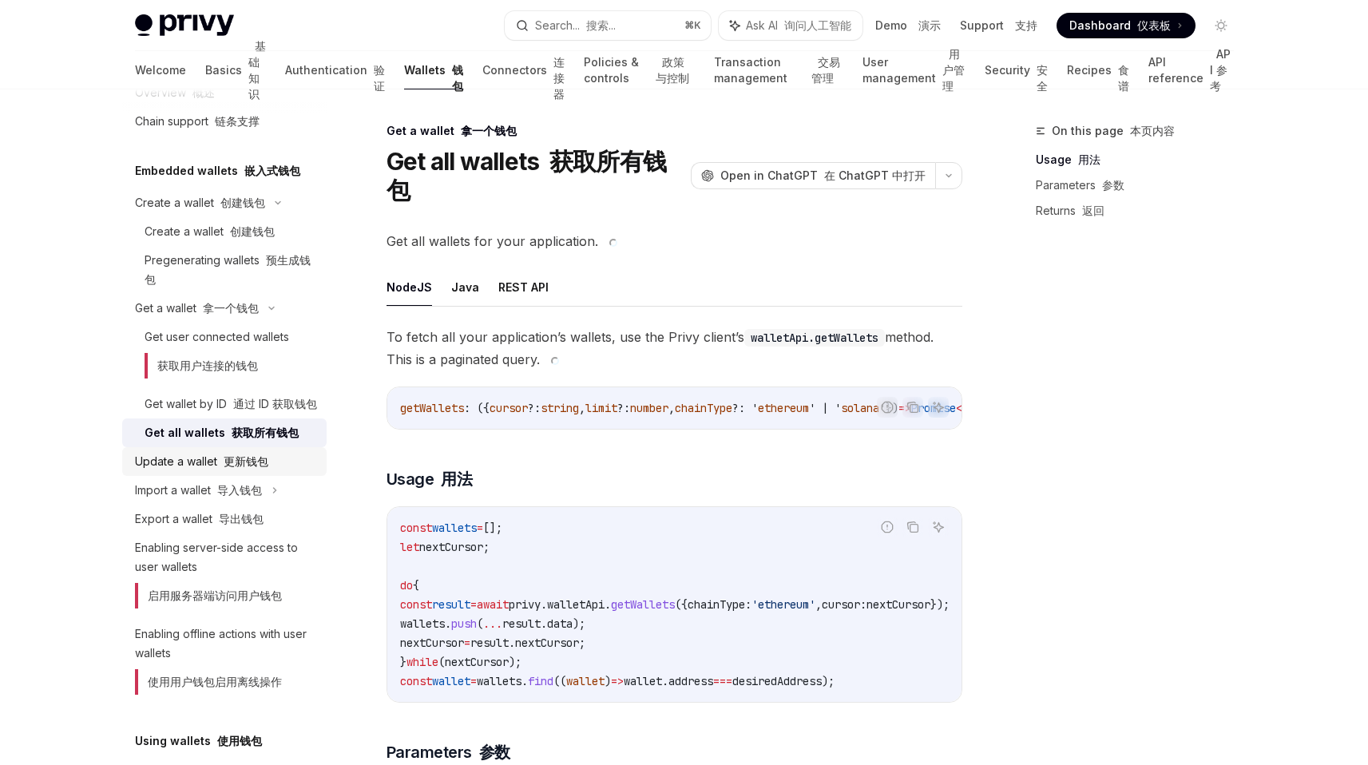
click at [234, 468] on font "更新钱包" at bounding box center [246, 461] width 45 height 14
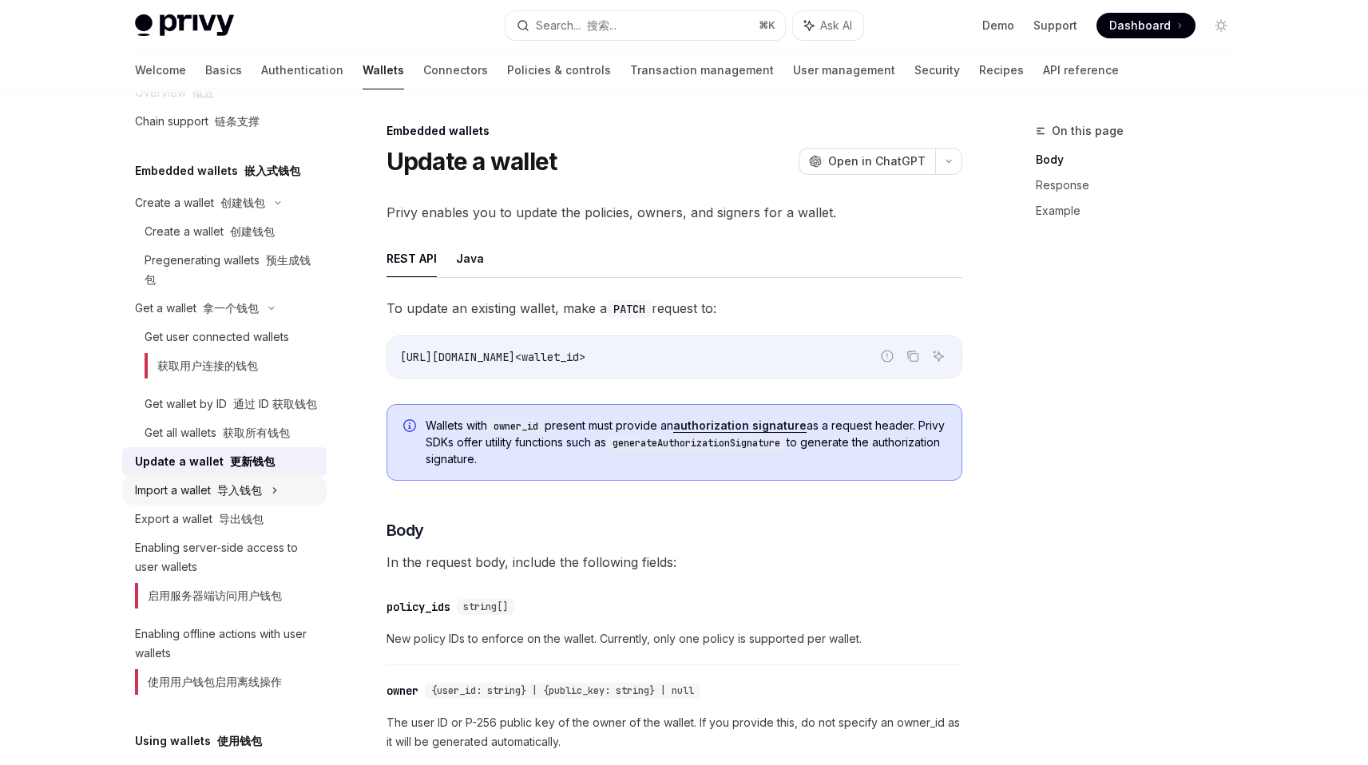
click at [232, 497] on font "导入钱包" at bounding box center [239, 490] width 45 height 14
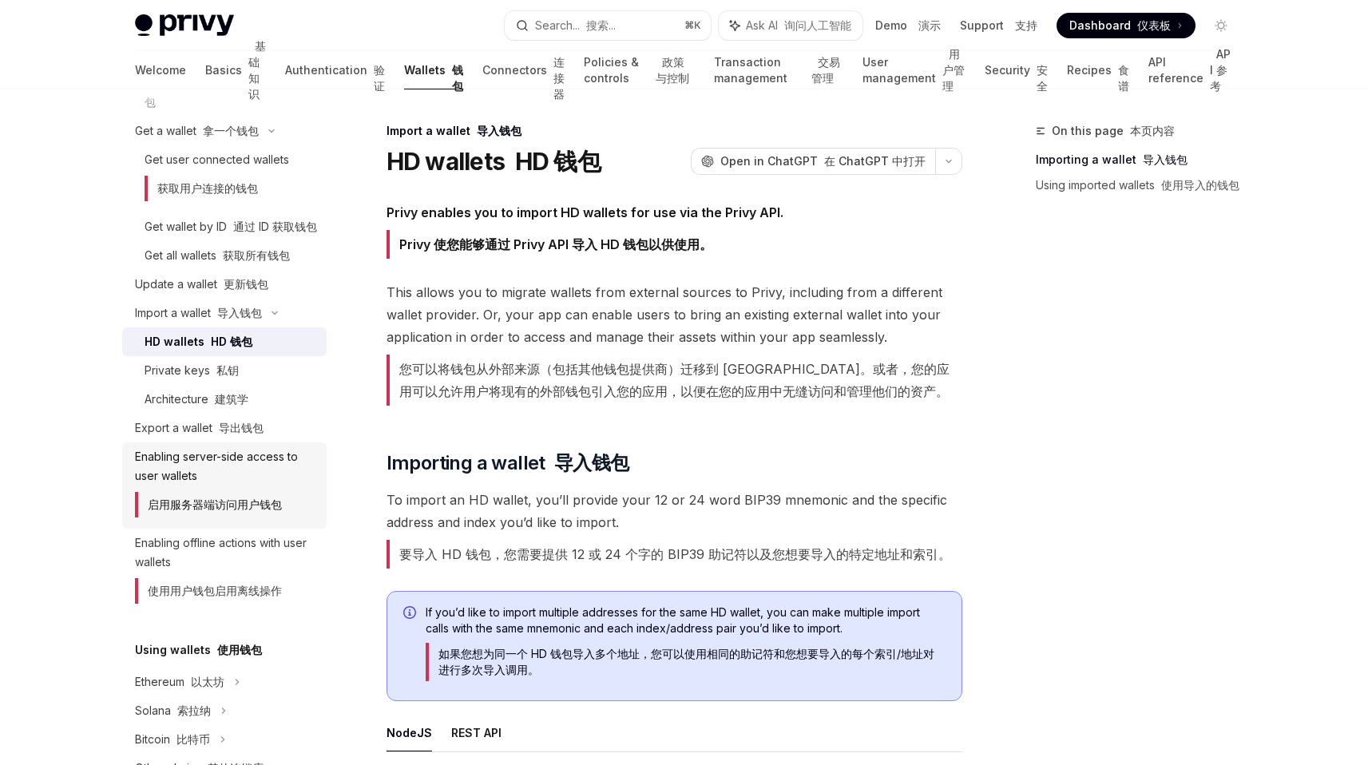
click at [235, 511] on font "启用服务器端访问用户钱包" at bounding box center [215, 504] width 134 height 14
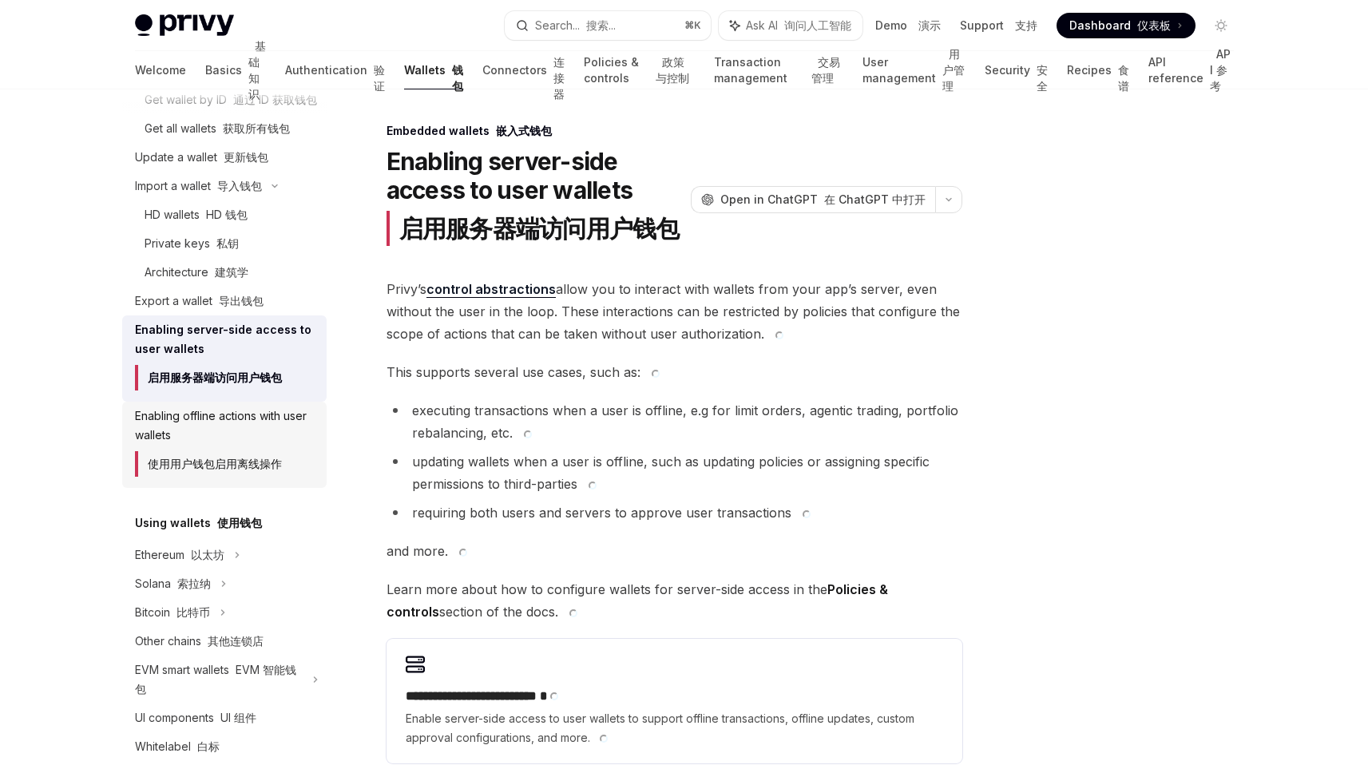
scroll to position [372, 0]
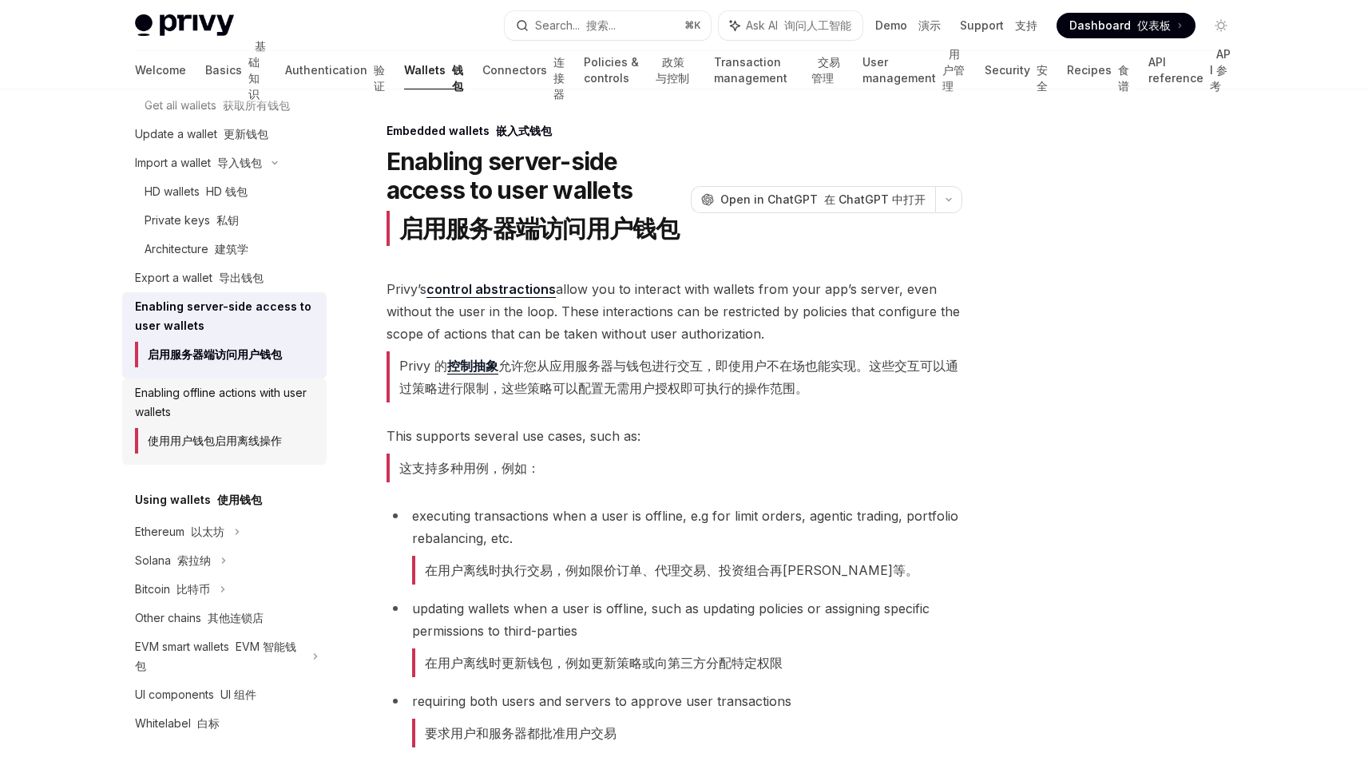
click at [245, 439] on div "Enabling offline actions with user wallets 使用用户钱包启用离线操作" at bounding box center [226, 421] width 182 height 77
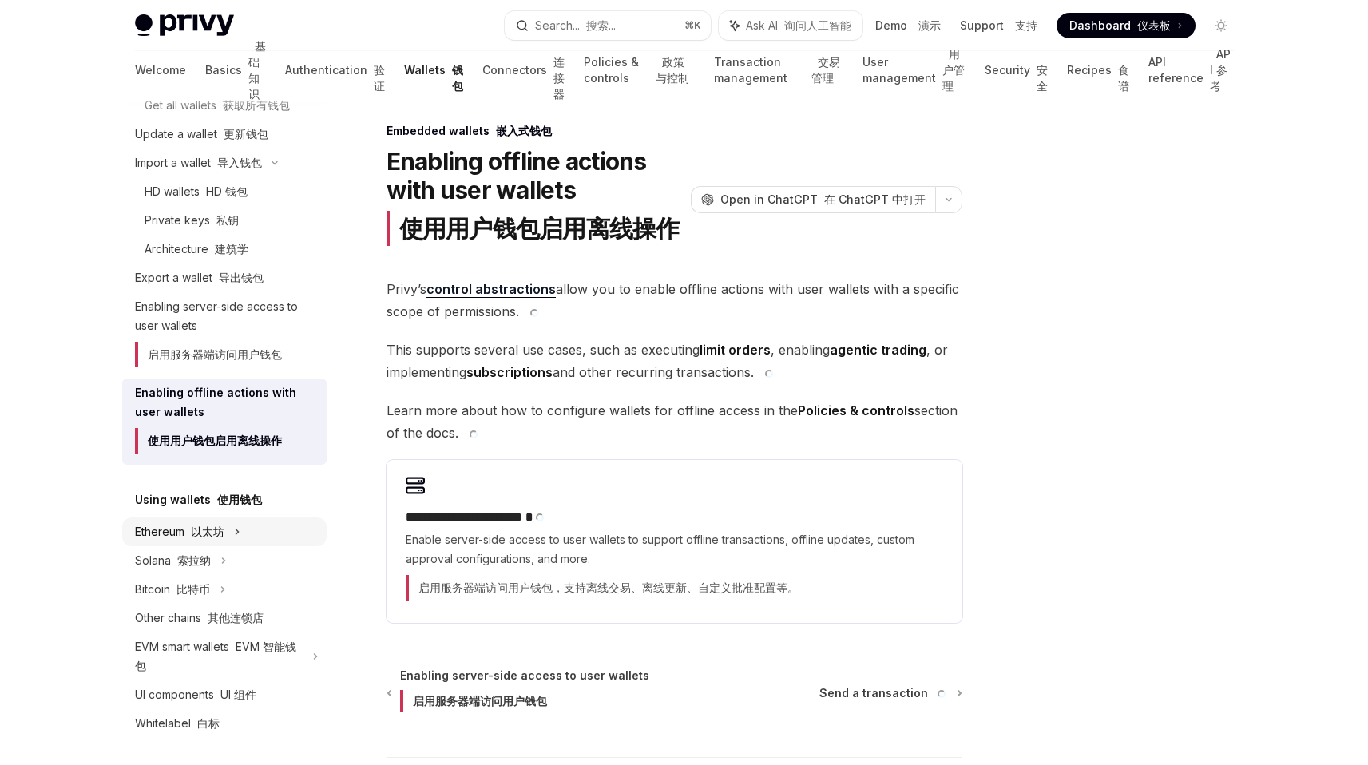
click at [228, 546] on div "Ethereum 以太坊" at bounding box center [224, 531] width 204 height 29
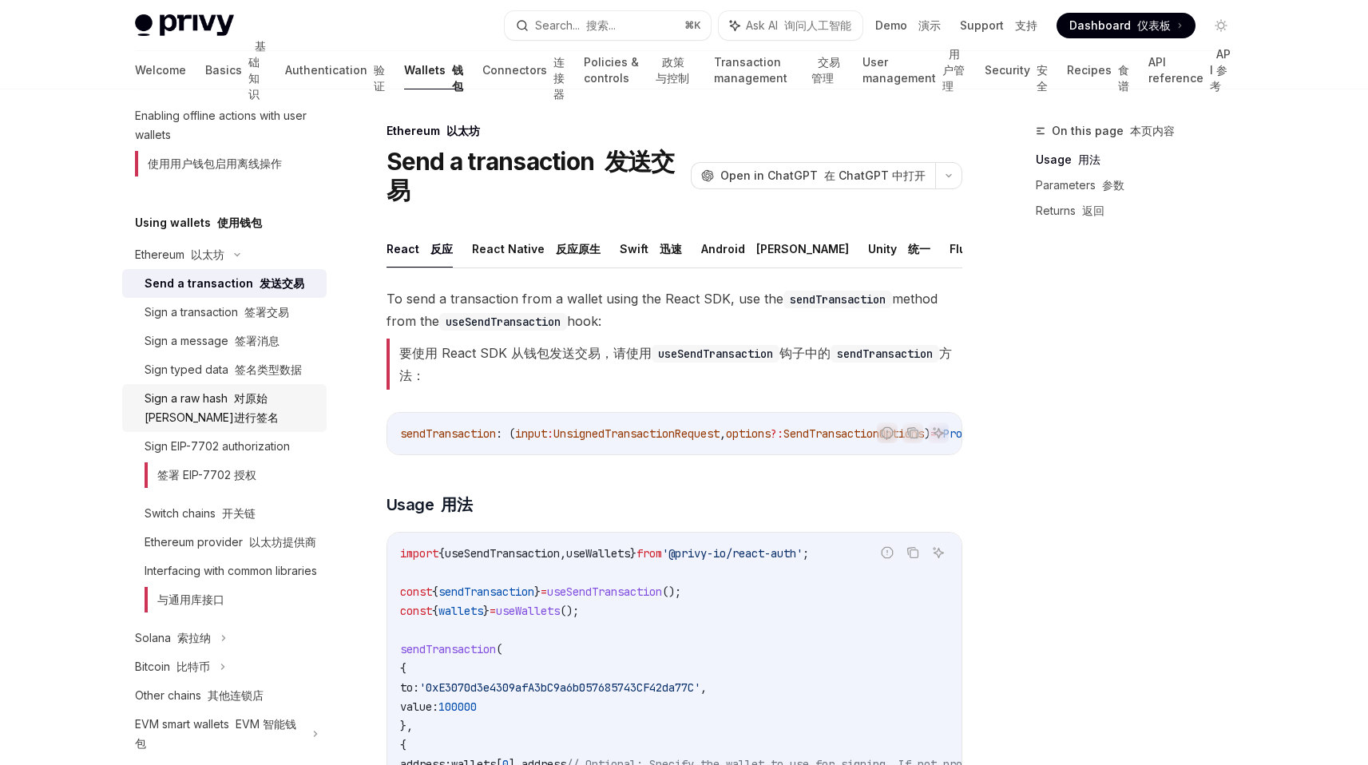
scroll to position [680, 0]
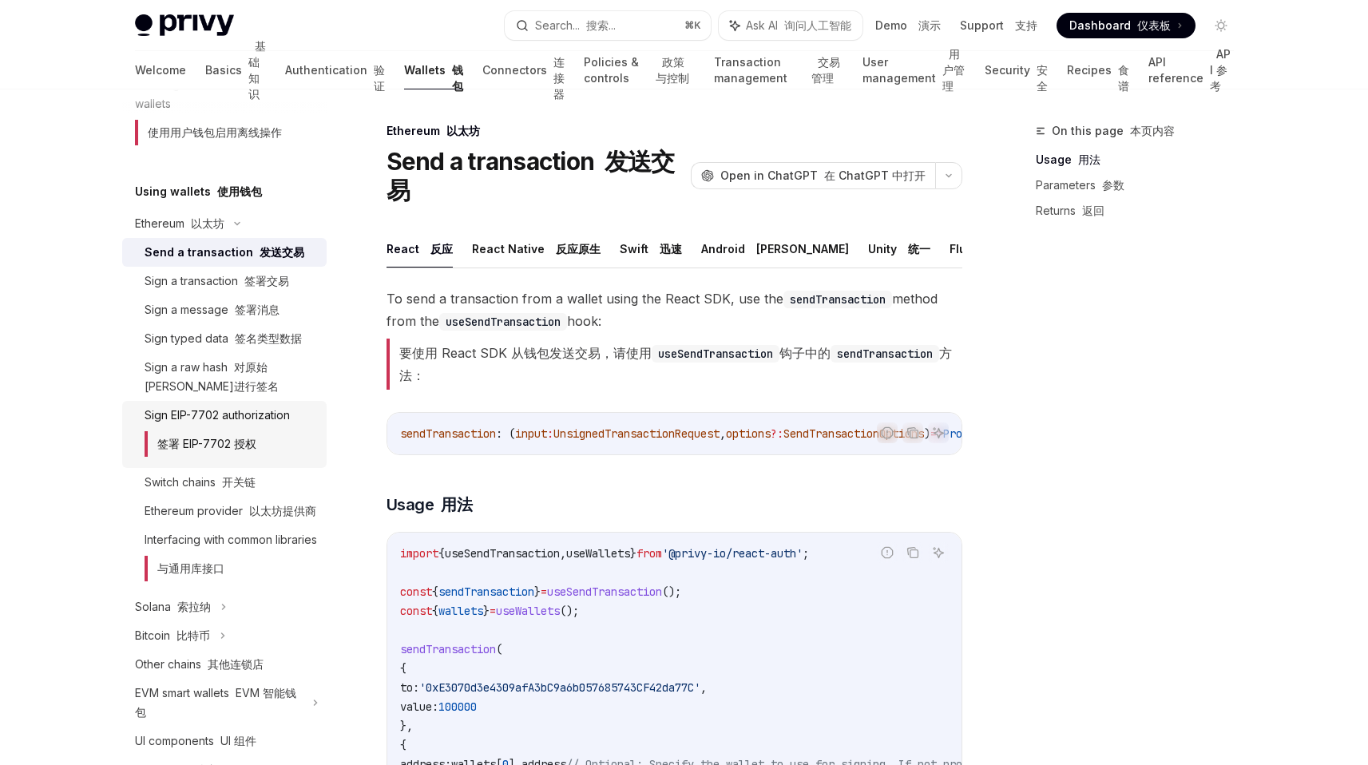
click at [244, 434] on div "Sign EIP-7702 authorization 签署 EIP-7702 授权" at bounding box center [217, 434] width 145 height 57
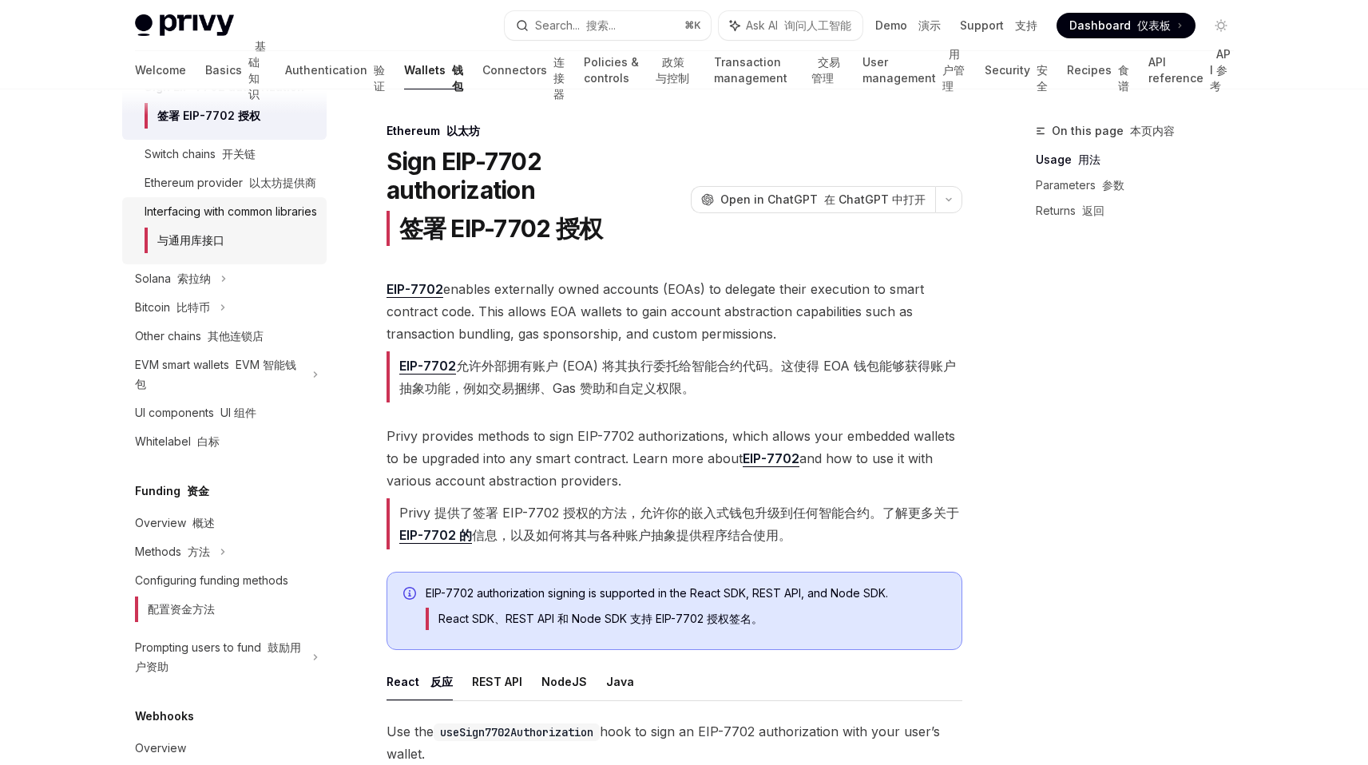
scroll to position [1012, 0]
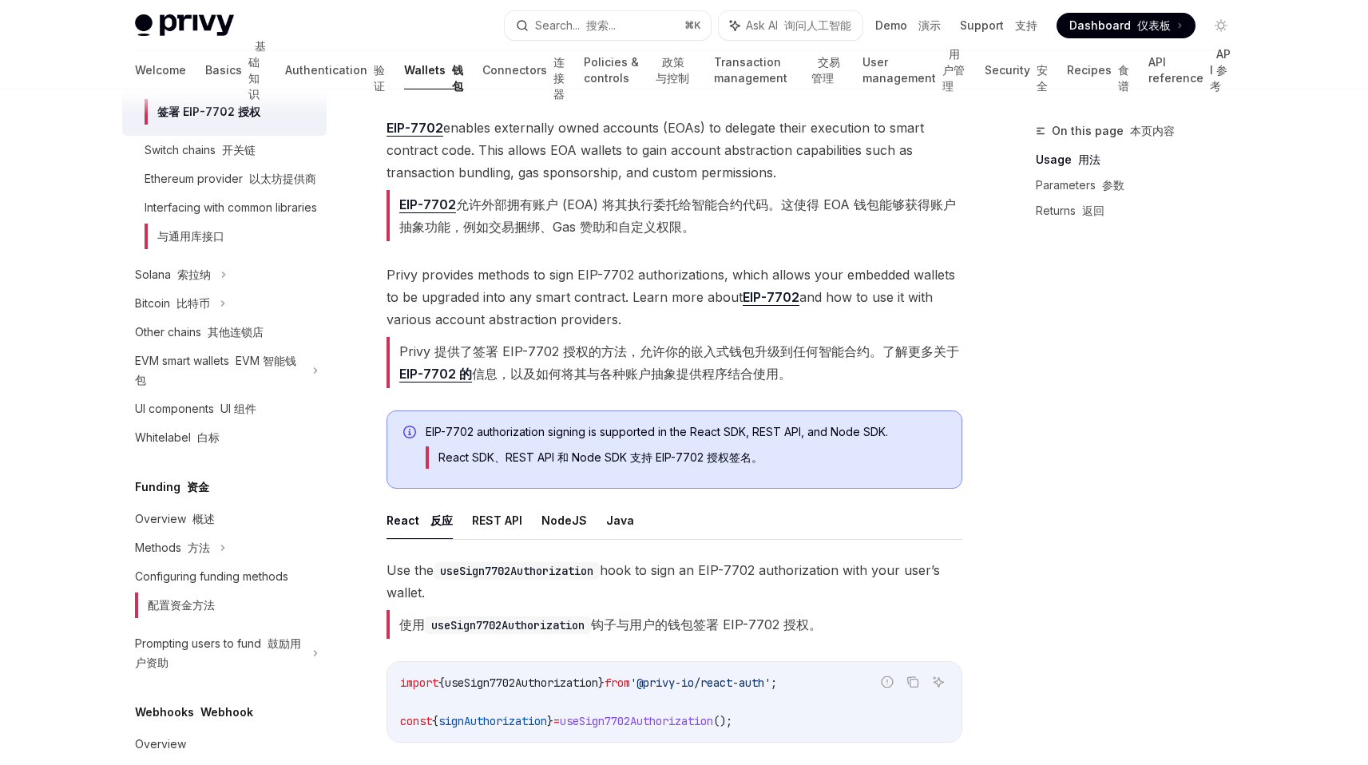
click at [520, 521] on ul "React 反应 REST API NodeJS Java" at bounding box center [674, 520] width 576 height 38
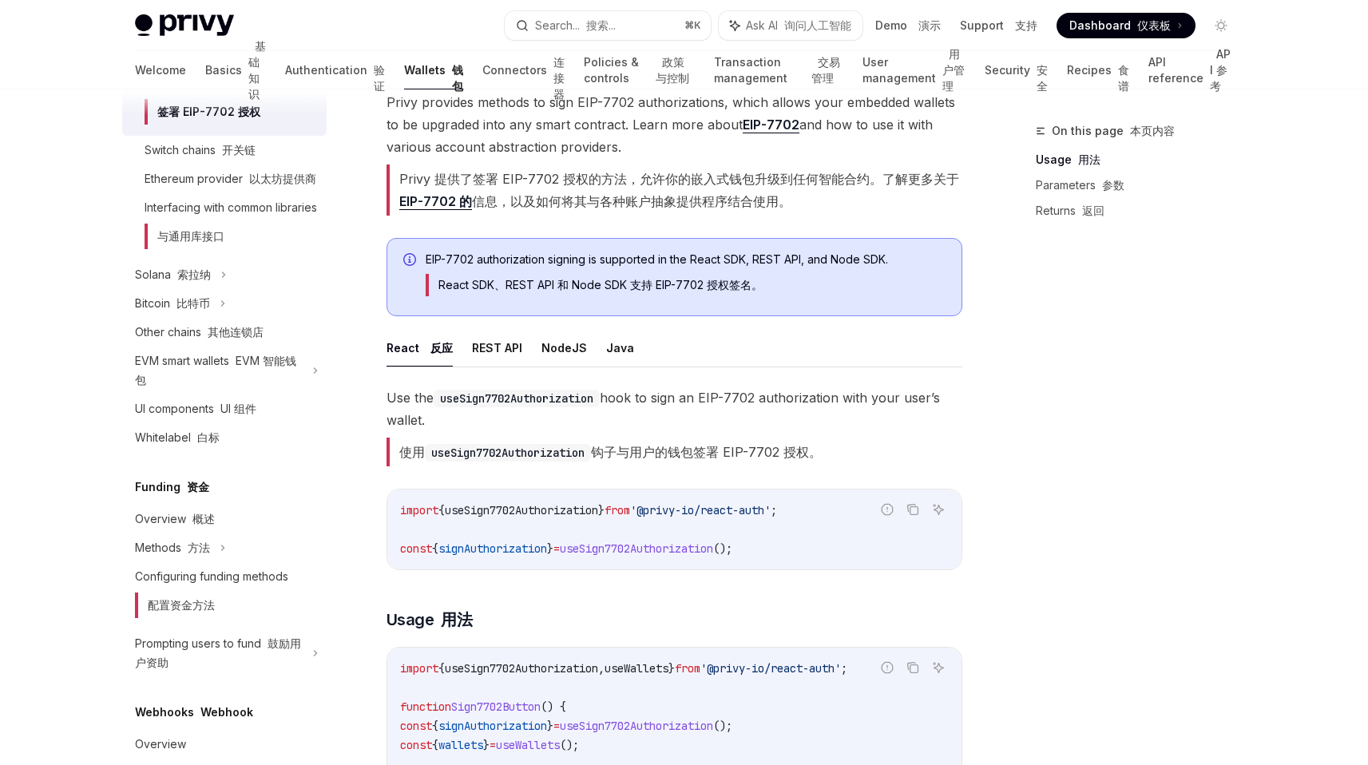
scroll to position [338, 0]
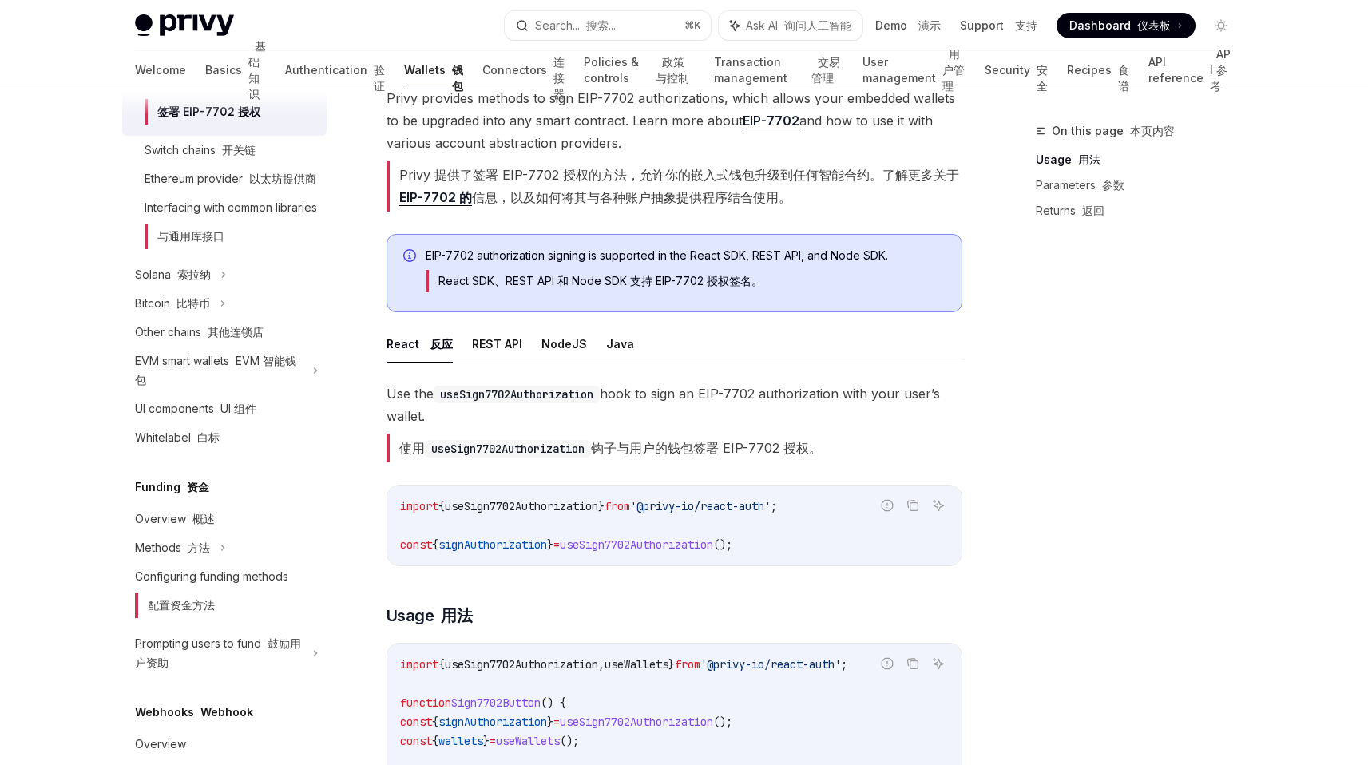
click at [620, 545] on span "useSign7702Authorization" at bounding box center [636, 544] width 153 height 14
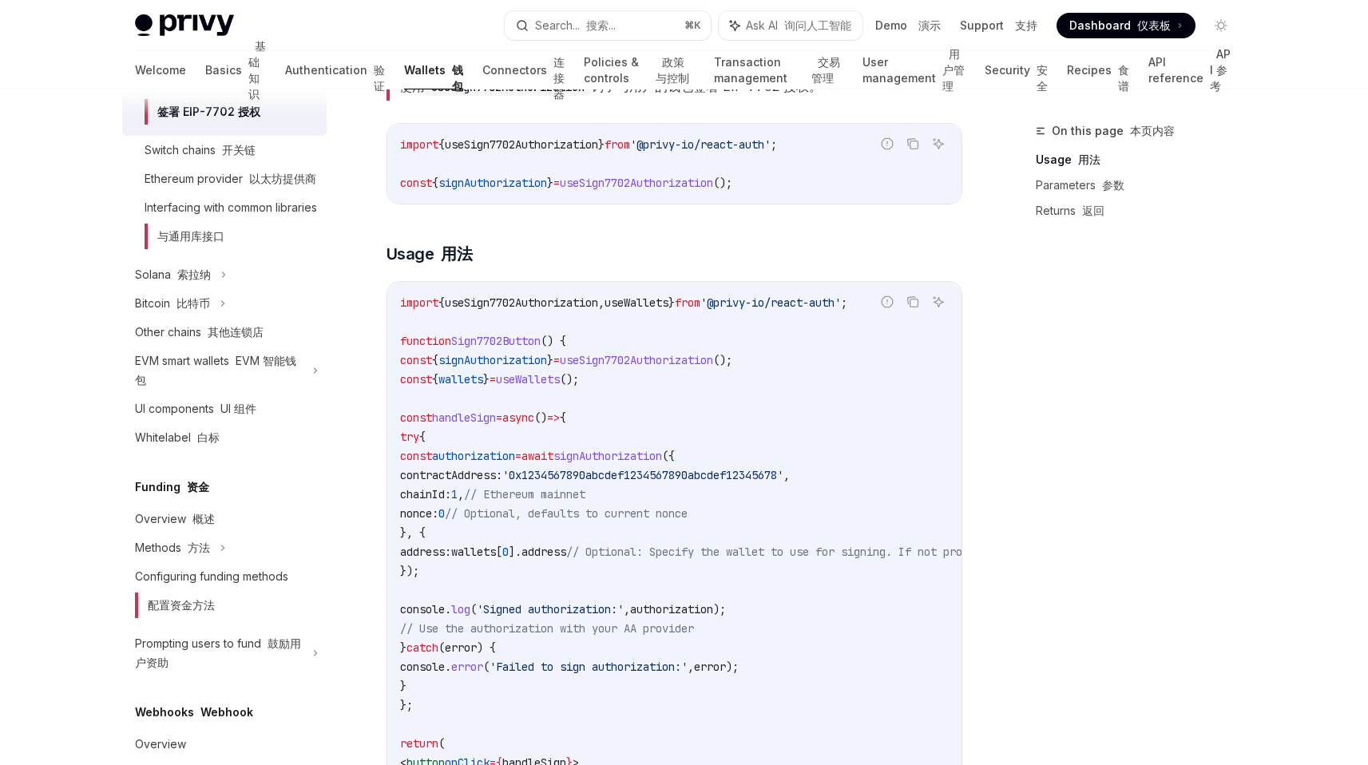
scroll to position [701, 0]
click at [545, 362] on span "signAuthorization" at bounding box center [492, 358] width 109 height 14
click at [545, 561] on code "import { useSign7702Authorization , useWallets } from '@privy-io/react-auth' ; …" at bounding box center [818, 569] width 837 height 556
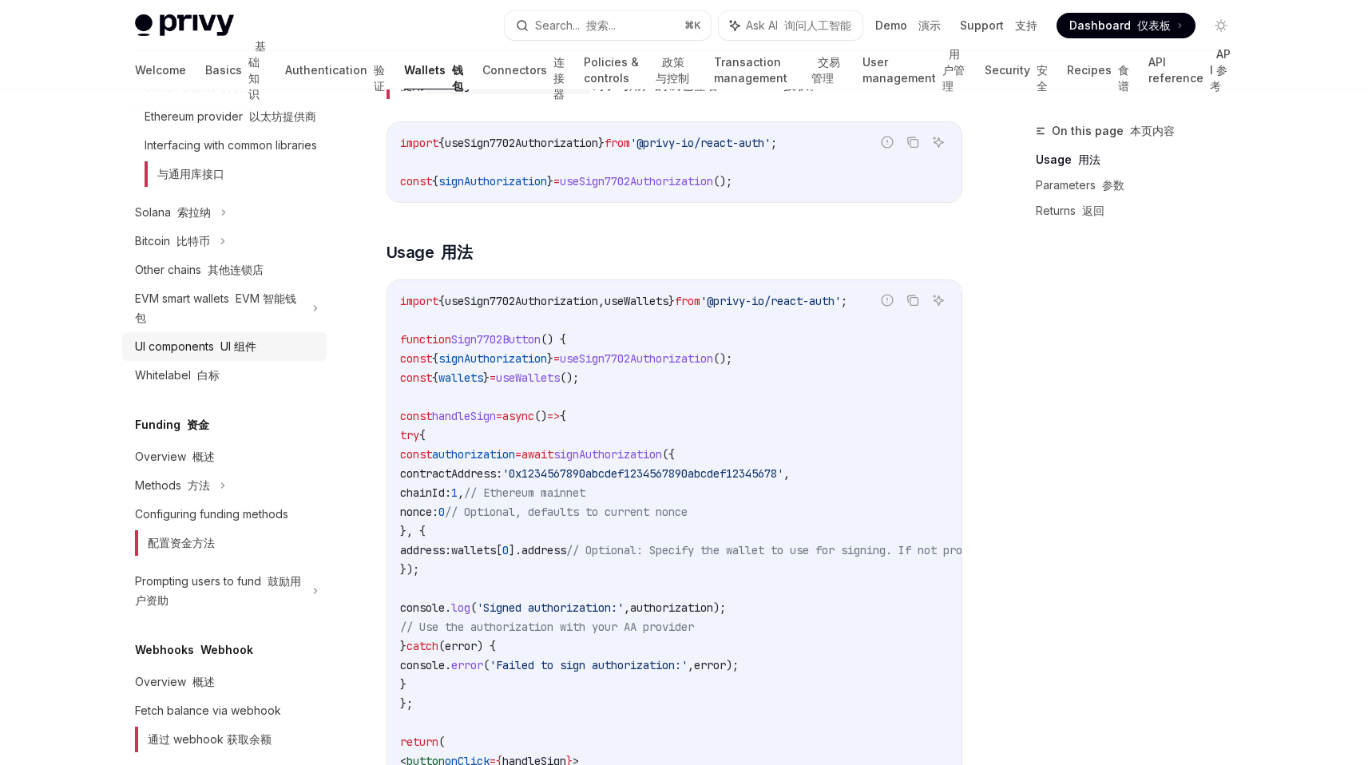
click at [221, 353] on font "UI 组件" at bounding box center [238, 346] width 36 height 14
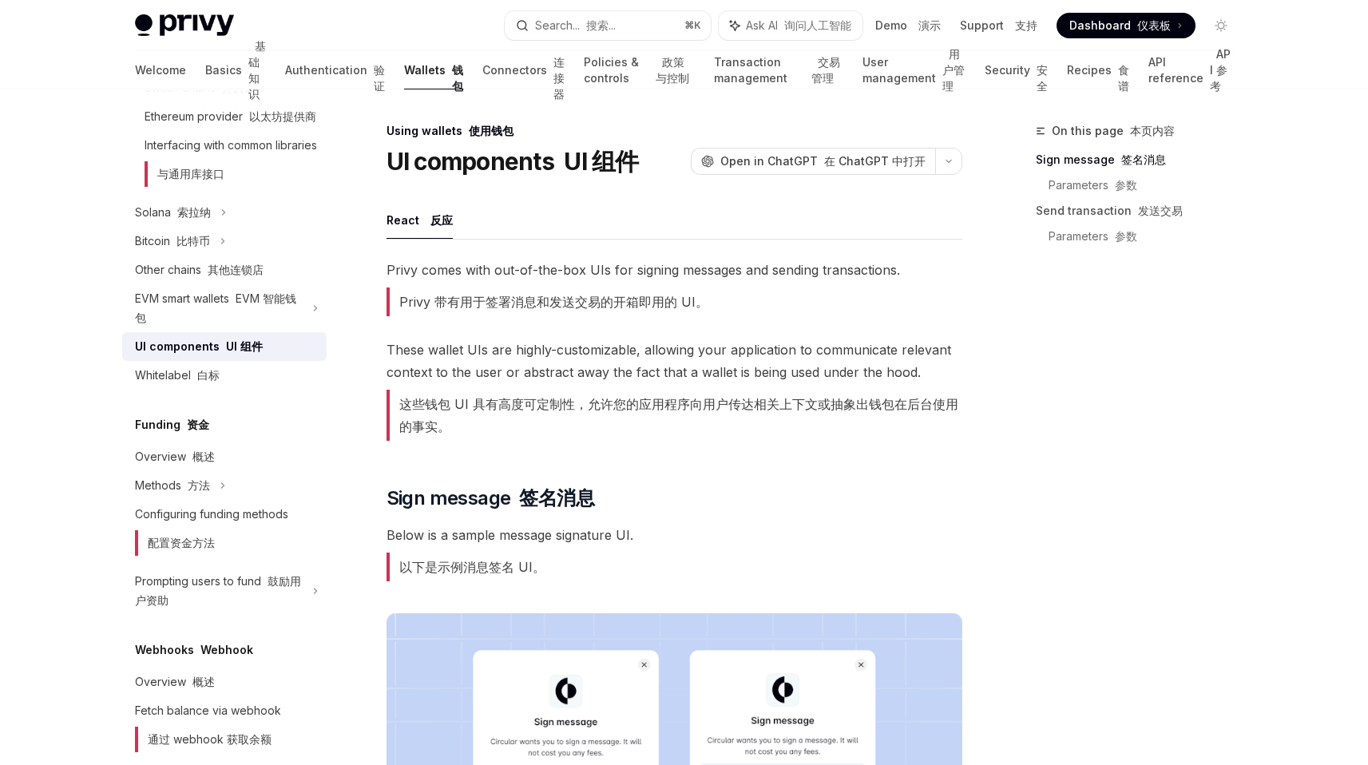
drag, startPoint x: 450, startPoint y: 313, endPoint x: 707, endPoint y: 313, distance: 257.1
click at [707, 313] on span "Privy comes with out-of-the-box UIs for signing messages and sending transactio…" at bounding box center [674, 291] width 576 height 64
click at [596, 401] on font "这些钱包 UI 具有高度可定制性，允许您的应用程序向用户传达相关上下文或抽象出钱包在后台使用的事实。" at bounding box center [678, 415] width 559 height 38
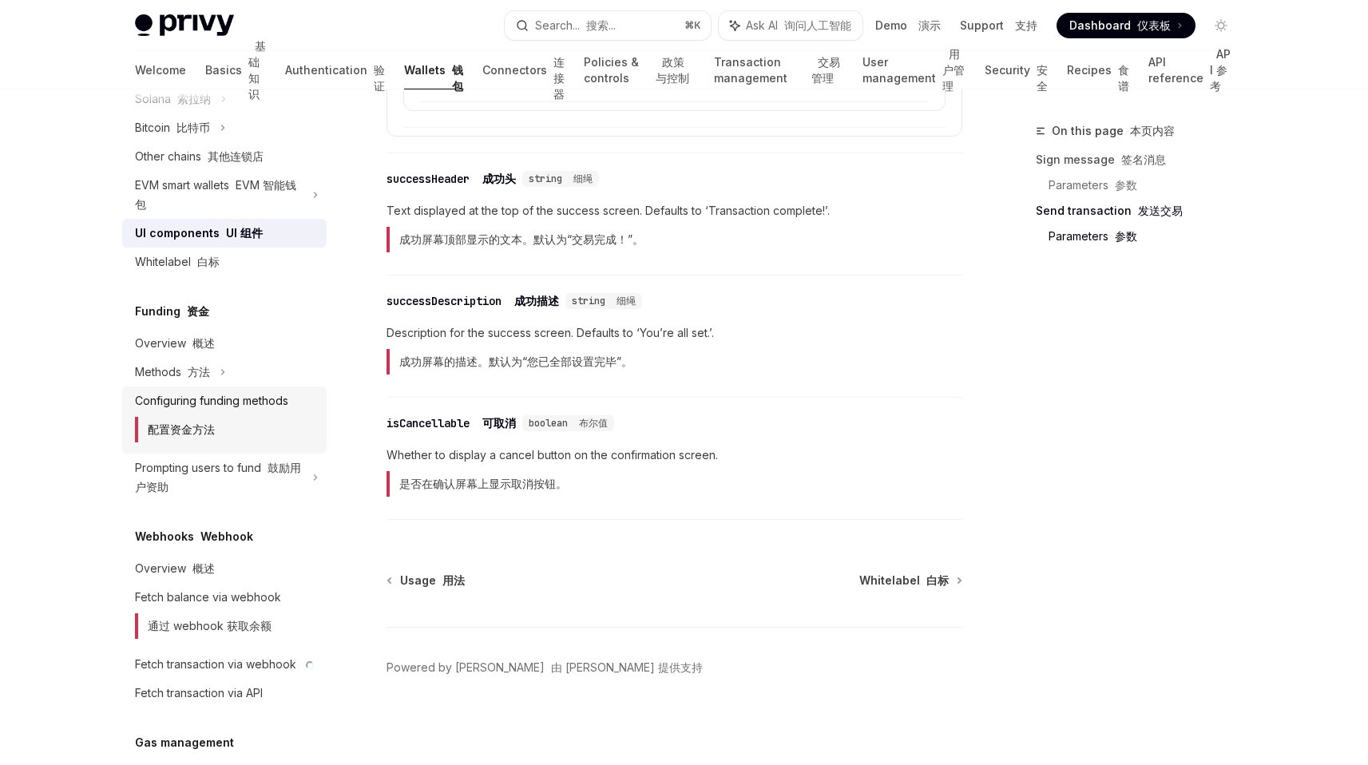
scroll to position [1191, 0]
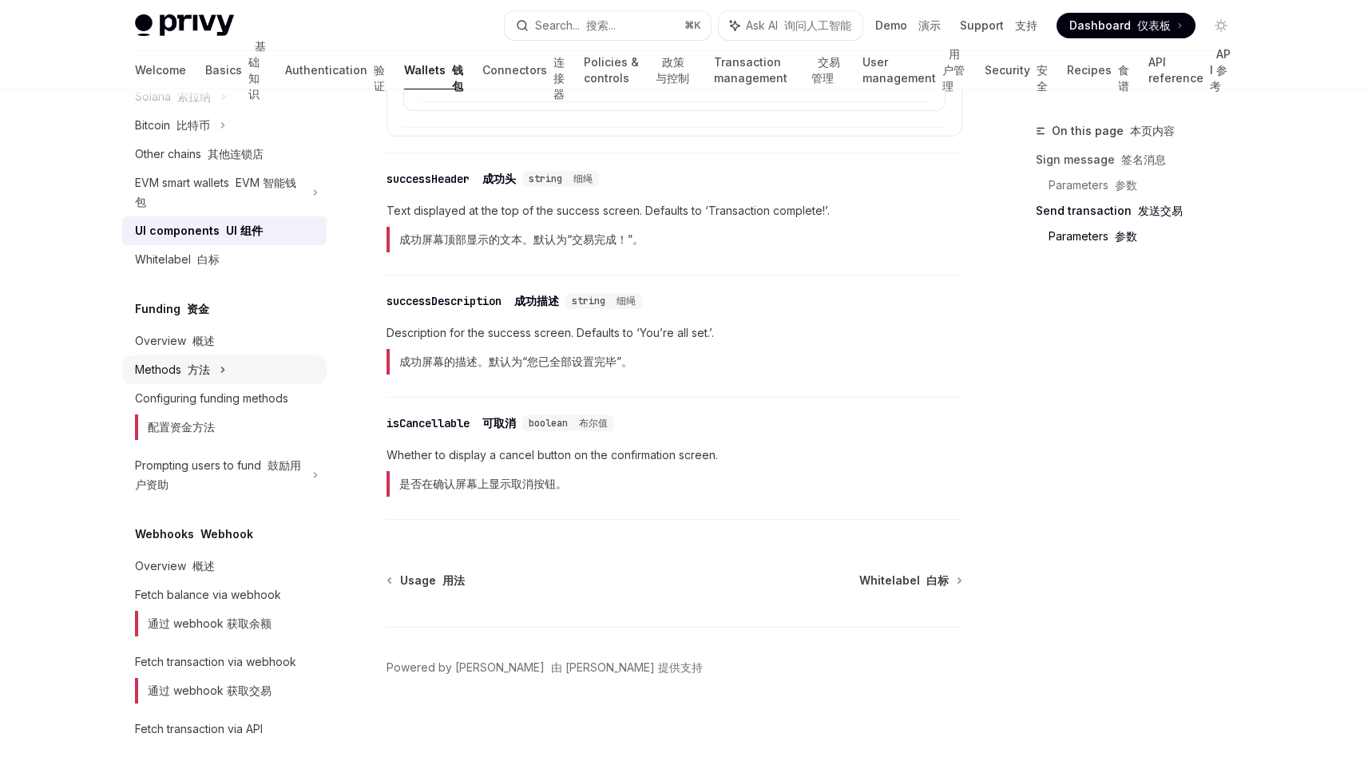
click at [226, 384] on div "Methods 方法" at bounding box center [224, 369] width 204 height 29
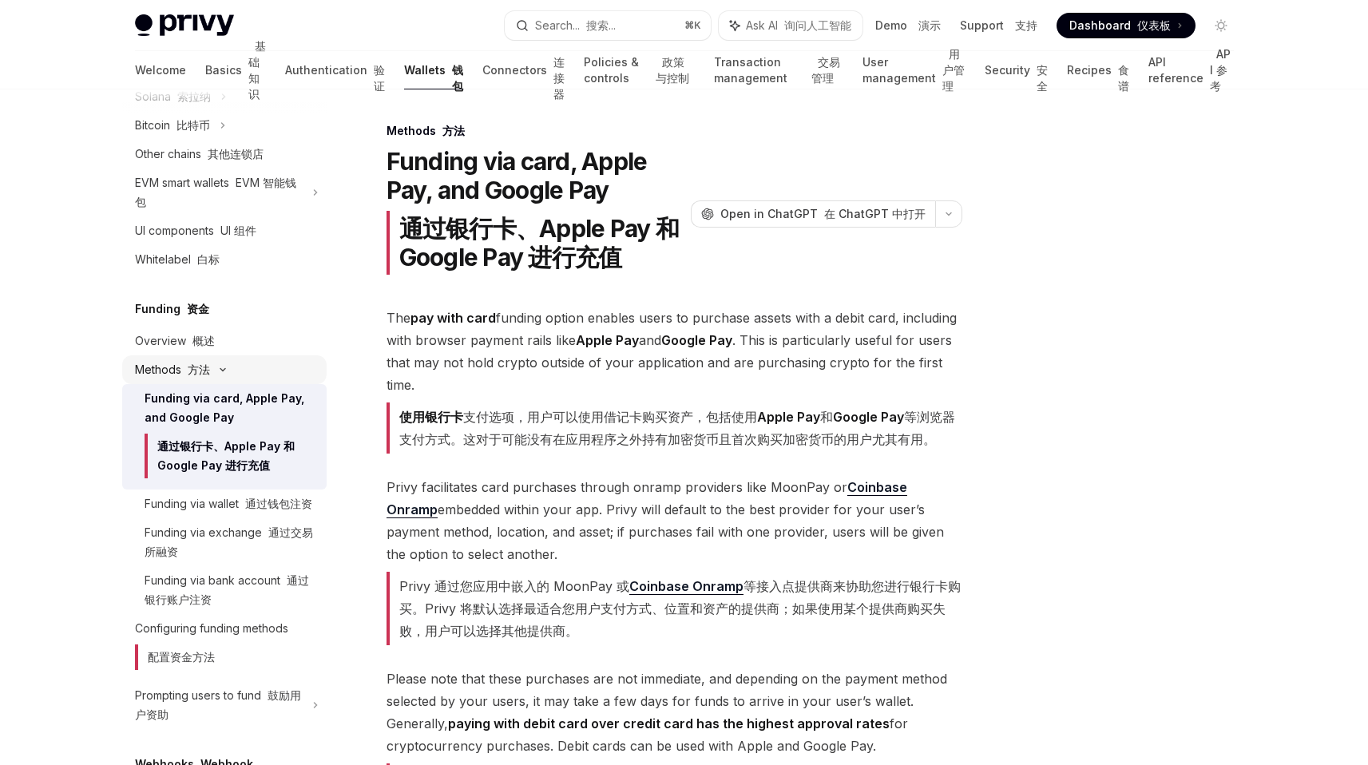
click at [218, 373] on icon at bounding box center [222, 370] width 19 height 6
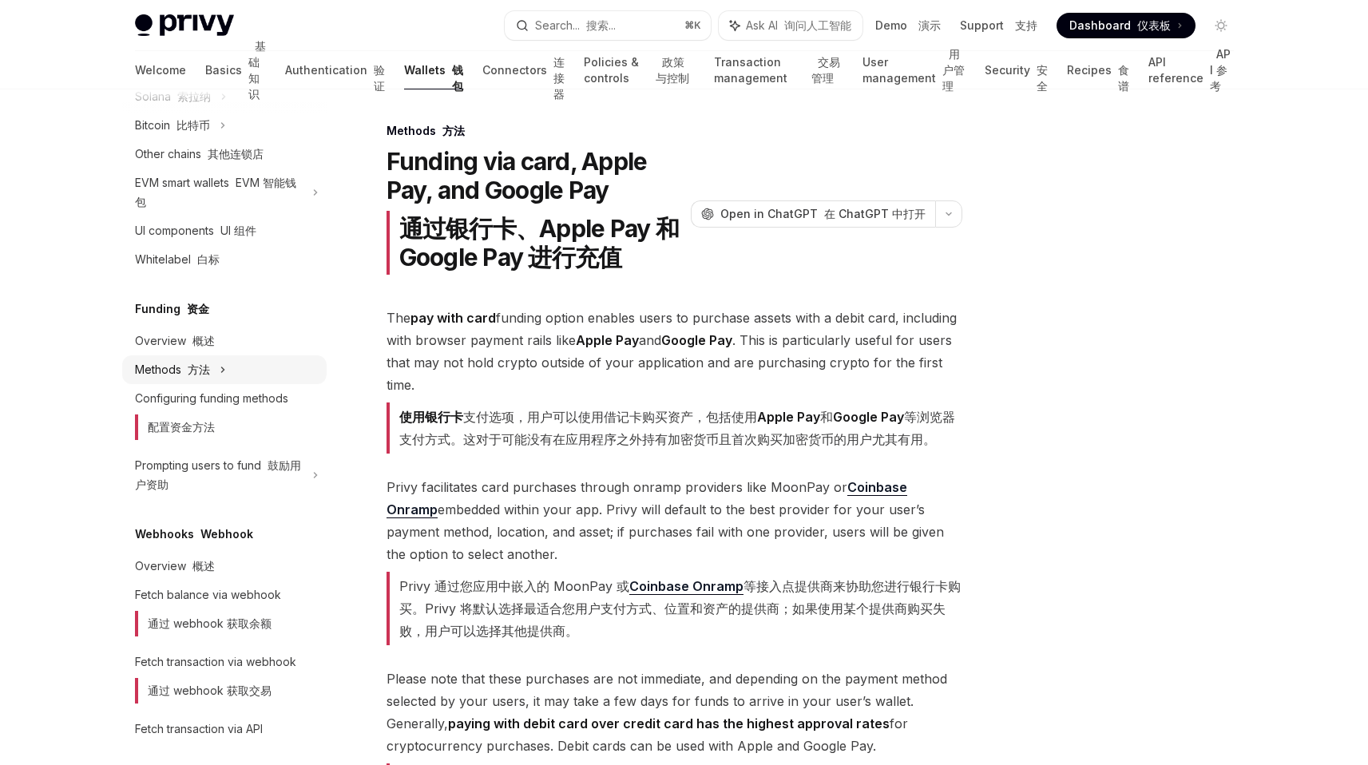
click at [220, 379] on icon at bounding box center [223, 369] width 6 height 19
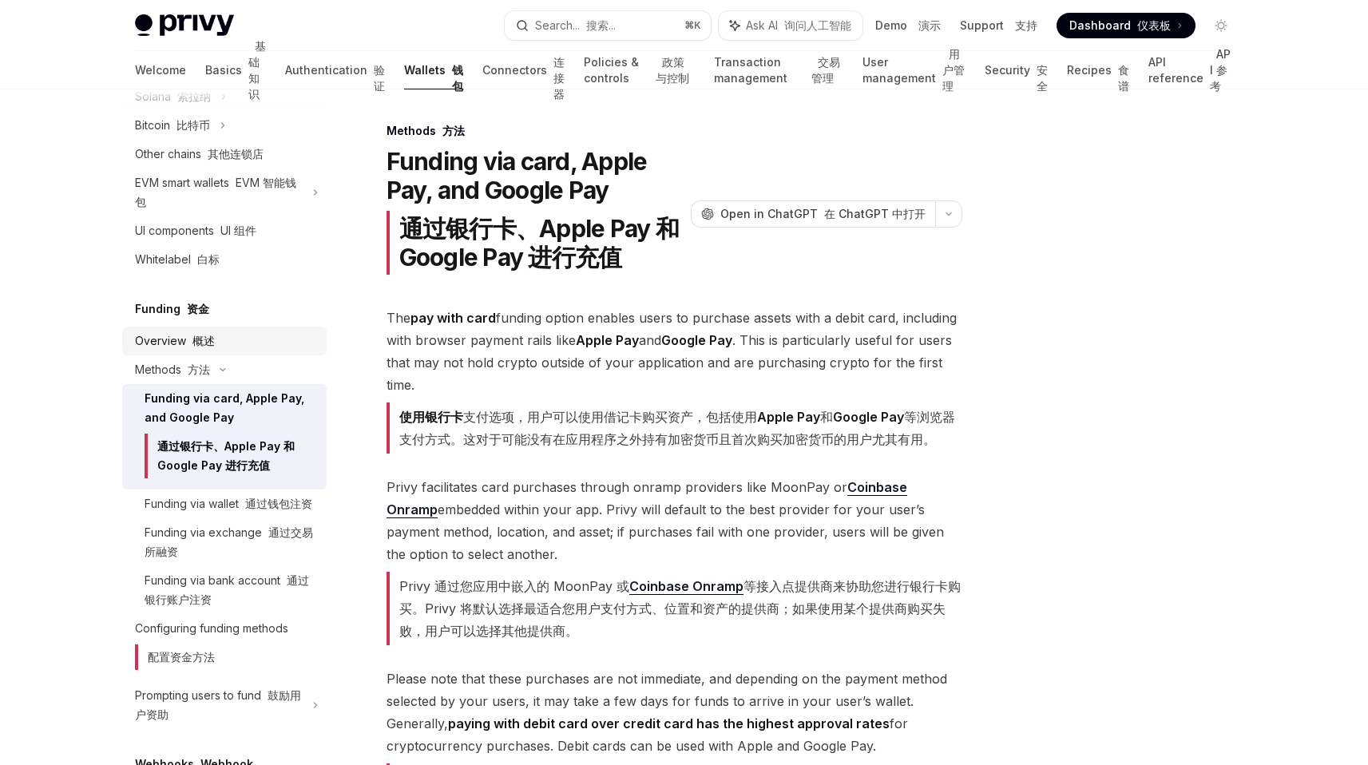
click at [222, 351] on div "Overview 概述" at bounding box center [226, 340] width 182 height 19
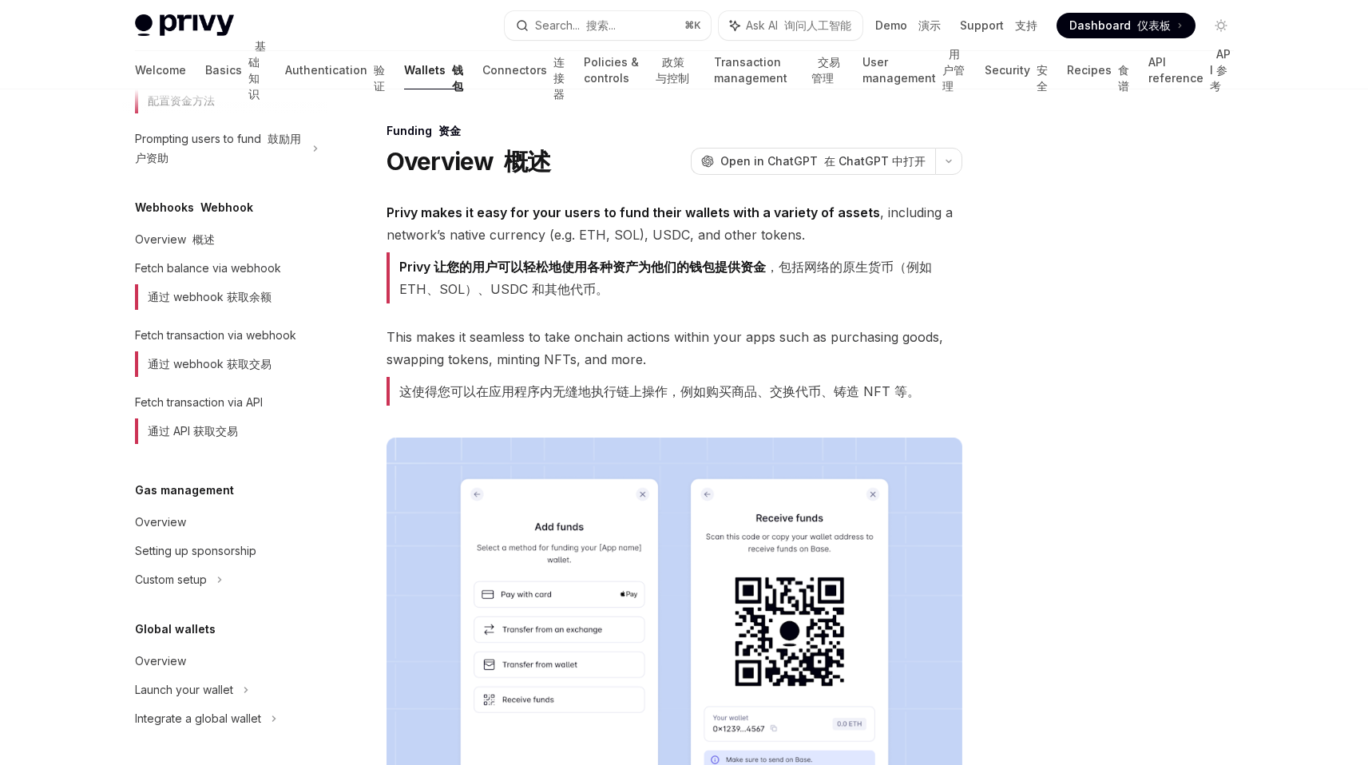
scroll to position [1790, 0]
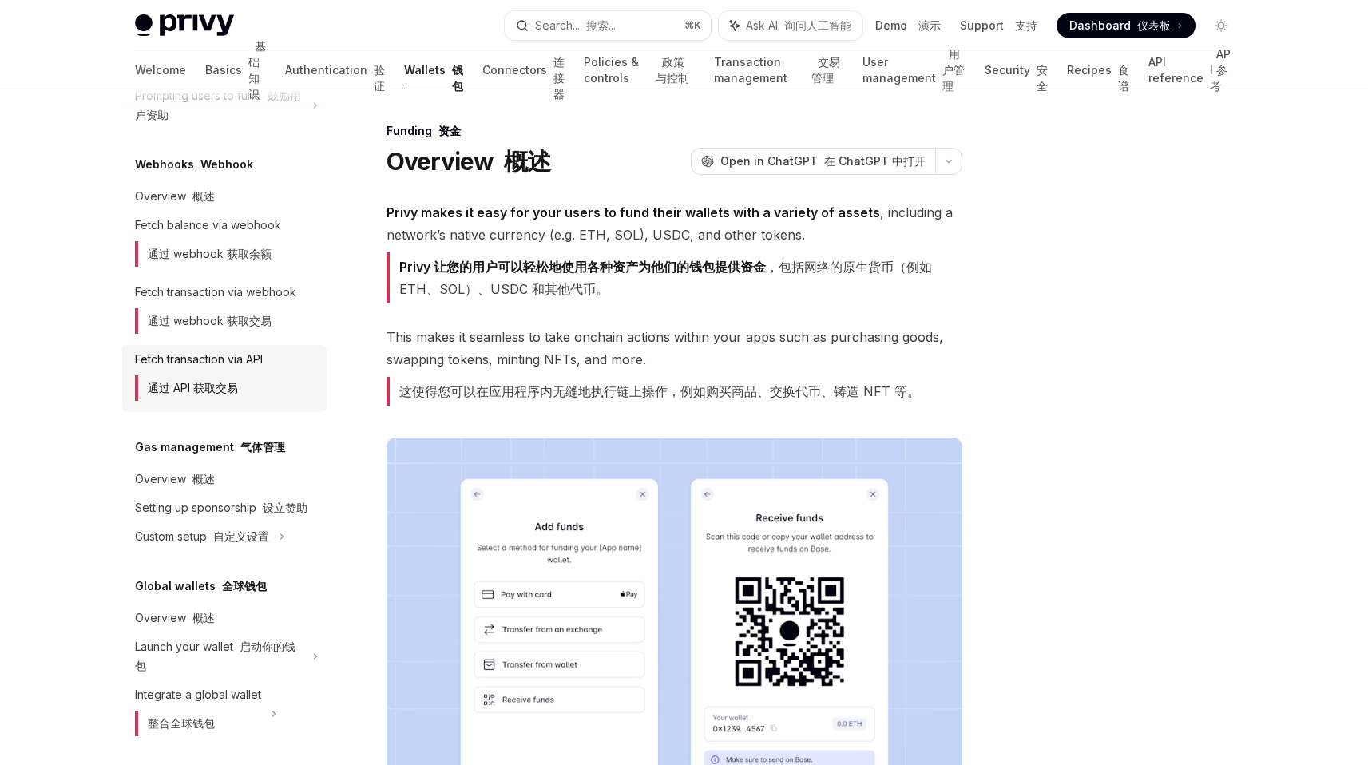
click at [220, 401] on font "通过 API 获取交易" at bounding box center [186, 388] width 103 height 26
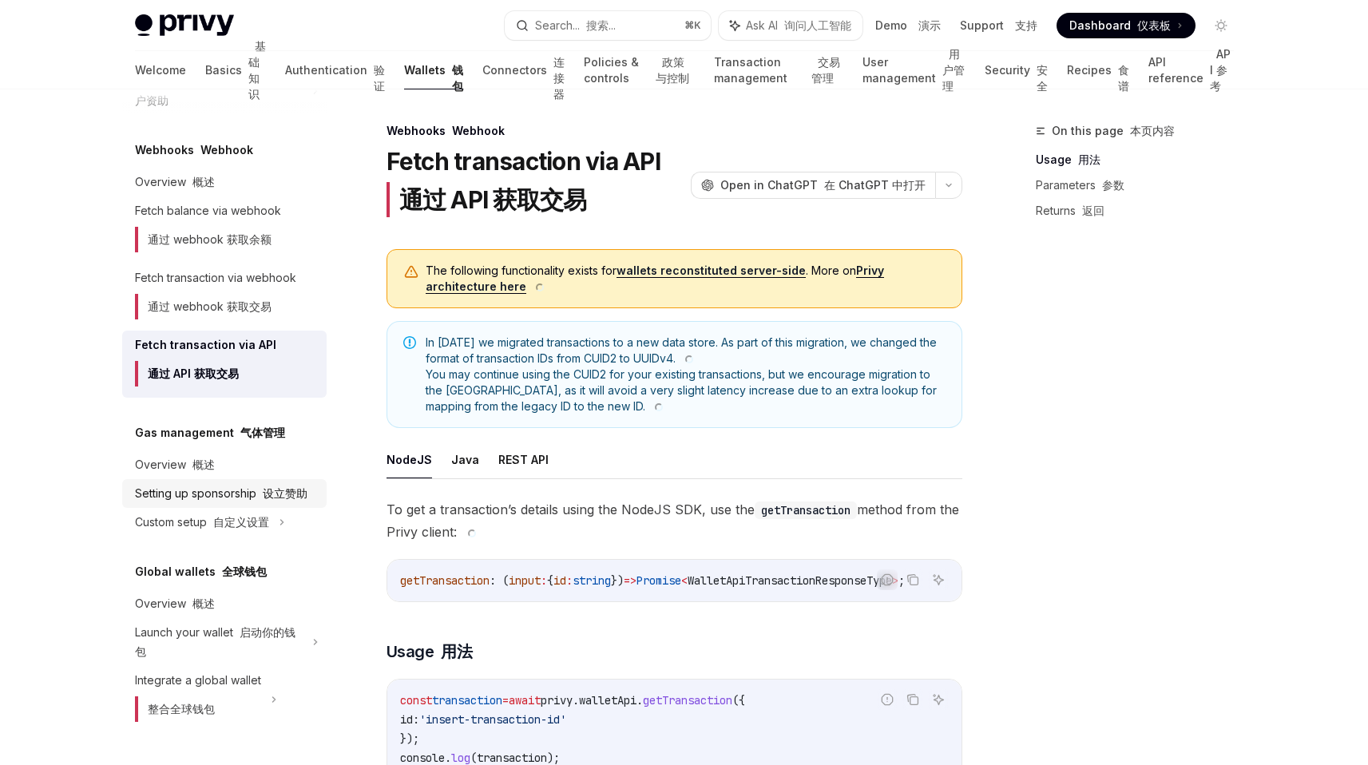
scroll to position [1900, 0]
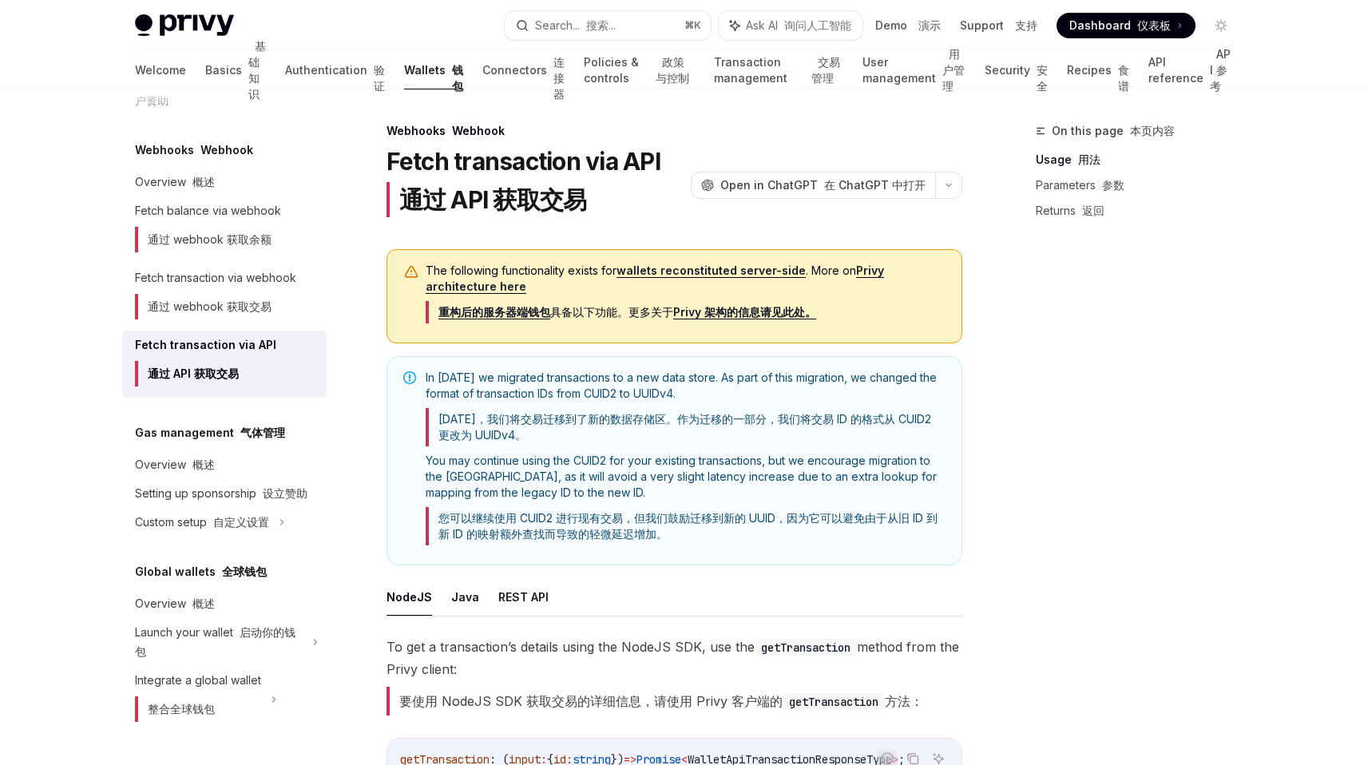
drag, startPoint x: 1085, startPoint y: 427, endPoint x: 1085, endPoint y: 436, distance: 8.8
click at [1085, 427] on div "On this page 本页内容 Usage 用法 Parameters 参数 Returns 返回" at bounding box center [1125, 443] width 243 height 644
click at [640, 315] on font "重构后的服务器端钱包 具备以下功能。更多关于 Privy 架构的信息请见此处。" at bounding box center [627, 312] width 378 height 14
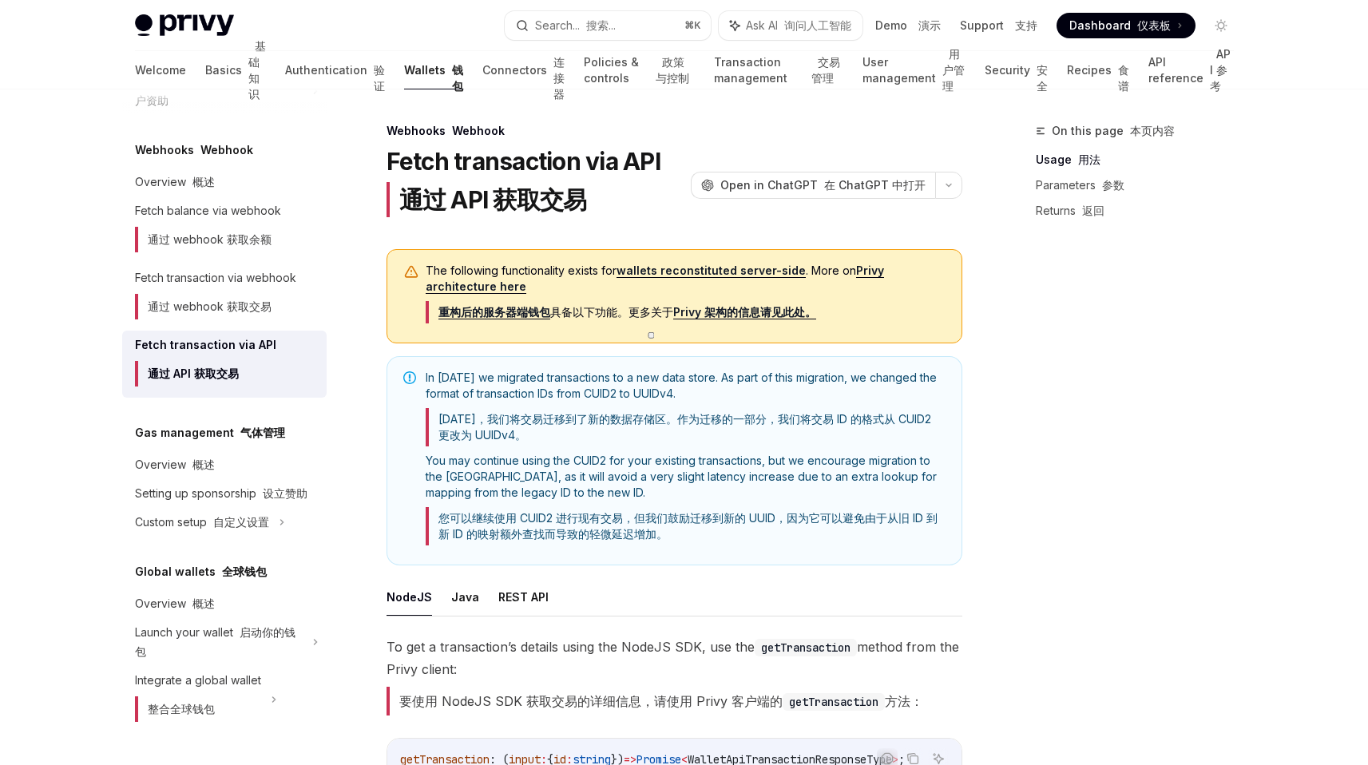
click at [636, 498] on span "In [DATE] we migrated transactions to a new data store. As part of this migrati…" at bounding box center [686, 461] width 520 height 182
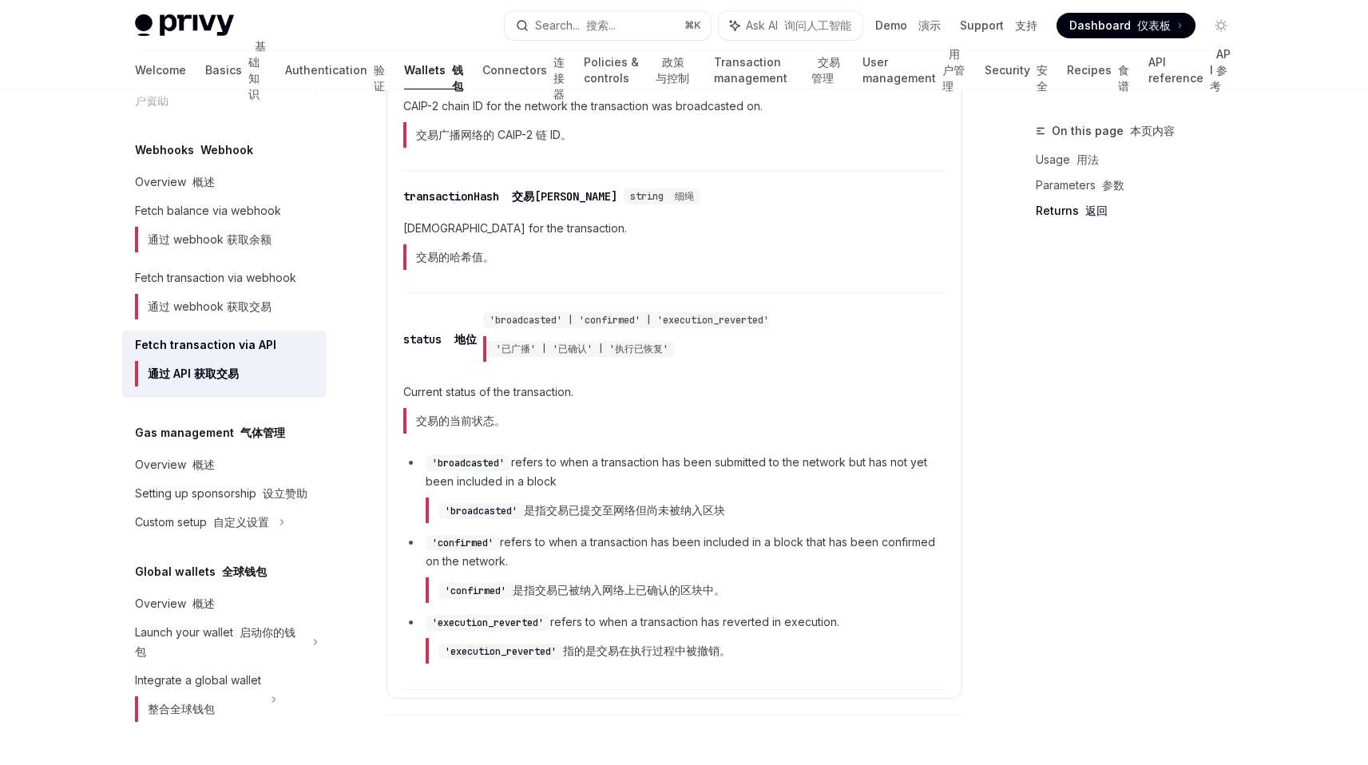
scroll to position [1709, 0]
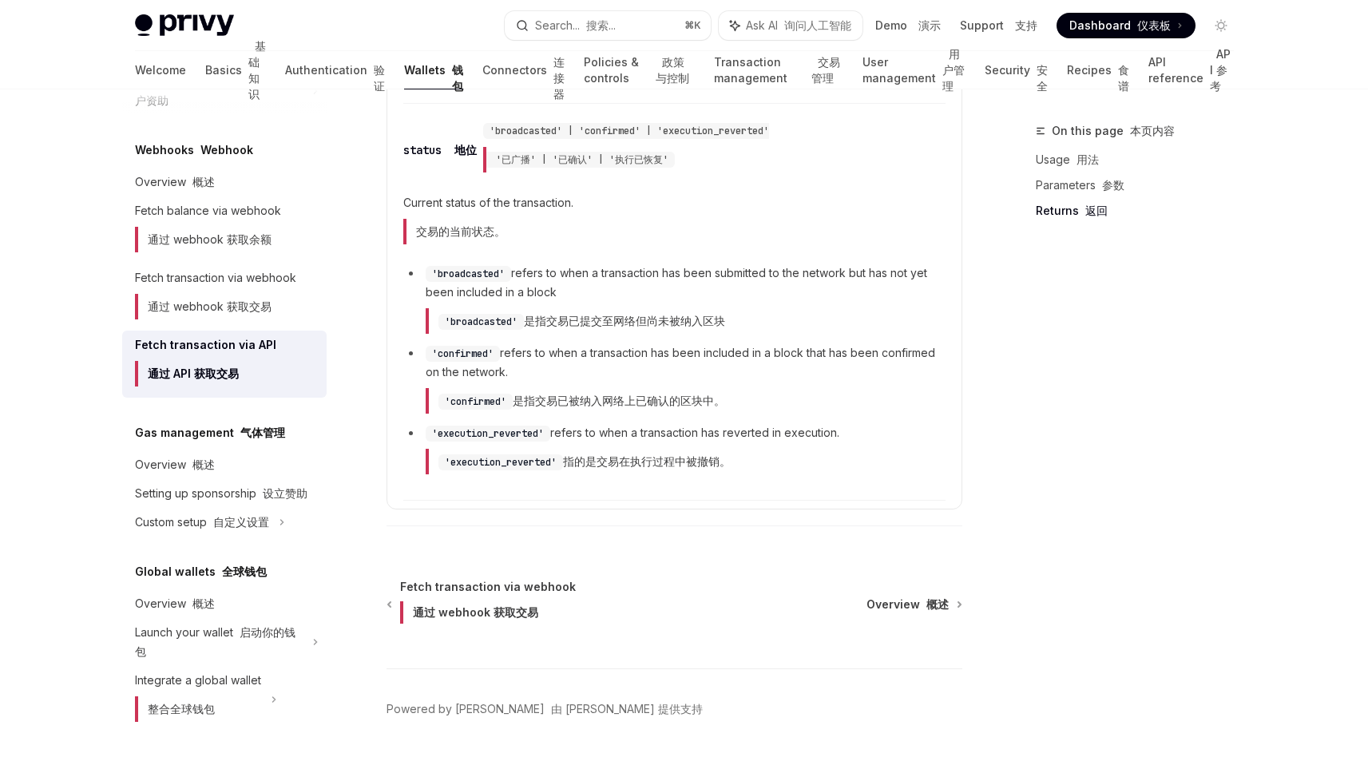
click at [217, 428] on div "Gas management 气体管理 Overview 概述 Setting up sponsorship 设立赞助 Custom setup 自定义设置" at bounding box center [224, 479] width 204 height 113
click at [212, 458] on font "概述" at bounding box center [203, 465] width 22 height 14
type textarea "*"
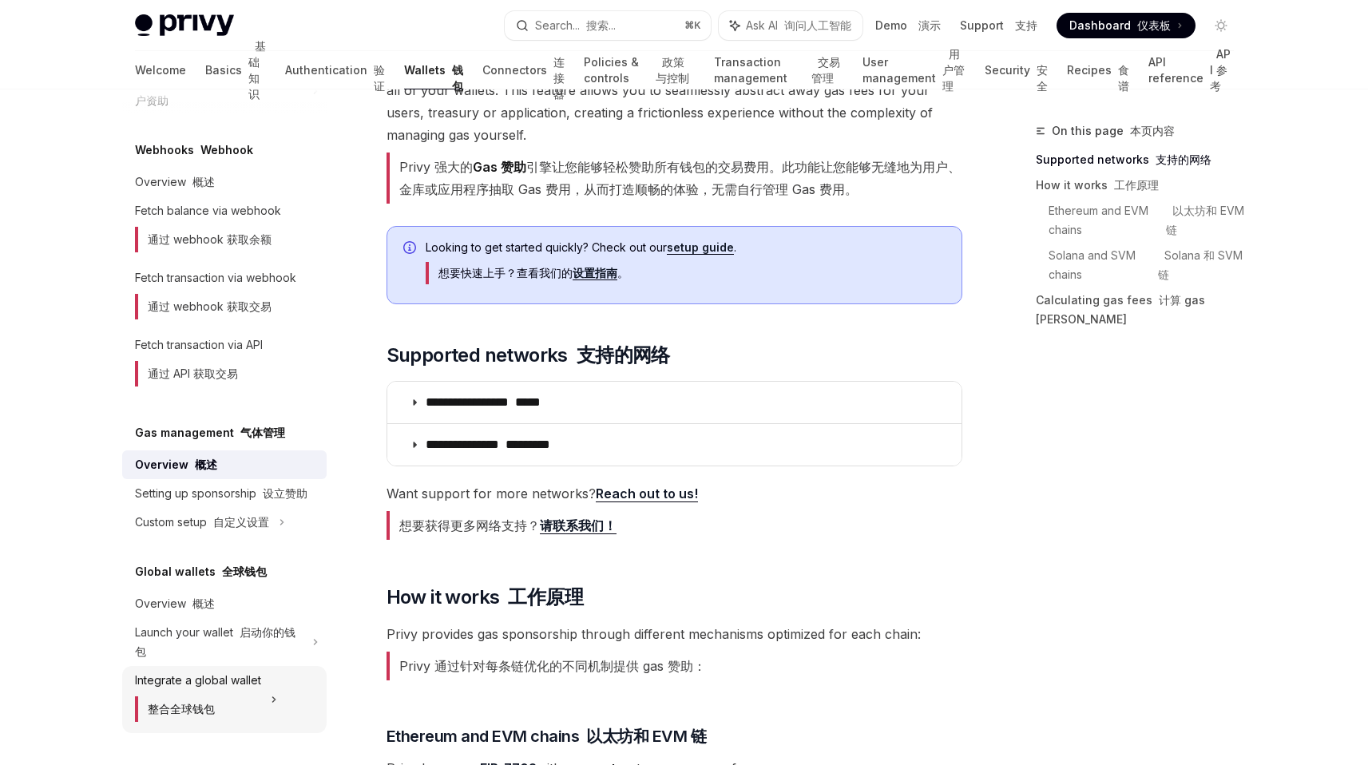
scroll to position [147, 0]
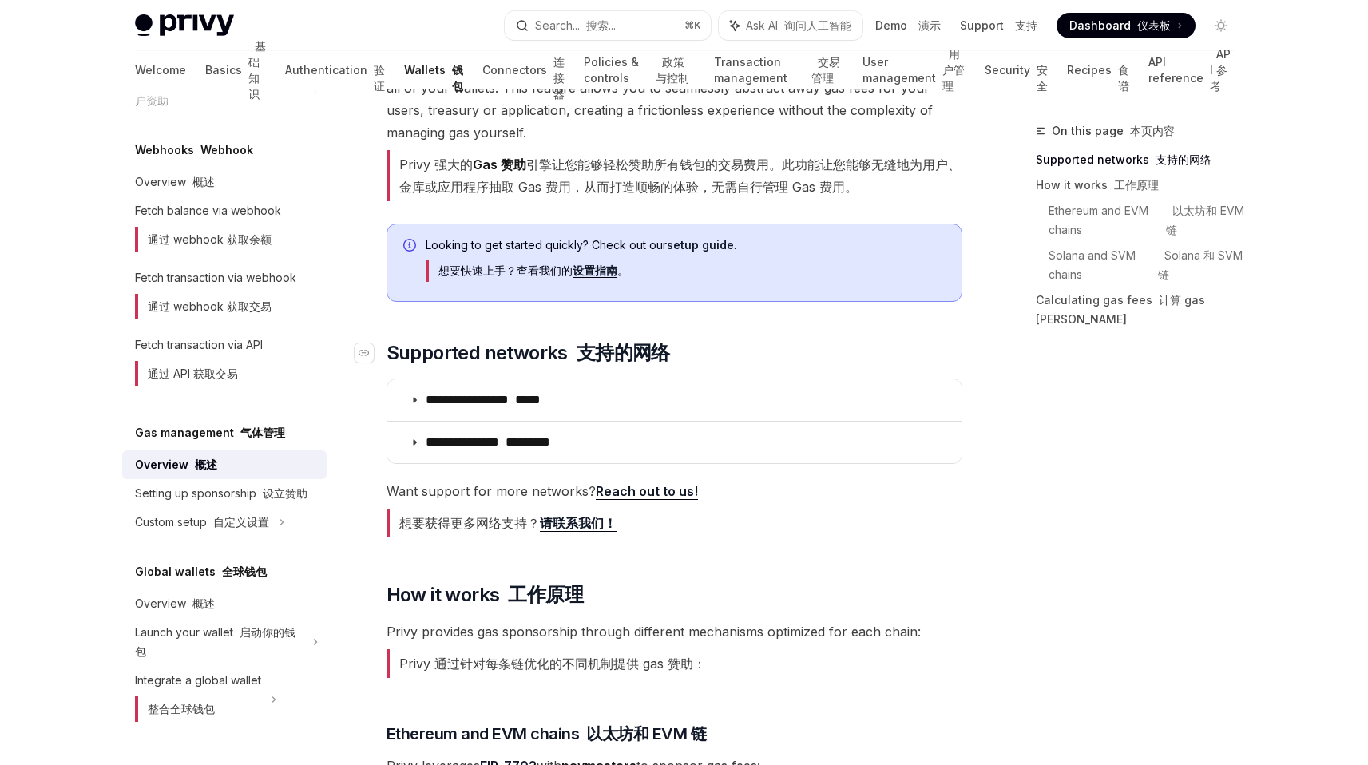
click at [524, 356] on span "Supported networks 支持的网络" at bounding box center [527, 353] width 283 height 26
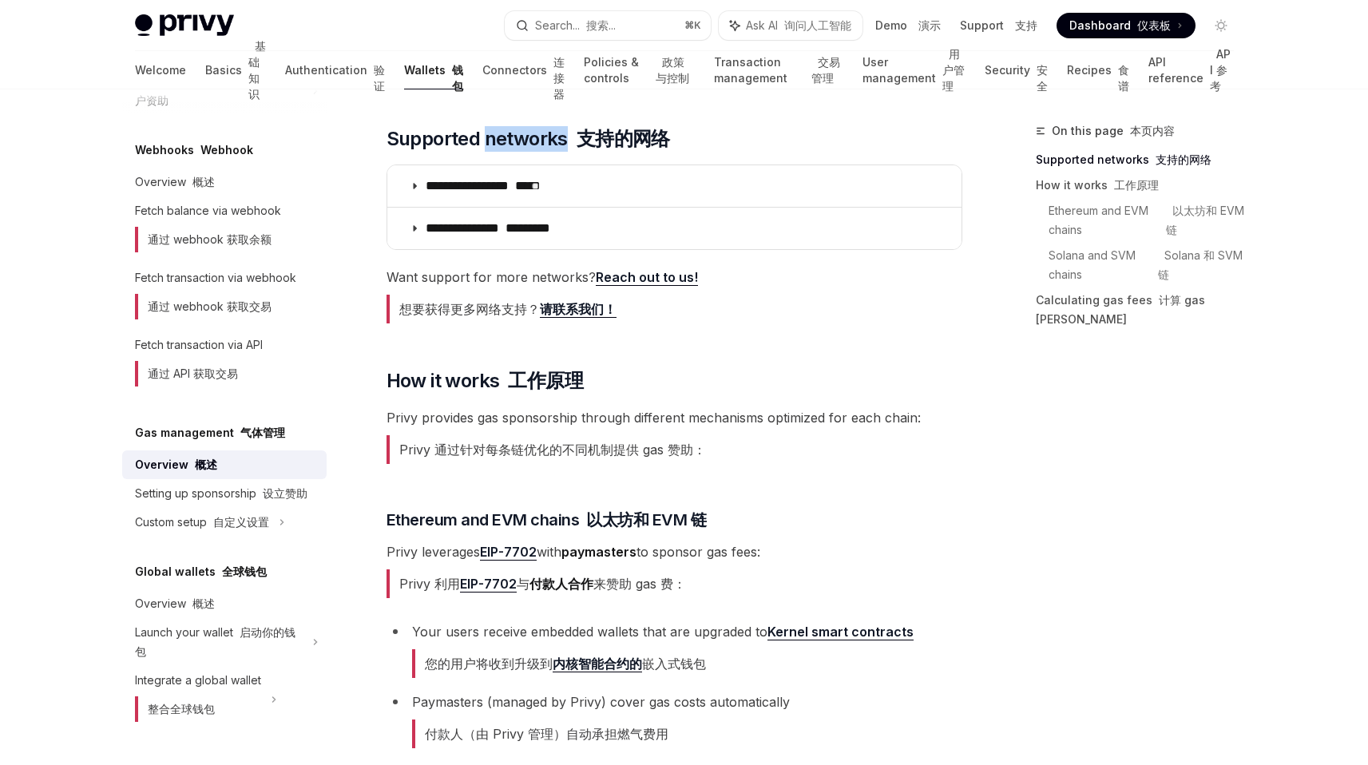
scroll to position [366, 0]
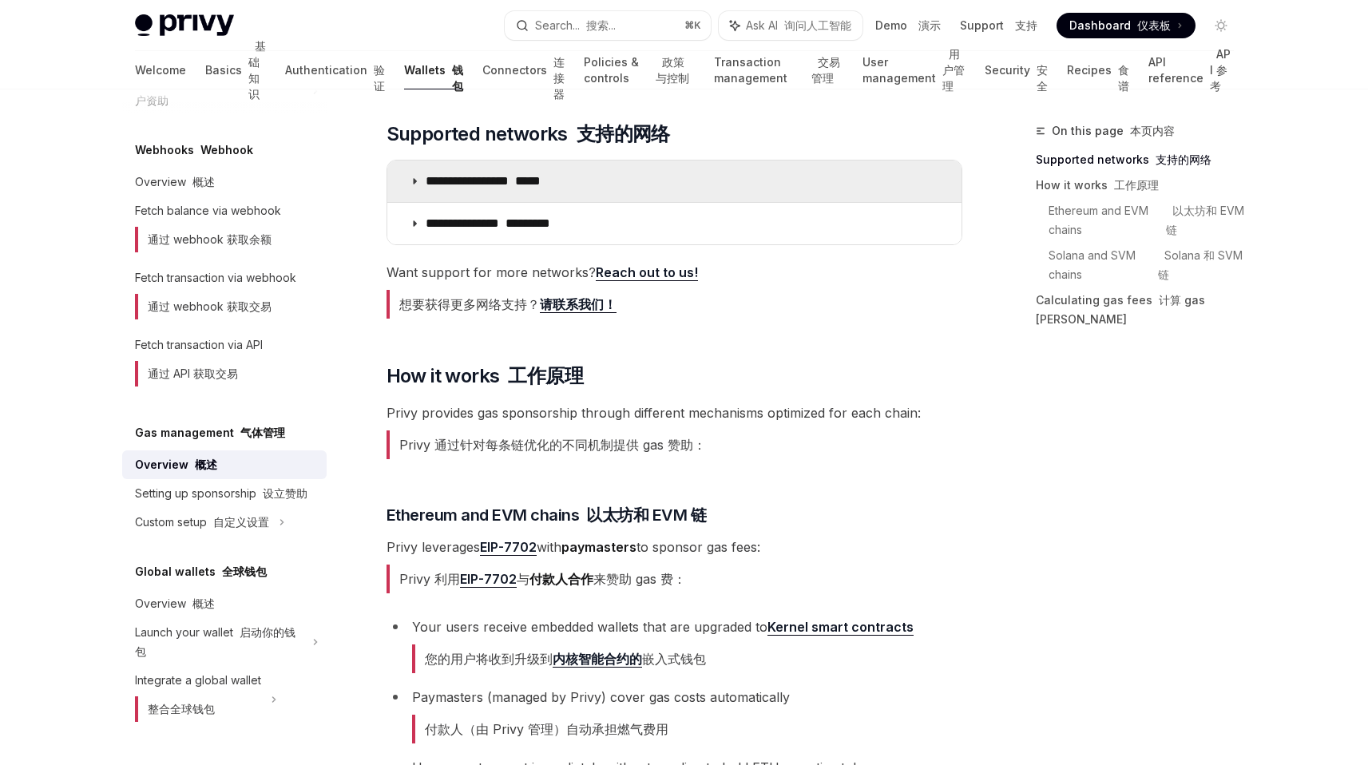
click at [580, 197] on summary "**********" at bounding box center [674, 181] width 574 height 42
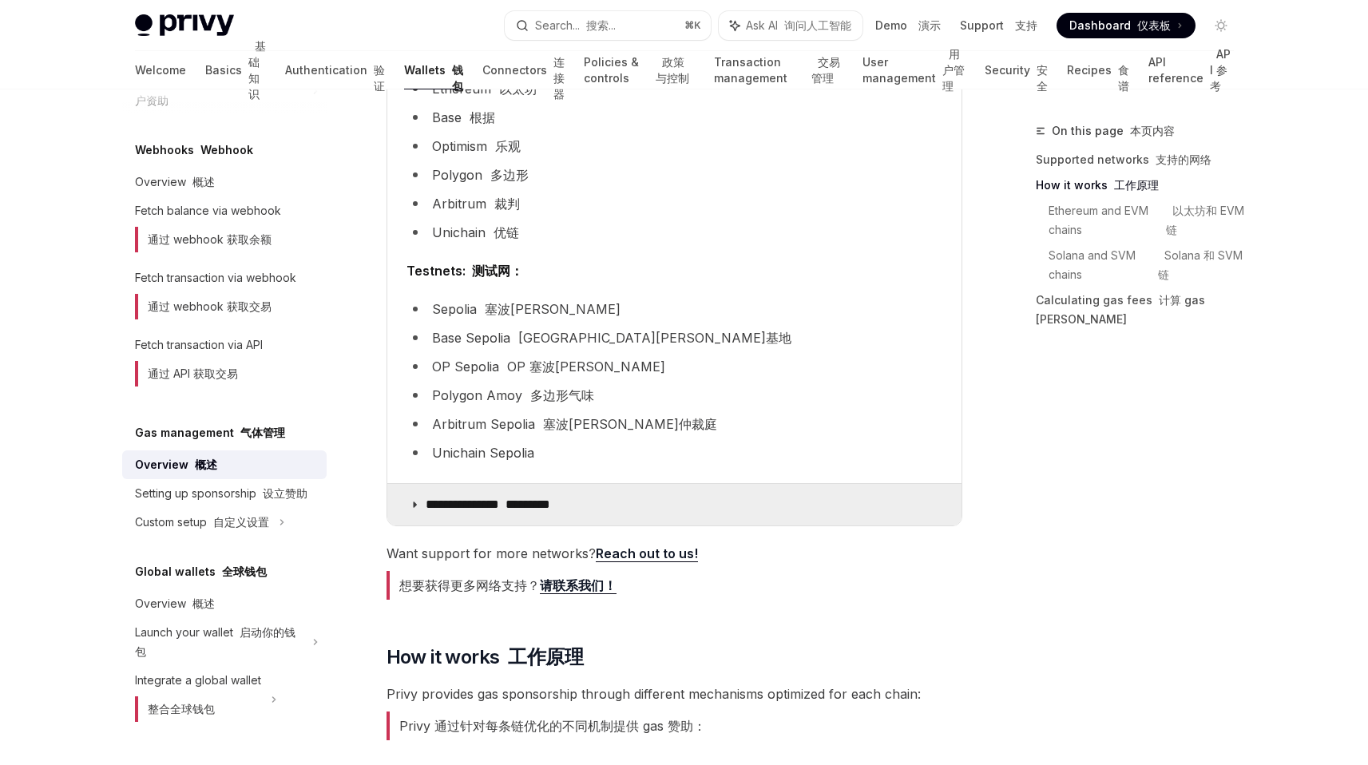
scroll to position [541, 0]
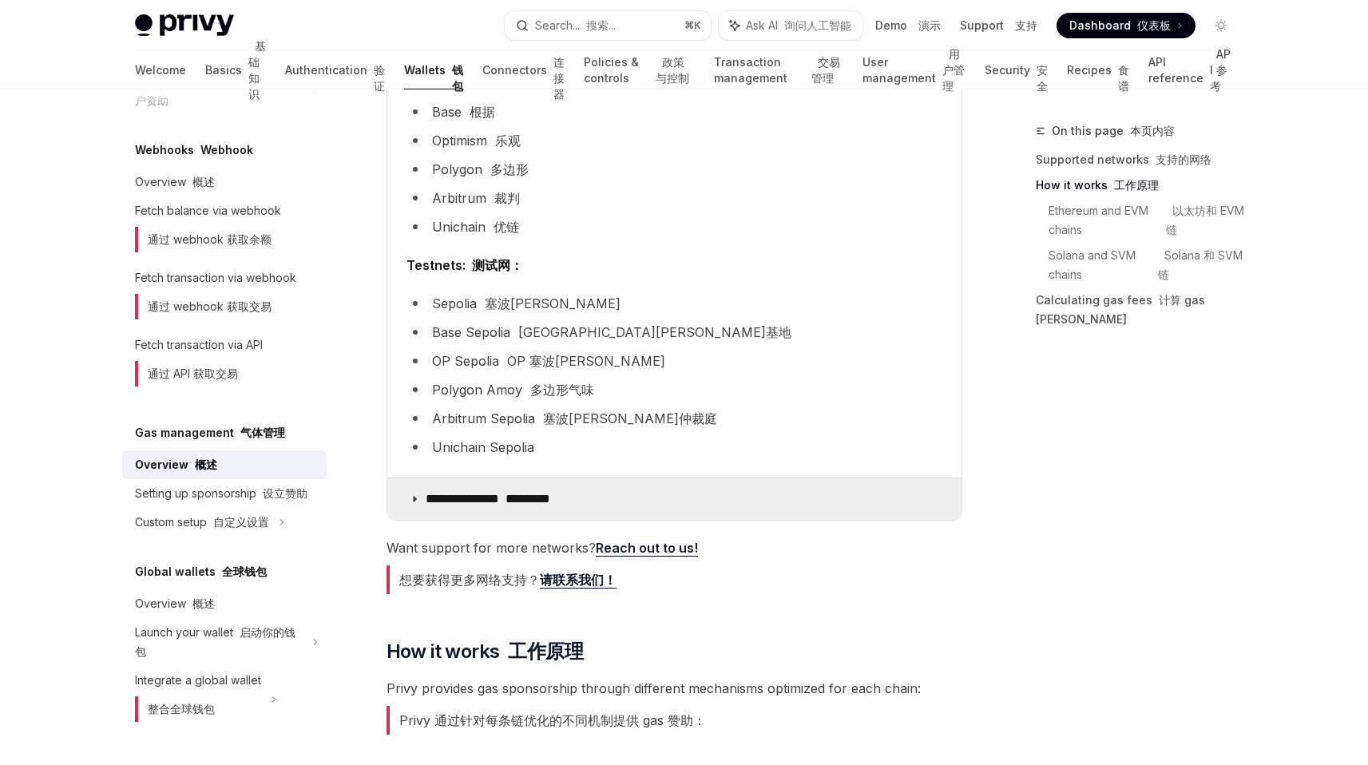
click at [524, 509] on summary "**********" at bounding box center [674, 499] width 574 height 42
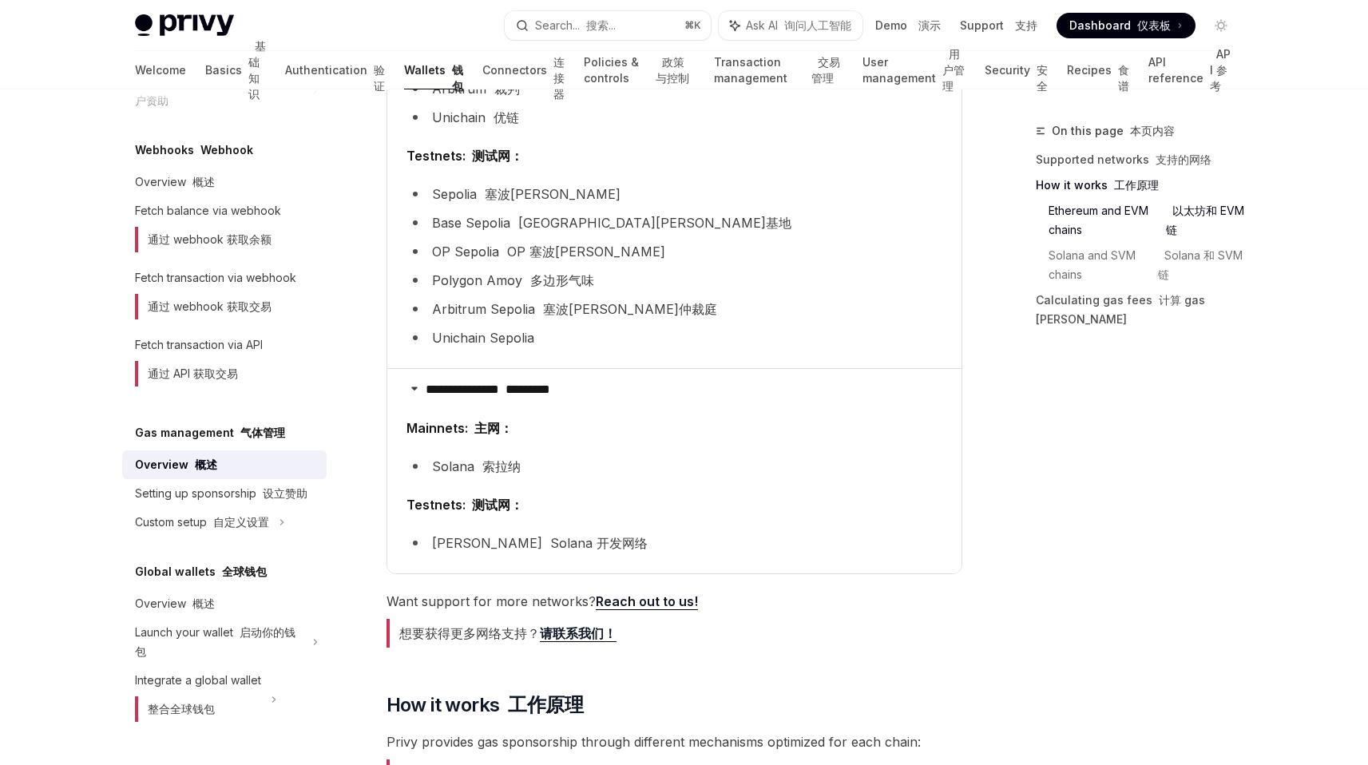
scroll to position [652, 0]
click at [450, 183] on li "Sepolia 塞波[PERSON_NAME]" at bounding box center [674, 191] width 536 height 22
click at [691, 213] on li "Base Sepolia [GEOGRAPHIC_DATA][PERSON_NAME]基地" at bounding box center [674, 220] width 536 height 22
click at [457, 449] on children "Mainnets: 主网： [PERSON_NAME]纳 Testnets: 测试网： [PERSON_NAME] 开发网络" at bounding box center [674, 486] width 536 height 144
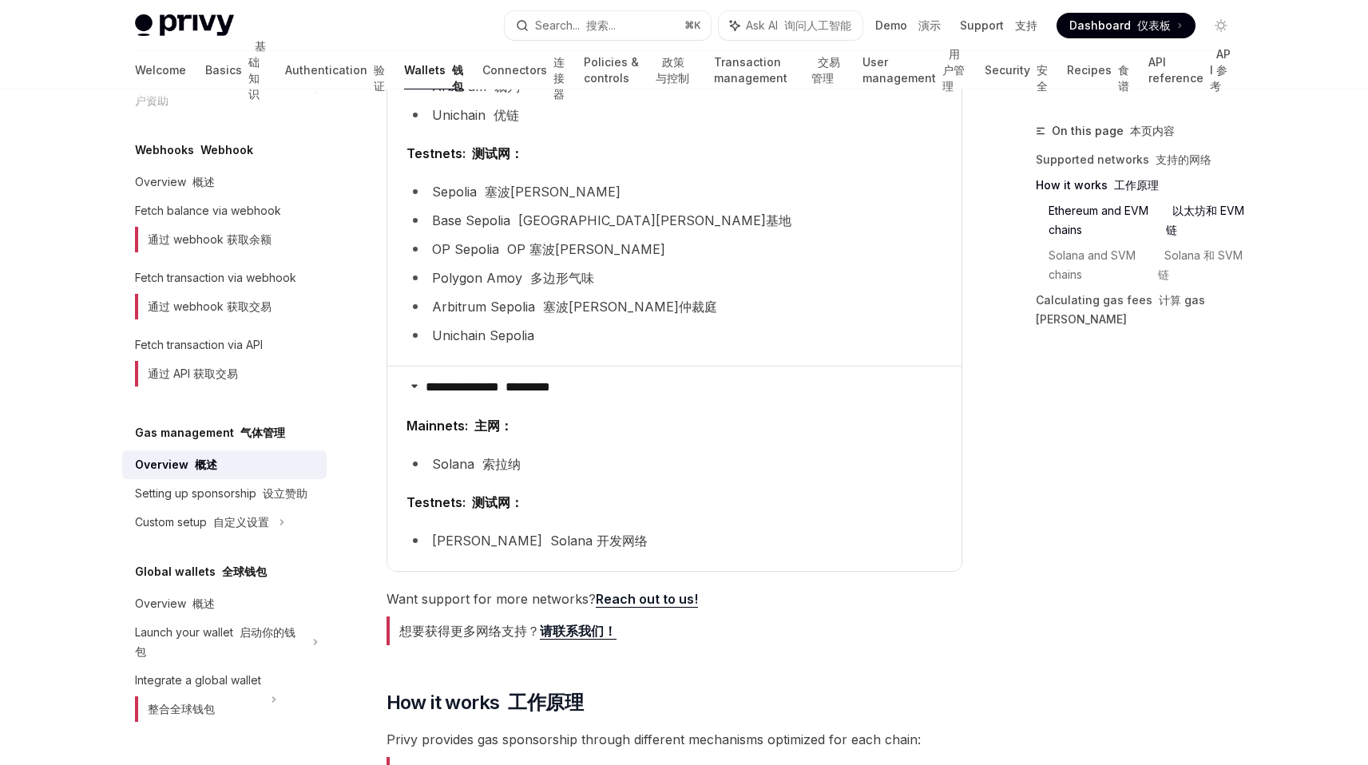
click at [442, 466] on li "Solana [PERSON_NAME]纳" at bounding box center [674, 464] width 536 height 22
click at [471, 545] on li "[PERSON_NAME] 开发网络" at bounding box center [674, 540] width 536 height 22
click at [447, 545] on li "[PERSON_NAME] 开发网络" at bounding box center [674, 540] width 536 height 22
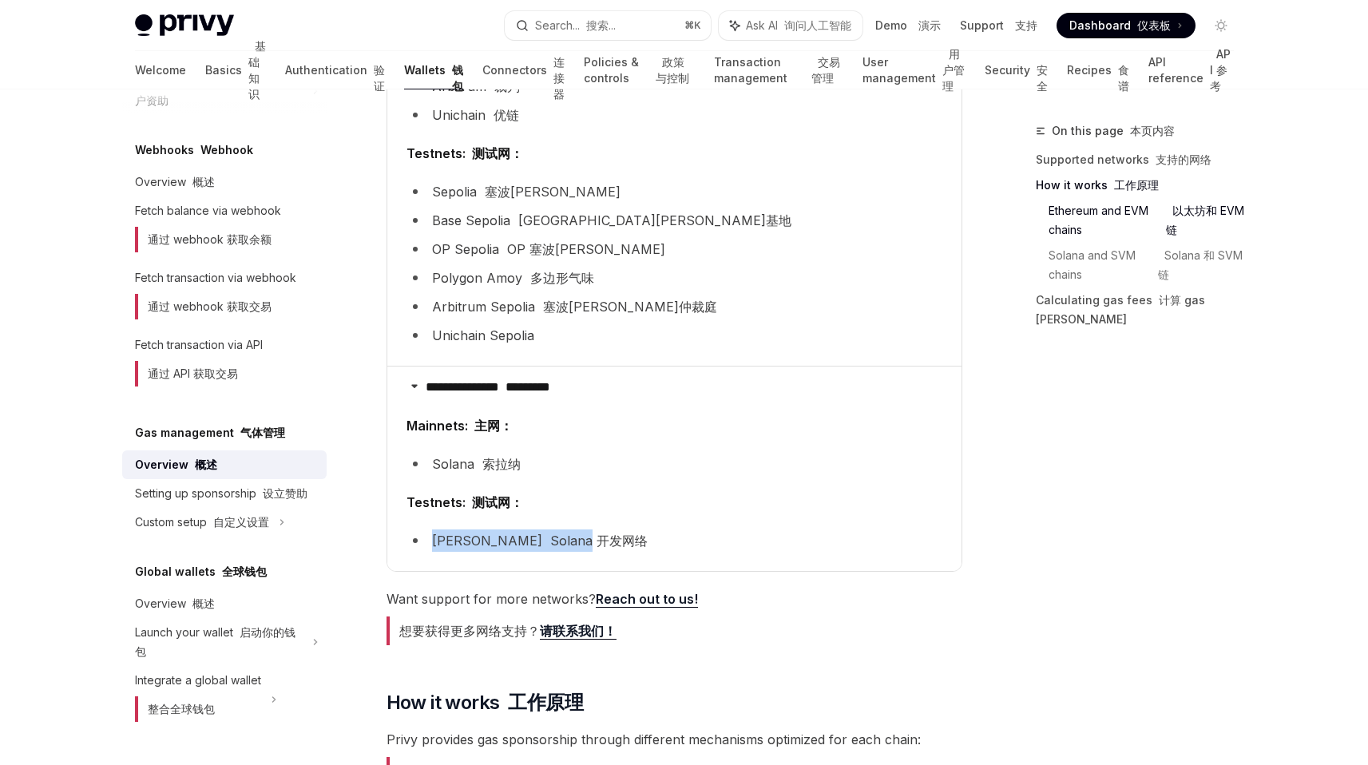
drag, startPoint x: 447, startPoint y: 545, endPoint x: 544, endPoint y: 545, distance: 96.6
click at [544, 545] on li "[PERSON_NAME] 开发网络" at bounding box center [674, 540] width 536 height 22
click at [583, 511] on span "Testnets: 测试网：" at bounding box center [674, 502] width 536 height 22
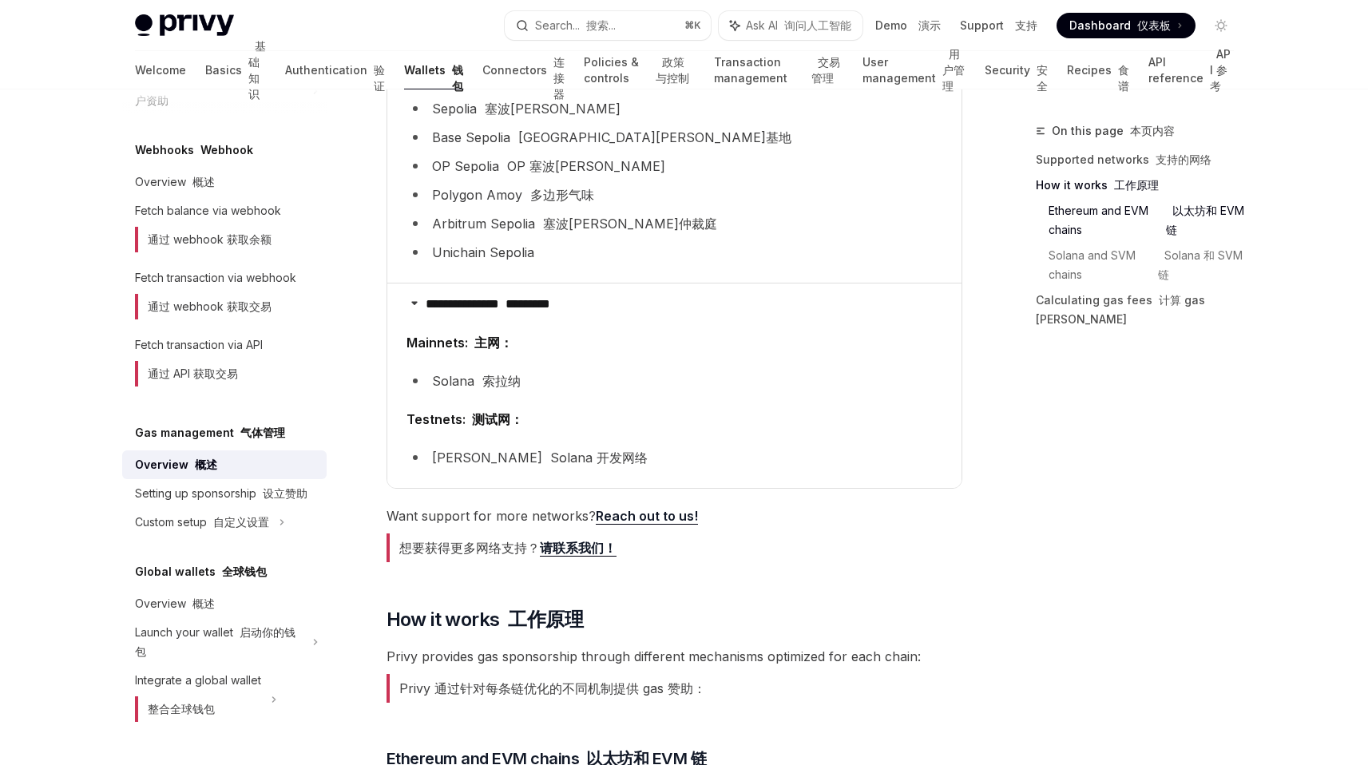
scroll to position [773, 0]
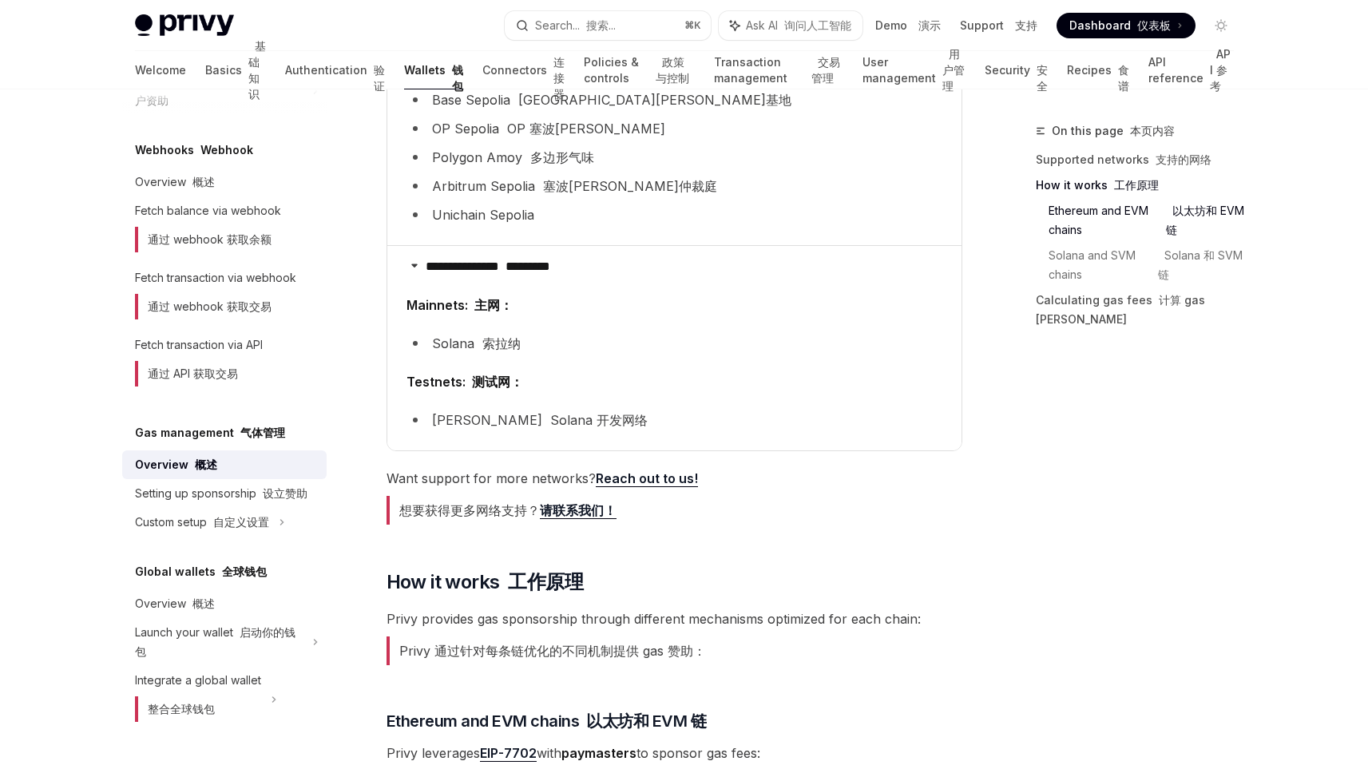
click at [543, 430] on li "[PERSON_NAME] 开发网络" at bounding box center [674, 420] width 536 height 22
drag, startPoint x: 543, startPoint y: 430, endPoint x: 454, endPoint y: 430, distance: 88.6
click at [454, 430] on li "[PERSON_NAME] 开发网络" at bounding box center [674, 420] width 536 height 22
click at [790, 430] on li "[PERSON_NAME] 开发网络" at bounding box center [674, 420] width 536 height 22
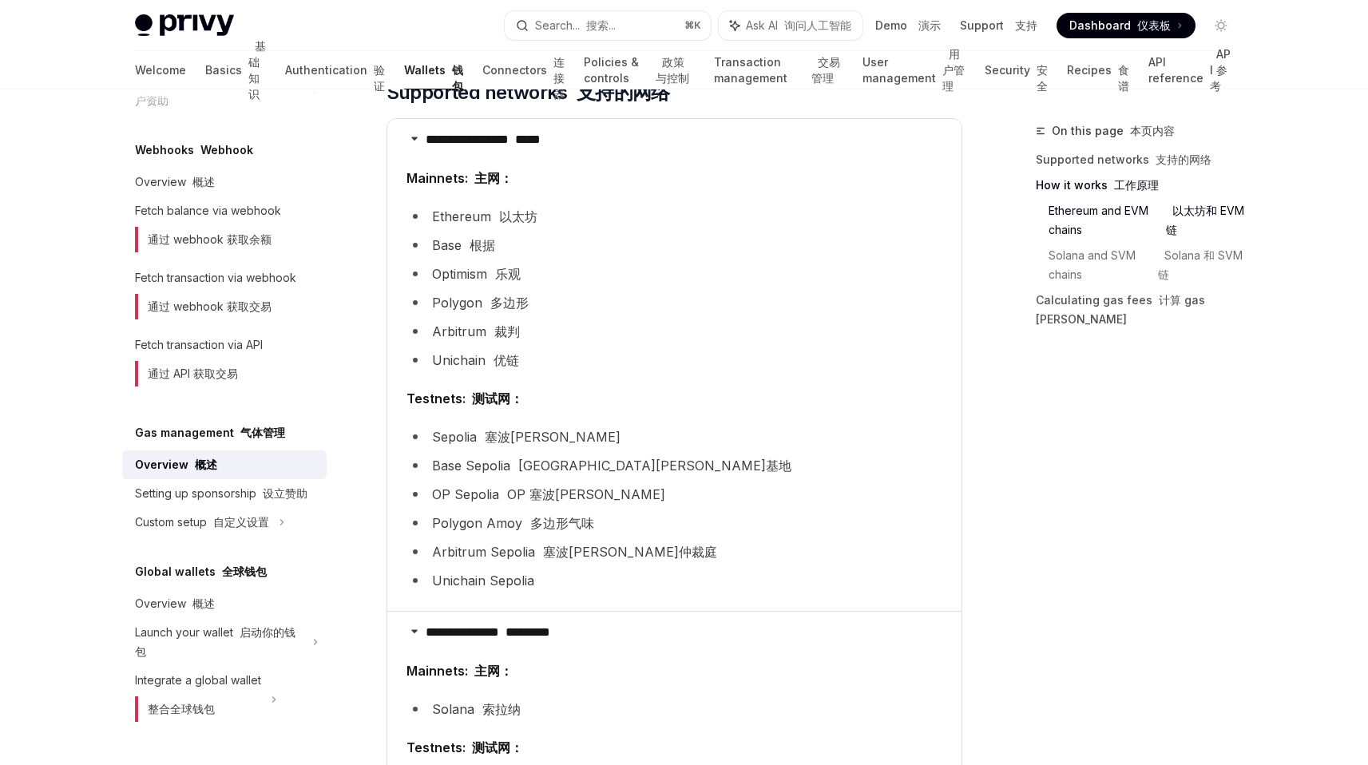
scroll to position [0, 0]
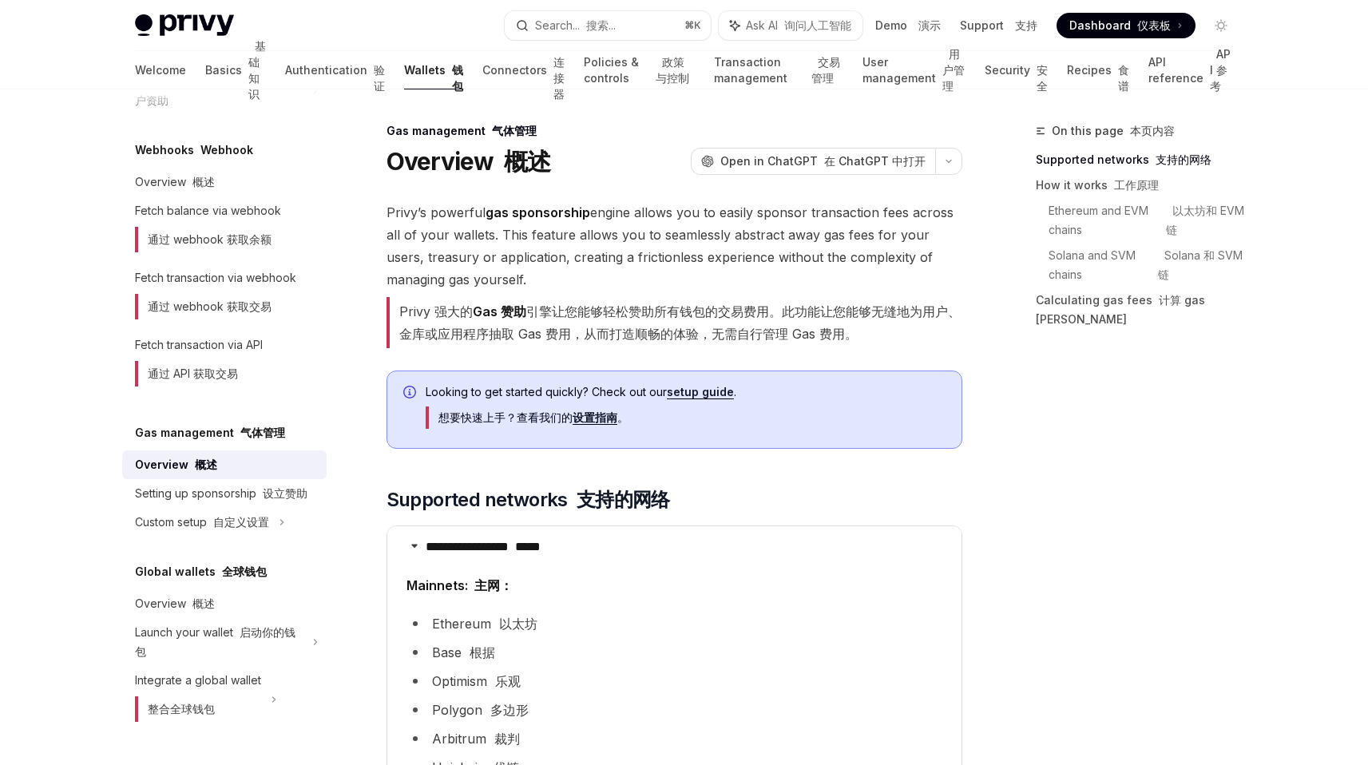
click at [654, 308] on font "Privy 强大的 Gas 赞助 引擎让您能够轻松赞助所有钱包的交易费用。此功能让您能够无缝地为用户、金库或应用程序抽取 Gas 费用，从而打造顺畅的体验，无…" at bounding box center [679, 322] width 561 height 38
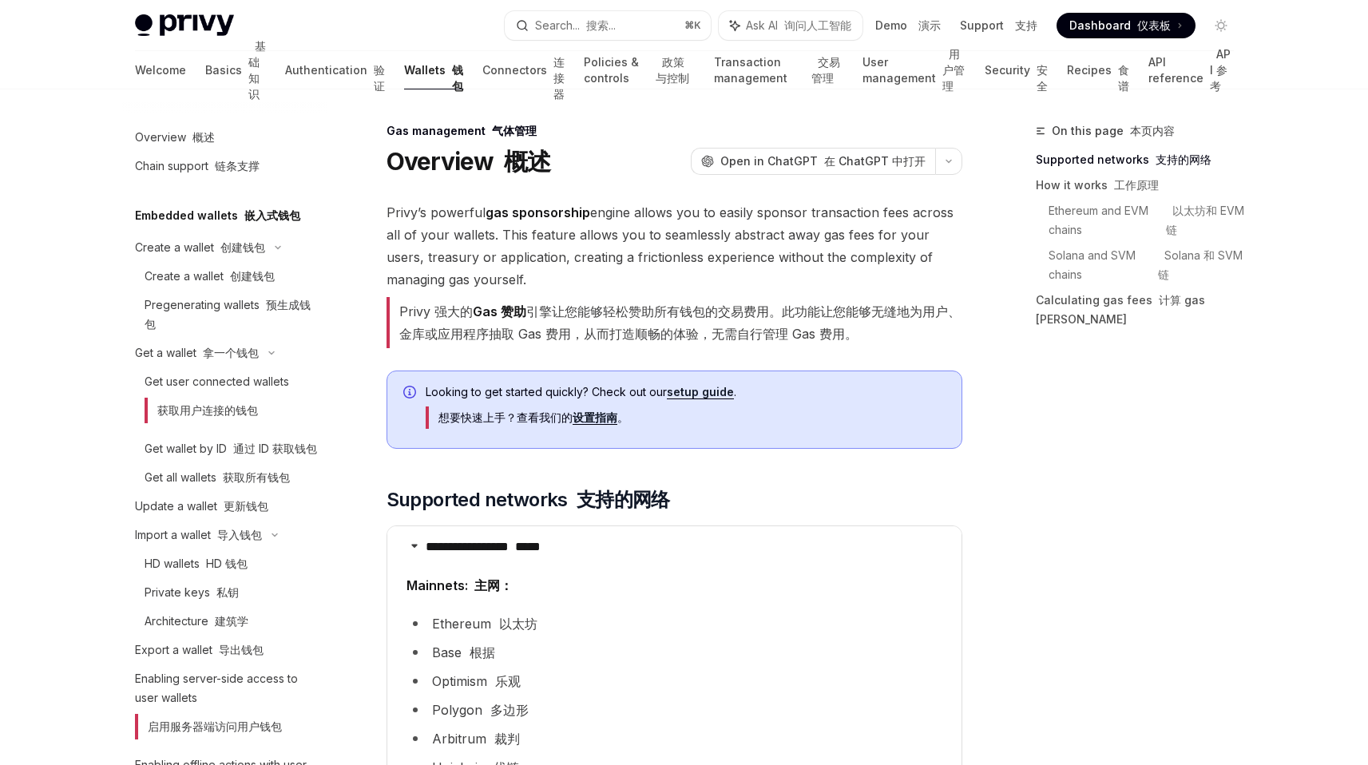
click at [901, 317] on font "Privy 强大的 Gas 赞助 引擎让您能够轻松赞助所有钱包的交易费用。此功能让您能够无缝地为用户、金库或应用程序抽取 Gas 费用，从而打造顺畅的体验，无…" at bounding box center [679, 322] width 561 height 38
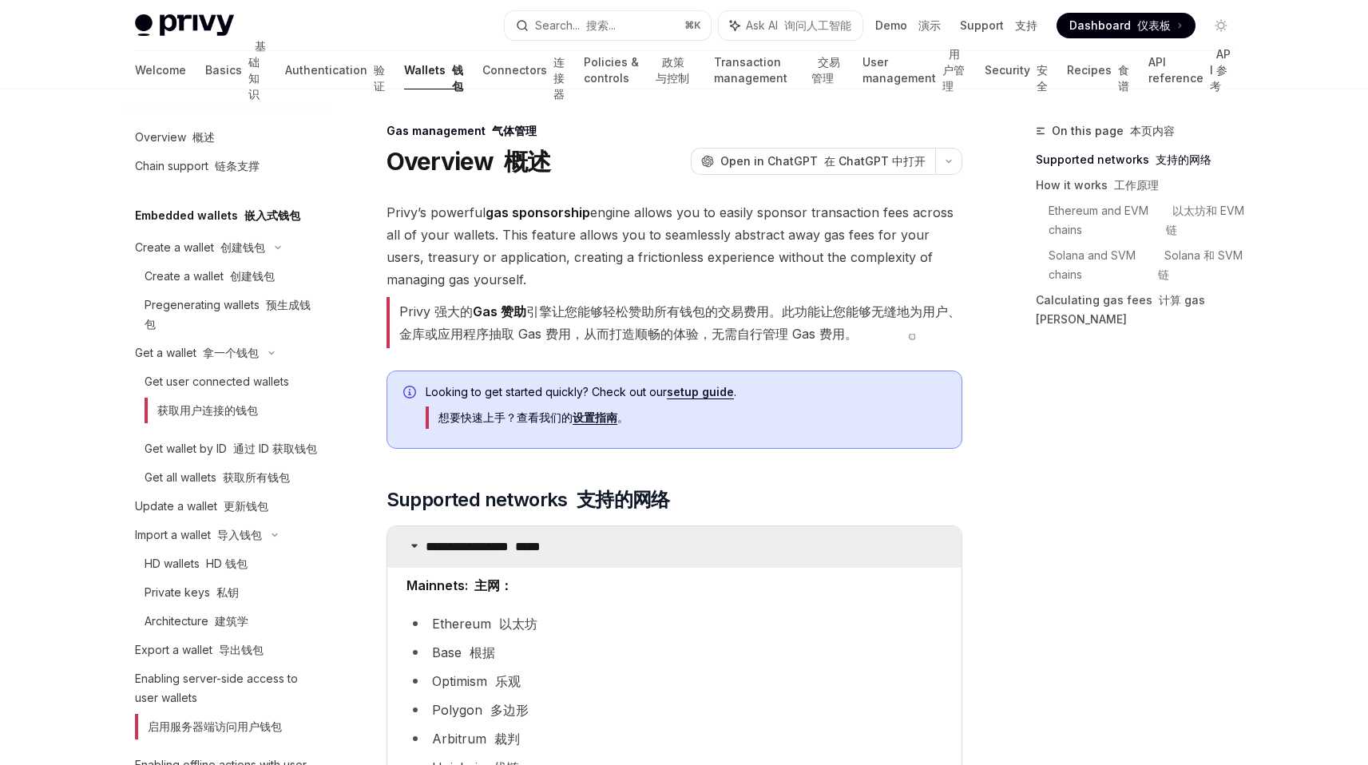
click at [863, 545] on summary "**********" at bounding box center [674, 547] width 574 height 42
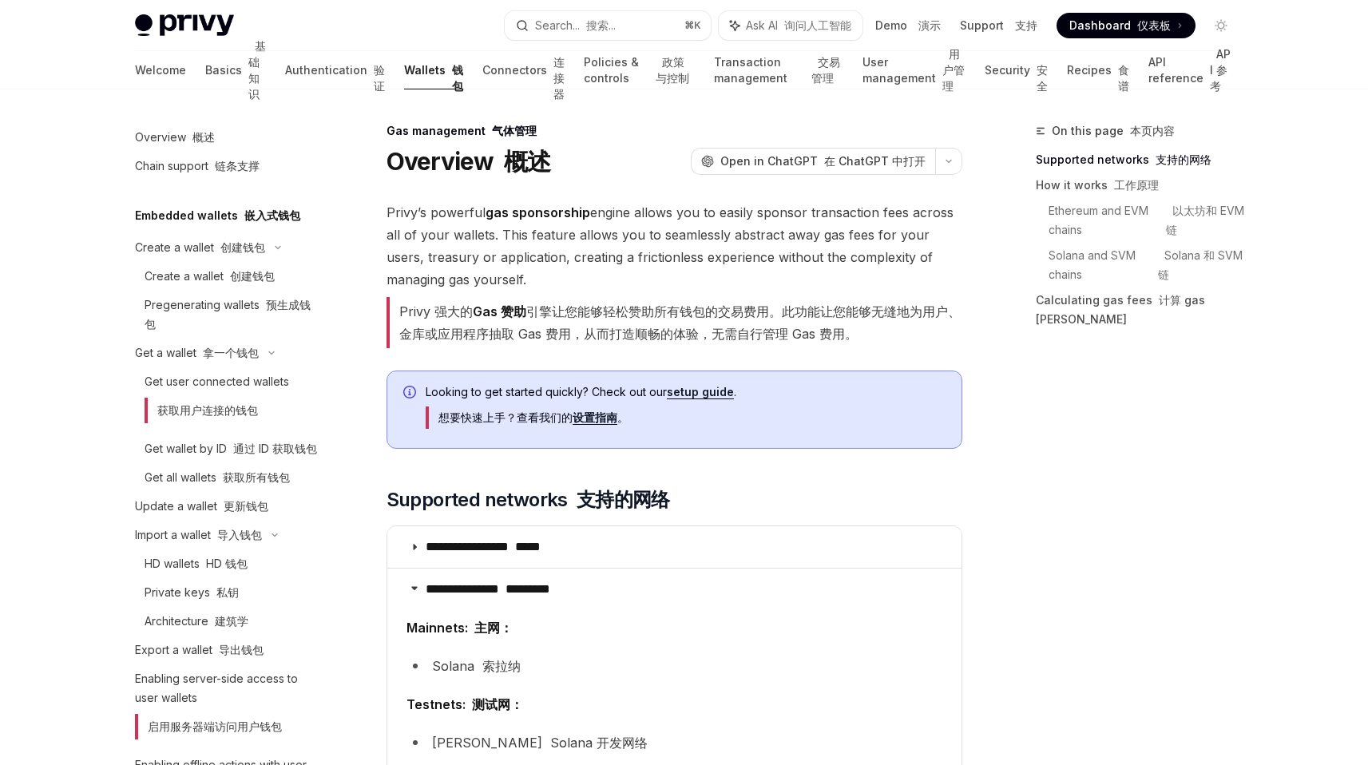
click at [596, 331] on font "Privy 强大的 Gas 赞助 引擎让您能够轻松赞助所有钱包的交易费用。此功能让您能够无缝地为用户、金库或应用程序抽取 Gas 费用，从而打造顺畅的体验，无…" at bounding box center [679, 322] width 561 height 38
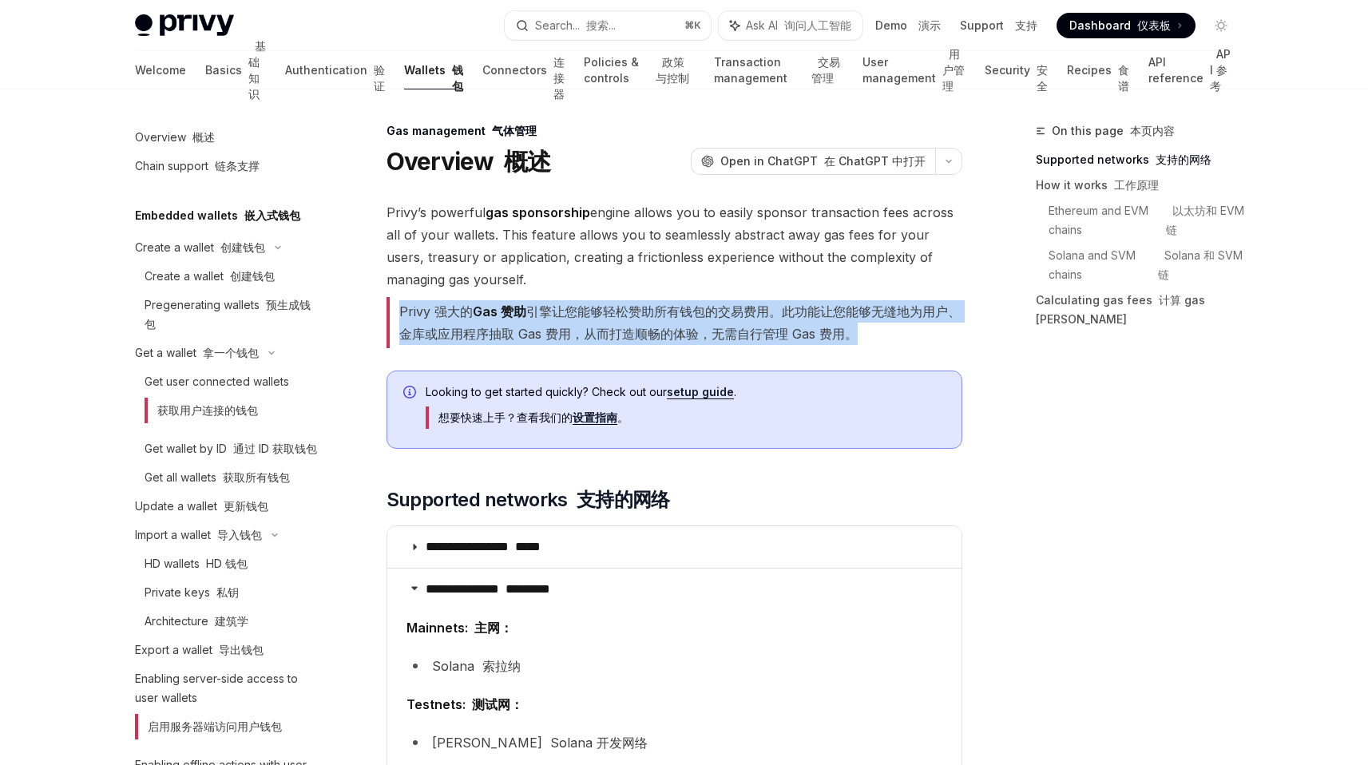
drag, startPoint x: 596, startPoint y: 331, endPoint x: 868, endPoint y: 331, distance: 272.3
click at [596, 331] on font "Privy 强大的 Gas 赞助 引擎让您能够轻松赞助所有钱包的交易费用。此功能让您能够无缝地为用户、金库或应用程序抽取 Gas 费用，从而打造顺畅的体验，无…" at bounding box center [679, 322] width 561 height 38
click at [869, 331] on font "Privy 强大的 Gas 赞助 引擎让您能够轻松赞助所有钱包的交易费用。此功能让您能够无缝地为用户、金库或应用程序抽取 Gas 费用，从而打造顺畅的体验，无…" at bounding box center [679, 322] width 561 height 38
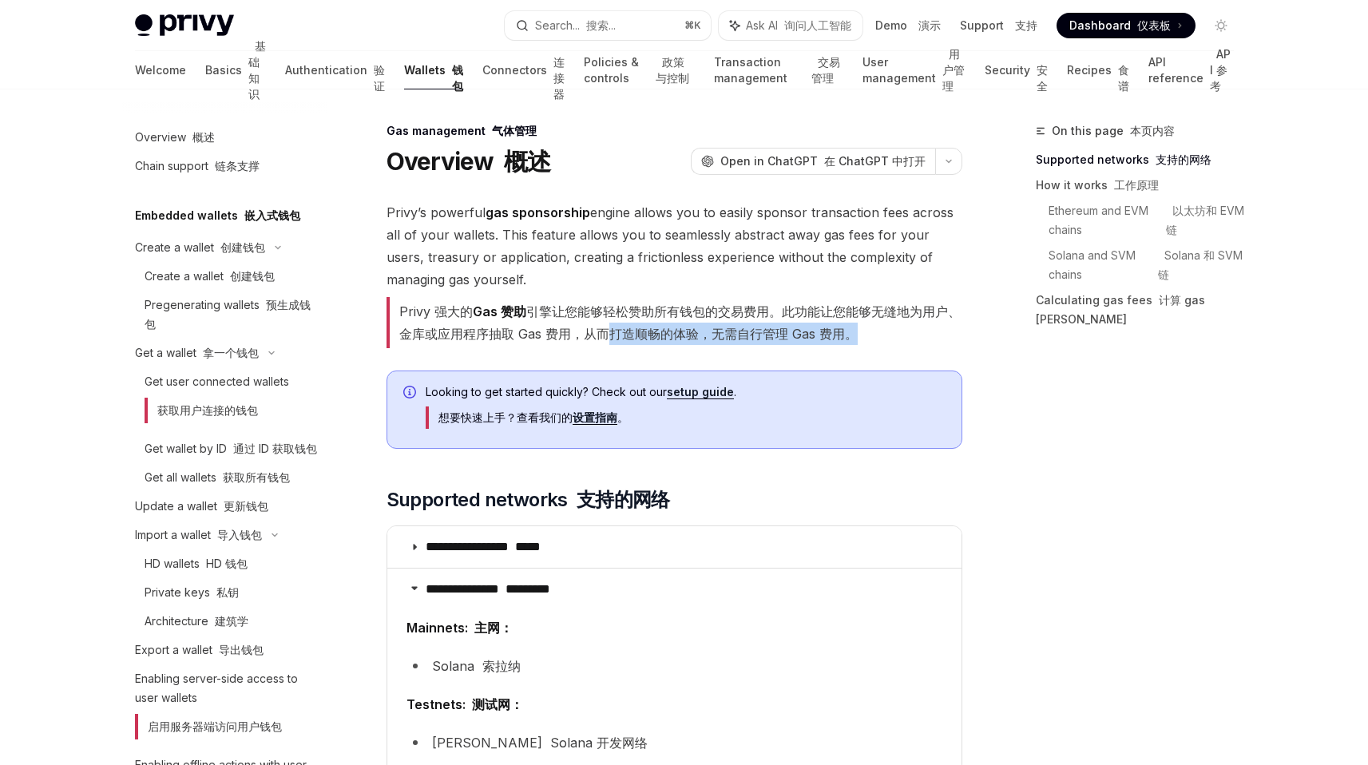
drag, startPoint x: 869, startPoint y: 331, endPoint x: 631, endPoint y: 331, distance: 237.9
click at [631, 331] on font "Privy 强大的 Gas 赞助 引擎让您能够轻松赞助所有钱包的交易费用。此功能让您能够无缝地为用户、金库或应用程序抽取 Gas 费用，从而打造顺畅的体验，无…" at bounding box center [679, 322] width 561 height 38
click at [671, 331] on font "Privy 强大的 Gas 赞助 引擎让您能够轻松赞助所有钱包的交易费用。此功能让您能够无缝地为用户、金库或应用程序抽取 Gas 费用，从而打造顺畅的体验，无…" at bounding box center [679, 322] width 561 height 38
click at [639, 320] on font "Privy 强大的 Gas 赞助 引擎让您能够轻松赞助所有钱包的交易费用。此功能让您能够无缝地为用户、金库或应用程序抽取 Gas 费用，从而打造顺畅的体验，无…" at bounding box center [674, 322] width 576 height 51
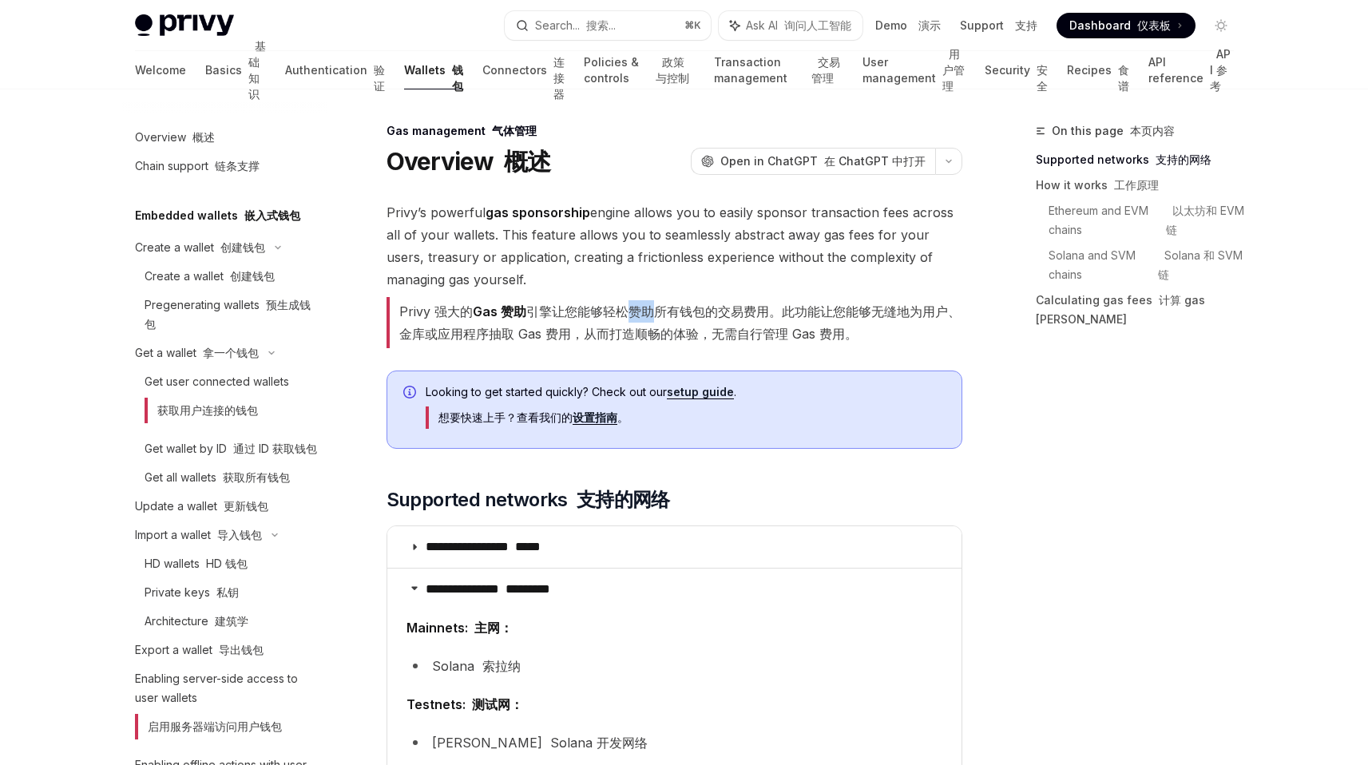
click at [639, 320] on font "Privy 强大的 Gas 赞助 引擎让您能够轻松赞助所有钱包的交易费用。此功能让您能够无缝地为用户、金库或应用程序抽取 Gas 费用，从而打造顺畅的体验，无…" at bounding box center [674, 322] width 576 height 51
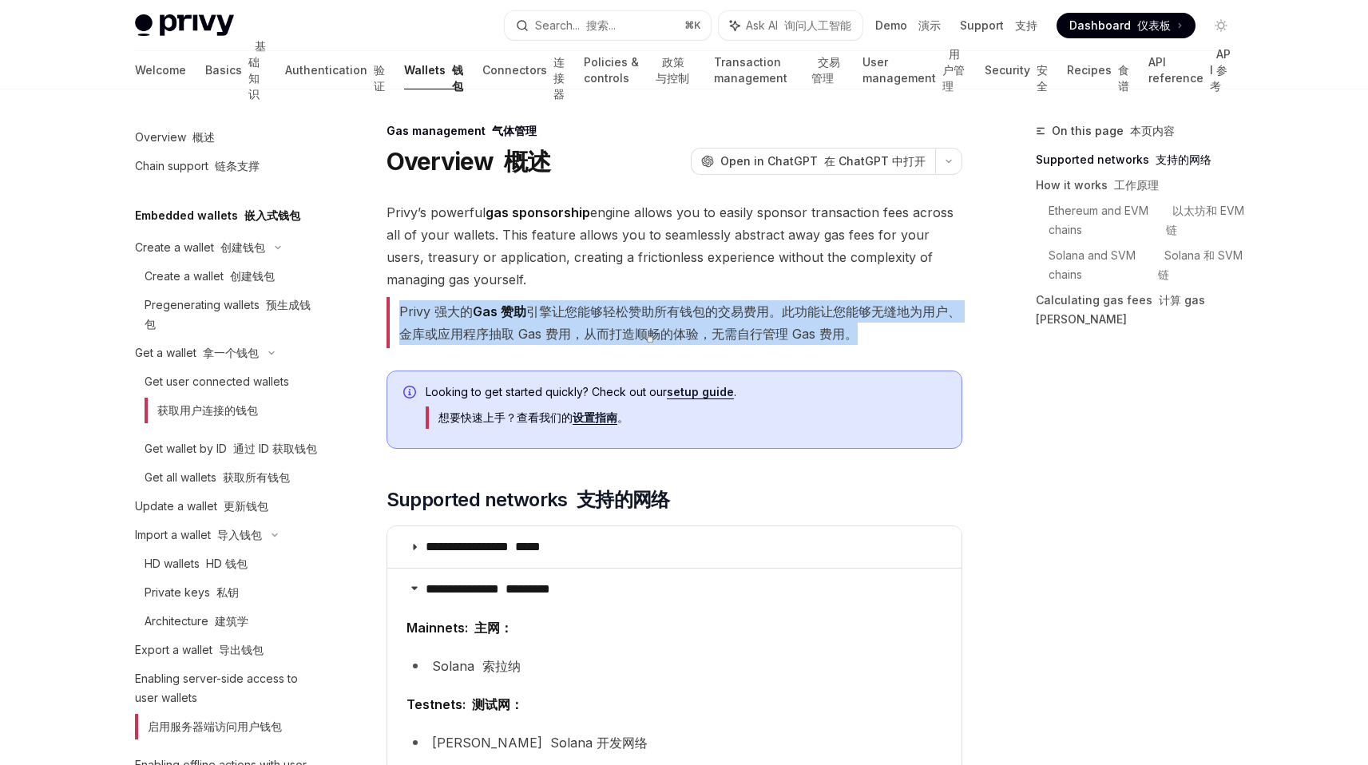
drag, startPoint x: 639, startPoint y: 320, endPoint x: 848, endPoint y: 372, distance: 215.5
click at [645, 320] on font "Privy 强大的 Gas 赞助 引擎让您能够轻松赞助所有钱包的交易费用。此功能让您能够无缝地为用户、金库或应用程序抽取 Gas 费用，从而打造顺畅的体验，无…" at bounding box center [674, 322] width 576 height 51
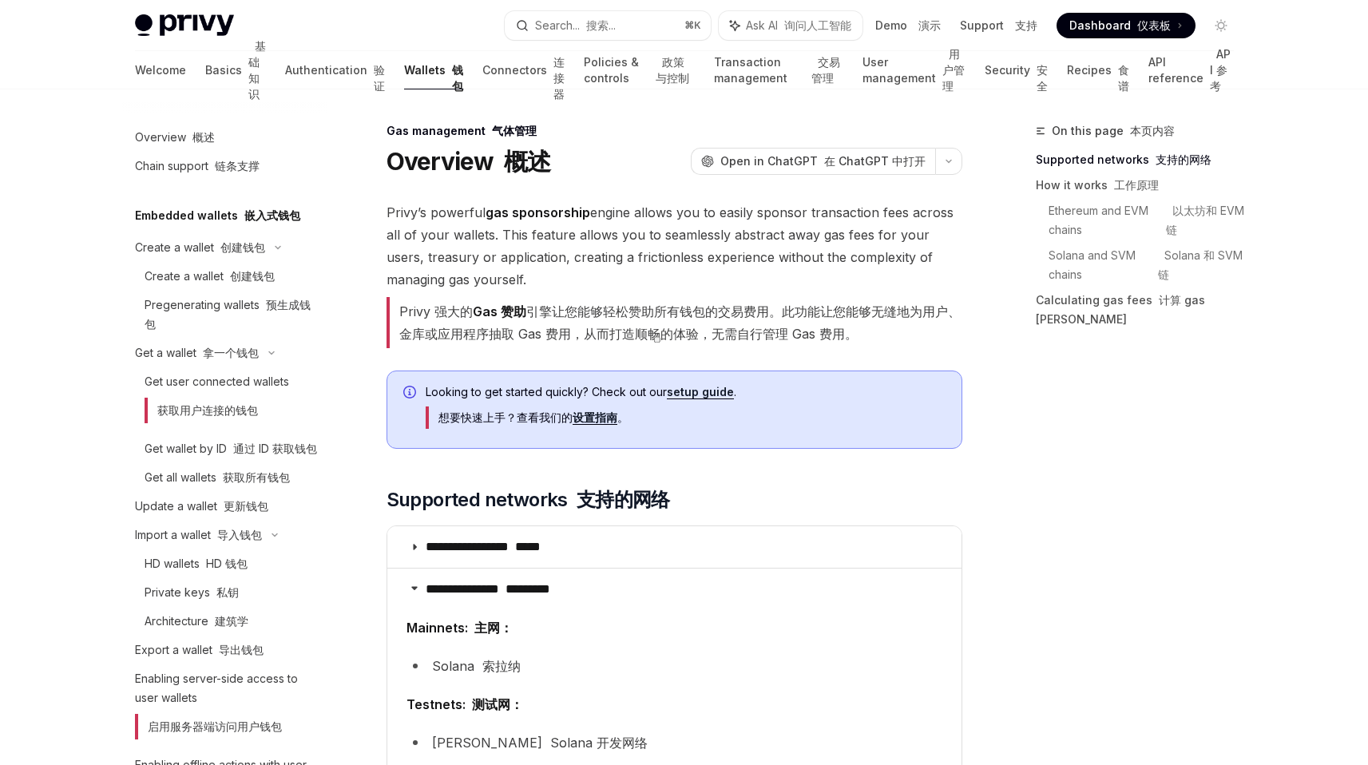
click at [848, 373] on div "Looking to get started quickly? Check out our setup guide . 想要快速上手？查看我们的 设置指南 。" at bounding box center [674, 409] width 576 height 78
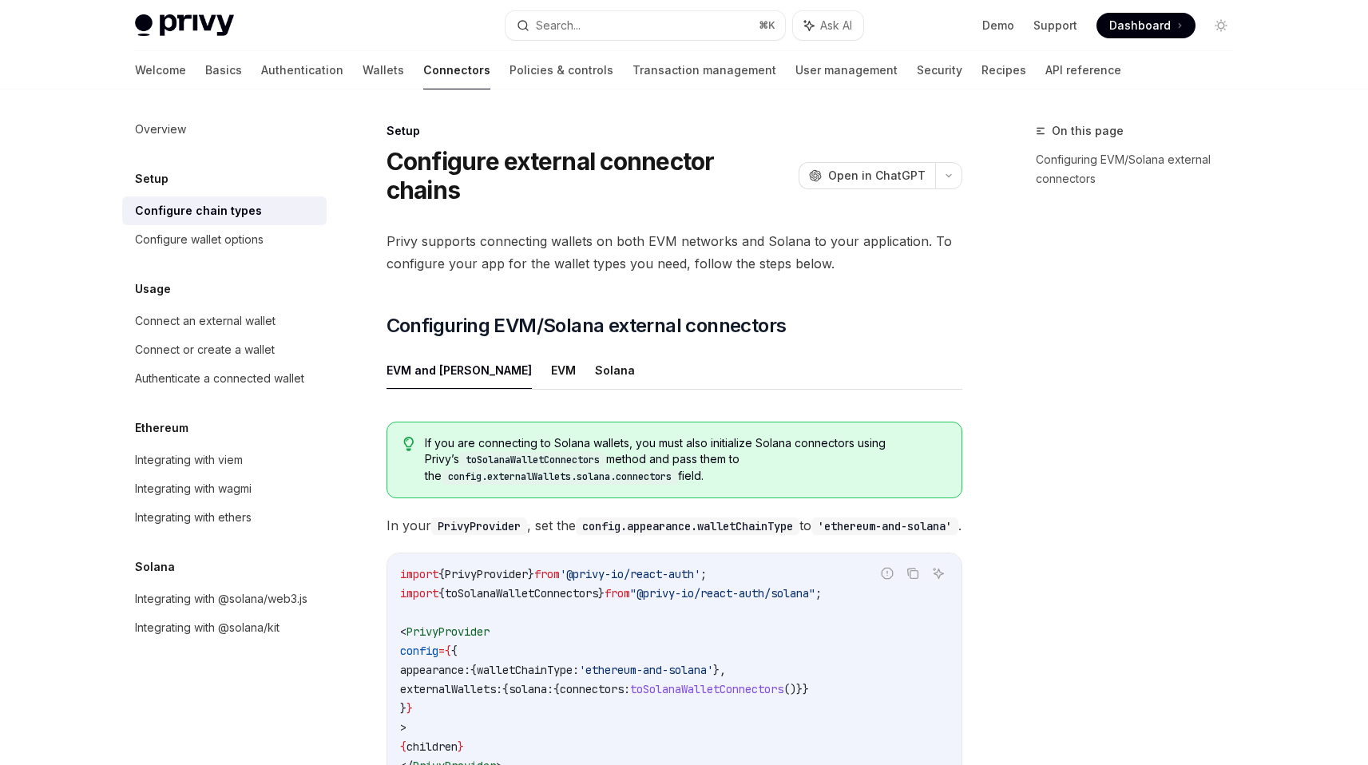
scroll to position [278, 0]
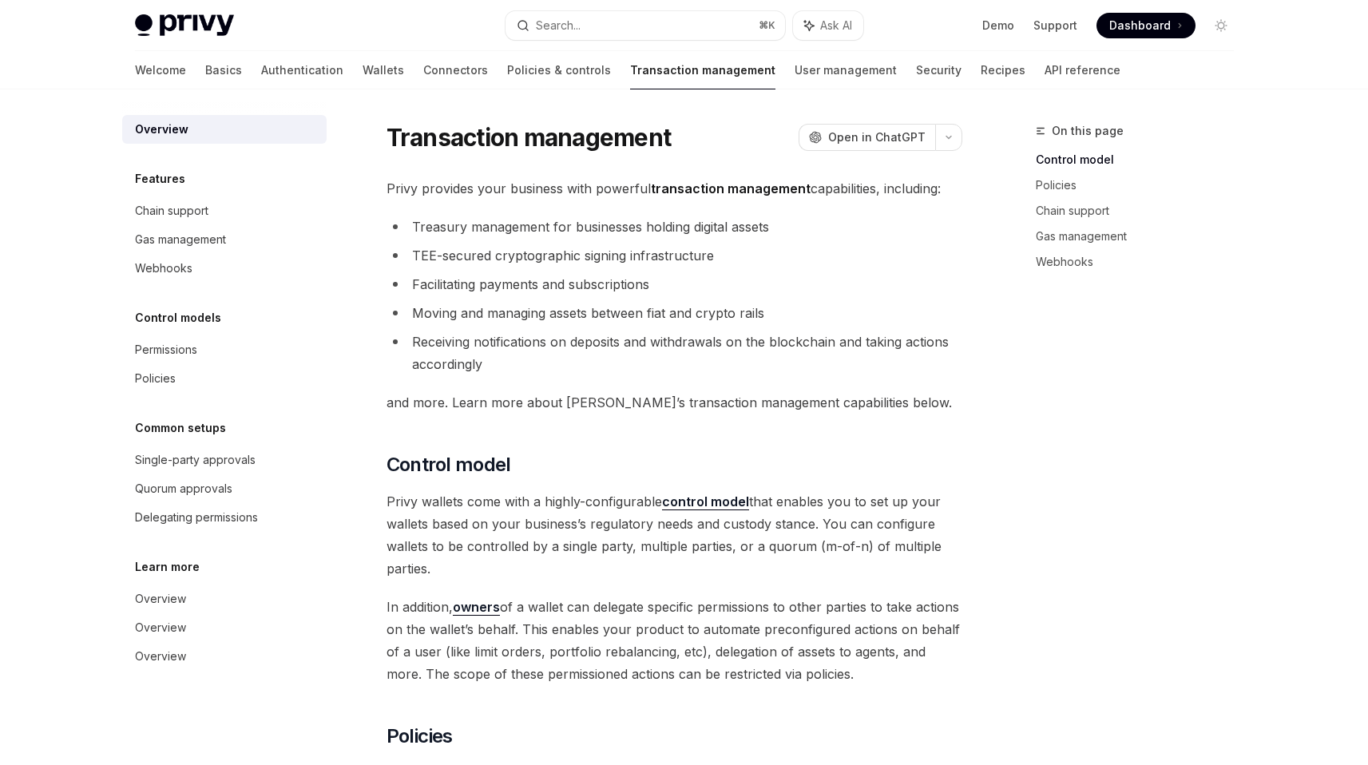
scroll to position [95, 0]
